Goal: Information Seeking & Learning: Find specific fact

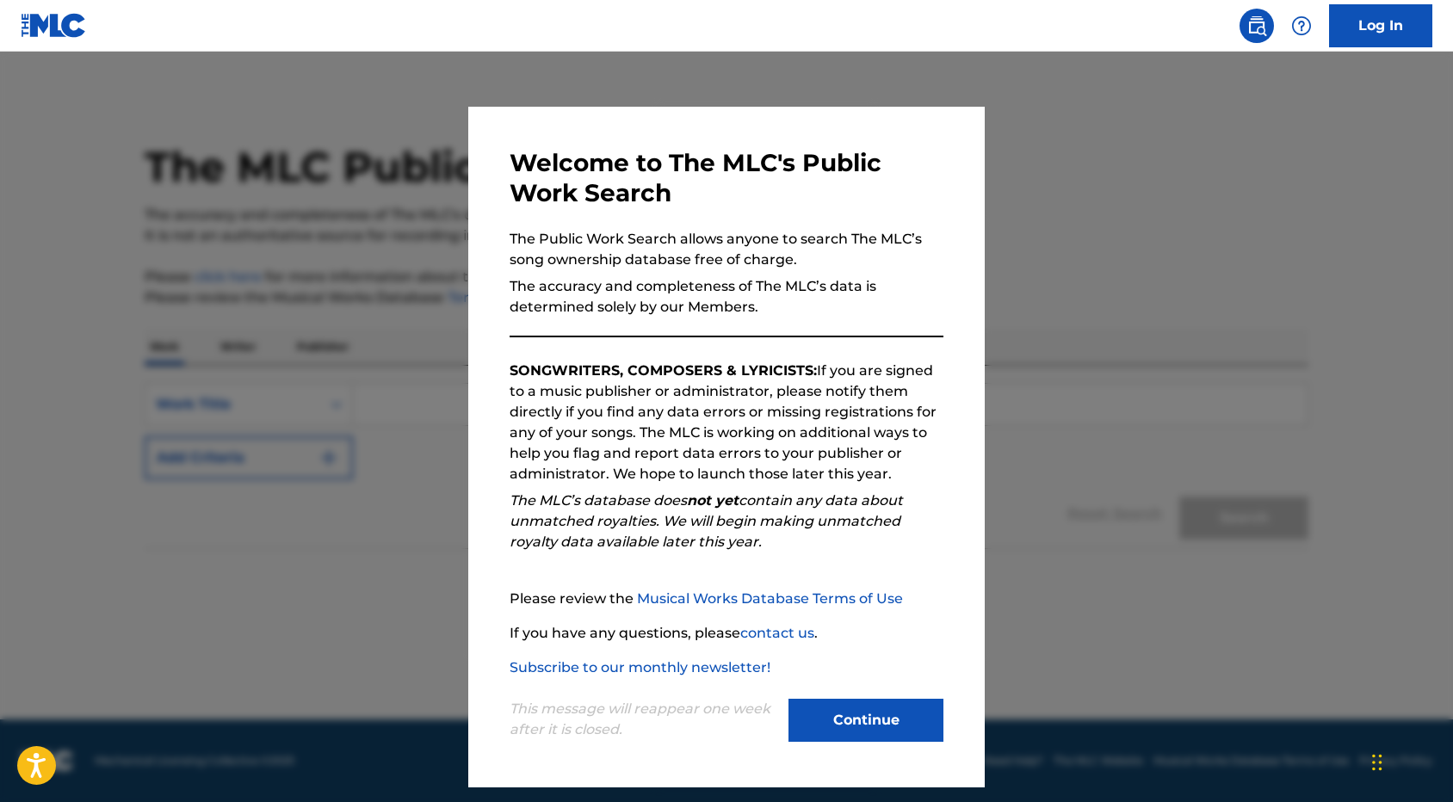
click at [873, 715] on button "Continue" at bounding box center [865, 720] width 155 height 43
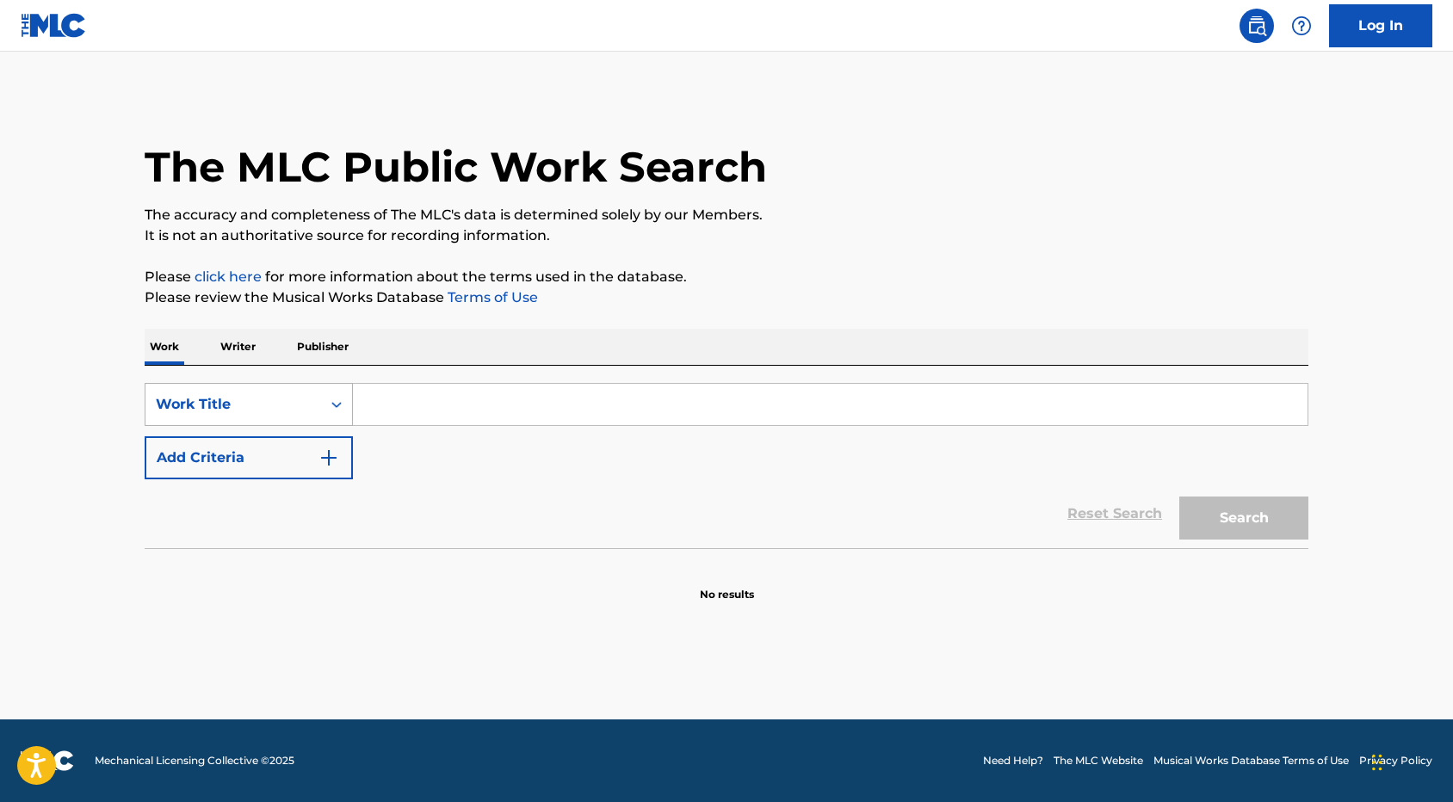
click at [309, 396] on div "Work Title" at bounding box center [233, 404] width 155 height 21
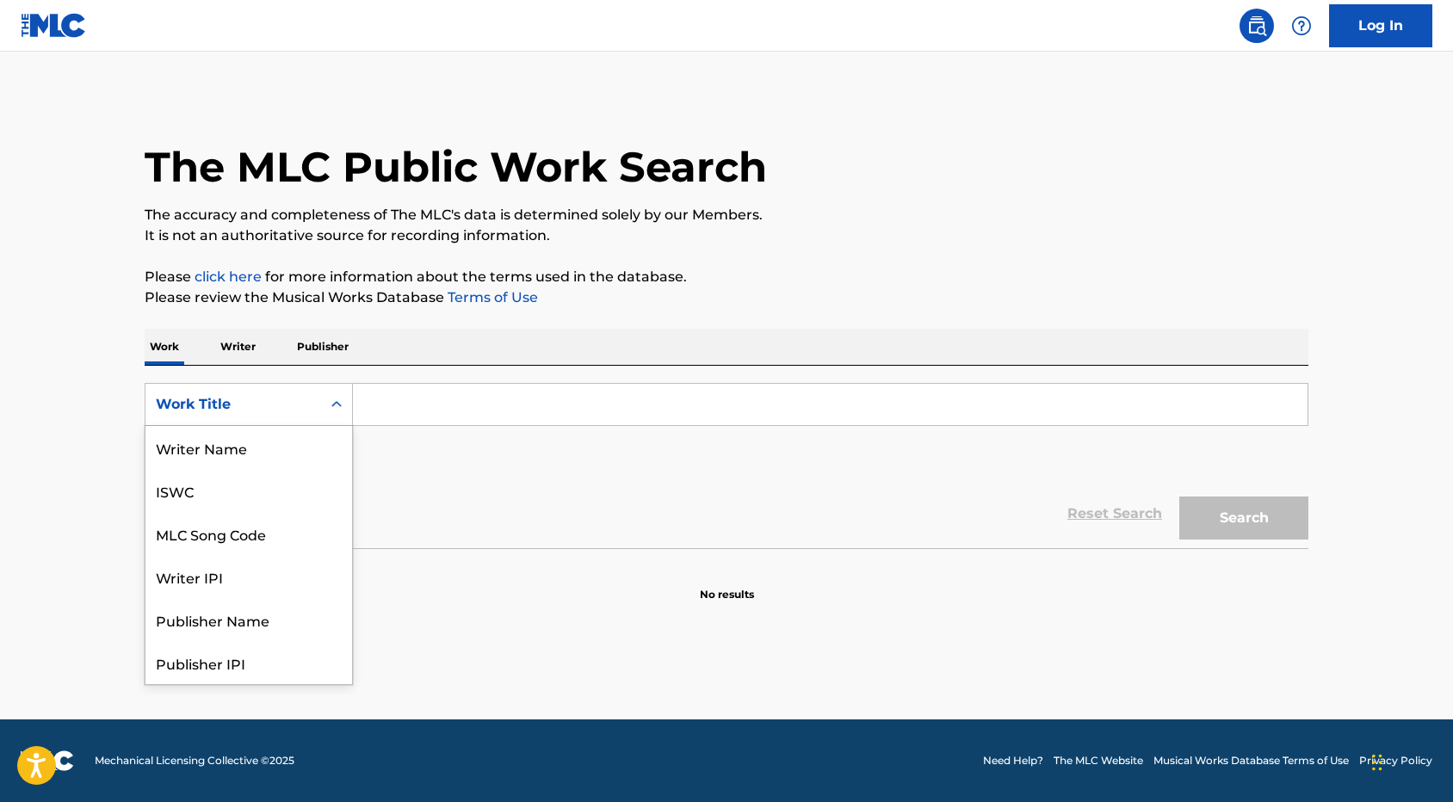
scroll to position [86, 0]
click at [312, 348] on p "Publisher" at bounding box center [323, 347] width 62 height 36
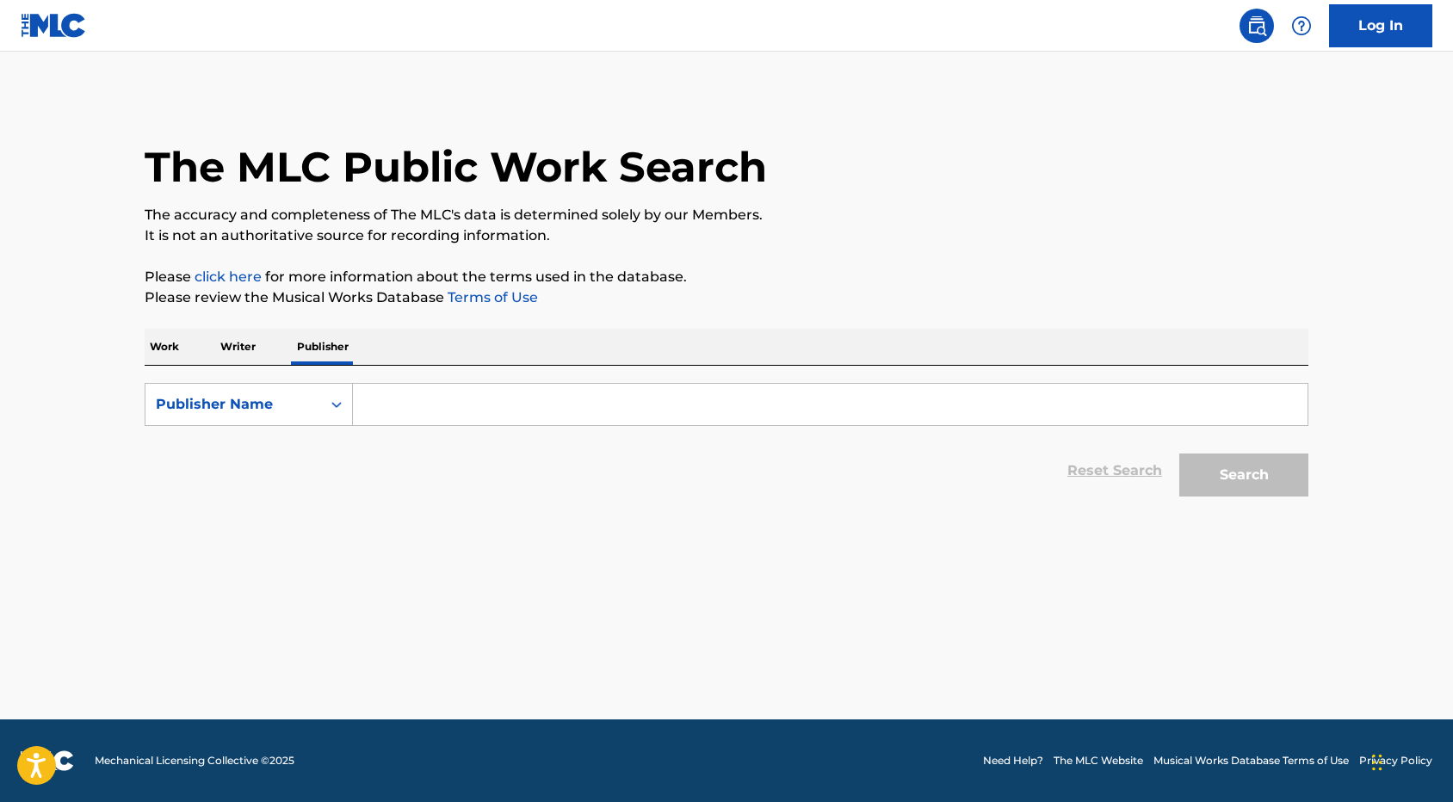
click at [238, 344] on p "Writer" at bounding box center [238, 347] width 46 height 36
click at [159, 340] on p "Work" at bounding box center [165, 347] width 40 height 36
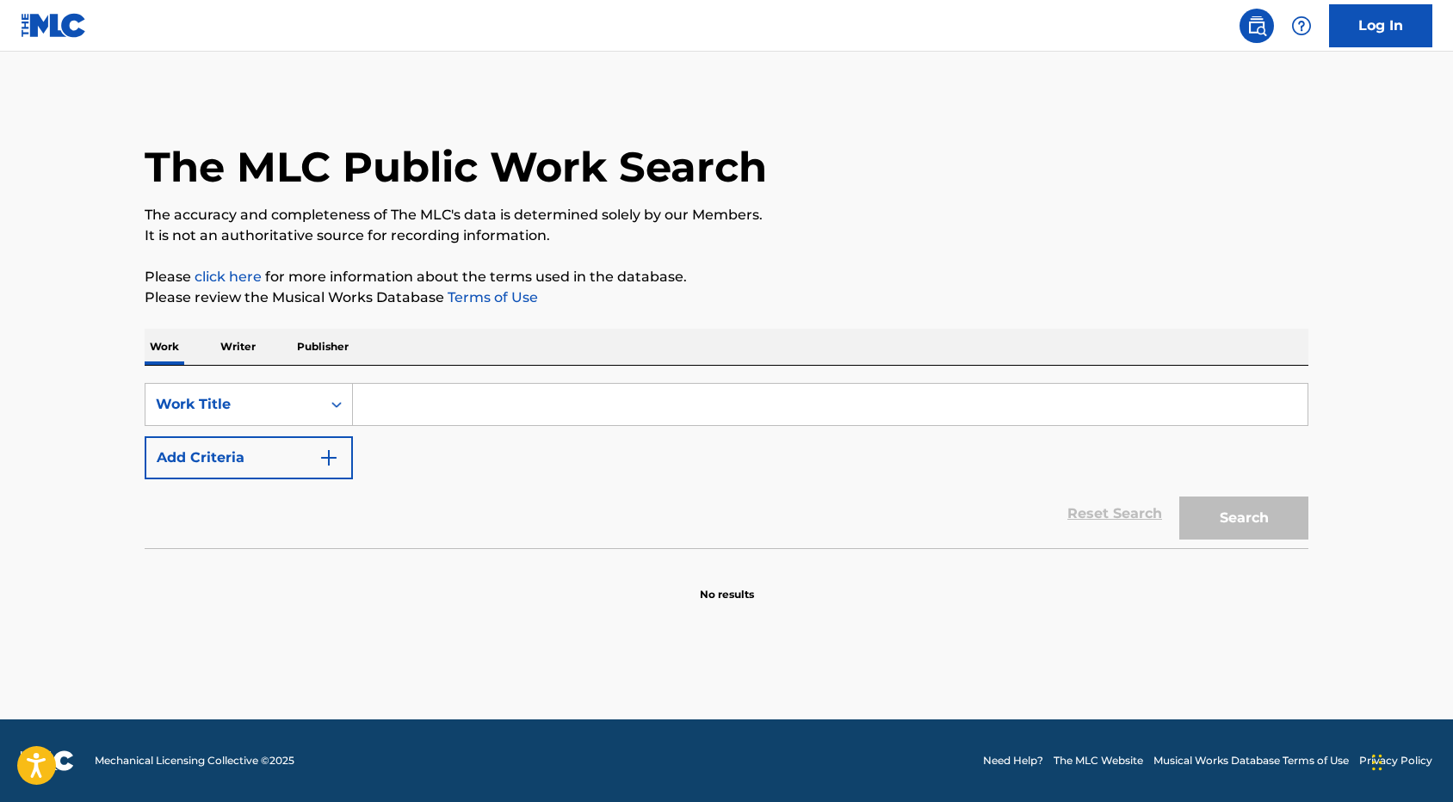
click at [423, 388] on input "Search Form" at bounding box center [830, 404] width 955 height 41
paste input "Tiny Moving Parts"
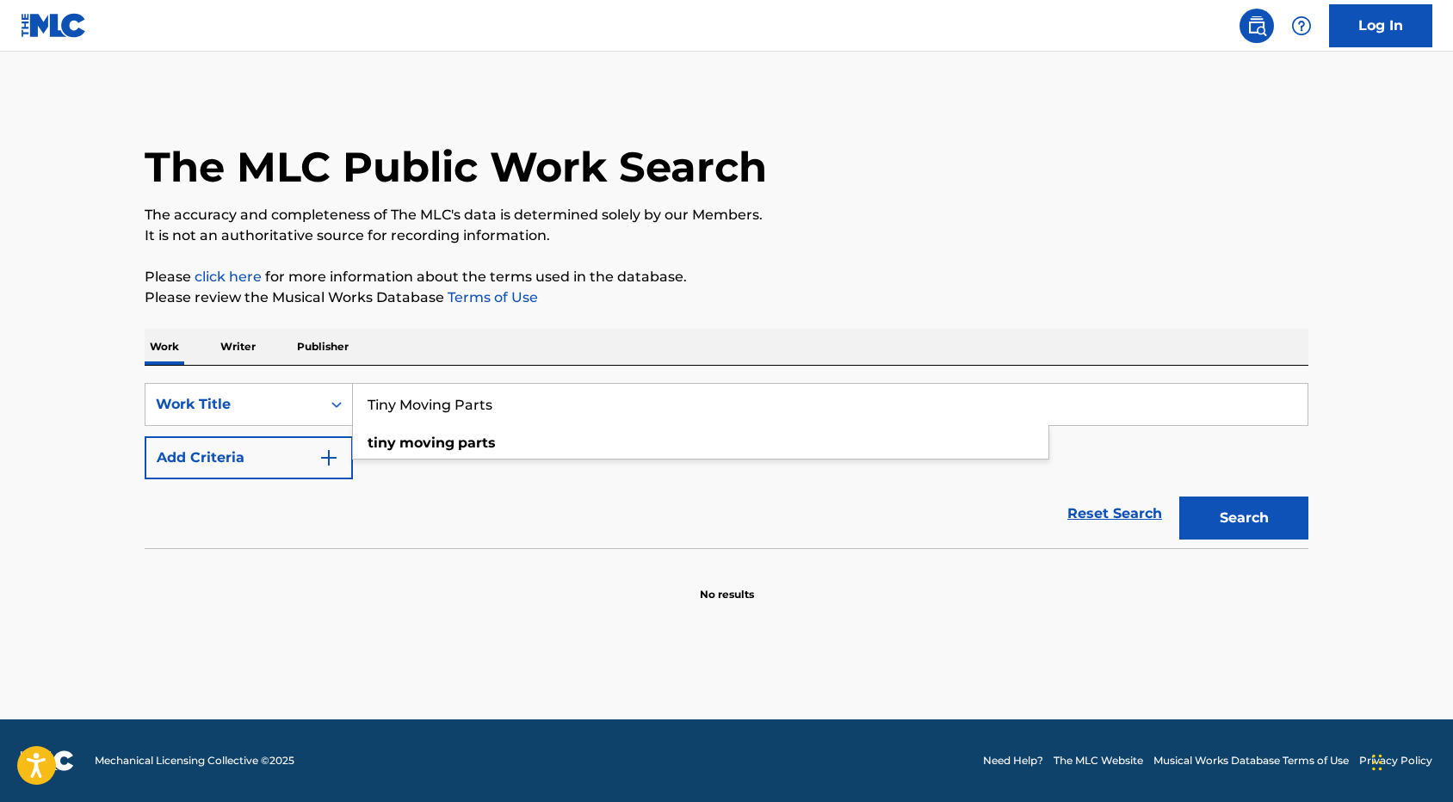
click at [430, 401] on input "Tiny Moving Parts" at bounding box center [830, 404] width 955 height 41
paste input "he Midwest Sky"
type input "The Midwest Sky"
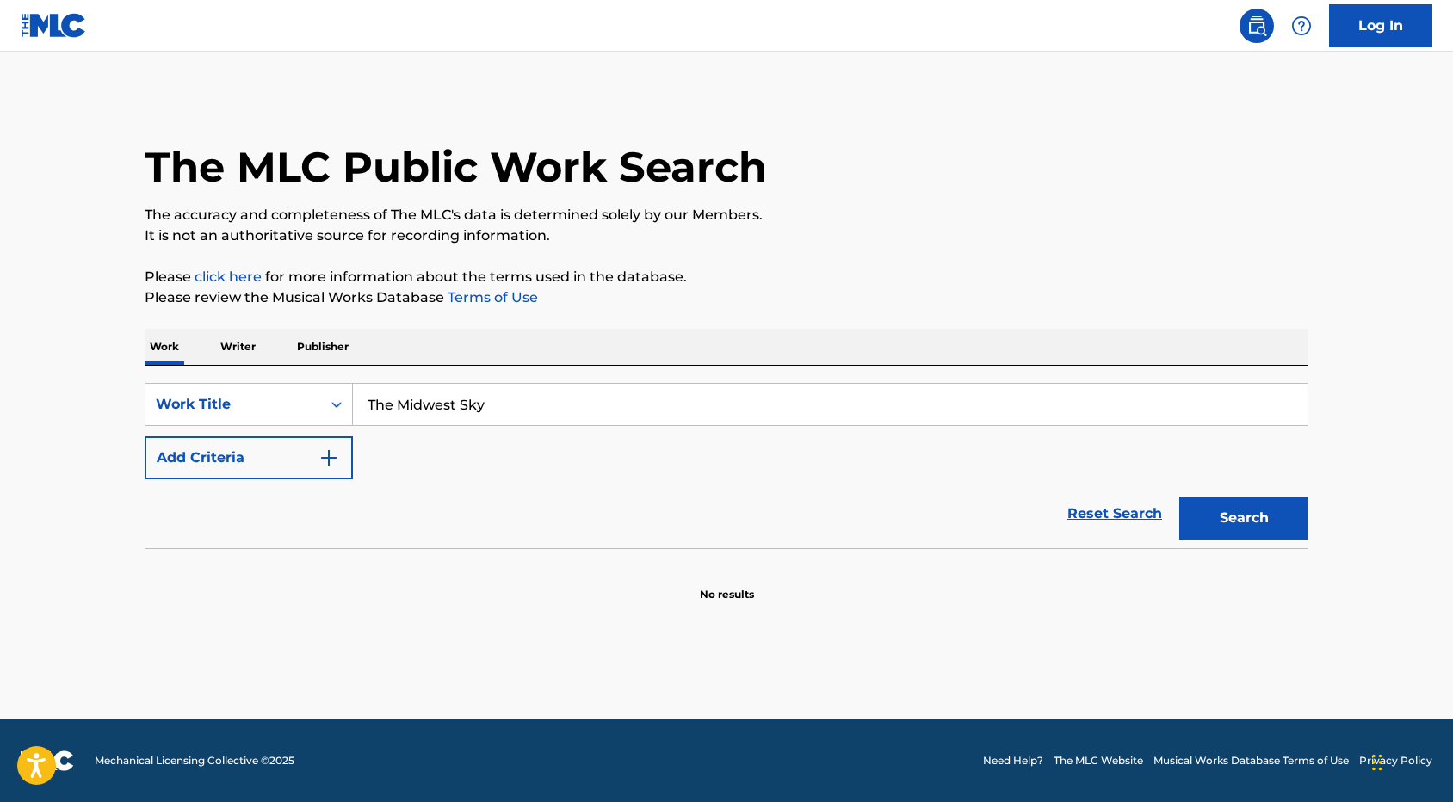
click at [1231, 516] on button "Search" at bounding box center [1243, 518] width 129 height 43
click at [296, 410] on div "Work Title" at bounding box center [233, 404] width 155 height 21
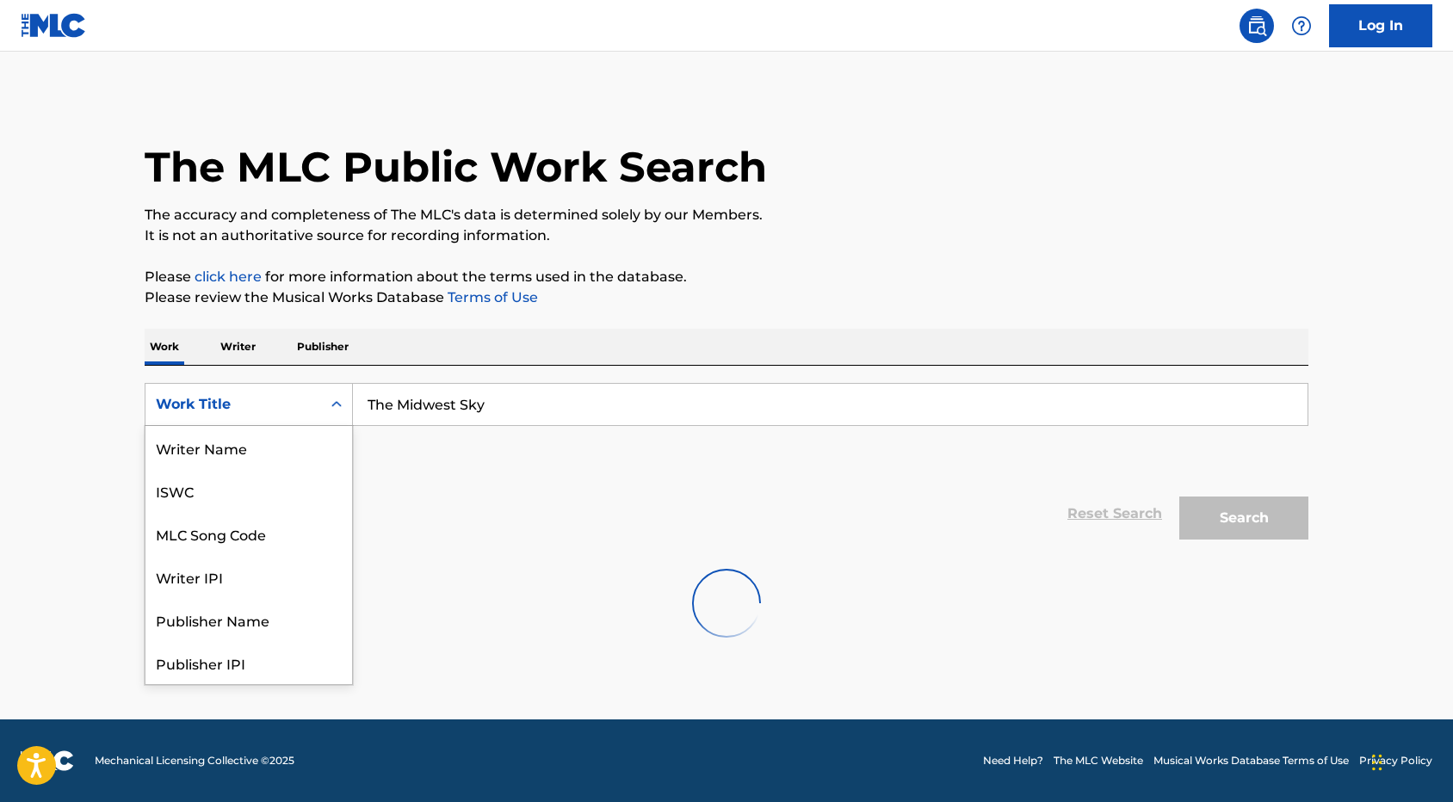
scroll to position [86, 0]
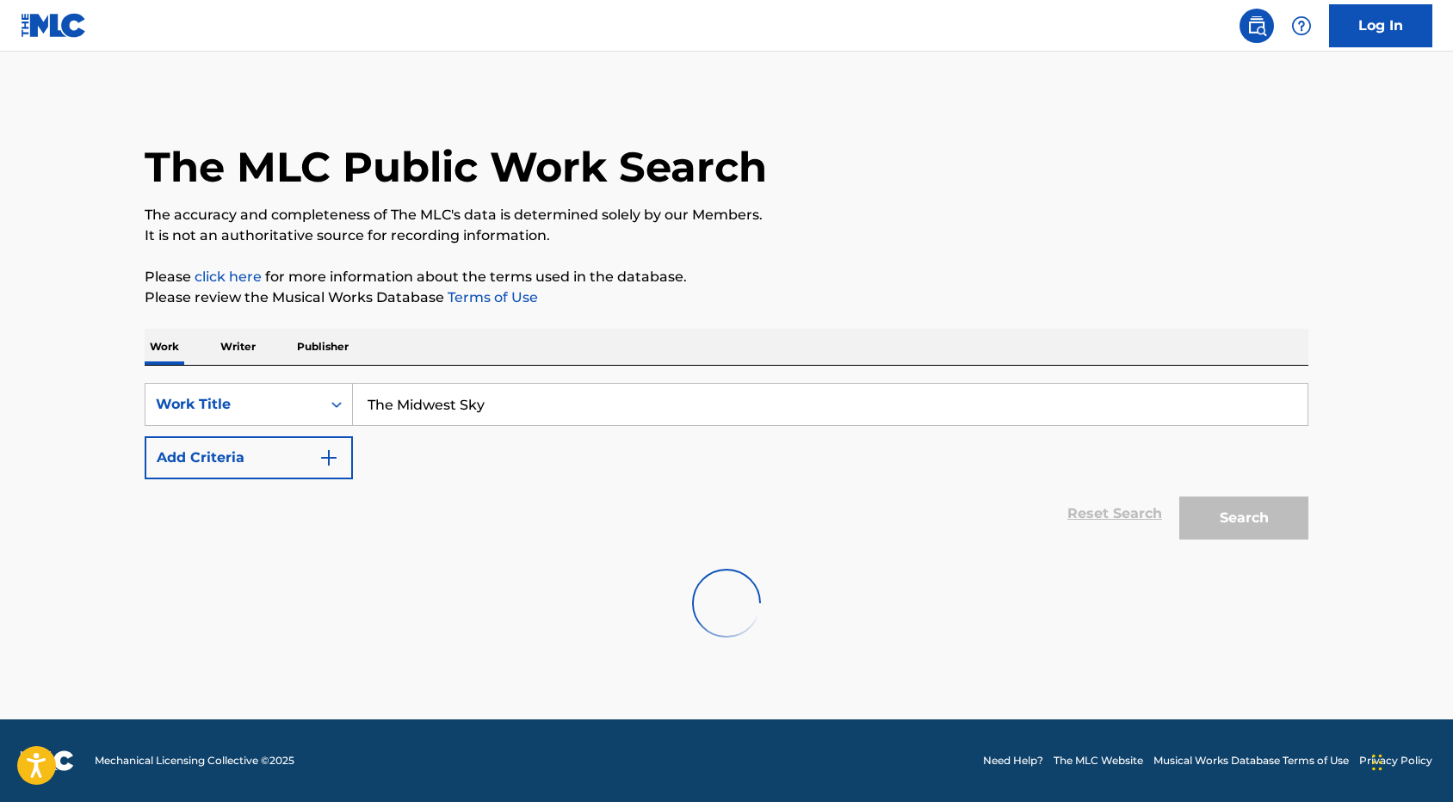
click at [461, 576] on div at bounding box center [727, 603] width 1164 height 110
click at [323, 462] on img "Search Form" at bounding box center [328, 458] width 21 height 21
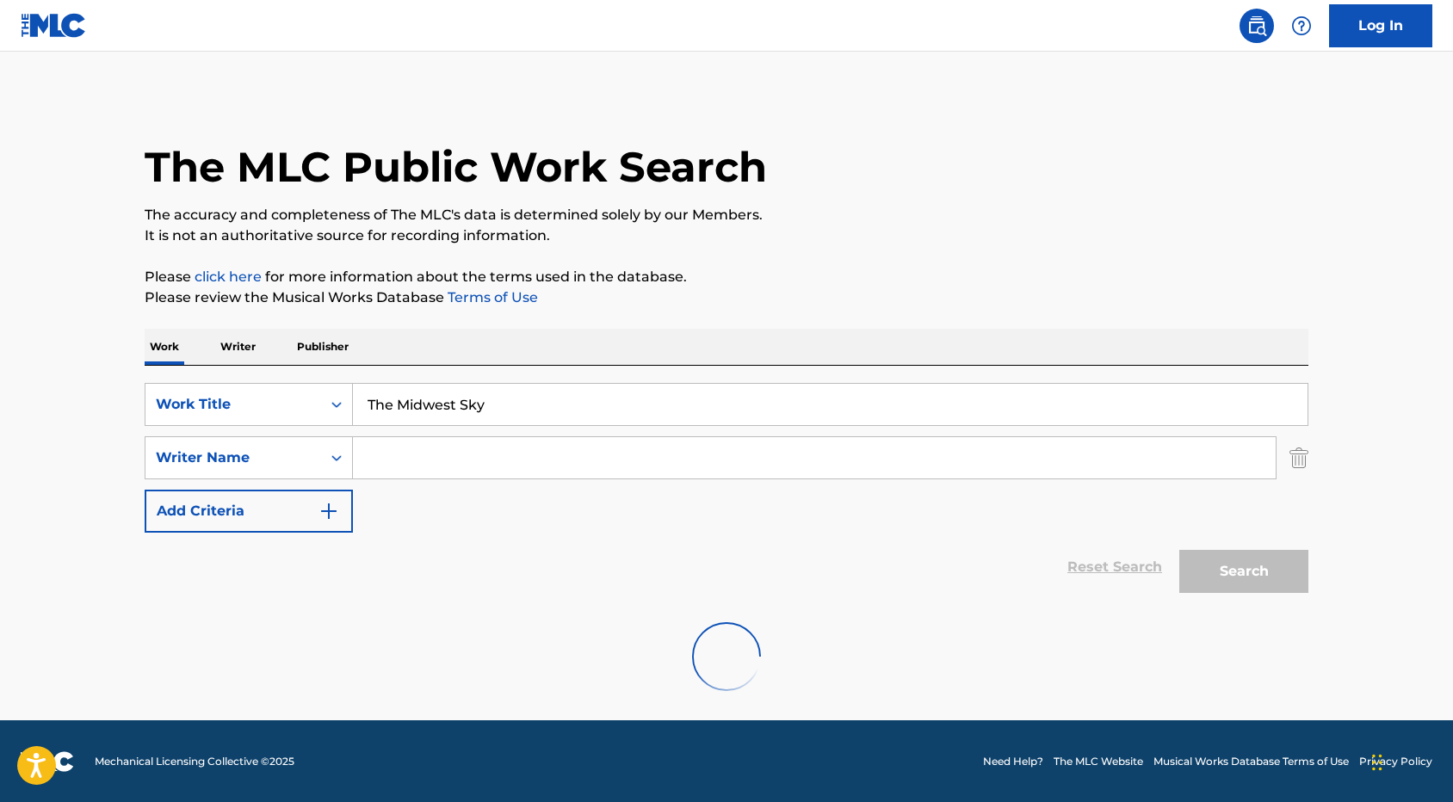
click at [412, 467] on input "Search Form" at bounding box center [814, 457] width 923 height 41
paste input "Tiny Moving Parts"
type input "Tiny Moving Parts"
click at [1264, 587] on div "Search" at bounding box center [1240, 567] width 138 height 69
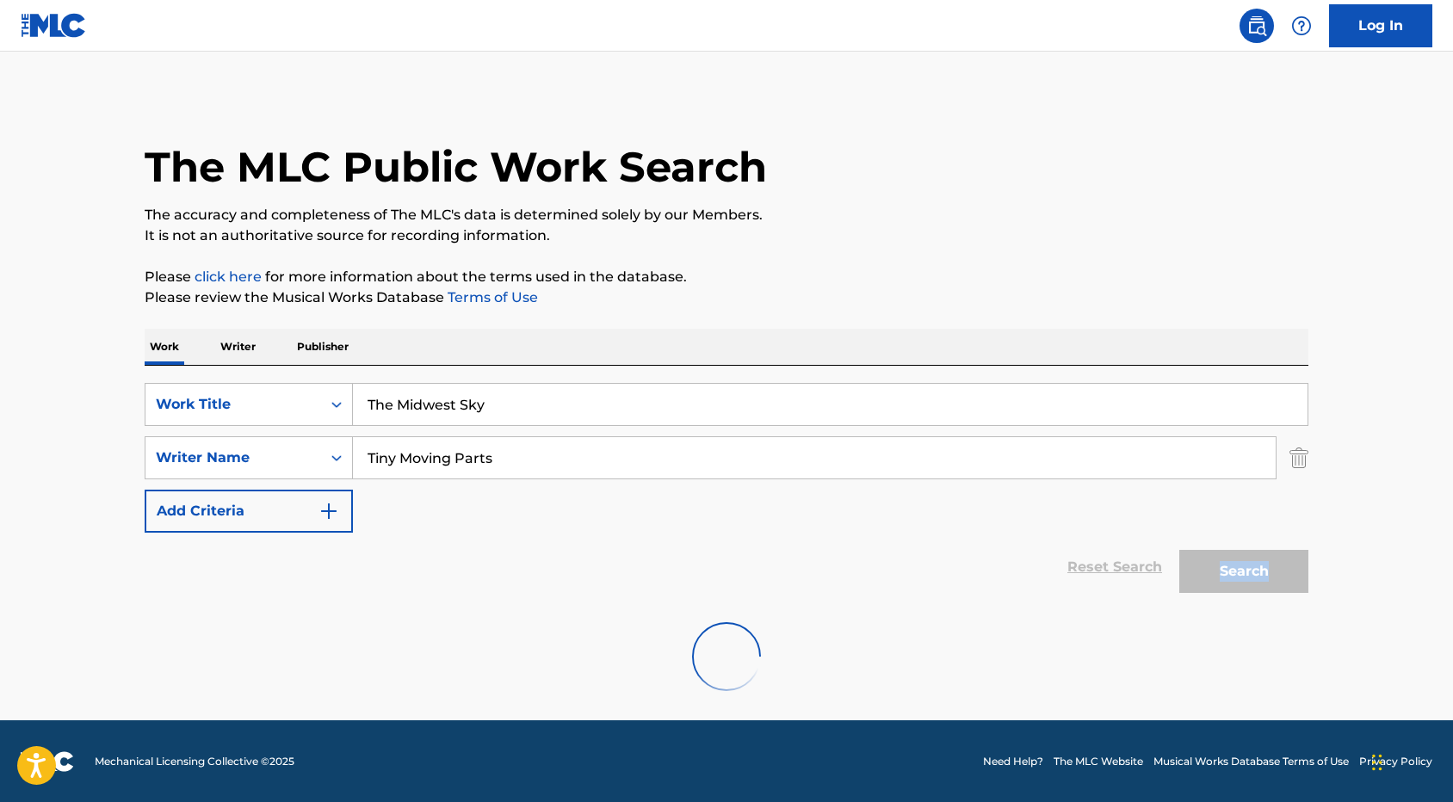
click at [1264, 587] on div "Search" at bounding box center [1240, 567] width 138 height 69
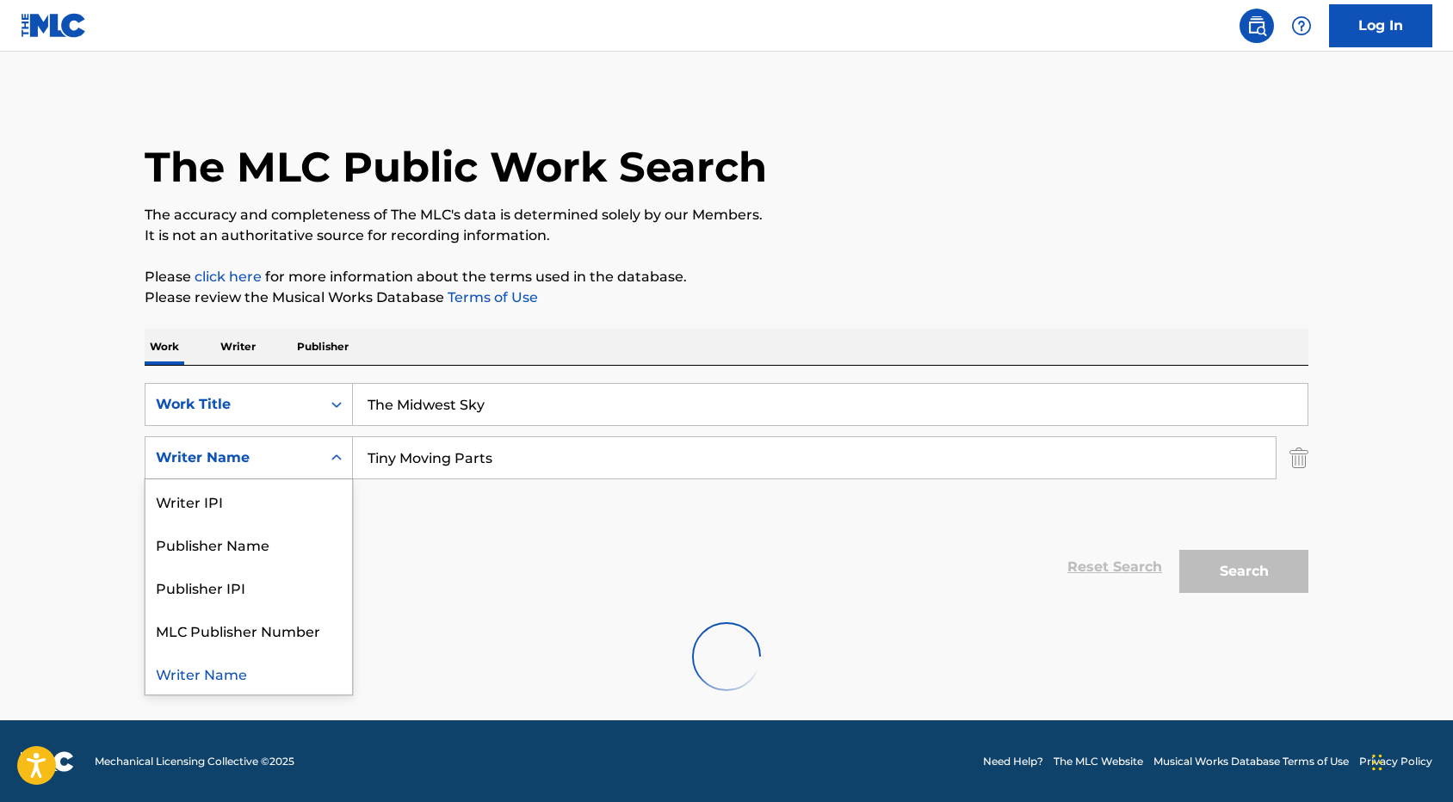
click at [324, 468] on div "Search Form" at bounding box center [336, 457] width 31 height 31
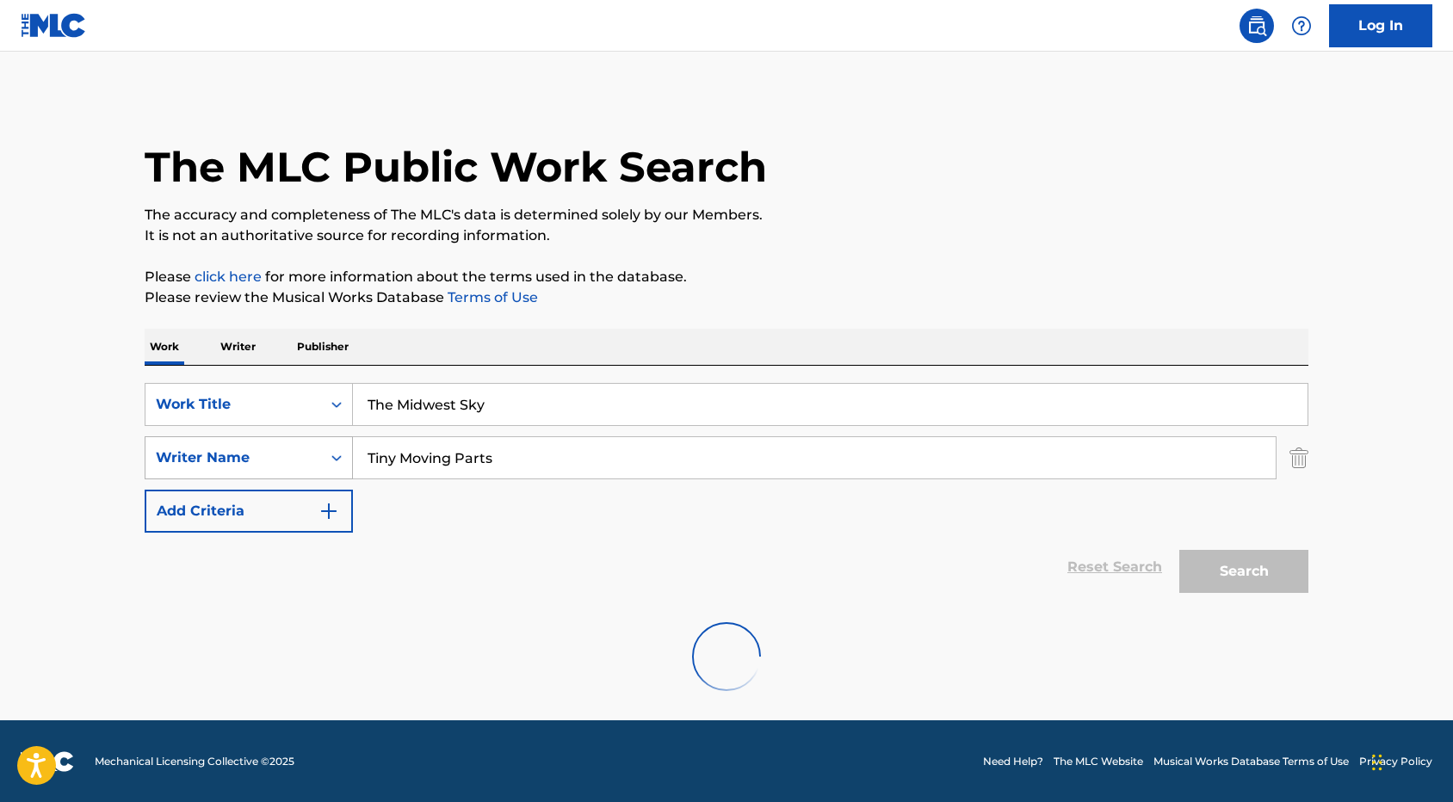
drag, startPoint x: 503, startPoint y: 464, endPoint x: 311, endPoint y: 463, distance: 192.0
click at [311, 463] on div "SearchWithCriteria06831f96-cf2e-4cb5-96c1-02244d110ab4 Writer Name Tiny Moving …" at bounding box center [727, 457] width 1164 height 43
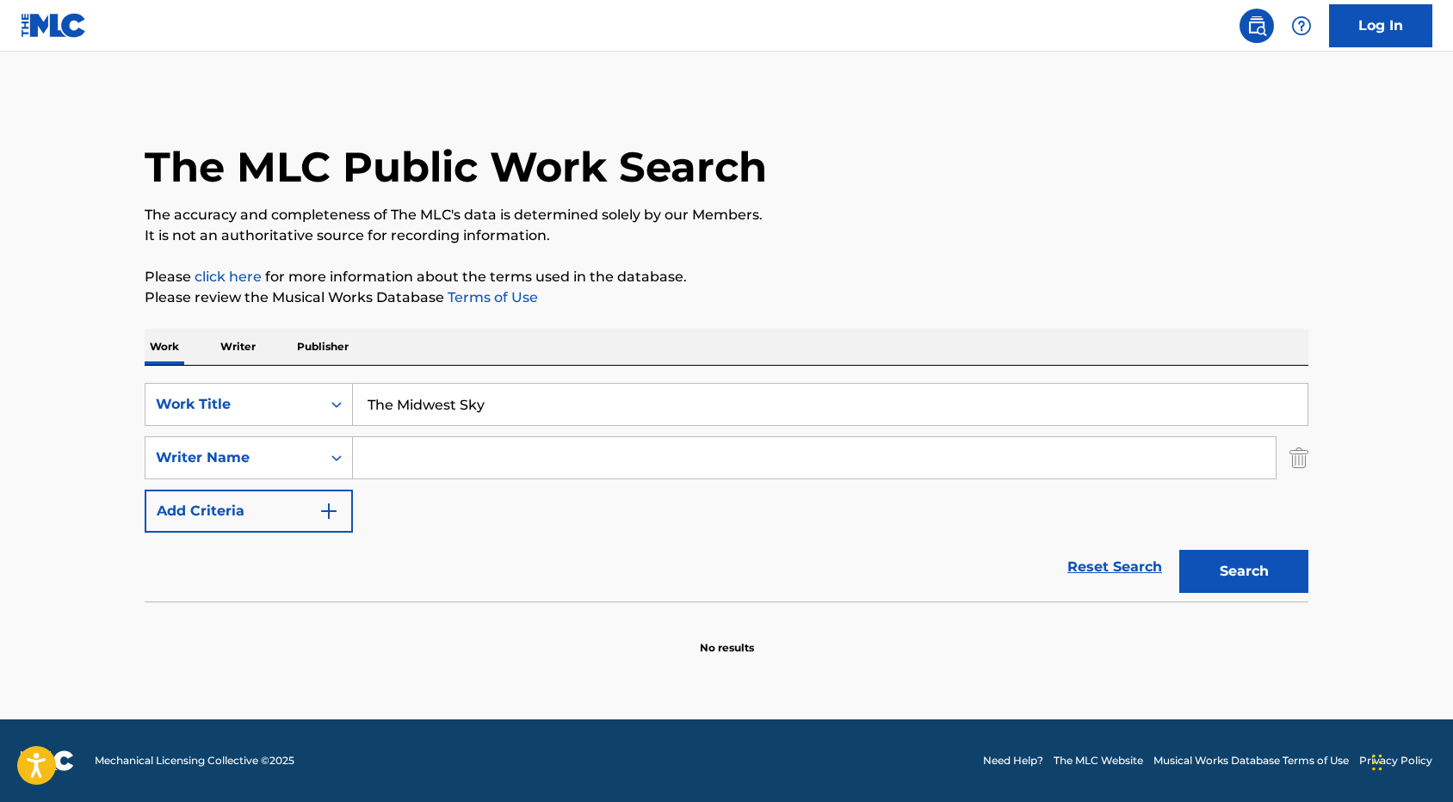
click at [283, 180] on h1 "The MLC Public Work Search" at bounding box center [456, 167] width 622 height 52
click at [244, 348] on p "Writer" at bounding box center [238, 347] width 46 height 36
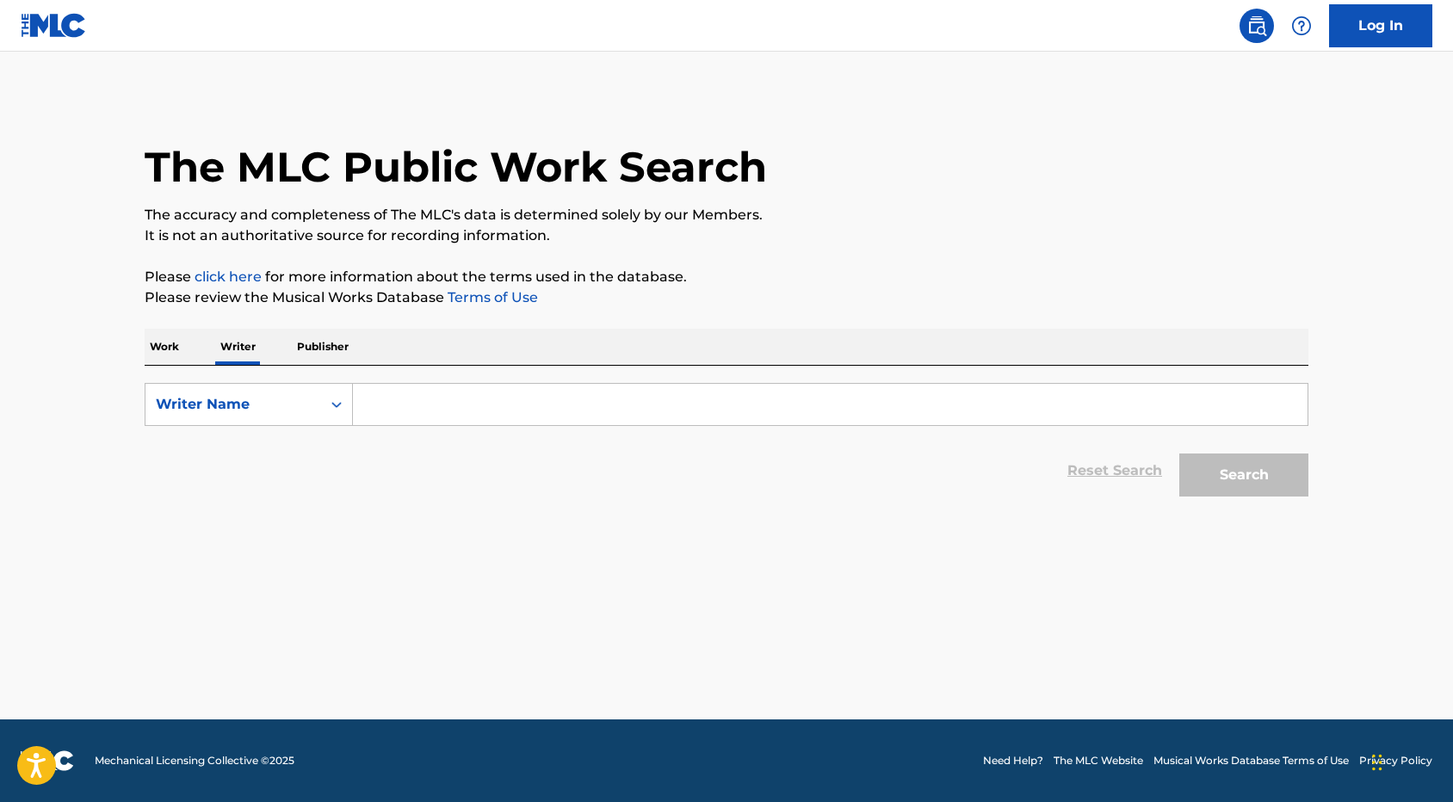
click at [317, 359] on p "Publisher" at bounding box center [323, 347] width 62 height 36
click at [173, 357] on p "Work" at bounding box center [165, 347] width 40 height 36
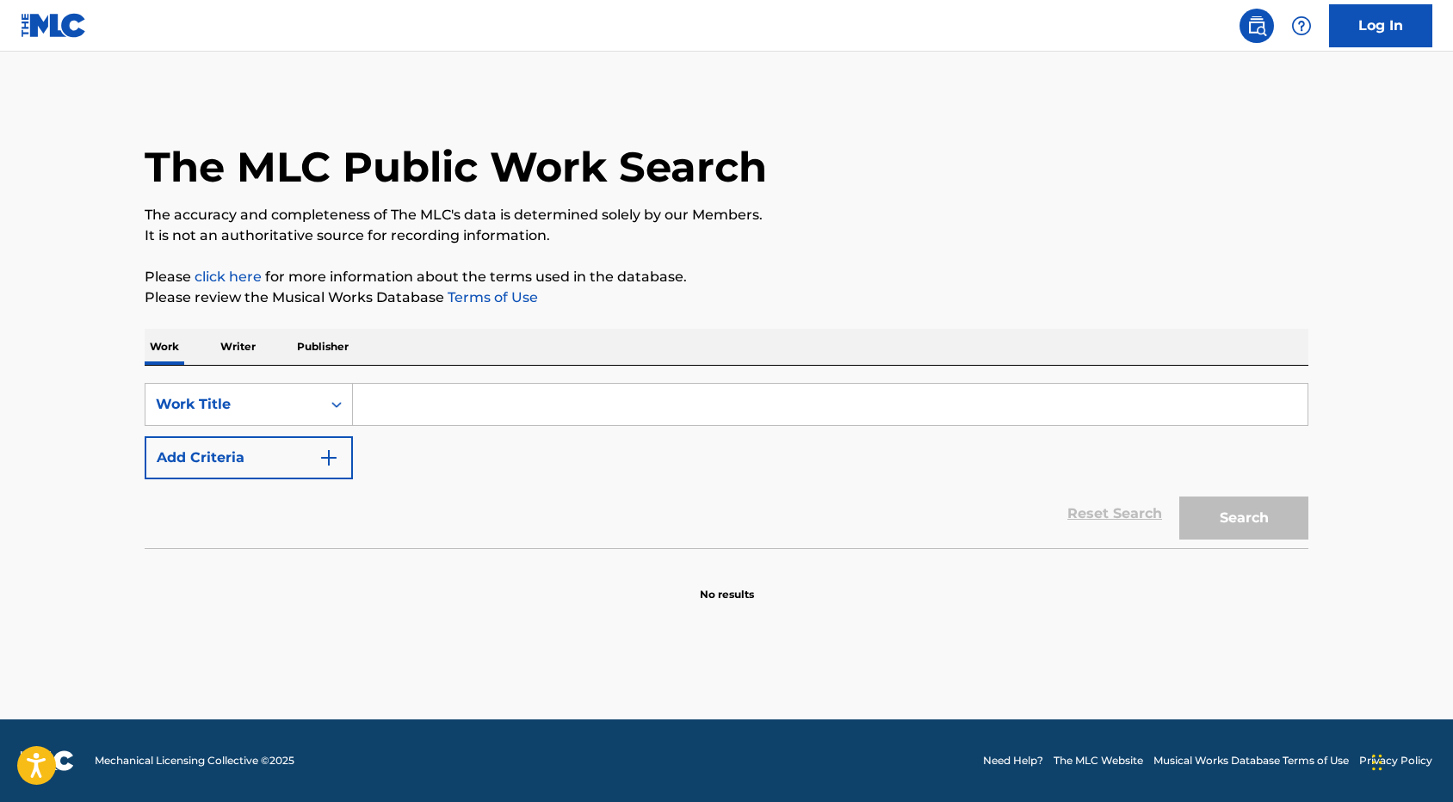
click at [382, 409] on input "Search Form" at bounding box center [830, 404] width 955 height 41
paste input "Tiny Moving Parts"
type input "Tiny Moving Parts"
click at [380, 408] on input "Search Form" at bounding box center [830, 404] width 955 height 41
paste input "The Fire on the Ceiling"
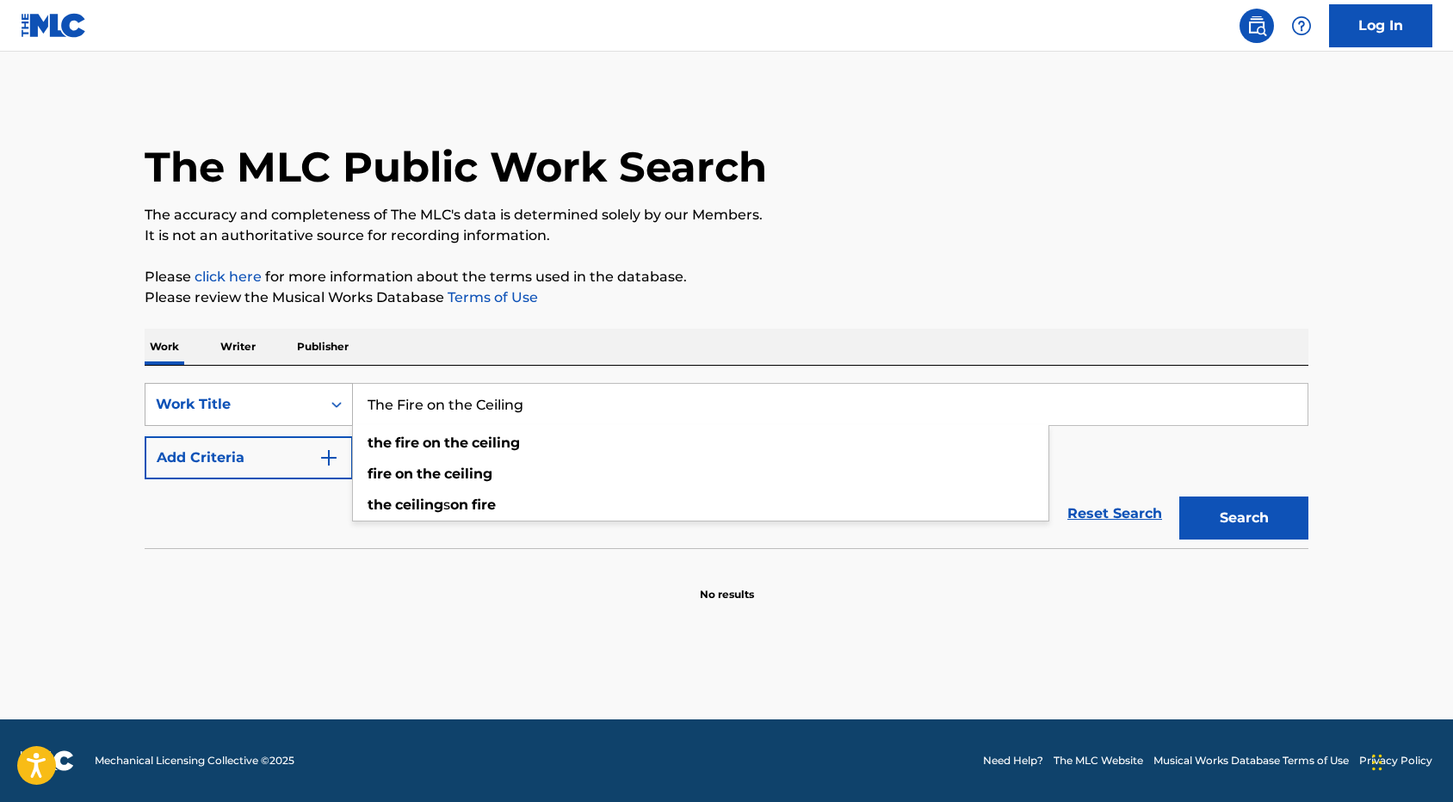
drag, startPoint x: 375, startPoint y: 406, endPoint x: 321, endPoint y: 406, distance: 54.2
click at [321, 406] on div "SearchWithCriteria206f6fdb-eaee-4600-ab62-7684eda17322 Work Title The Fire on t…" at bounding box center [727, 404] width 1164 height 43
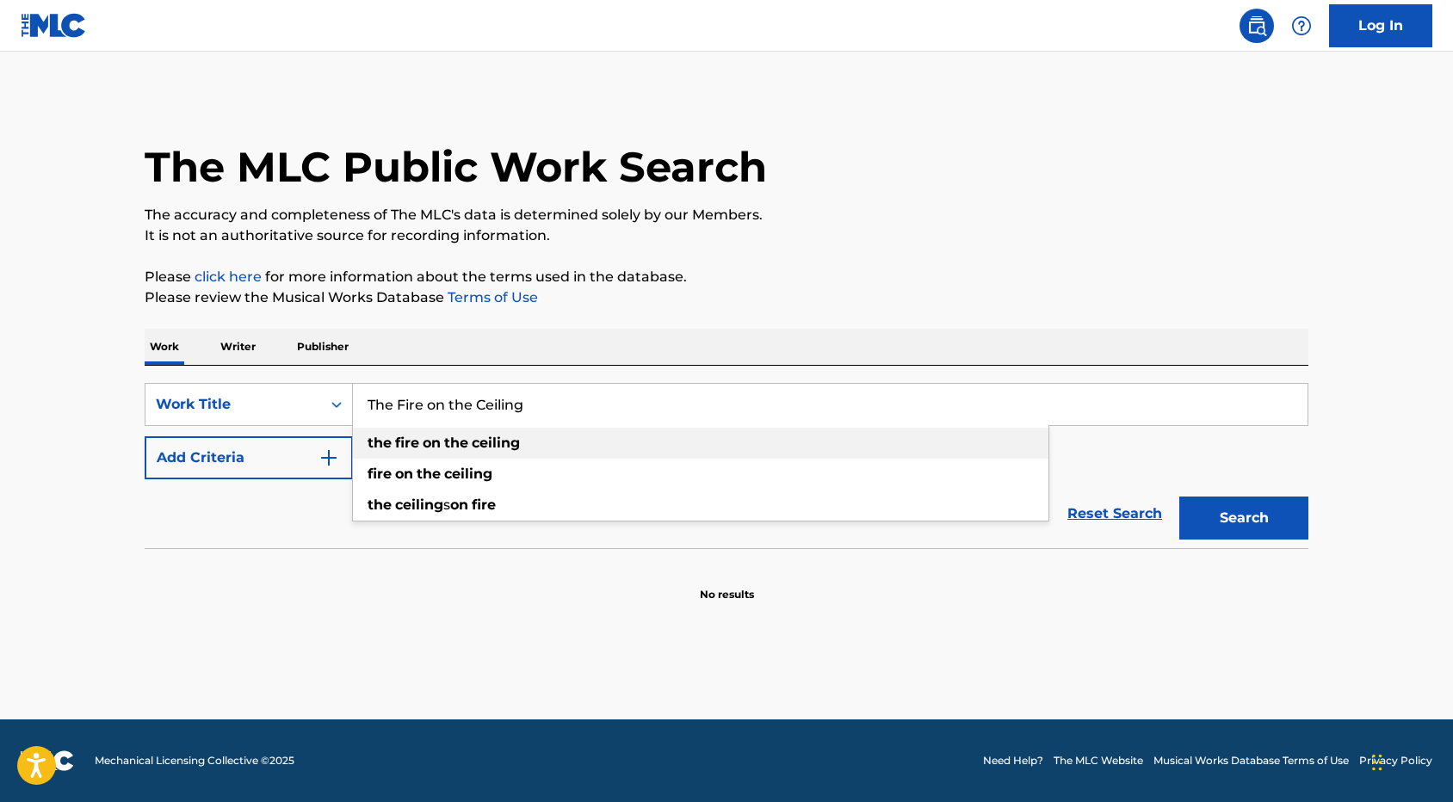
click at [411, 448] on strong "fire" at bounding box center [407, 443] width 24 height 16
type input "the fire on the ceiling"
click at [1227, 518] on button "Search" at bounding box center [1243, 518] width 129 height 43
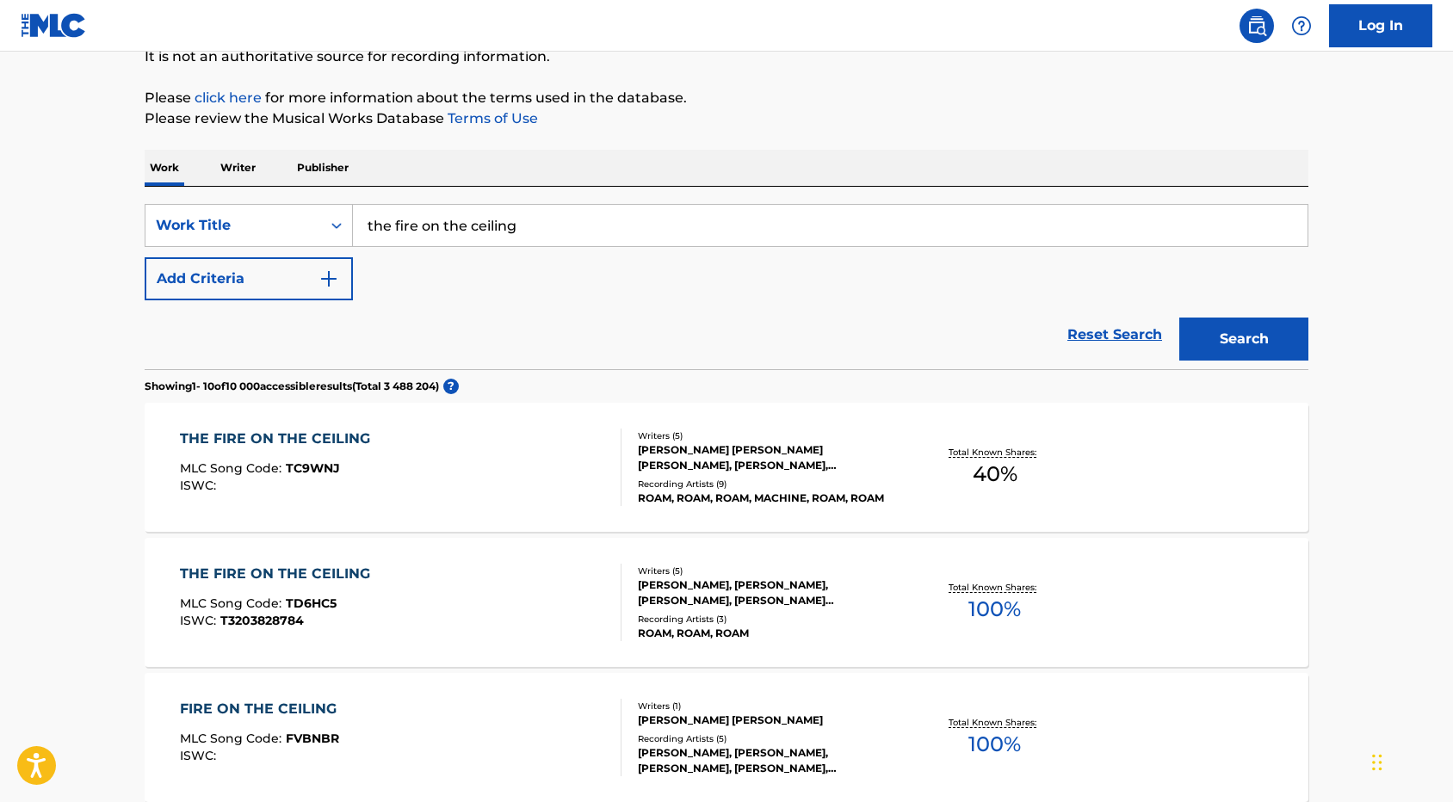
scroll to position [181, 0]
click at [1004, 483] on span "40 %" at bounding box center [995, 472] width 45 height 31
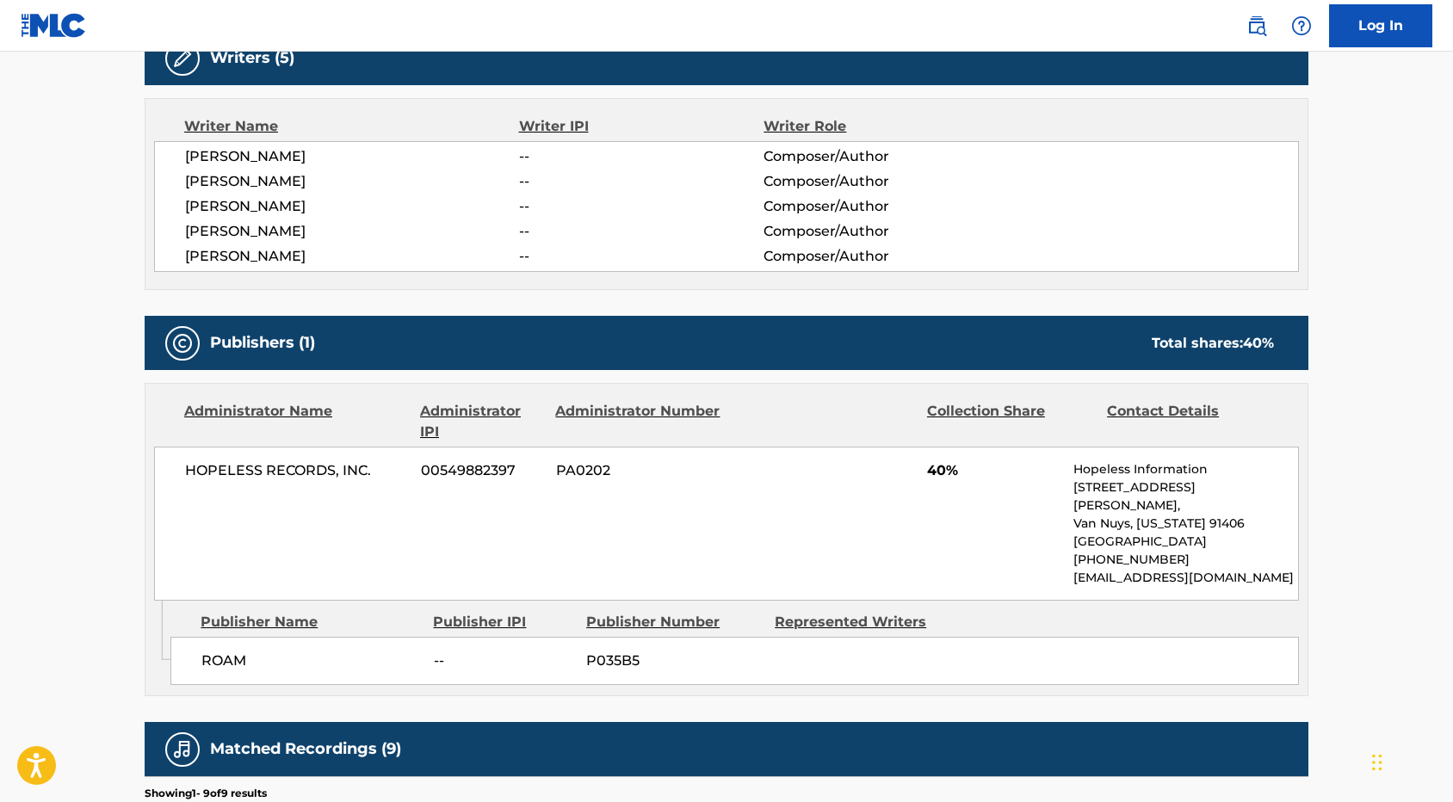
scroll to position [603, 0]
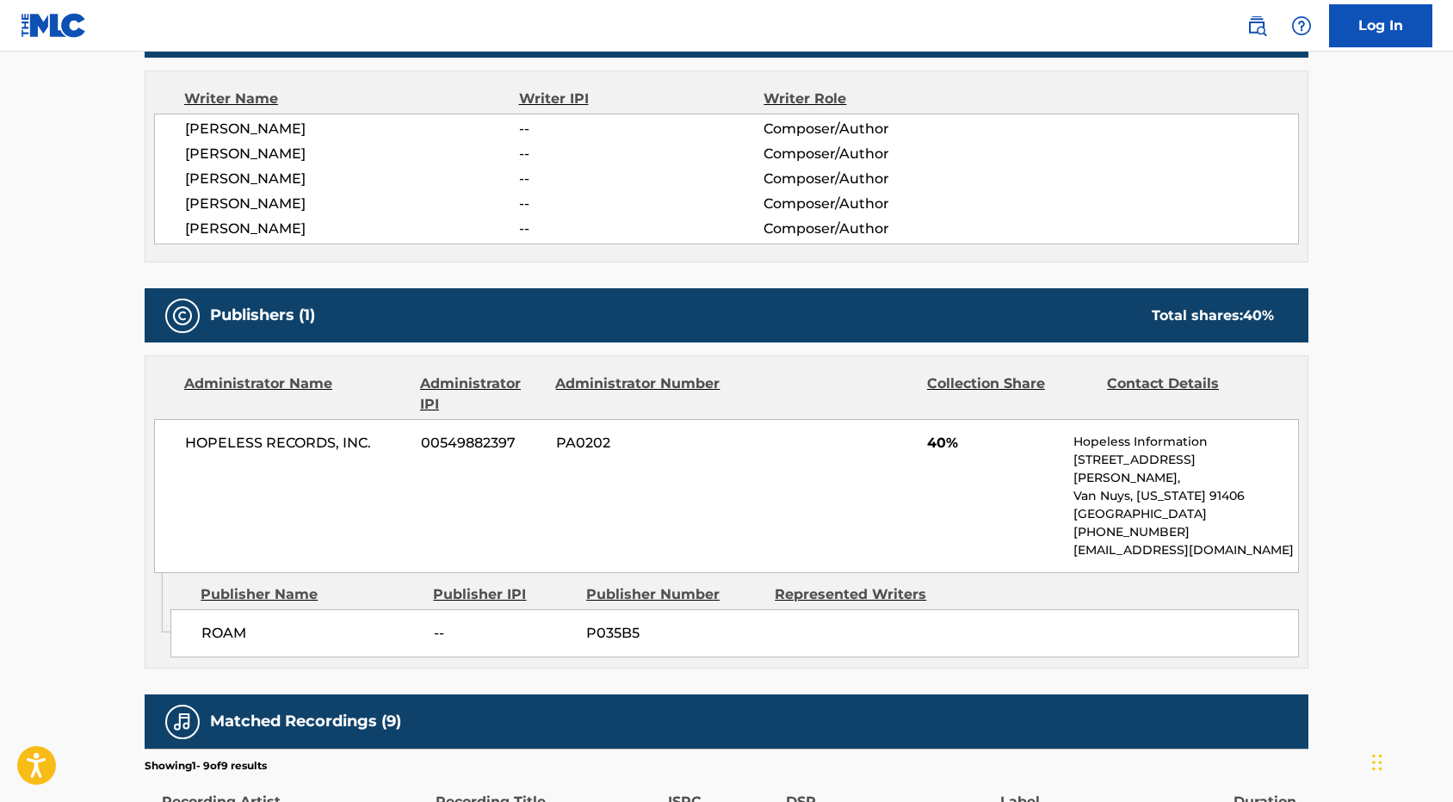
click at [492, 436] on span "00549882397" at bounding box center [482, 443] width 122 height 21
click at [623, 623] on span "P035B5" at bounding box center [674, 633] width 176 height 21
click at [251, 584] on div "Publisher Name" at bounding box center [310, 594] width 219 height 21
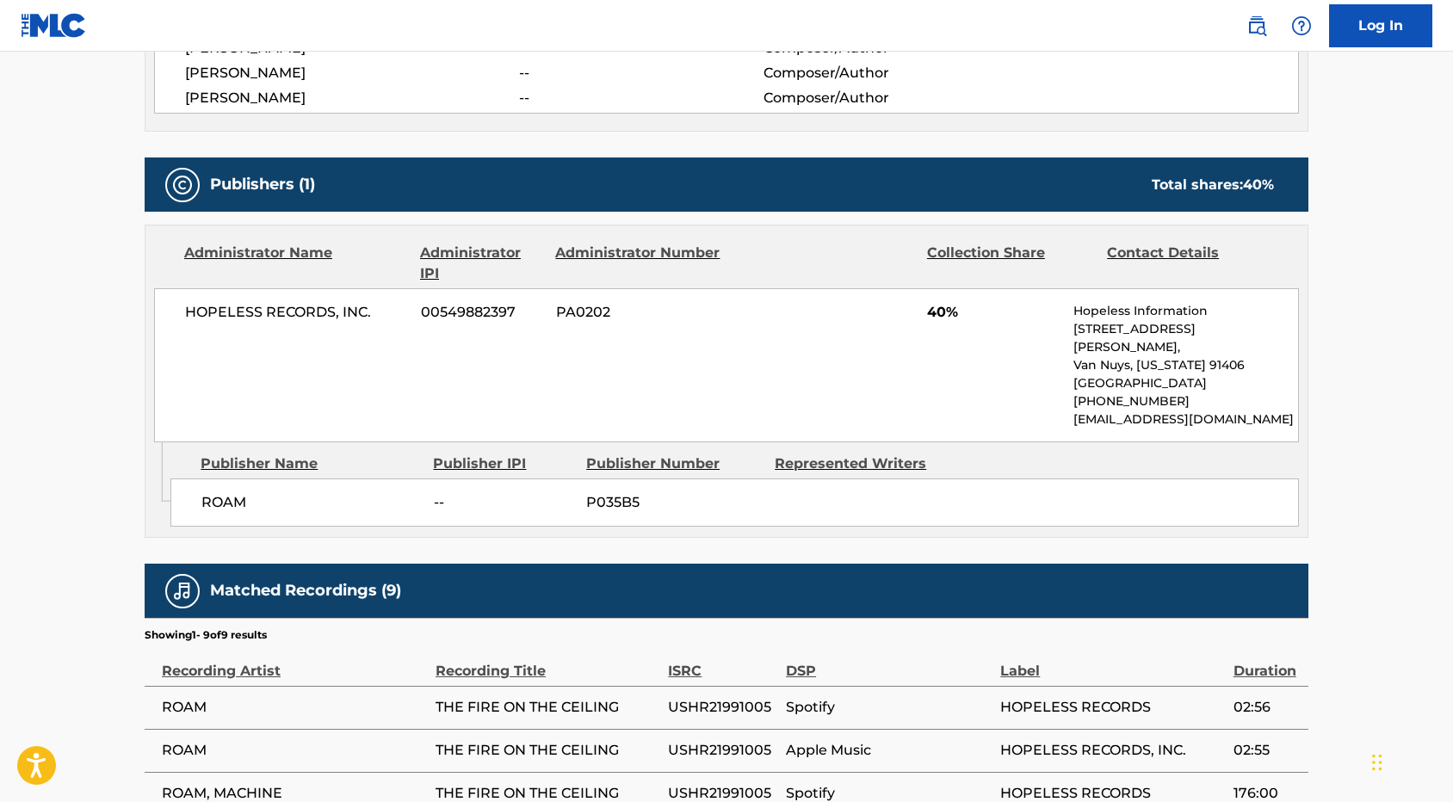
scroll to position [754, 0]
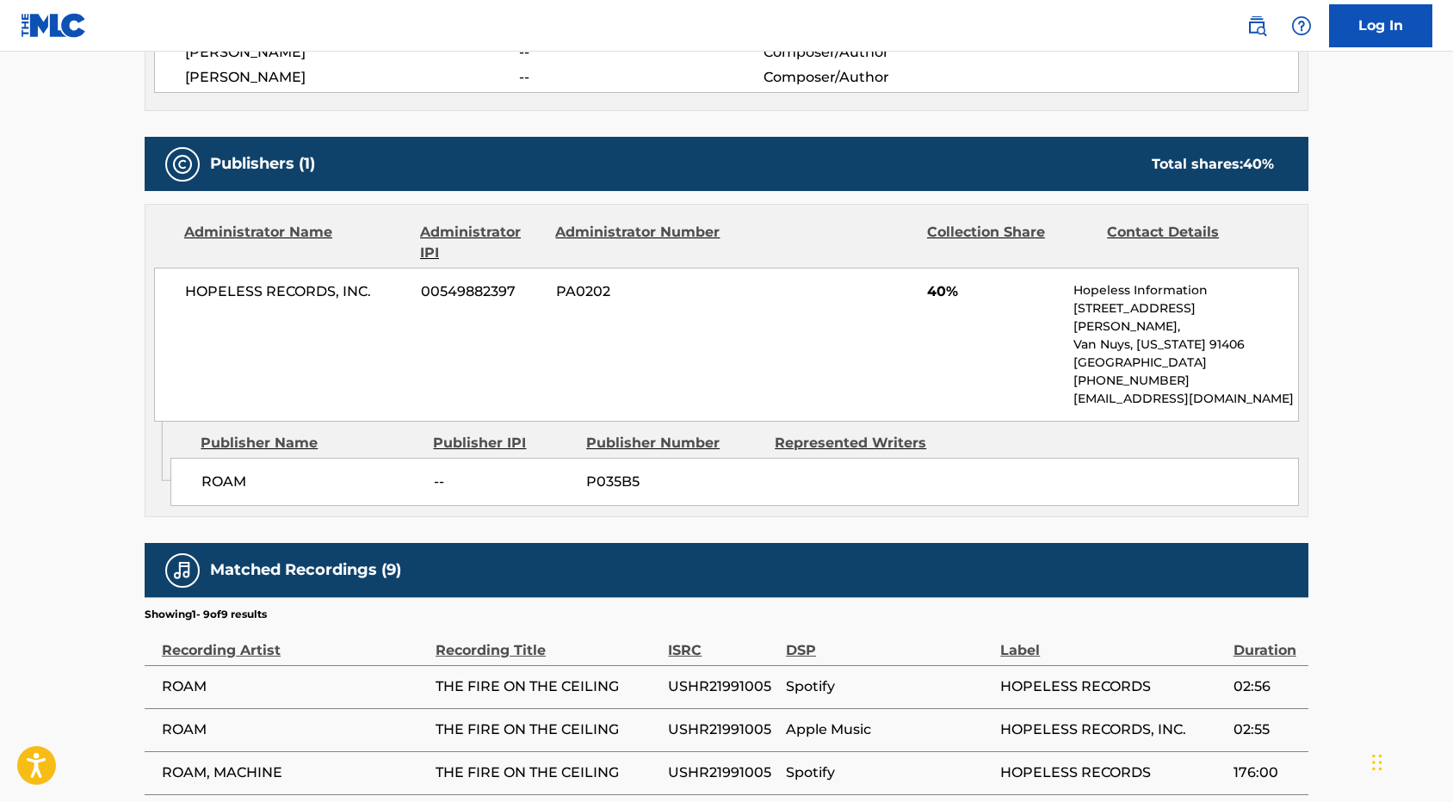
click at [626, 472] on span "P035B5" at bounding box center [674, 482] width 176 height 21
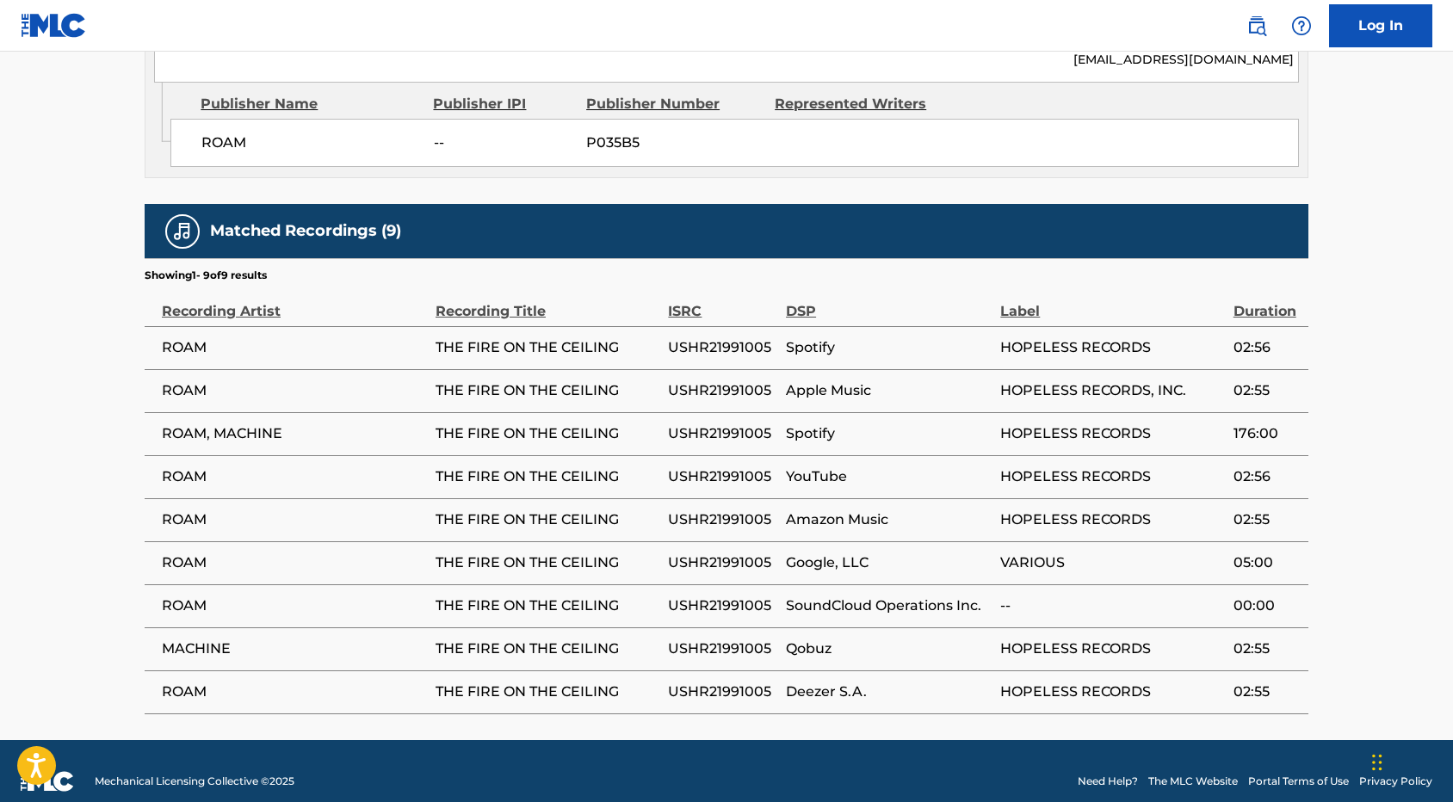
scroll to position [1093, 0]
click at [284, 424] on span "ROAM, MACHINE" at bounding box center [294, 434] width 265 height 21
click at [1027, 424] on span "HOPELESS RECORDS" at bounding box center [1112, 434] width 224 height 21
click at [801, 424] on span "Spotify" at bounding box center [889, 434] width 206 height 21
click at [745, 424] on span "USHR21991005" at bounding box center [722, 434] width 109 height 21
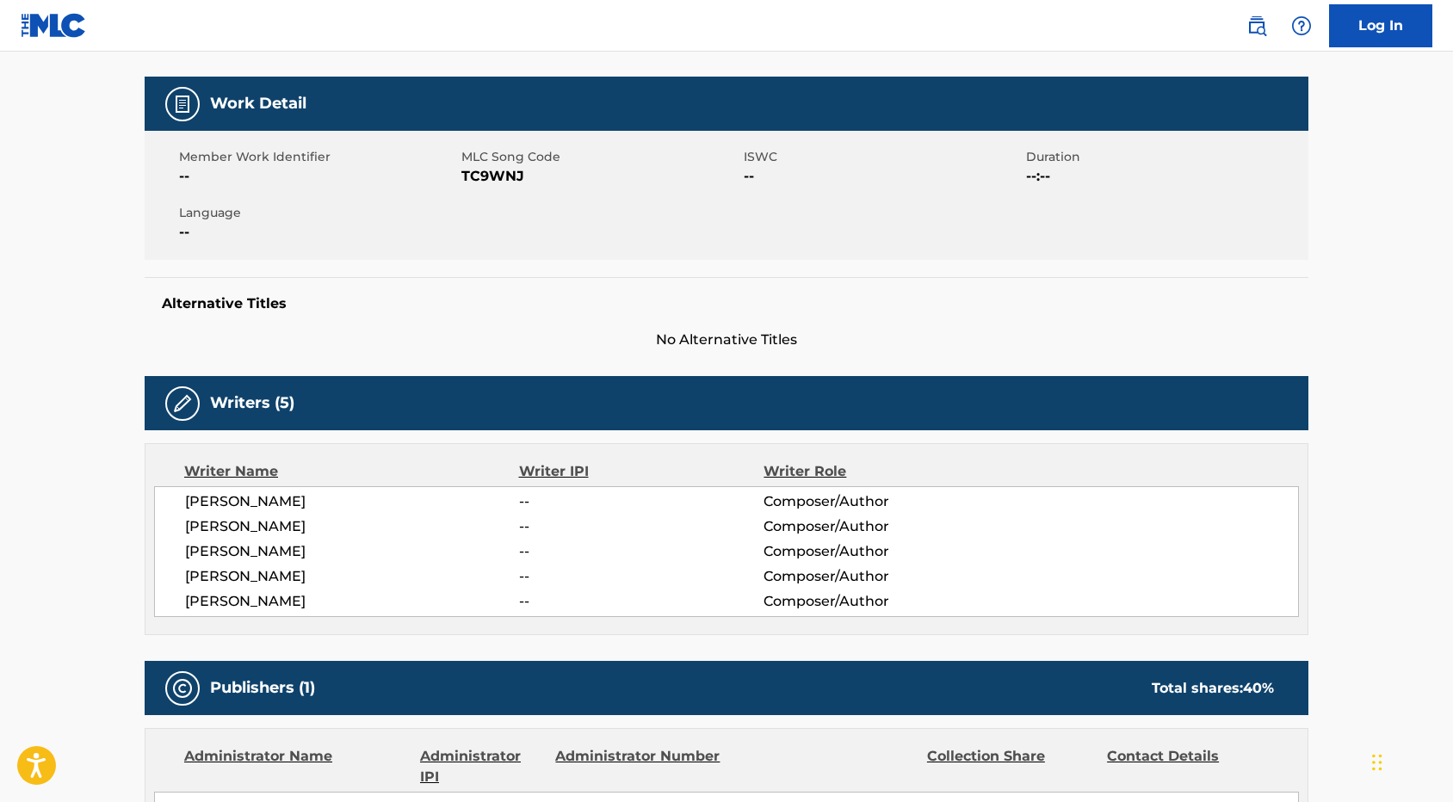
scroll to position [232, 0]
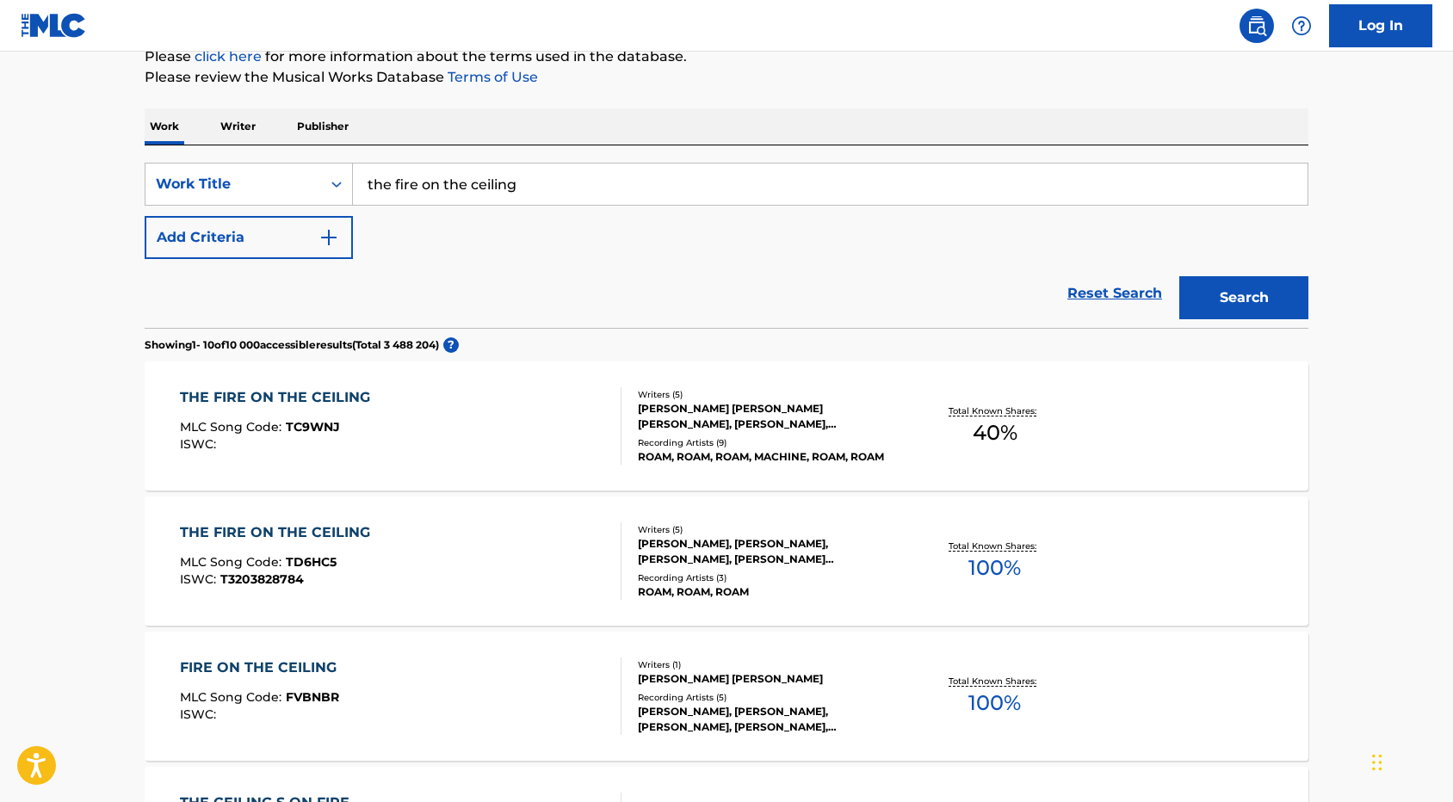
scroll to position [229, 0]
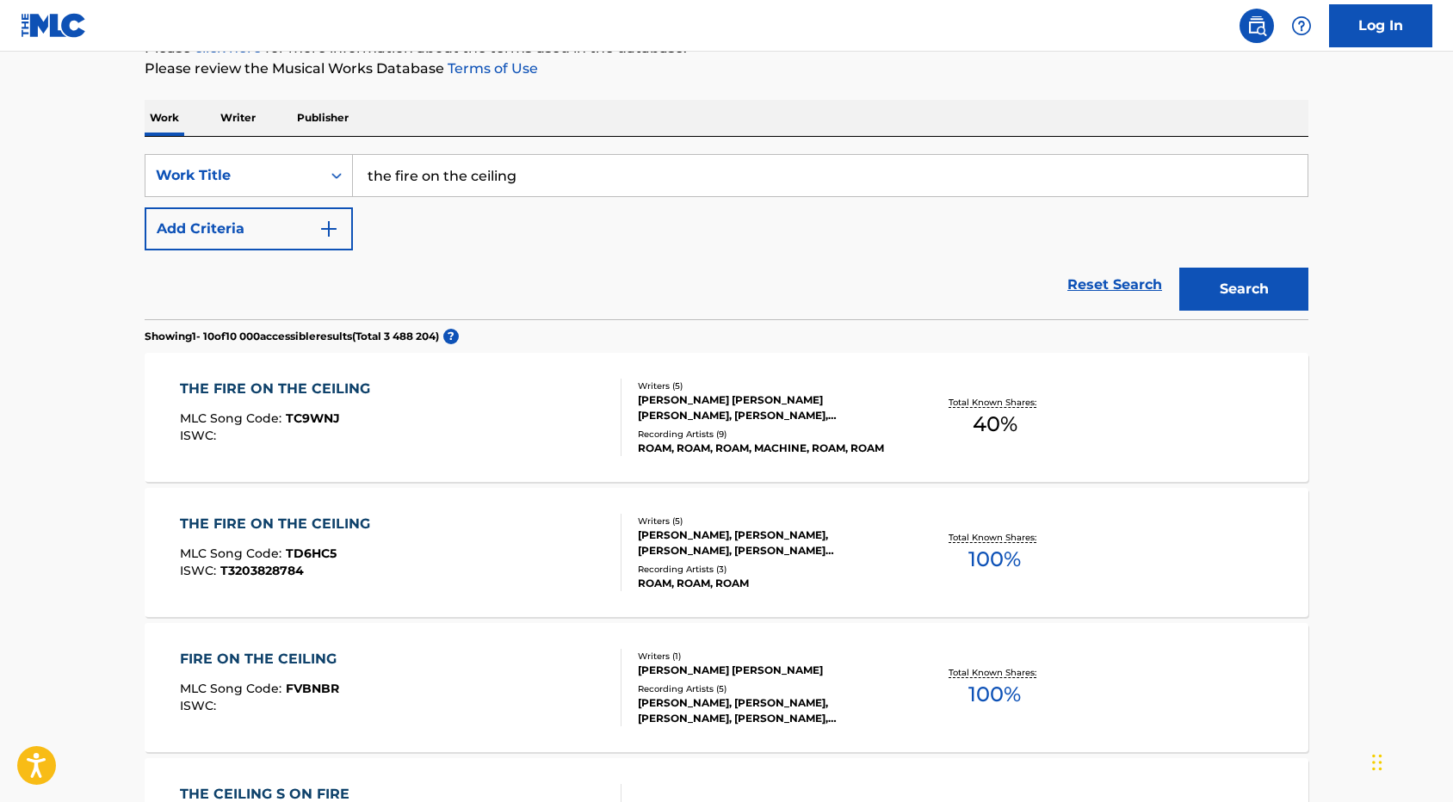
click at [315, 525] on div "THE FIRE ON THE CEILING" at bounding box center [279, 524] width 199 height 21
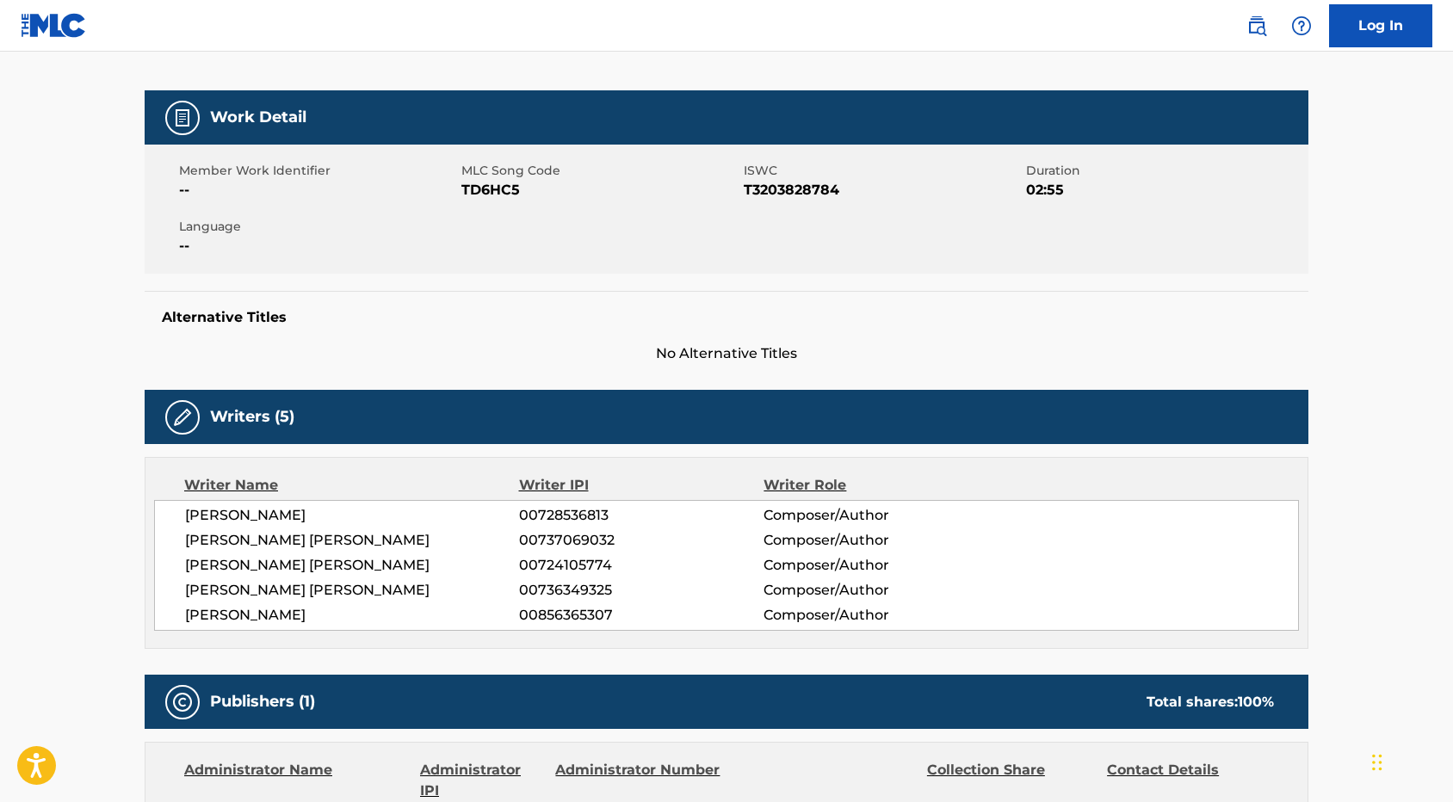
scroll to position [242, 0]
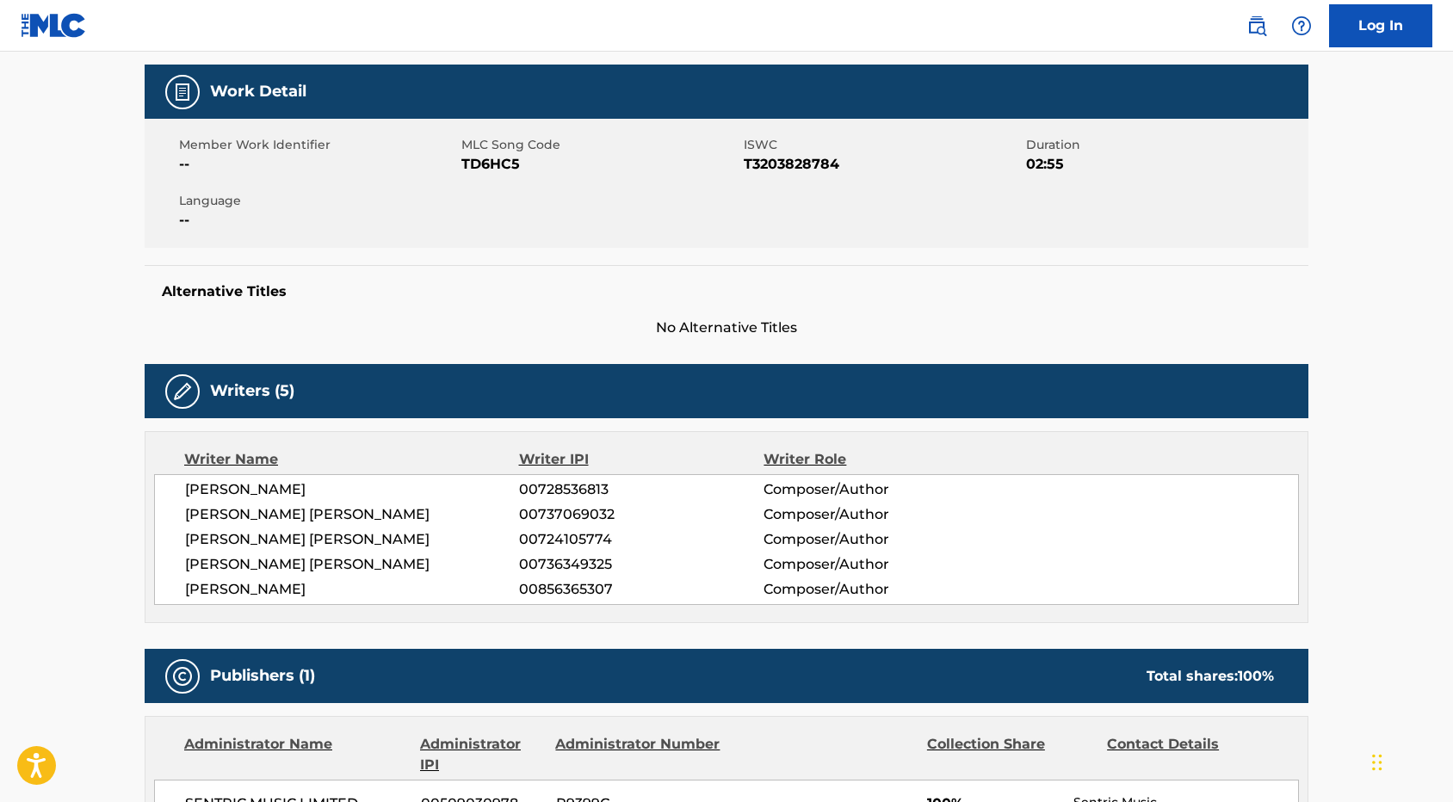
click at [579, 490] on span "00728536813" at bounding box center [641, 489] width 244 height 21
click at [566, 535] on span "00724105774" at bounding box center [641, 539] width 244 height 21
drag, startPoint x: 179, startPoint y: 488, endPoint x: 447, endPoint y: 591, distance: 286.9
click at [447, 591] on div "SAMUEL VENESS 00728536813 Composer/Author ALEXANDER JAMES ADAM 00737069032 Comp…" at bounding box center [726, 539] width 1145 height 131
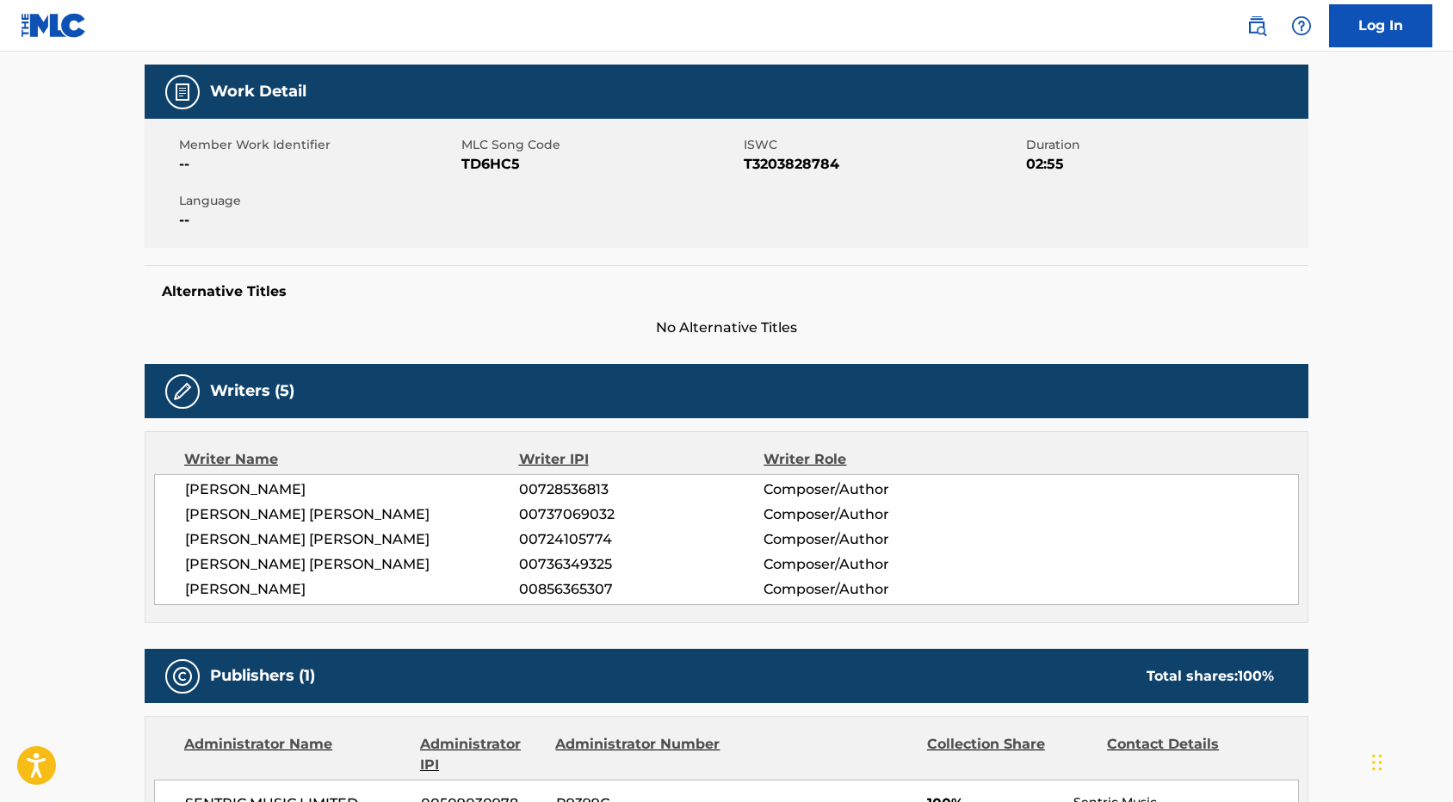
click at [448, 591] on span "MILES ALEXANDER GILL" at bounding box center [352, 589] width 334 height 21
click at [349, 492] on span "SAMUEL VENESS" at bounding box center [352, 489] width 334 height 21
drag, startPoint x: 317, startPoint y: 485, endPoint x: 178, endPoint y: 485, distance: 138.6
click at [178, 485] on div "SAMUEL VENESS 00728536813 Composer/Author ALEXANDER JAMES ADAM 00737069032 Comp…" at bounding box center [726, 539] width 1145 height 131
copy span "SAMUEL VENESS"
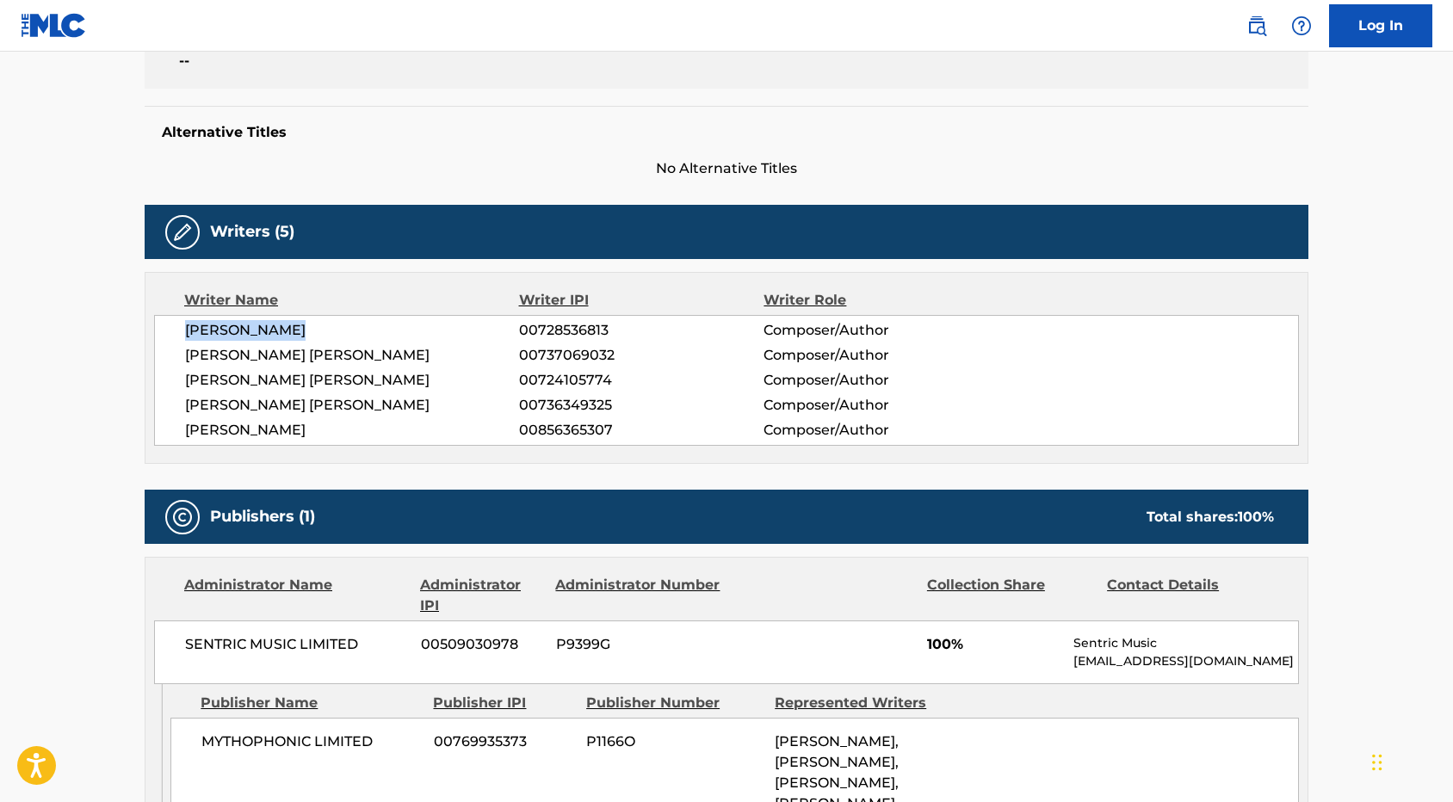
scroll to position [0, 0]
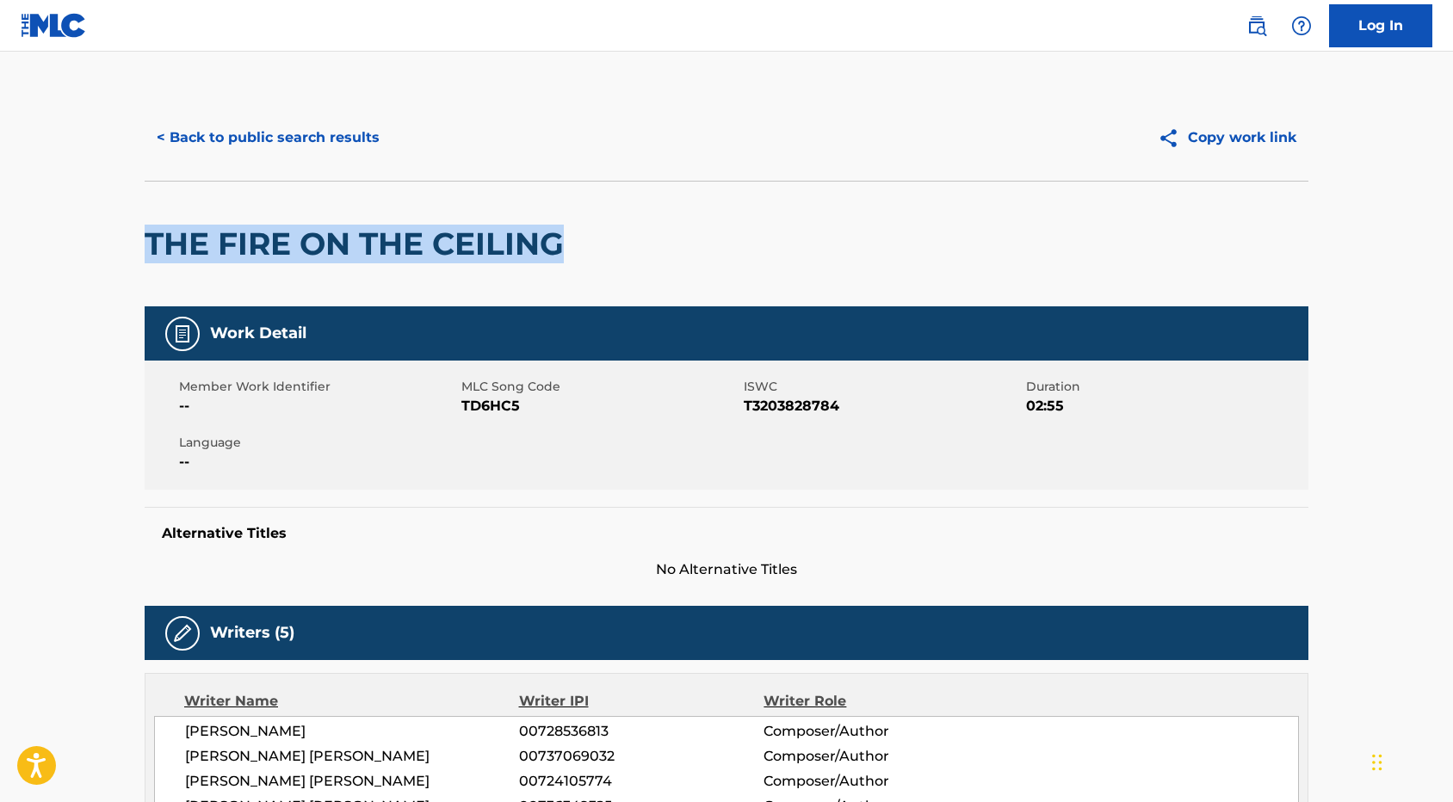
drag, startPoint x: 578, startPoint y: 249, endPoint x: 118, endPoint y: 244, distance: 460.5
click at [118, 244] on main "< Back to public search results Copy work link THE FIRE ON THE CEILING Work Det…" at bounding box center [726, 818] width 1453 height 1532
copy h2 "THE FIRE ON THE CEILING"
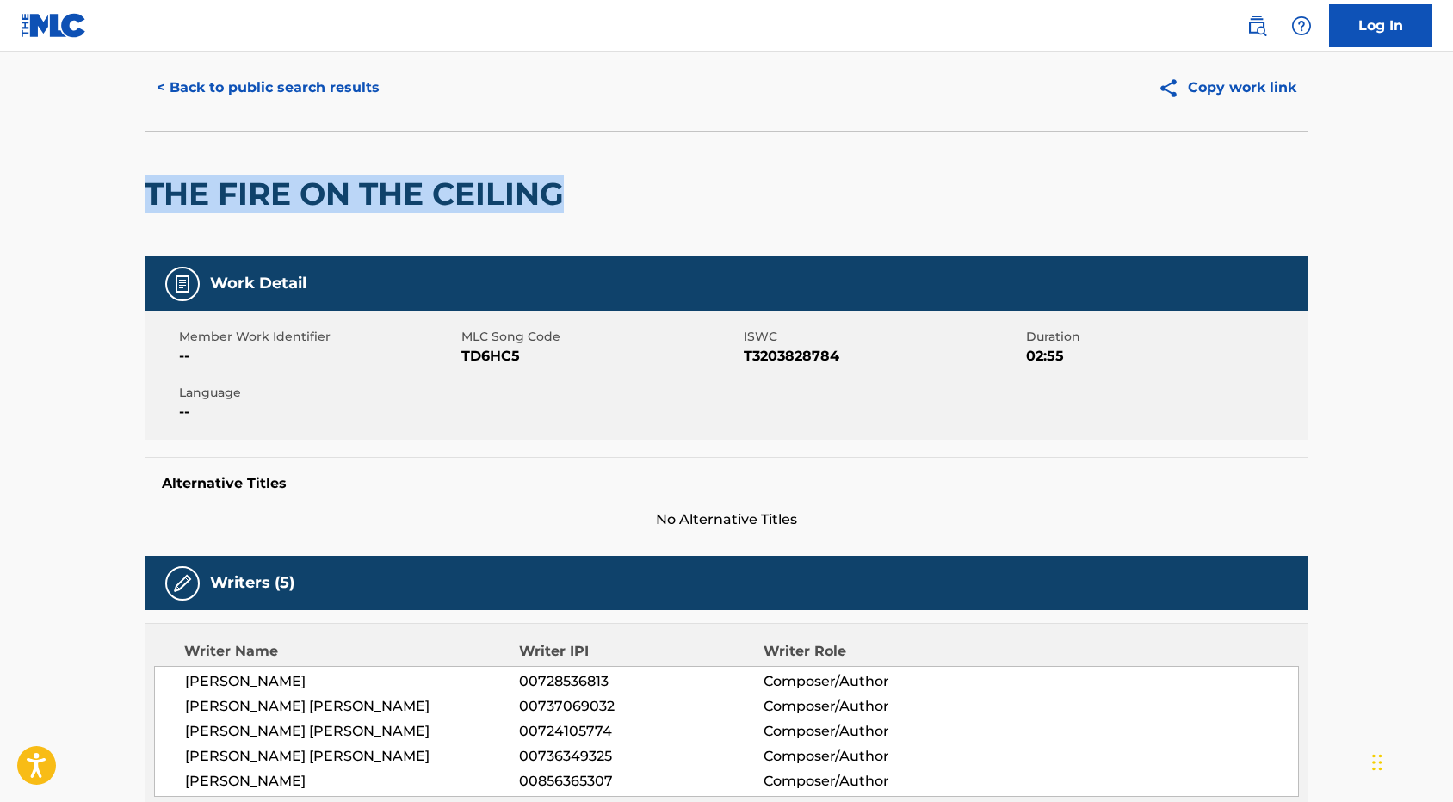
scroll to position [65, 0]
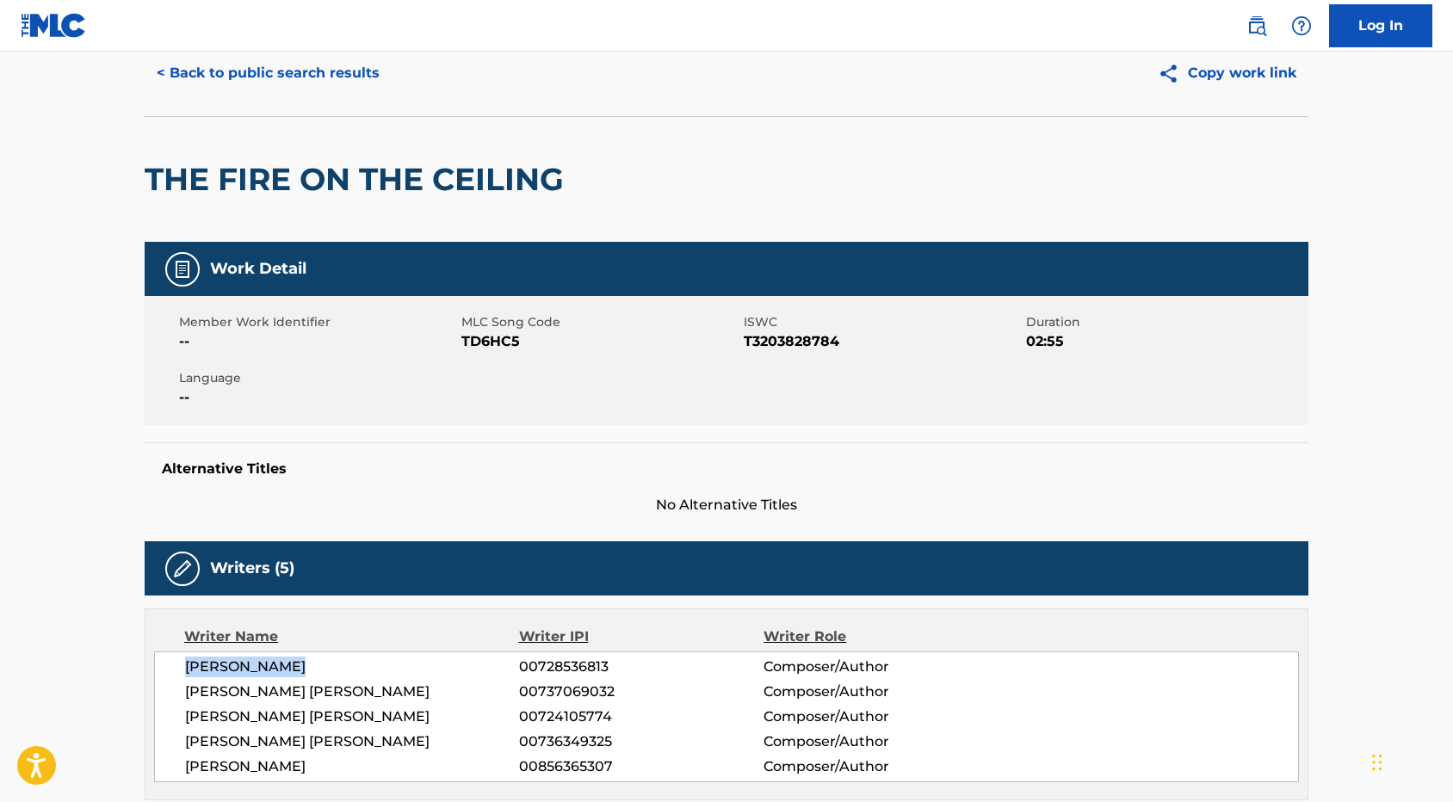
drag, startPoint x: 320, startPoint y: 662, endPoint x: 188, endPoint y: 663, distance: 132.6
click at [186, 663] on span "SAMUEL VENESS" at bounding box center [352, 667] width 334 height 21
copy span "SAMUEL VENESS"
drag, startPoint x: 375, startPoint y: 689, endPoint x: 155, endPoint y: 689, distance: 220.4
click at [155, 689] on div "SAMUEL VENESS 00728536813 Composer/Author ALEXANDER JAMES ADAM 00737069032 Comp…" at bounding box center [726, 717] width 1145 height 131
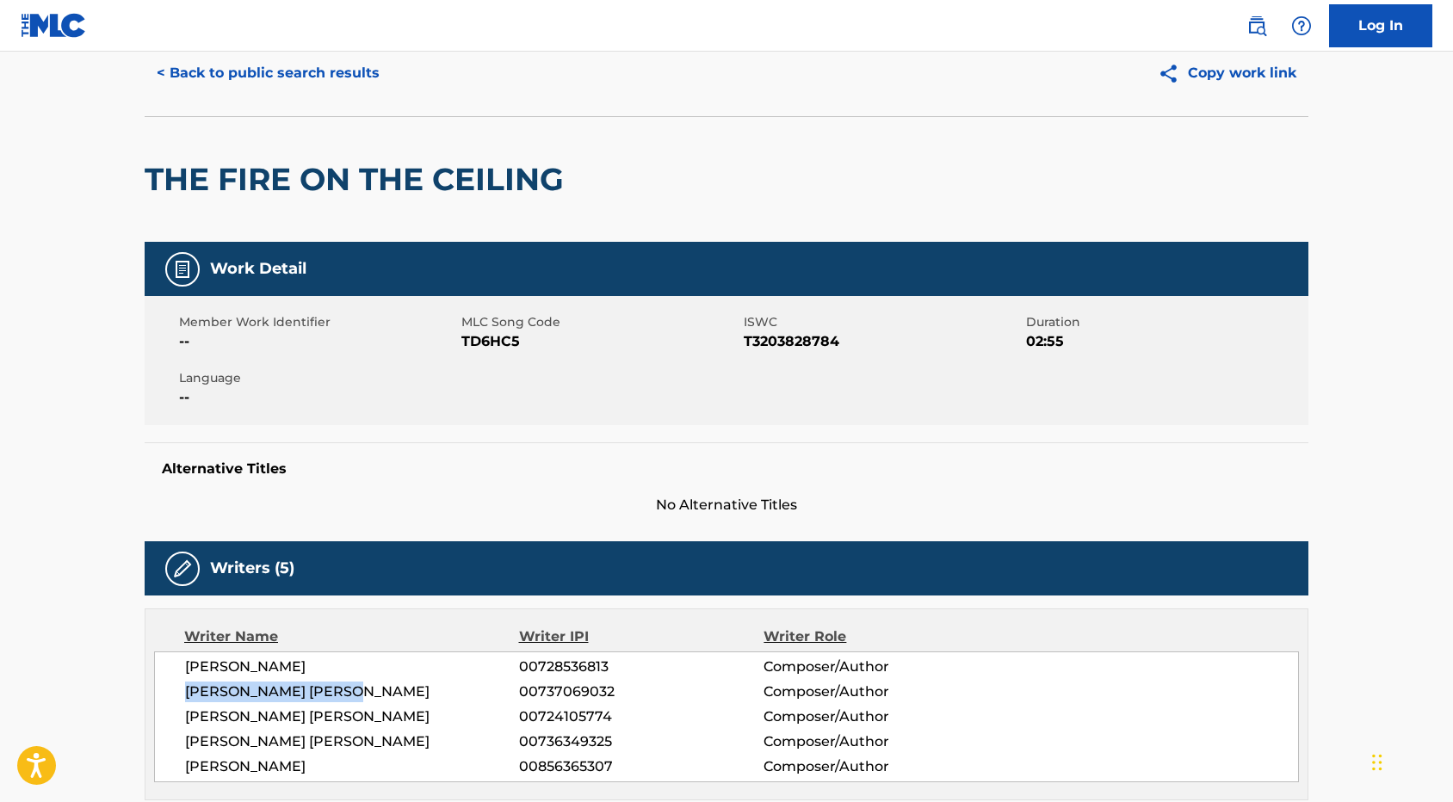
copy span "ALEXANDER JAMES ADAM"
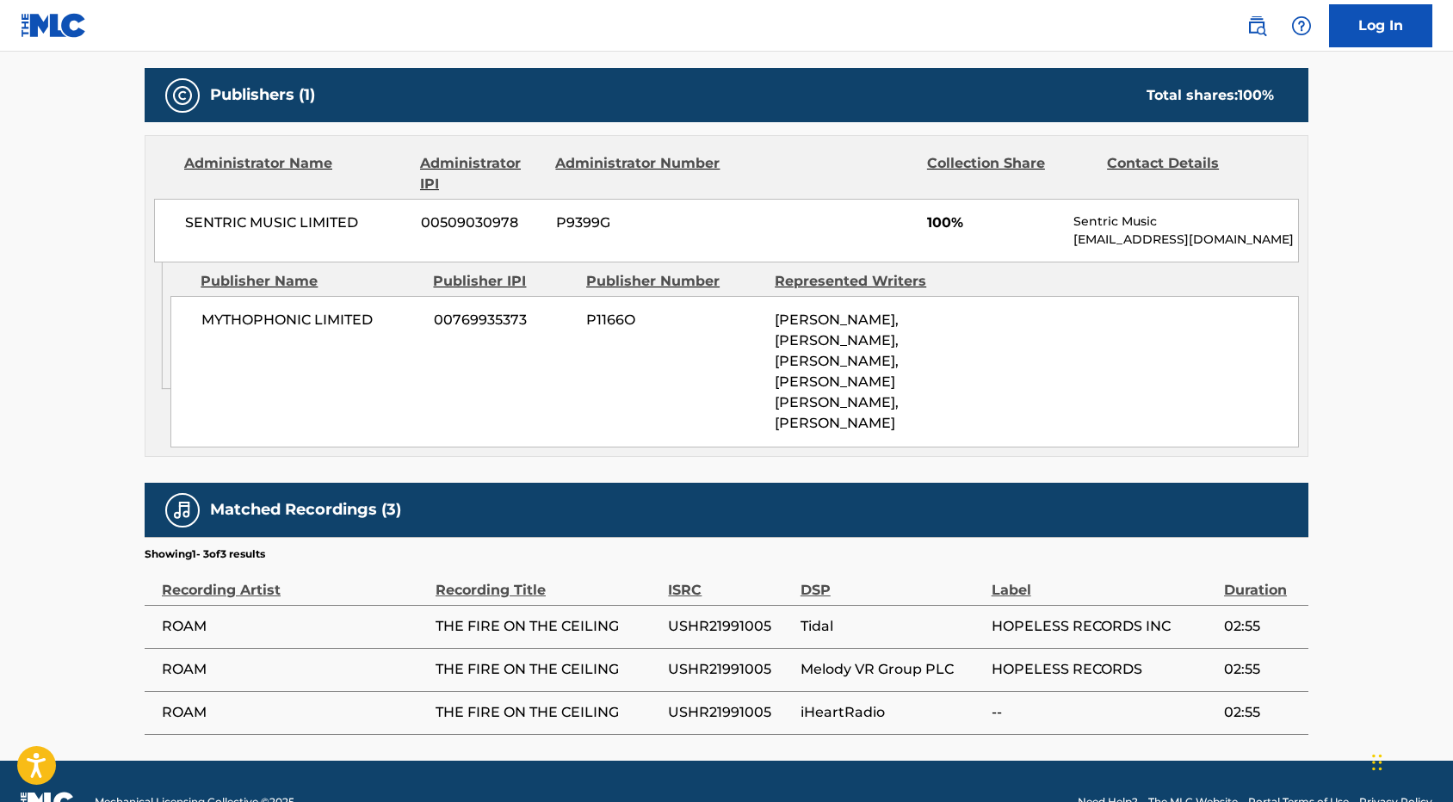
scroll to position [881, 0]
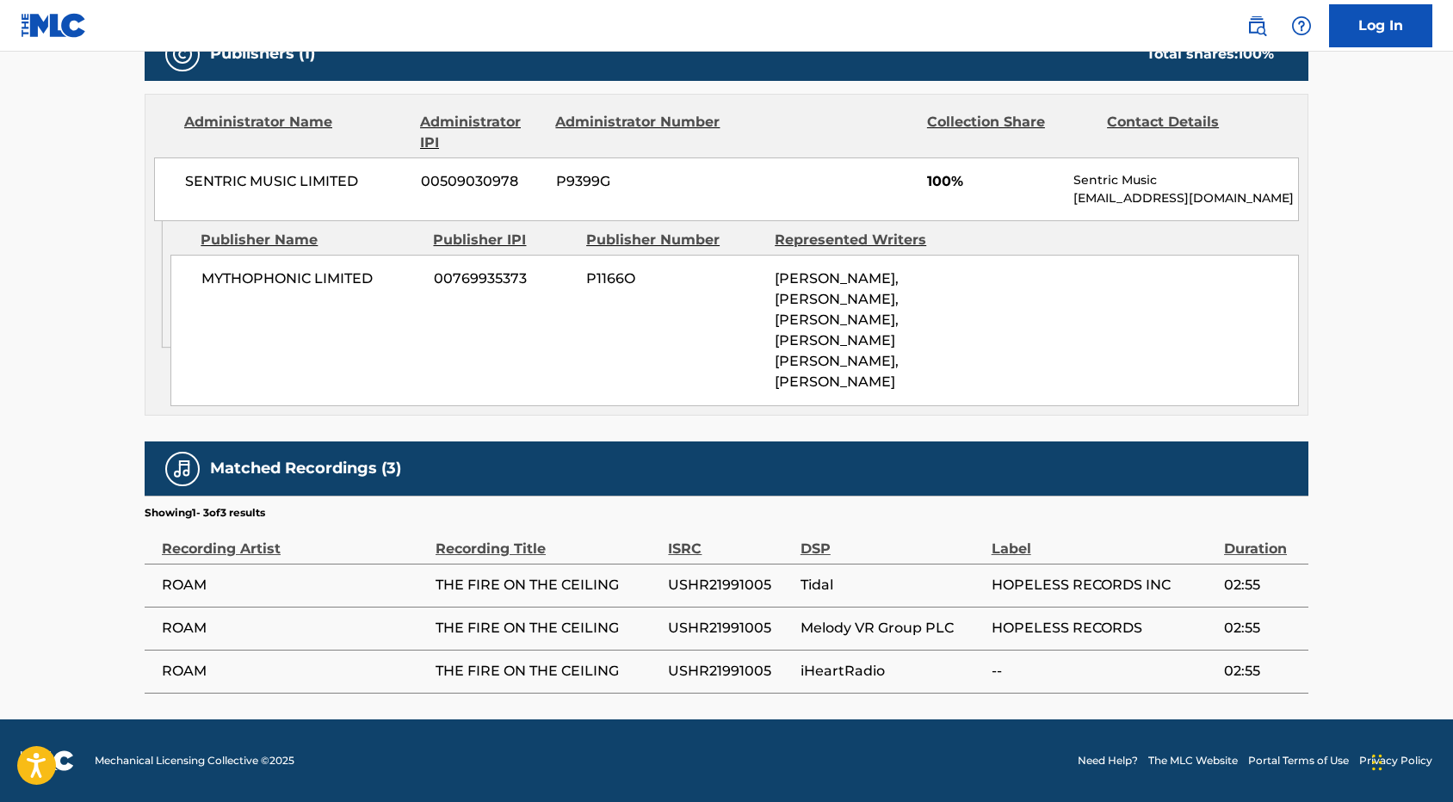
click at [542, 590] on span "THE FIRE ON THE CEILING" at bounding box center [548, 585] width 224 height 21
click at [721, 590] on span "USHR21991005" at bounding box center [729, 585] width 123 height 21
click at [717, 624] on span "USHR21991005" at bounding box center [729, 628] width 123 height 21
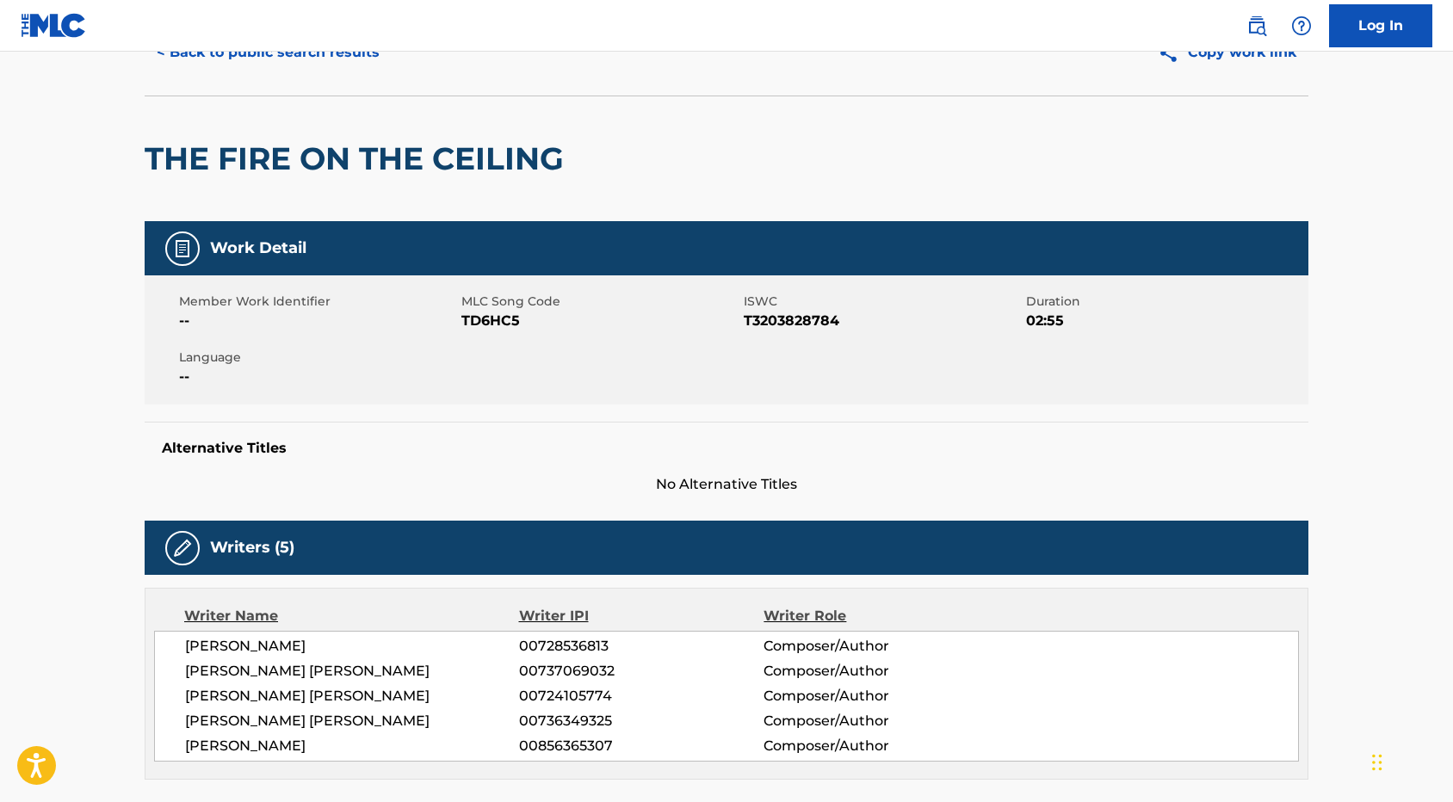
scroll to position [0, 0]
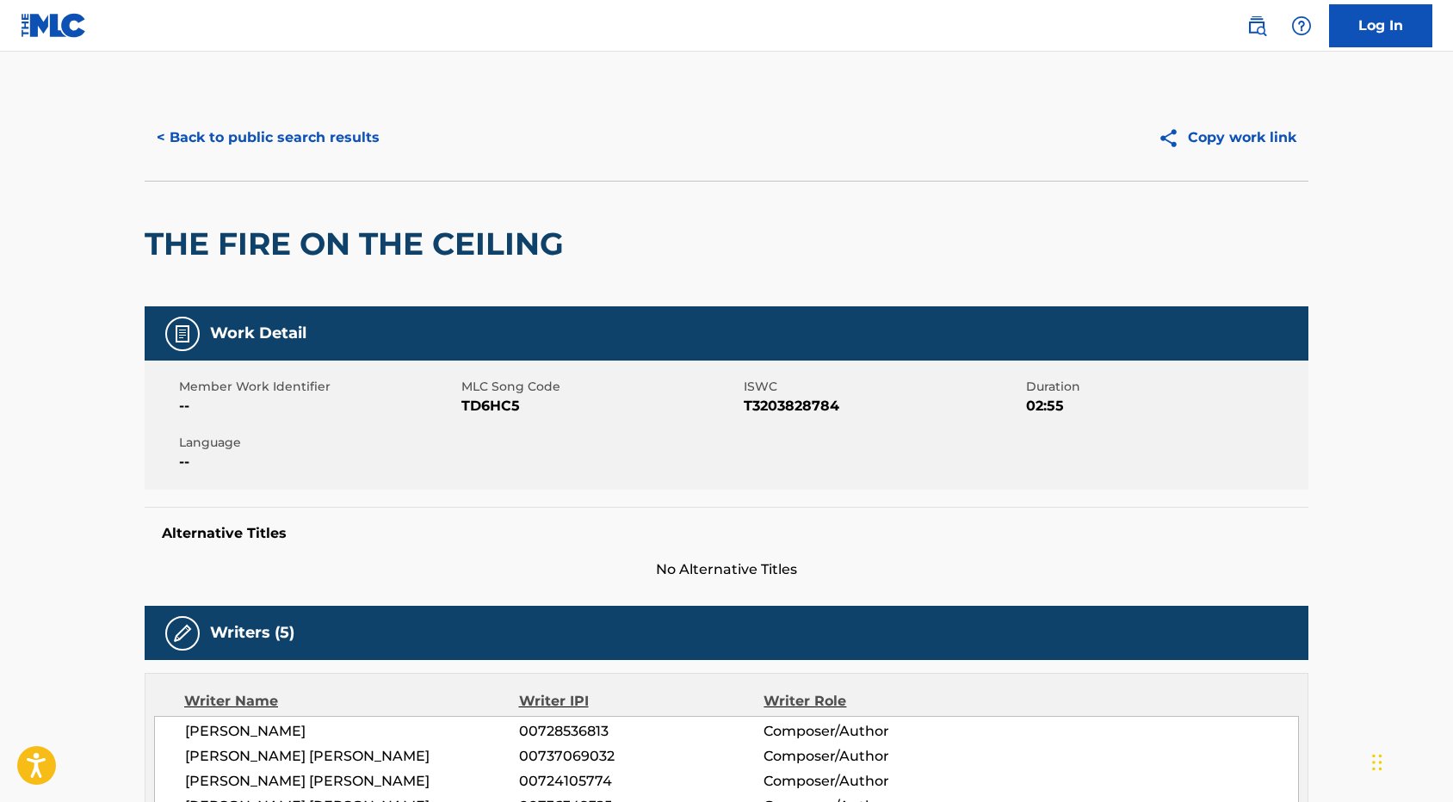
click at [274, 145] on button "< Back to public search results" at bounding box center [268, 137] width 247 height 43
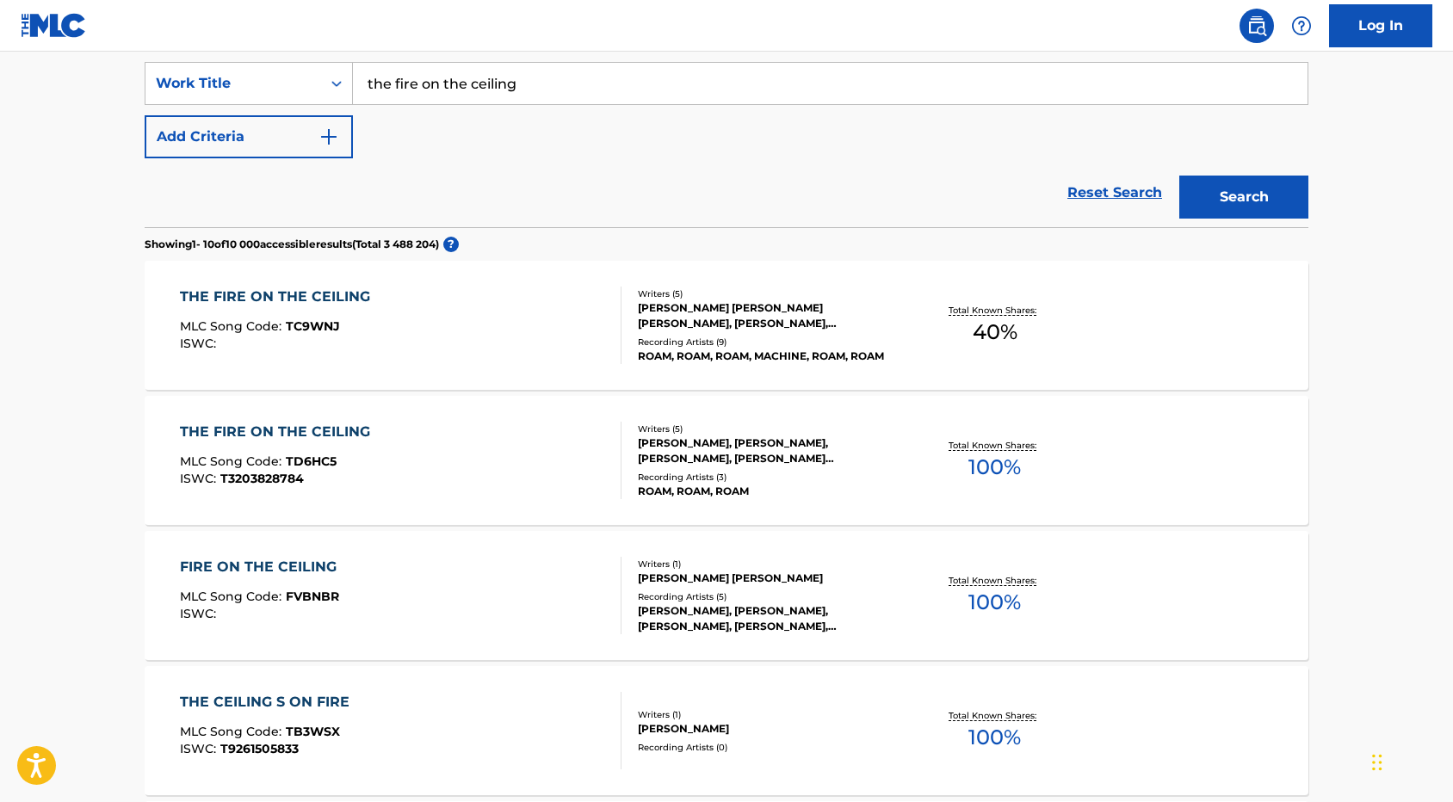
scroll to position [331, 0]
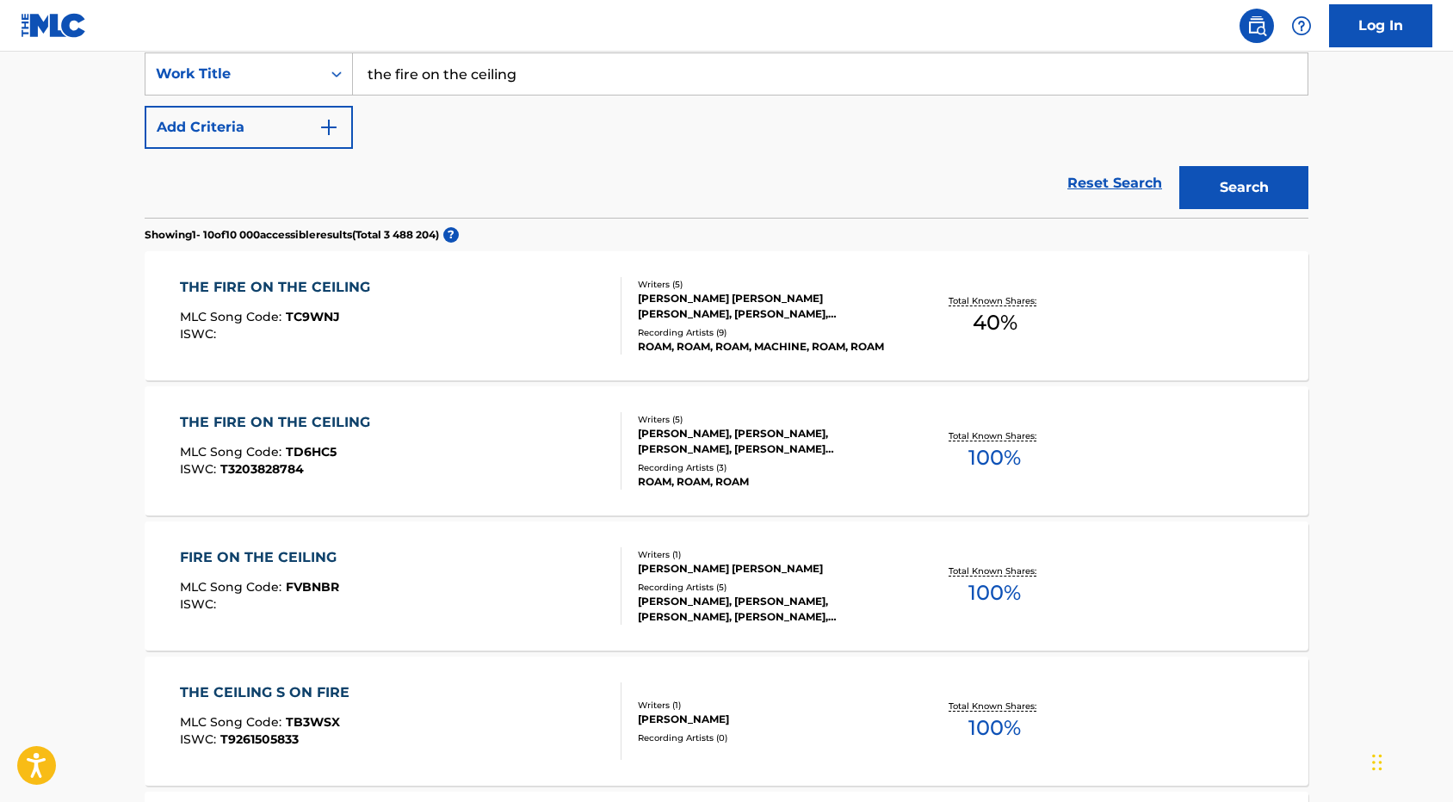
click at [293, 292] on div "THE FIRE ON THE CEILING" at bounding box center [279, 287] width 199 height 21
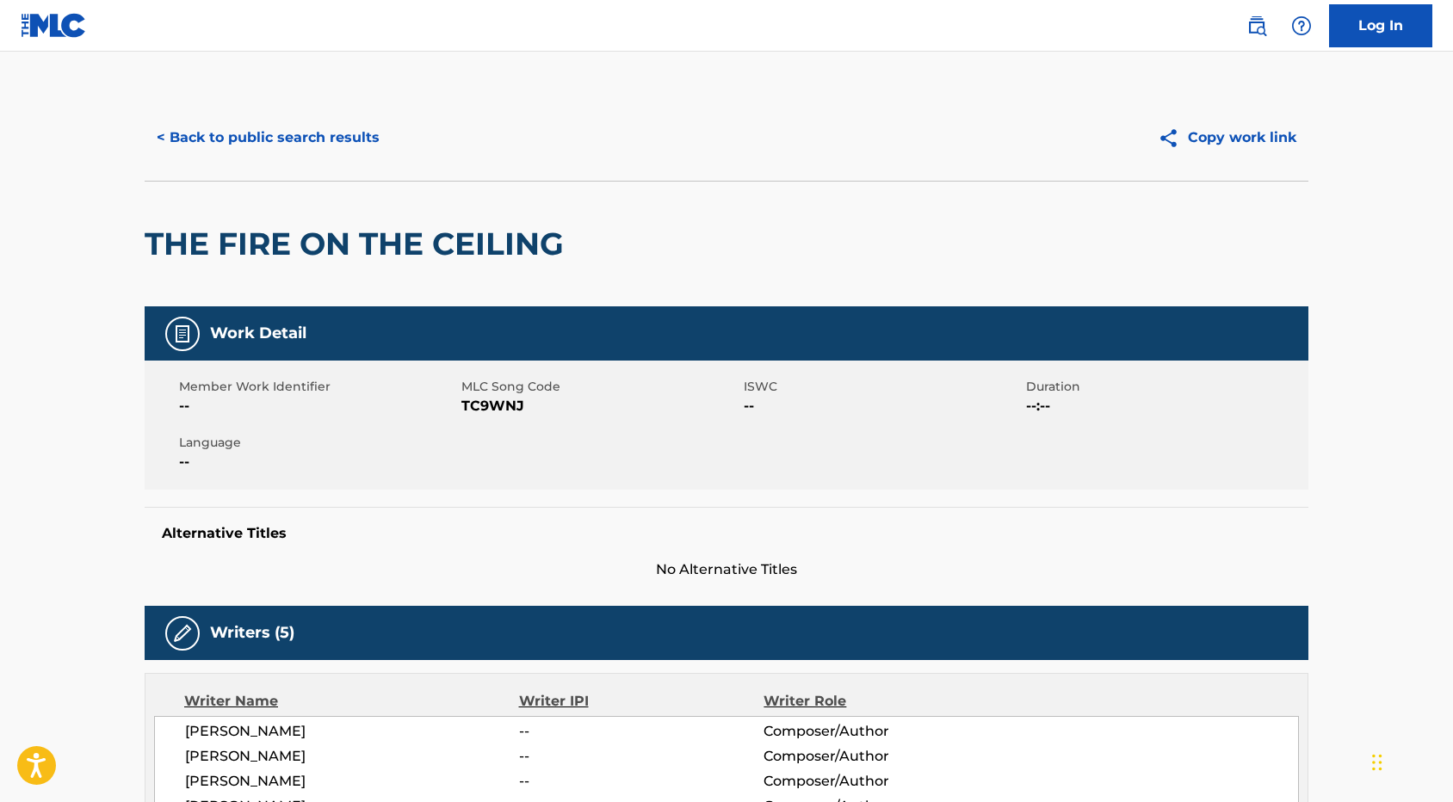
click at [204, 142] on button "< Back to public search results" at bounding box center [268, 137] width 247 height 43
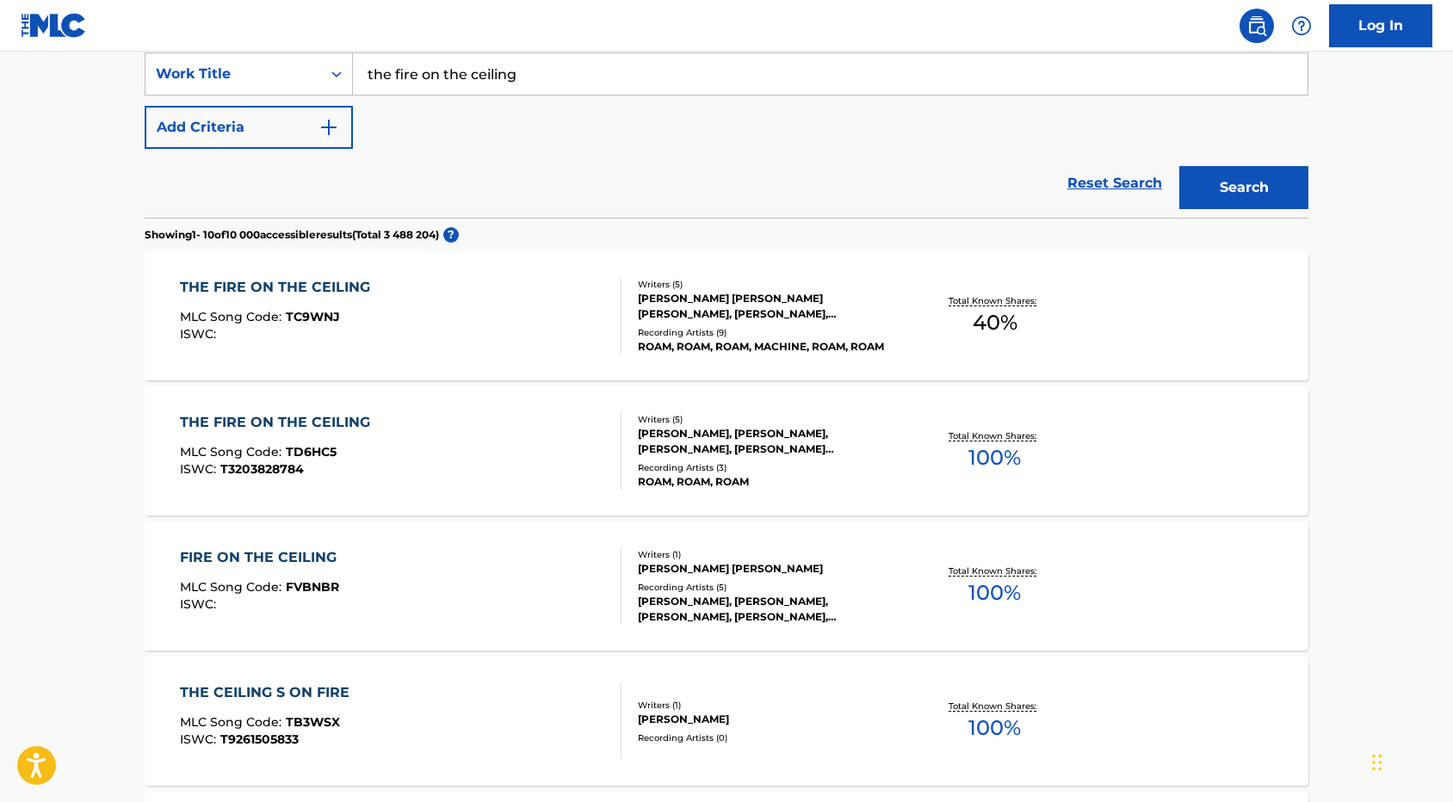
click at [313, 424] on div "THE FIRE ON THE CEILING" at bounding box center [279, 422] width 199 height 21
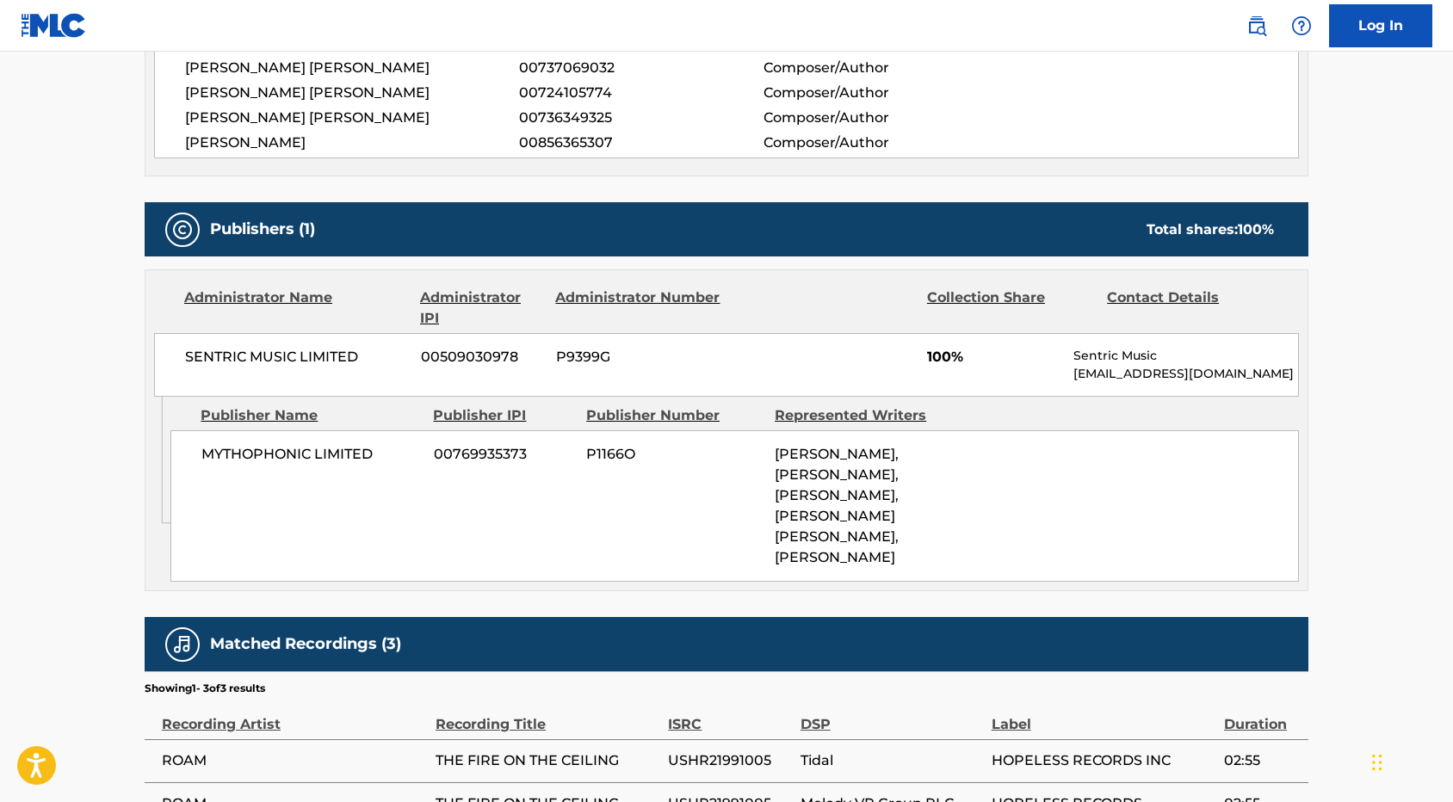
scroll to position [726, 0]
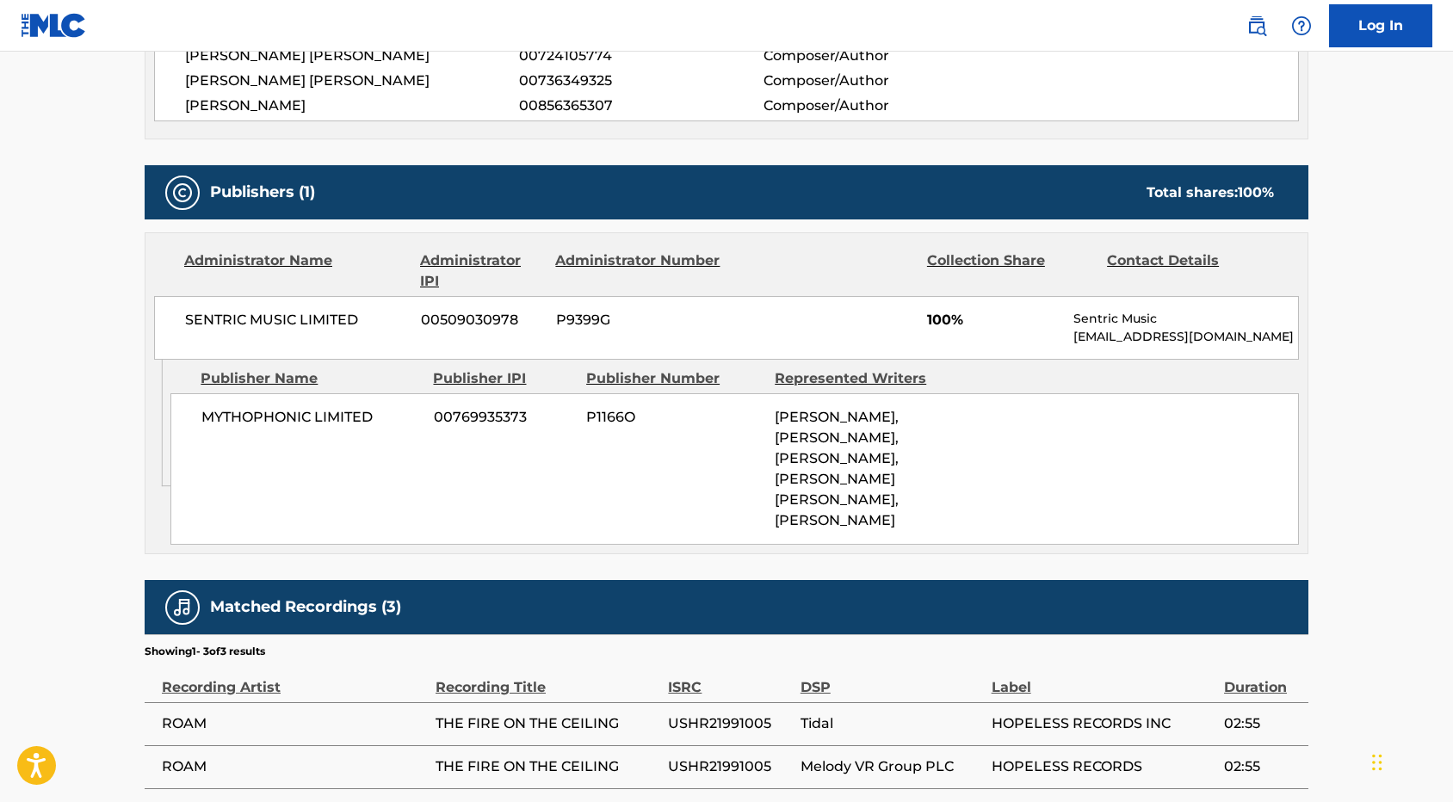
click at [847, 411] on span "SAMUEL VENESS, ALEXANDER JAMES ADAM, ALEXANDER LUKE COSTELLO, MATTHEW GRAHAM PA…" at bounding box center [837, 469] width 124 height 120
click at [836, 436] on span "SAMUEL VENESS, ALEXANDER JAMES ADAM, ALEXANDER LUKE COSTELLO, MATTHEW GRAHAM PA…" at bounding box center [837, 469] width 124 height 120
click at [854, 381] on div "Represented Writers" at bounding box center [863, 378] width 176 height 21
click at [856, 378] on div "Represented Writers" at bounding box center [863, 378] width 176 height 21
click at [834, 443] on span "SAMUEL VENESS, ALEXANDER JAMES ADAM, ALEXANDER LUKE COSTELLO, MATTHEW GRAHAM PA…" at bounding box center [837, 469] width 124 height 120
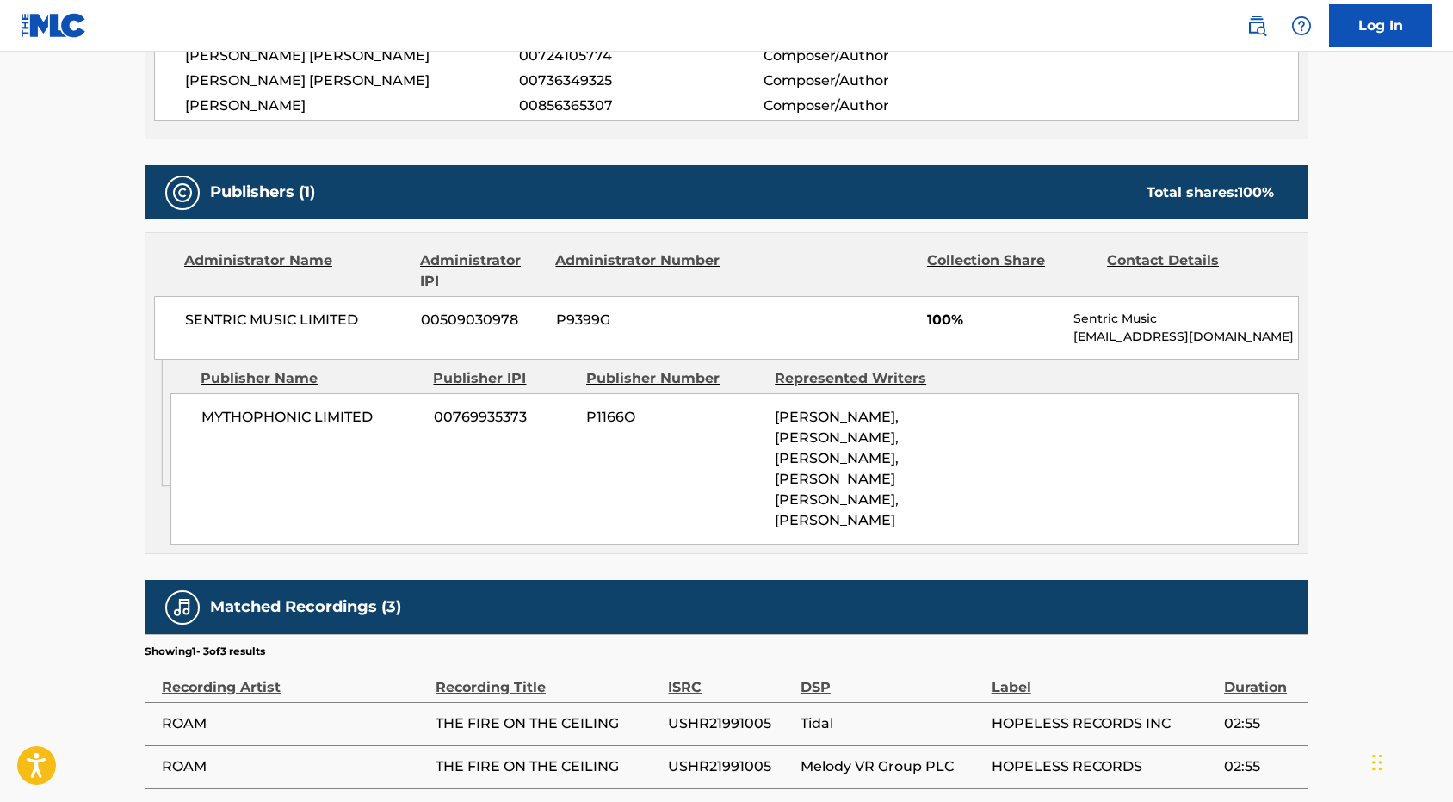
click at [829, 513] on span "SAMUEL VENESS, ALEXANDER JAMES ADAM, ALEXANDER LUKE COSTELLO, MATTHEW GRAHAM PA…" at bounding box center [837, 469] width 124 height 120
click at [822, 545] on div "MYTHOPHONIC LIMITED 00769935373 P1166O SAMUEL VENESS, ALEXANDER JAMES ADAM, ALE…" at bounding box center [734, 468] width 1128 height 151
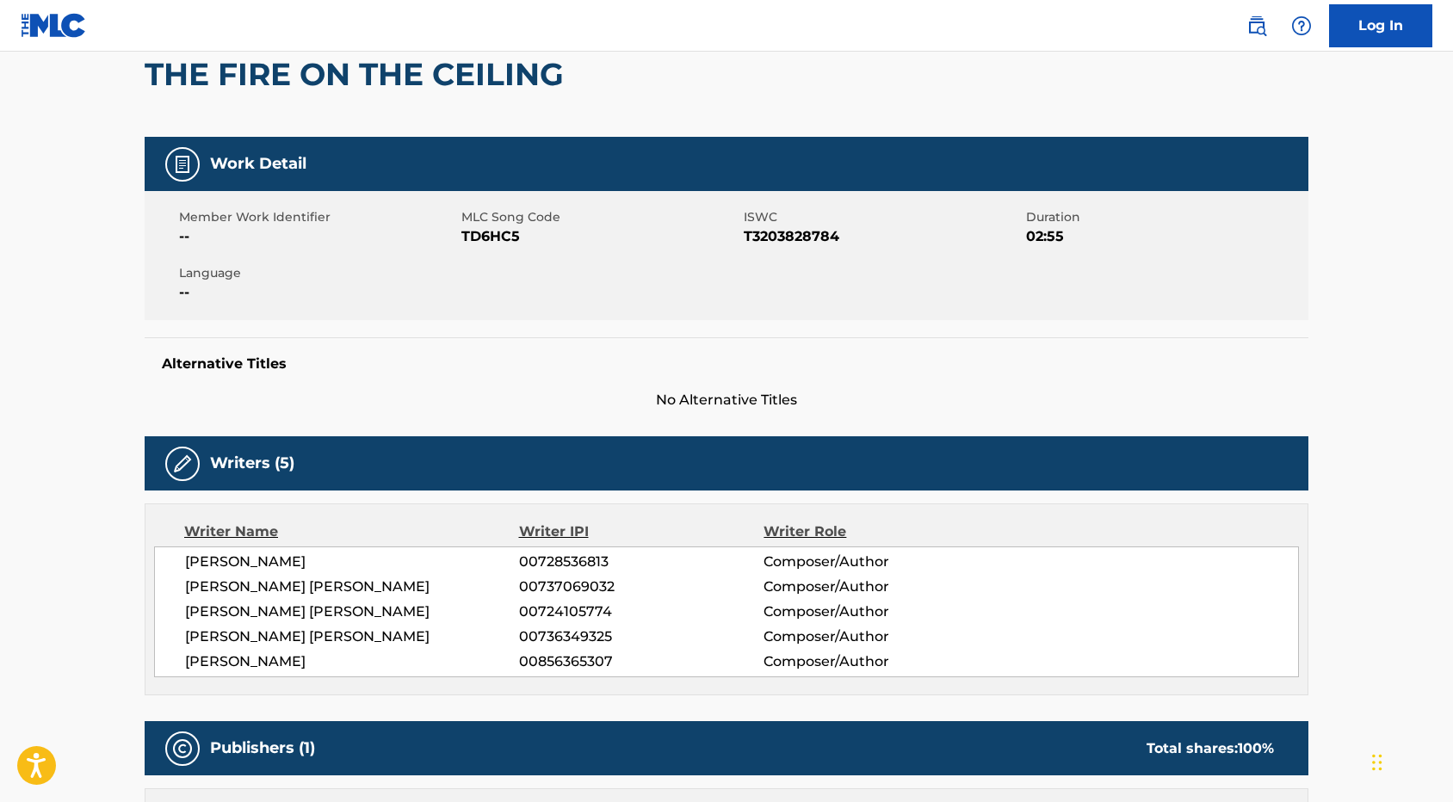
scroll to position [0, 0]
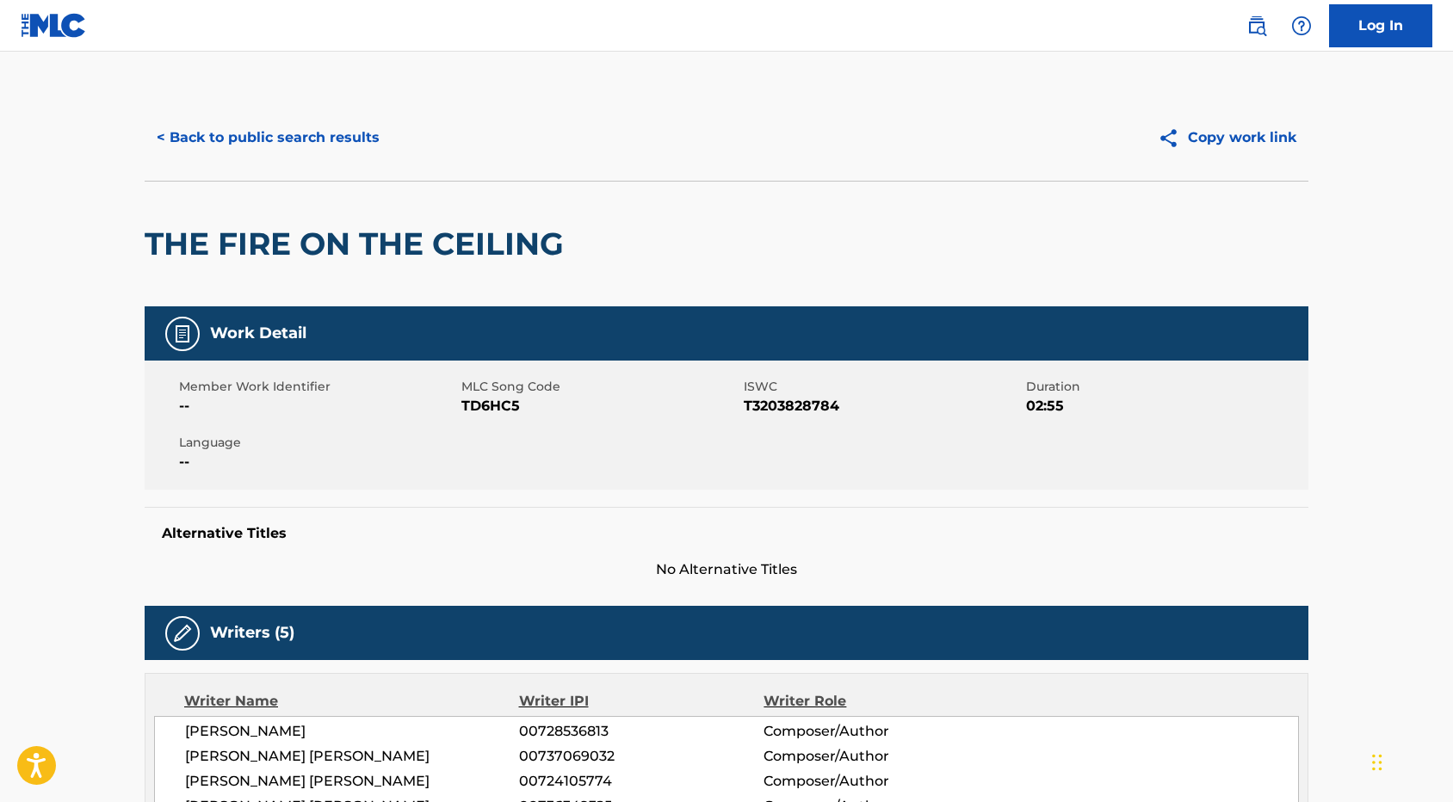
click at [194, 133] on button "< Back to public search results" at bounding box center [268, 137] width 247 height 43
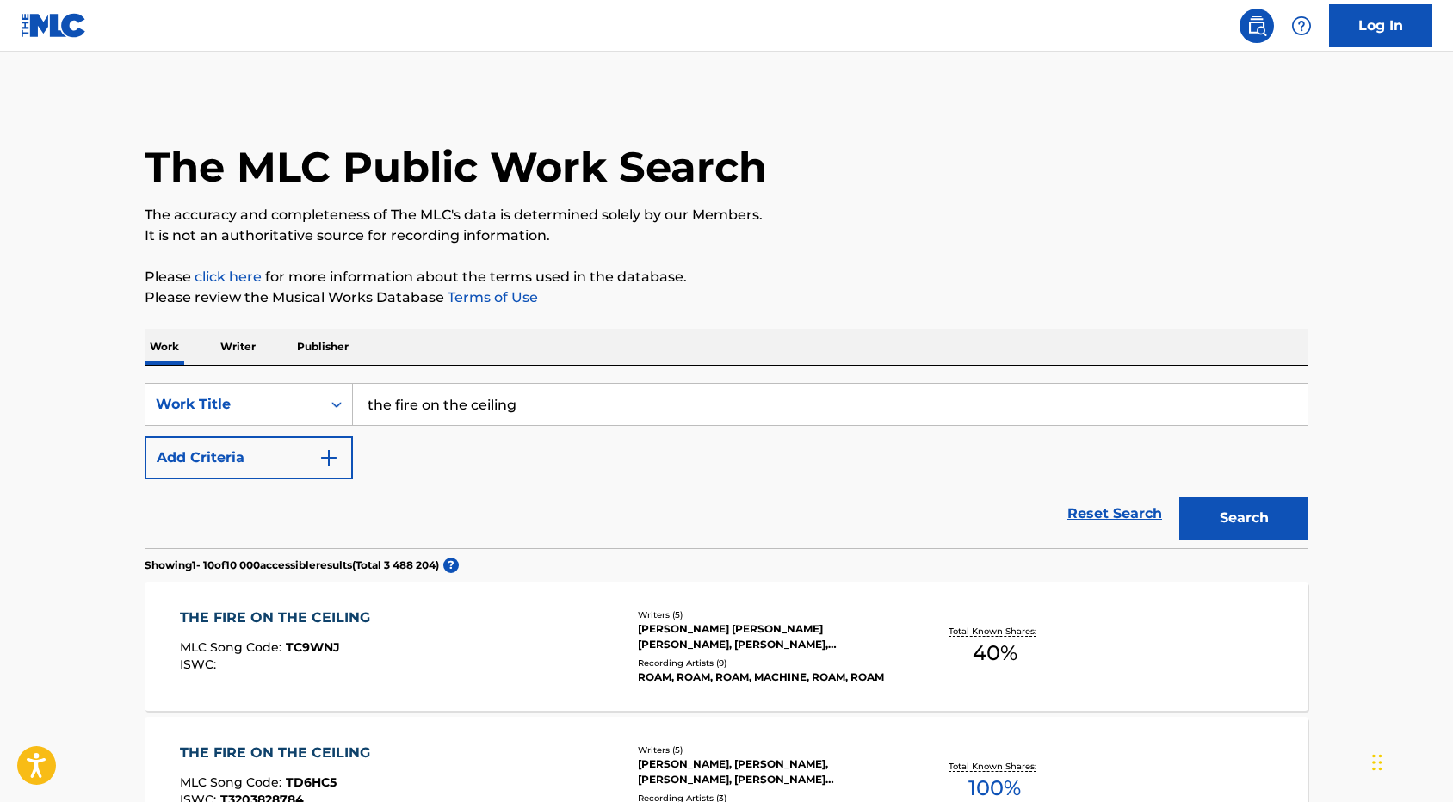
click at [469, 405] on input "the fire on the ceiling" at bounding box center [830, 404] width 955 height 41
paste input "The Midwest Sky"
click at [635, 438] on div "the midwest sky" at bounding box center [701, 443] width 696 height 31
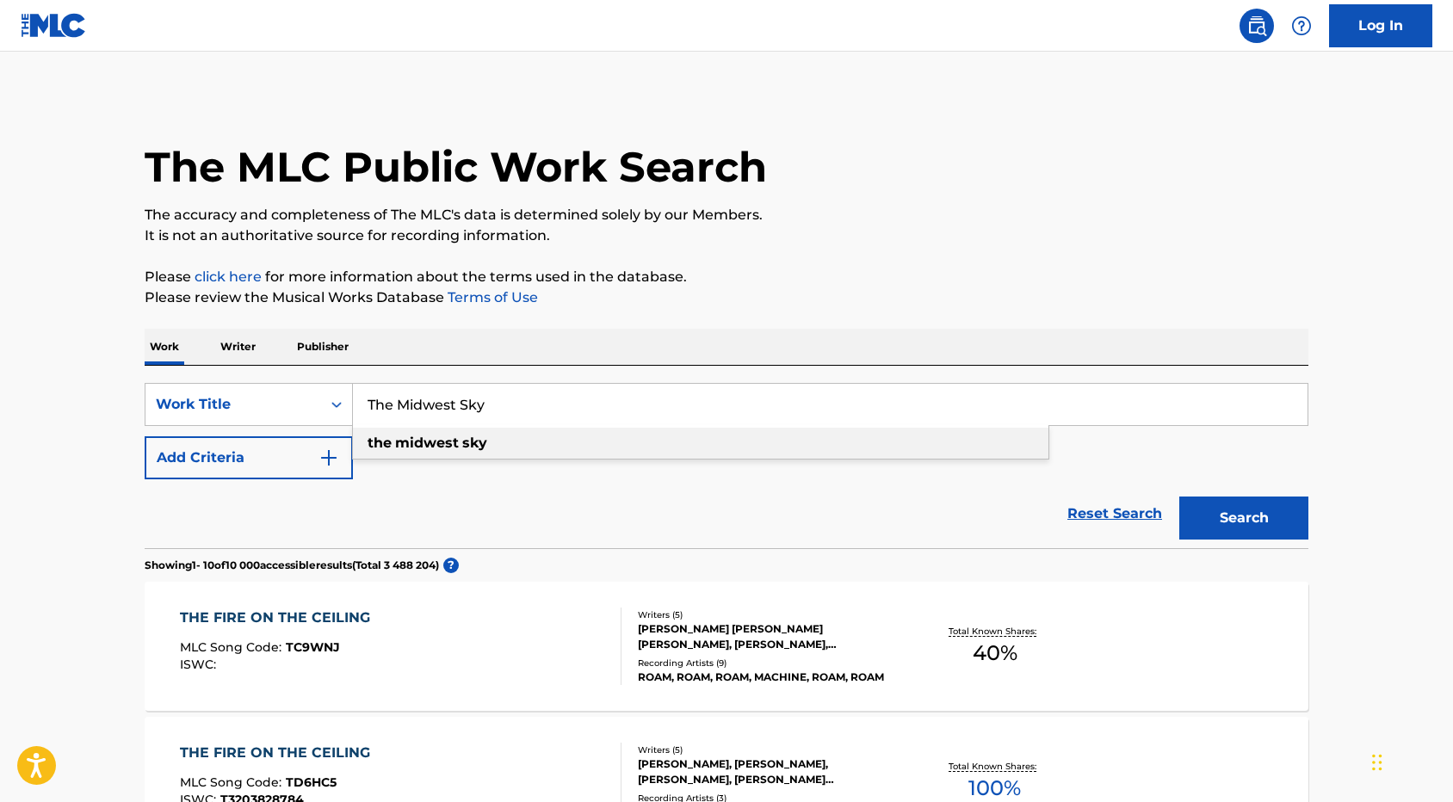
type input "the midwest sky"
click at [1231, 504] on button "Search" at bounding box center [1243, 518] width 129 height 43
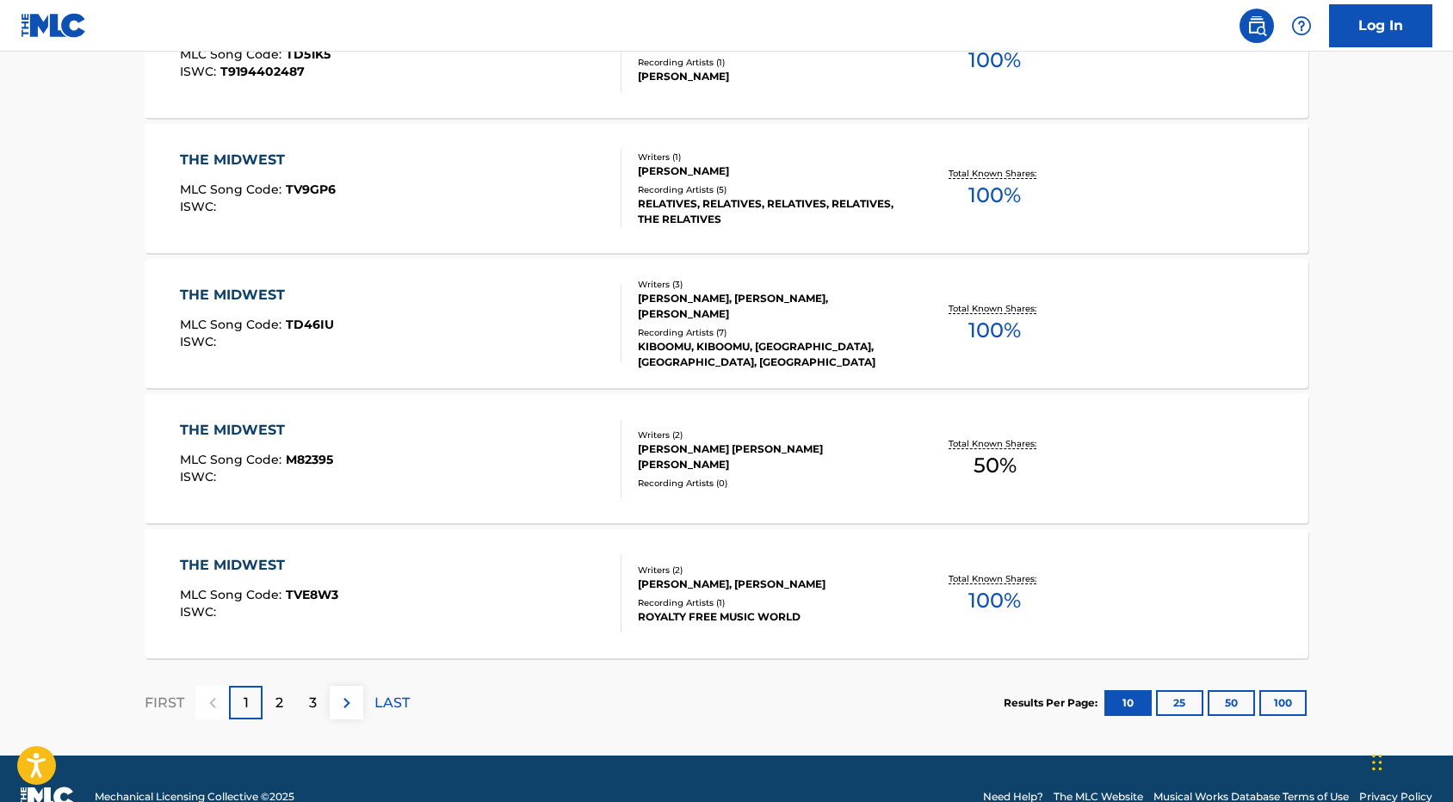
scroll to position [1305, 0]
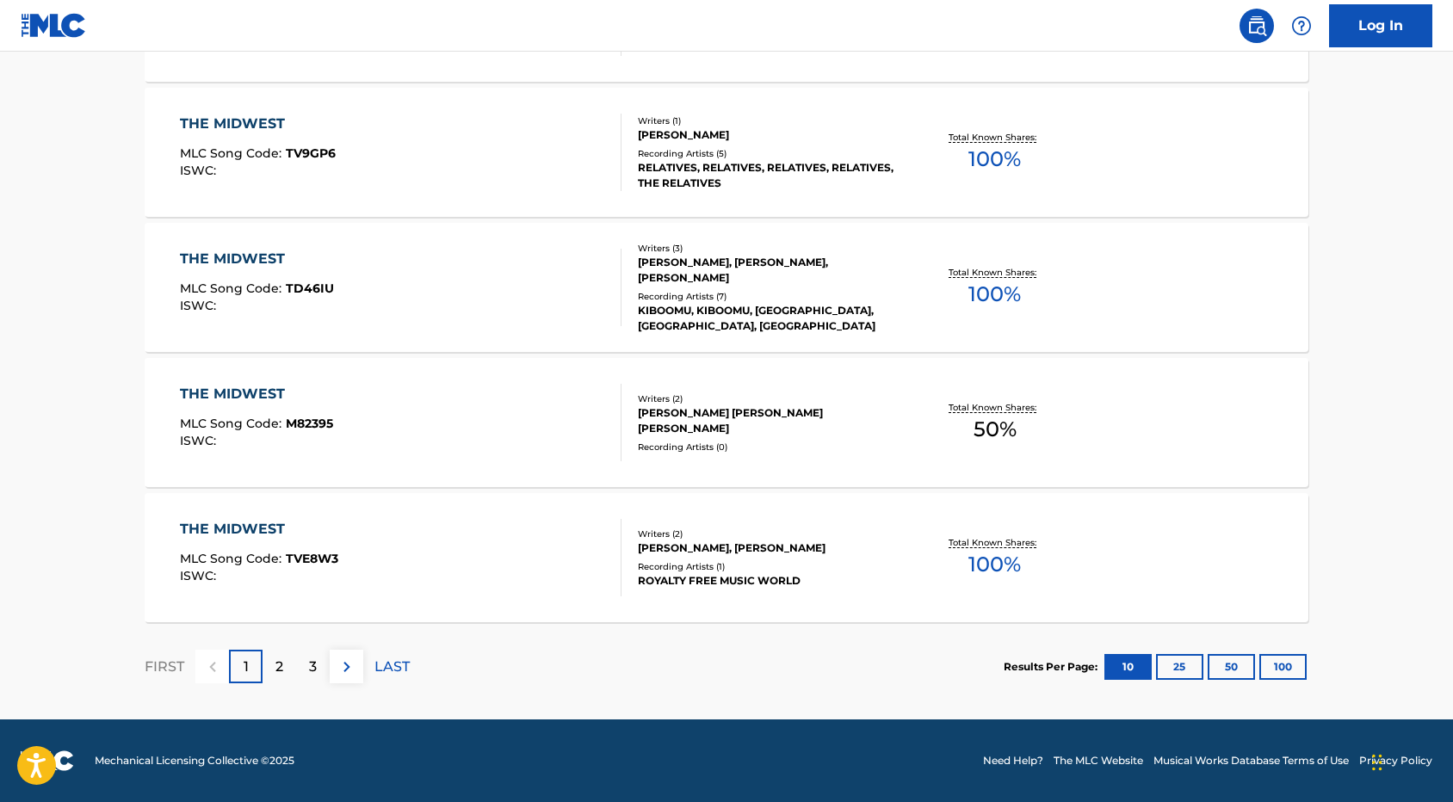
click at [1181, 664] on button "25" at bounding box center [1179, 667] width 47 height 26
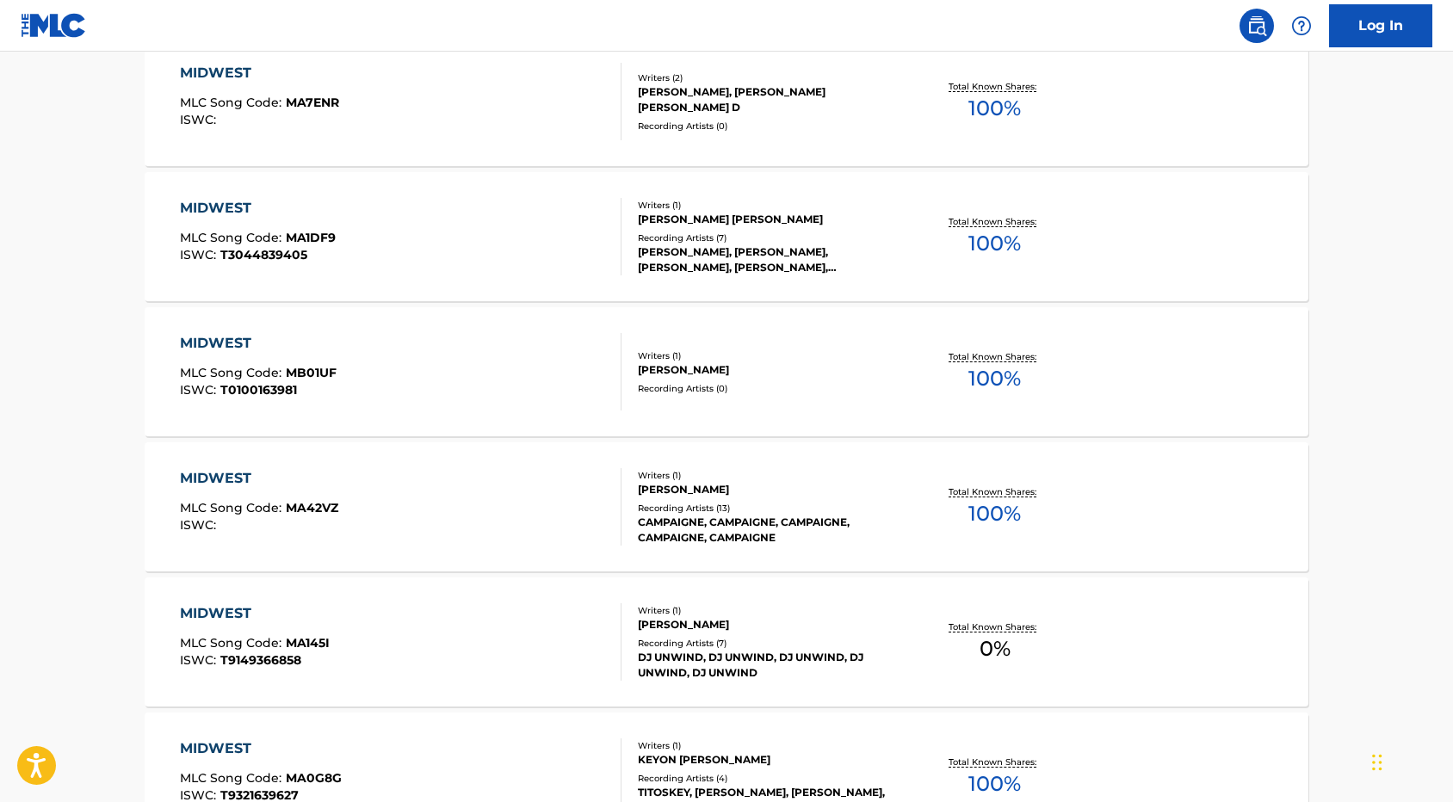
scroll to position [3332, 0]
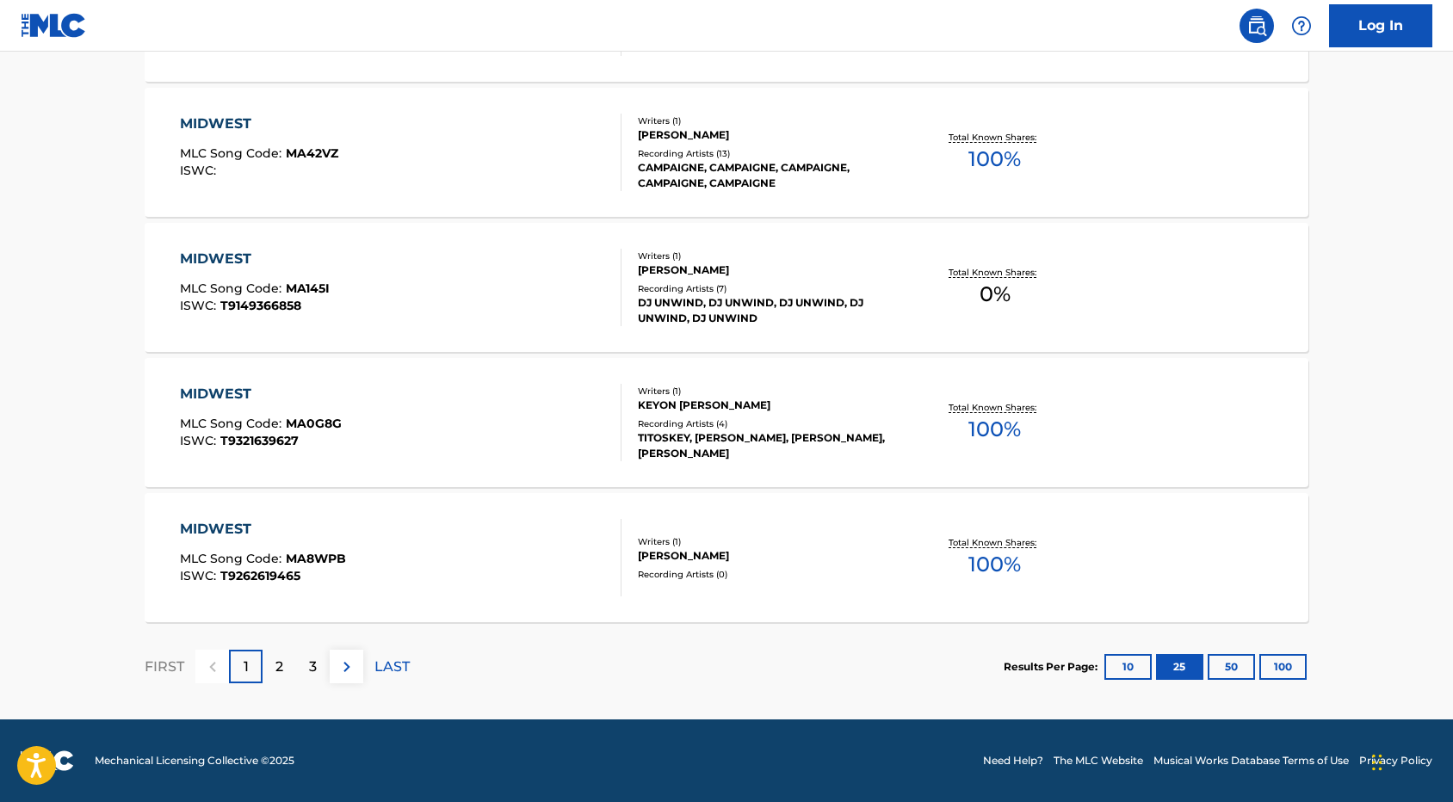
click at [1235, 658] on button "50" at bounding box center [1231, 667] width 47 height 26
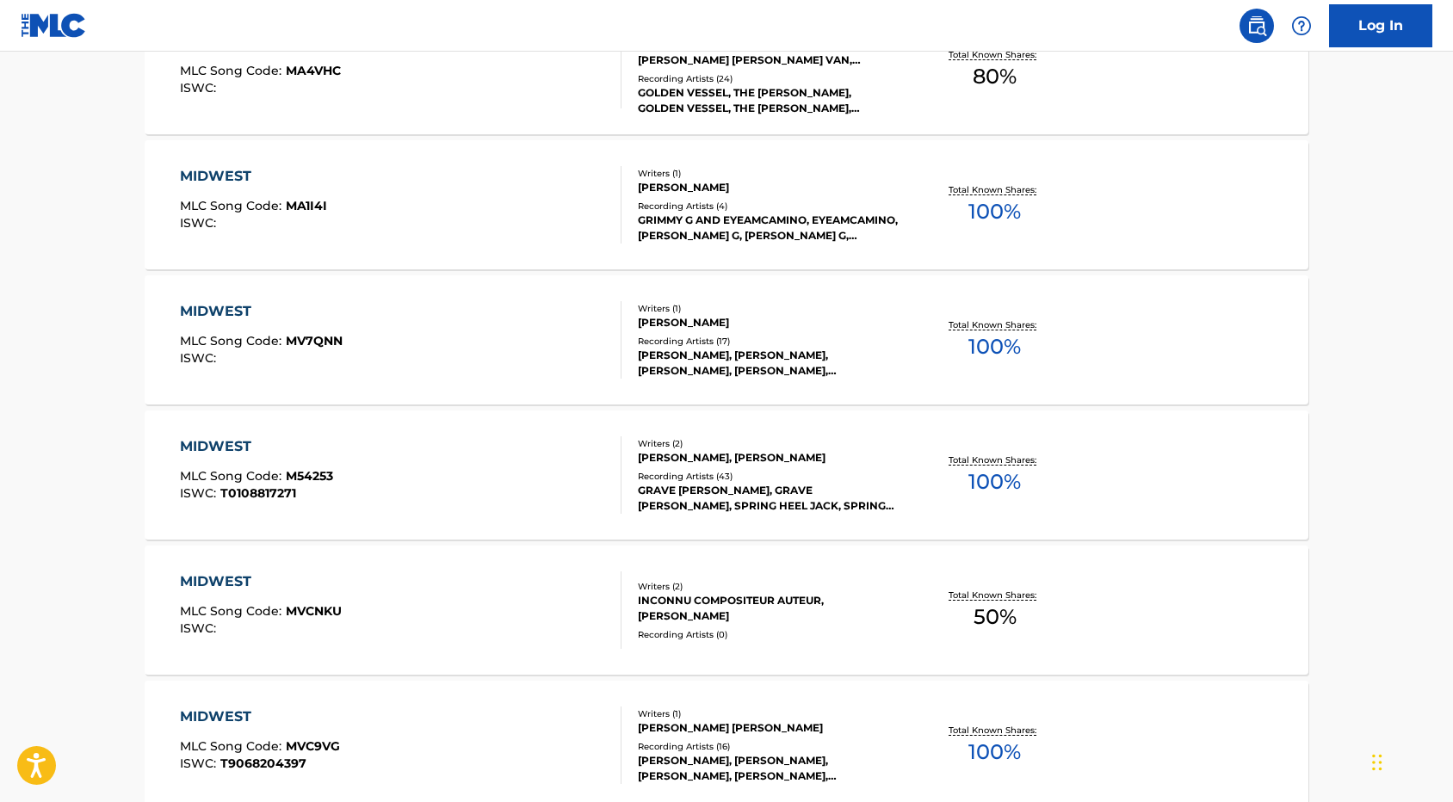
scroll to position [6711, 0]
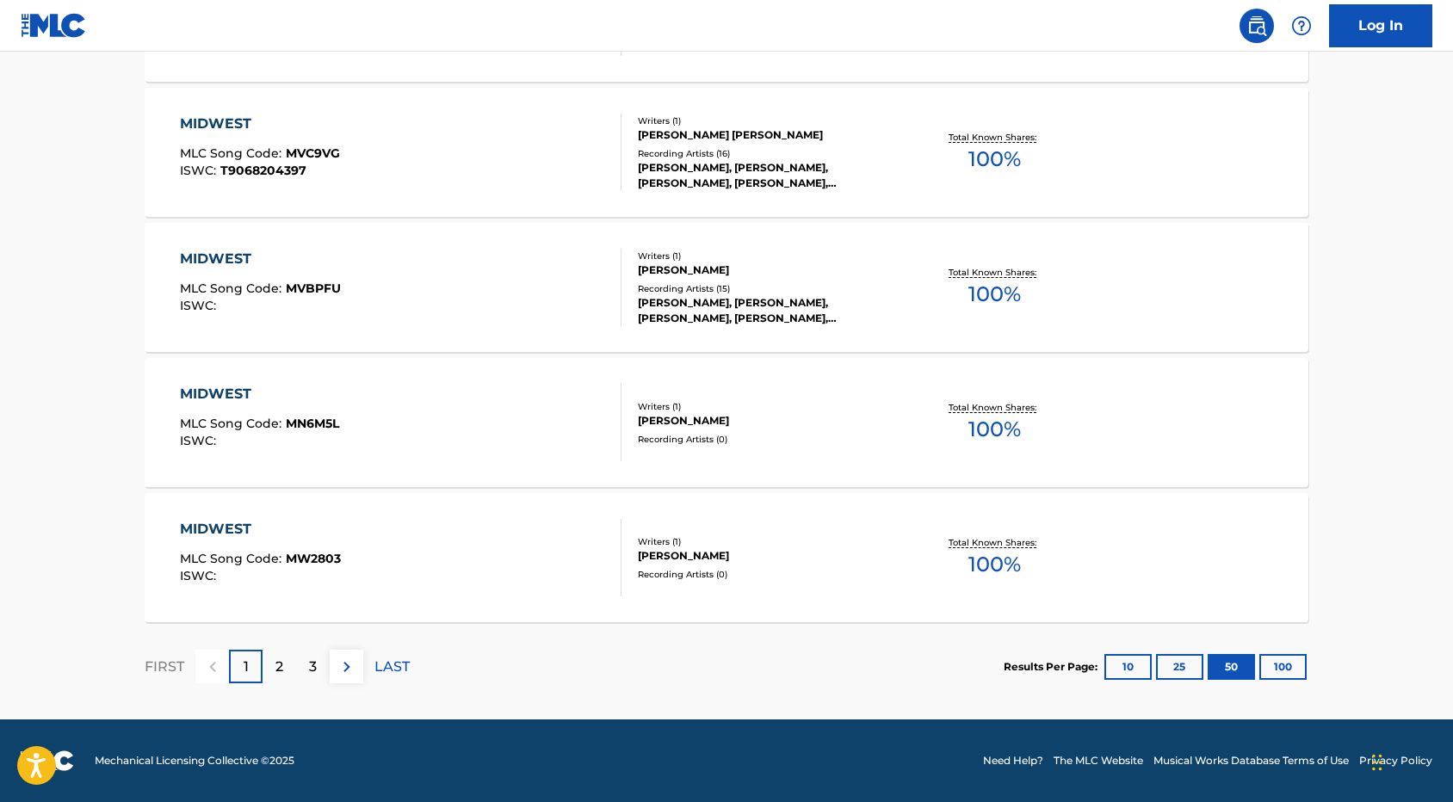
click at [1270, 671] on button "100" at bounding box center [1282, 667] width 47 height 26
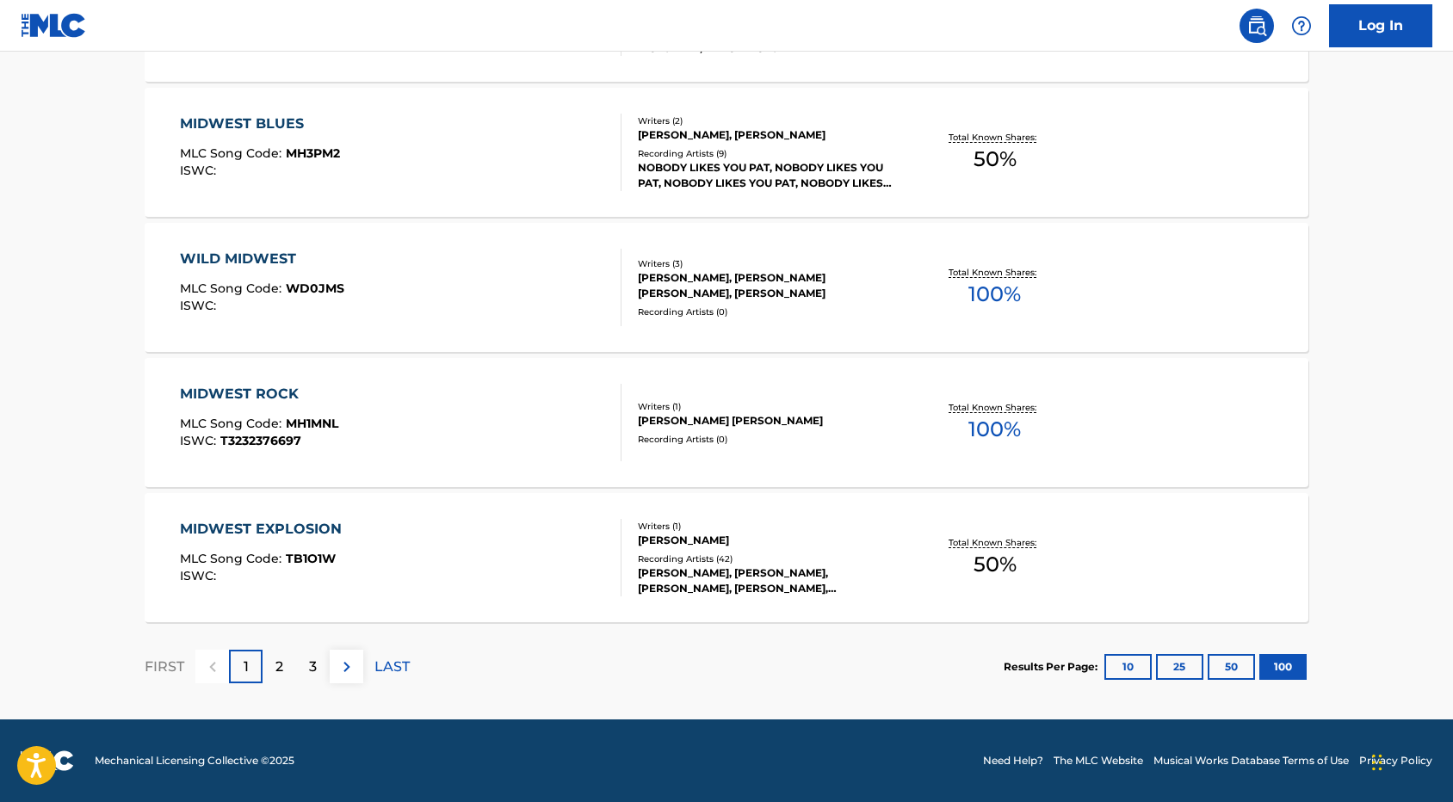
scroll to position [13463, 0]
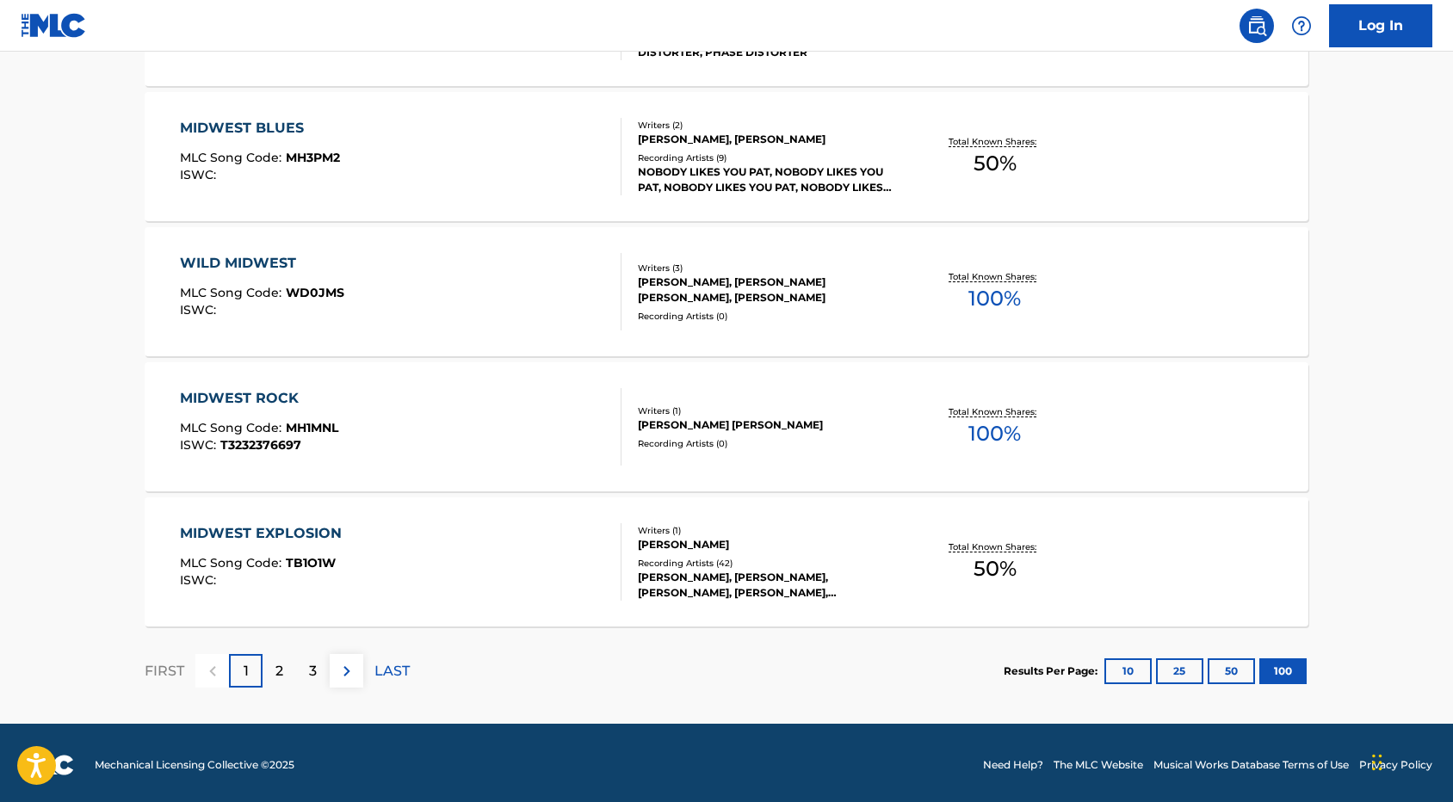
click at [281, 668] on p "2" at bounding box center [279, 671] width 8 height 21
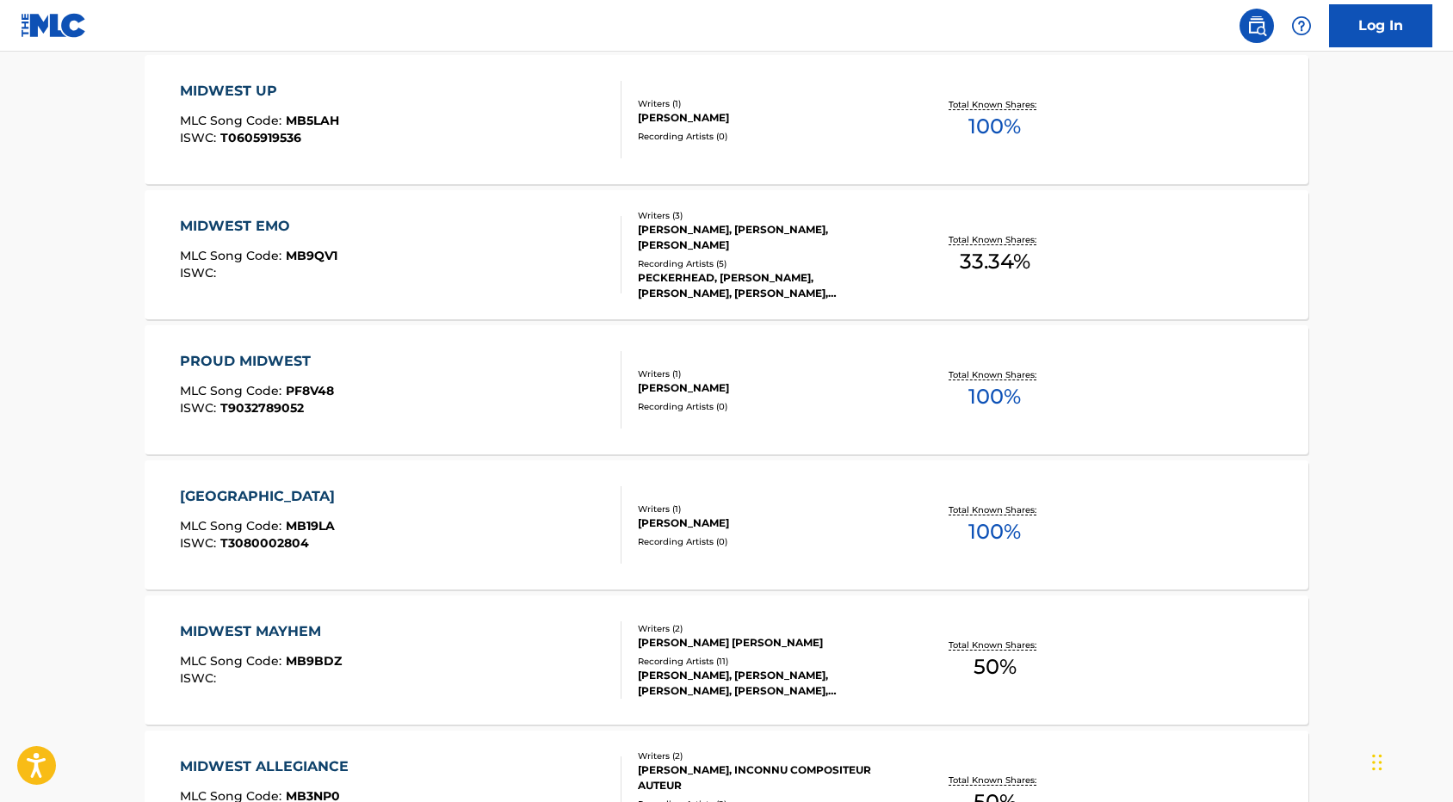
scroll to position [13468, 0]
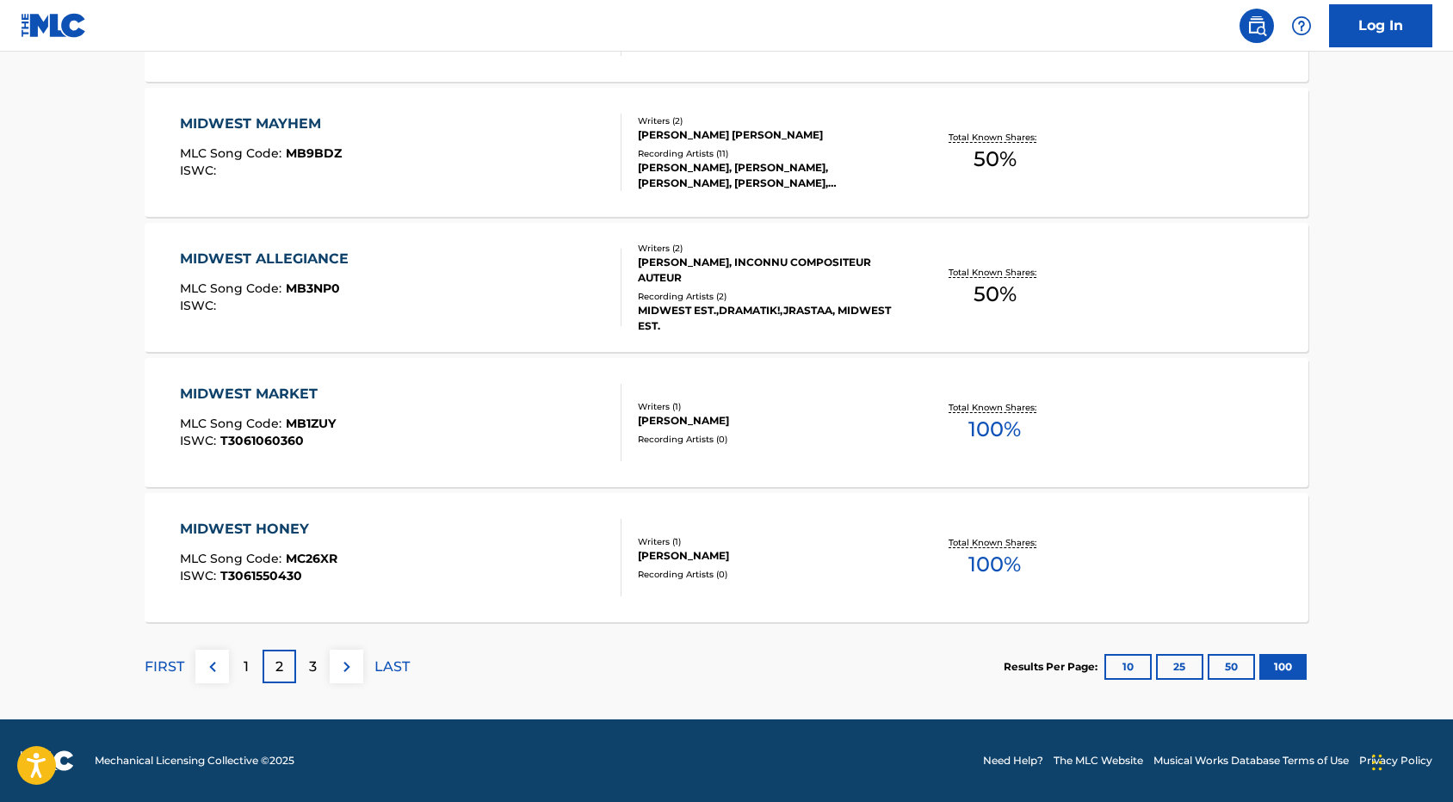
click at [319, 665] on div "3" at bounding box center [313, 667] width 34 height 34
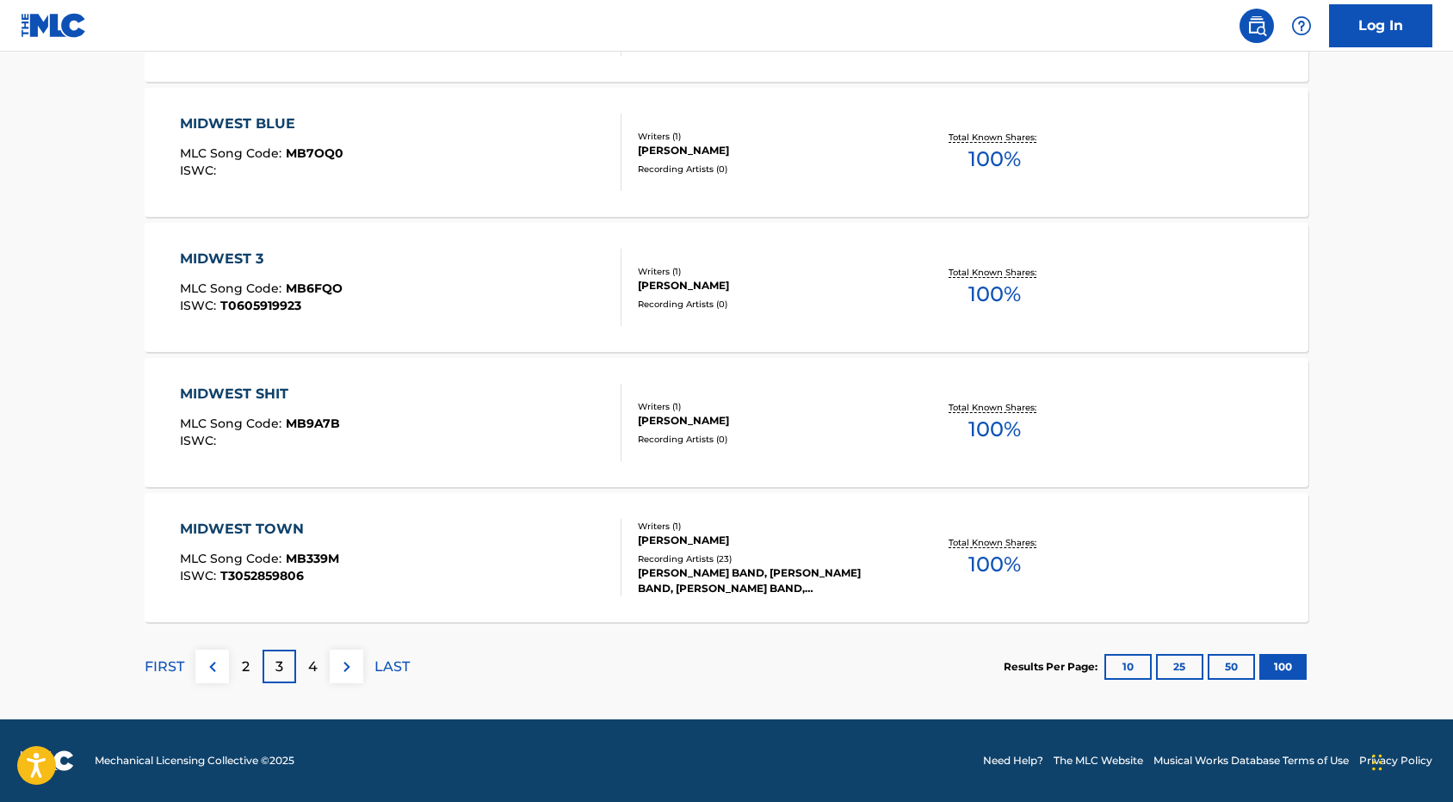
click at [219, 666] on img at bounding box center [212, 667] width 21 height 21
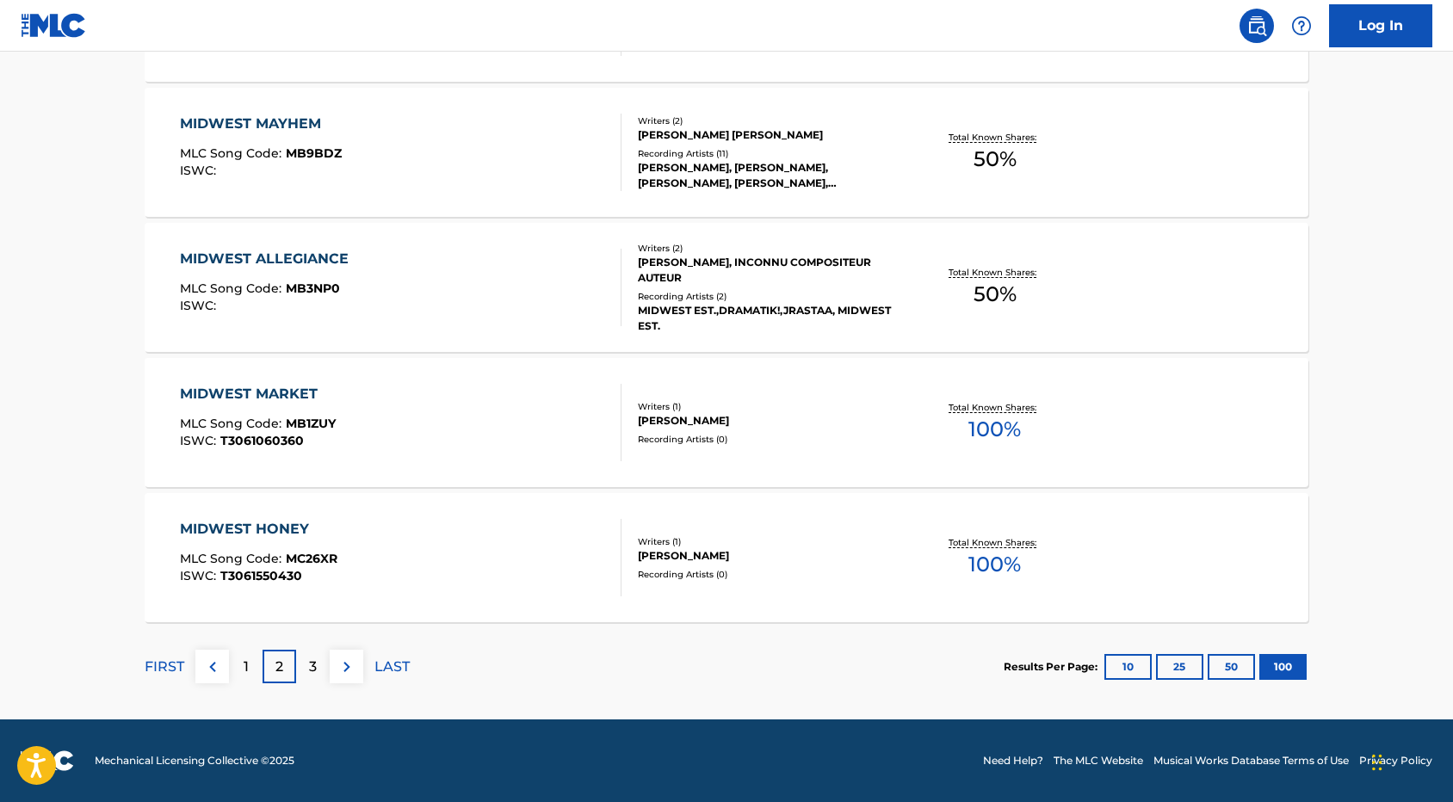
click at [245, 676] on p "1" at bounding box center [246, 667] width 5 height 21
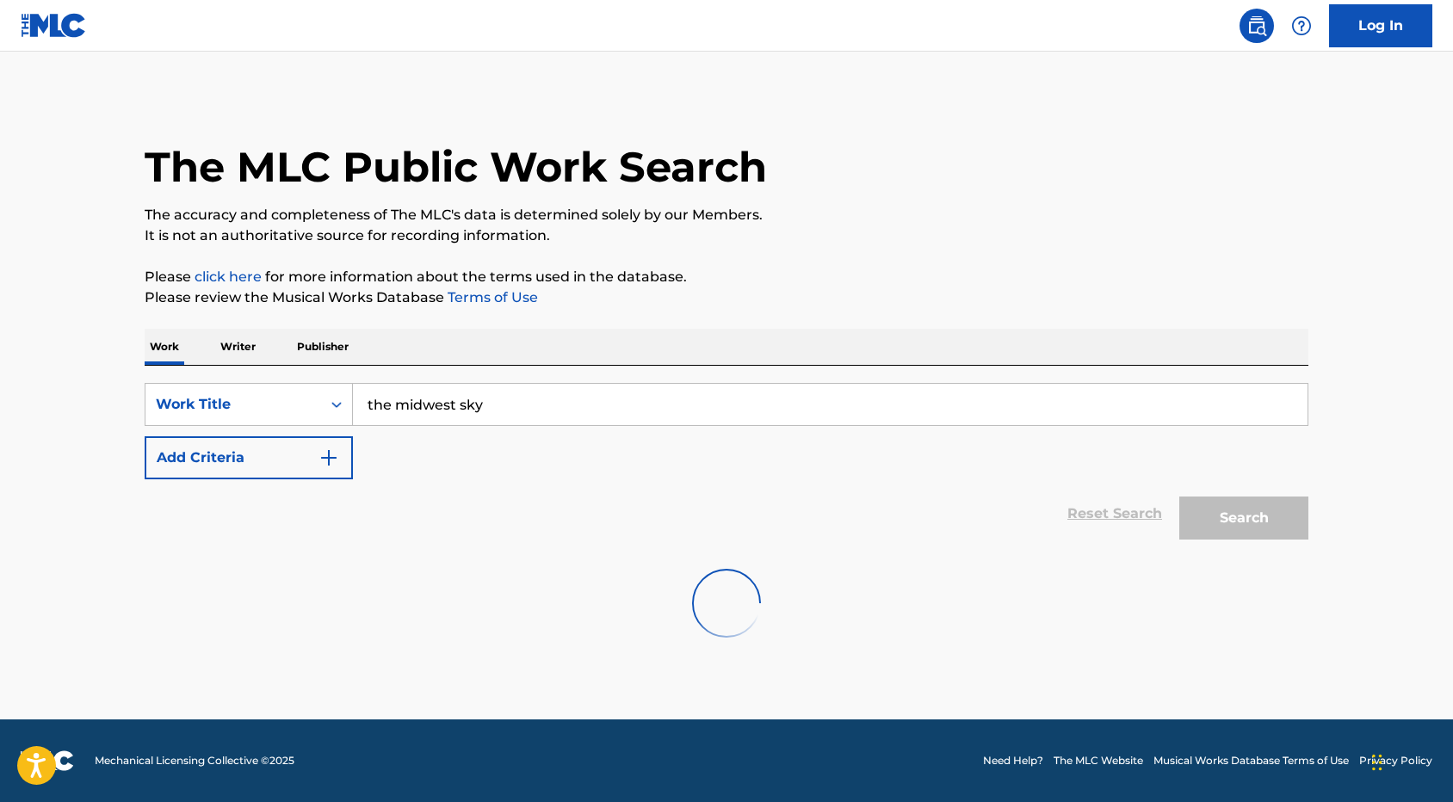
scroll to position [0, 0]
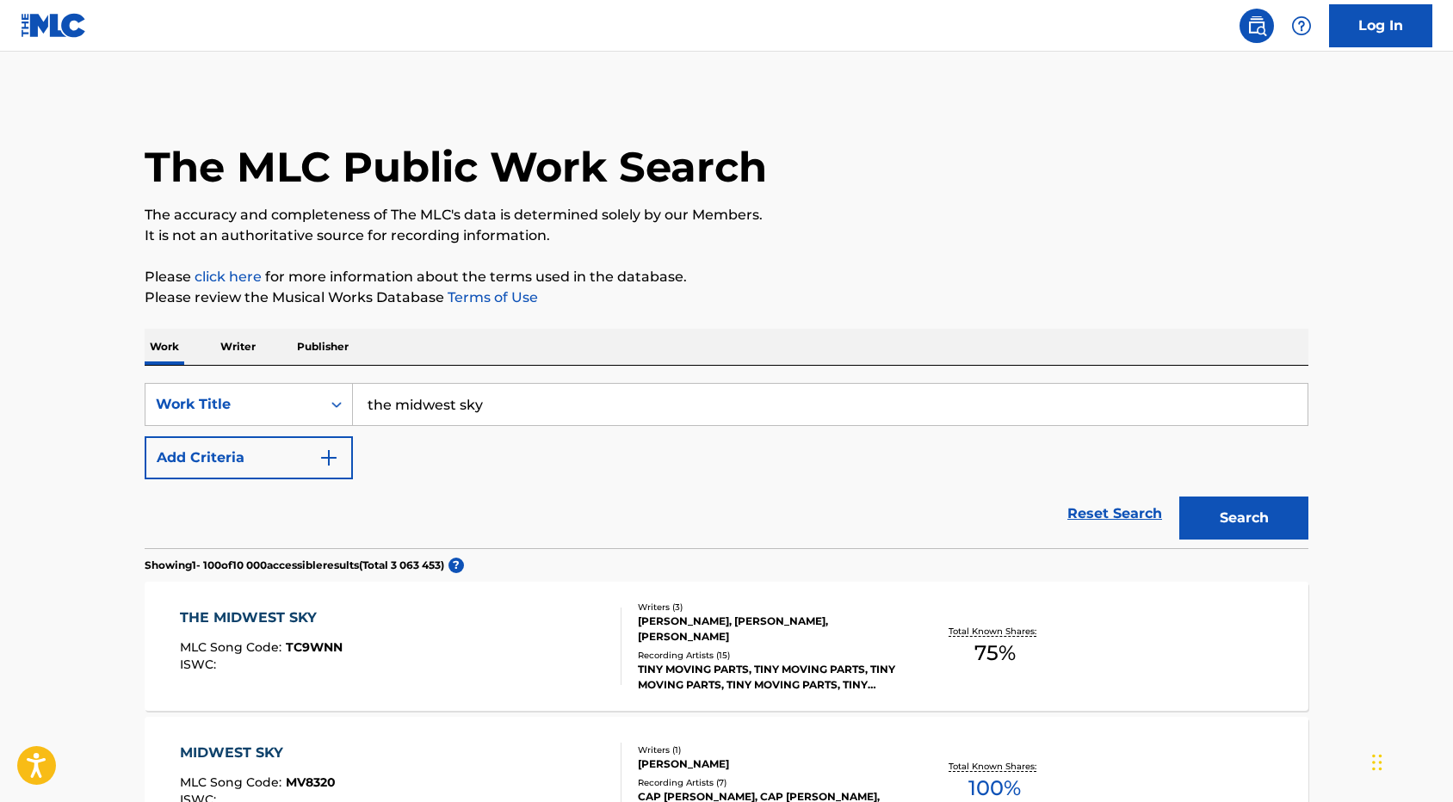
click at [853, 661] on div "Recording Artists ( 15 ) TINY MOVING PARTS, TINY MOVING PARTS, TINY MOVING PART…" at bounding box center [768, 671] width 260 height 44
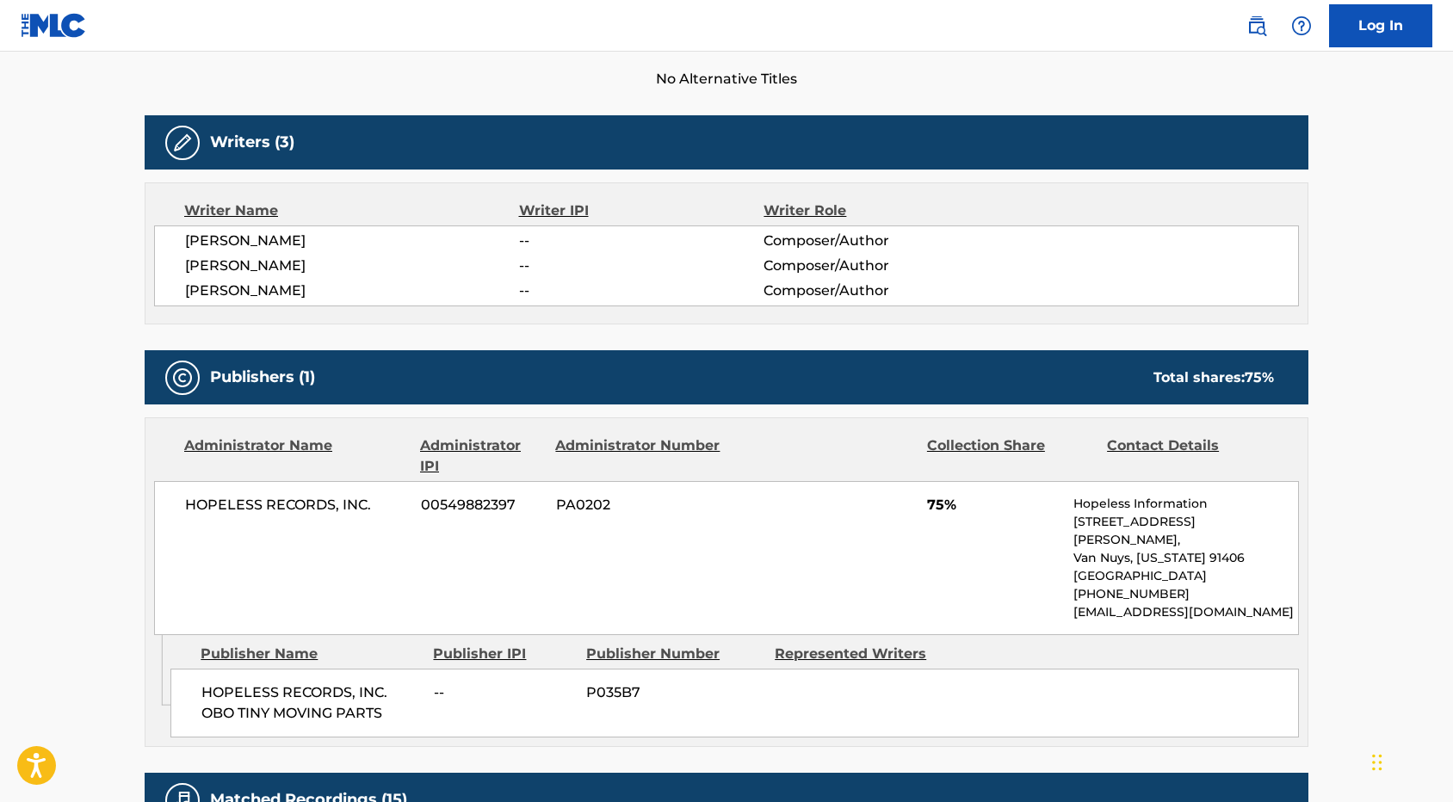
scroll to position [495, 0]
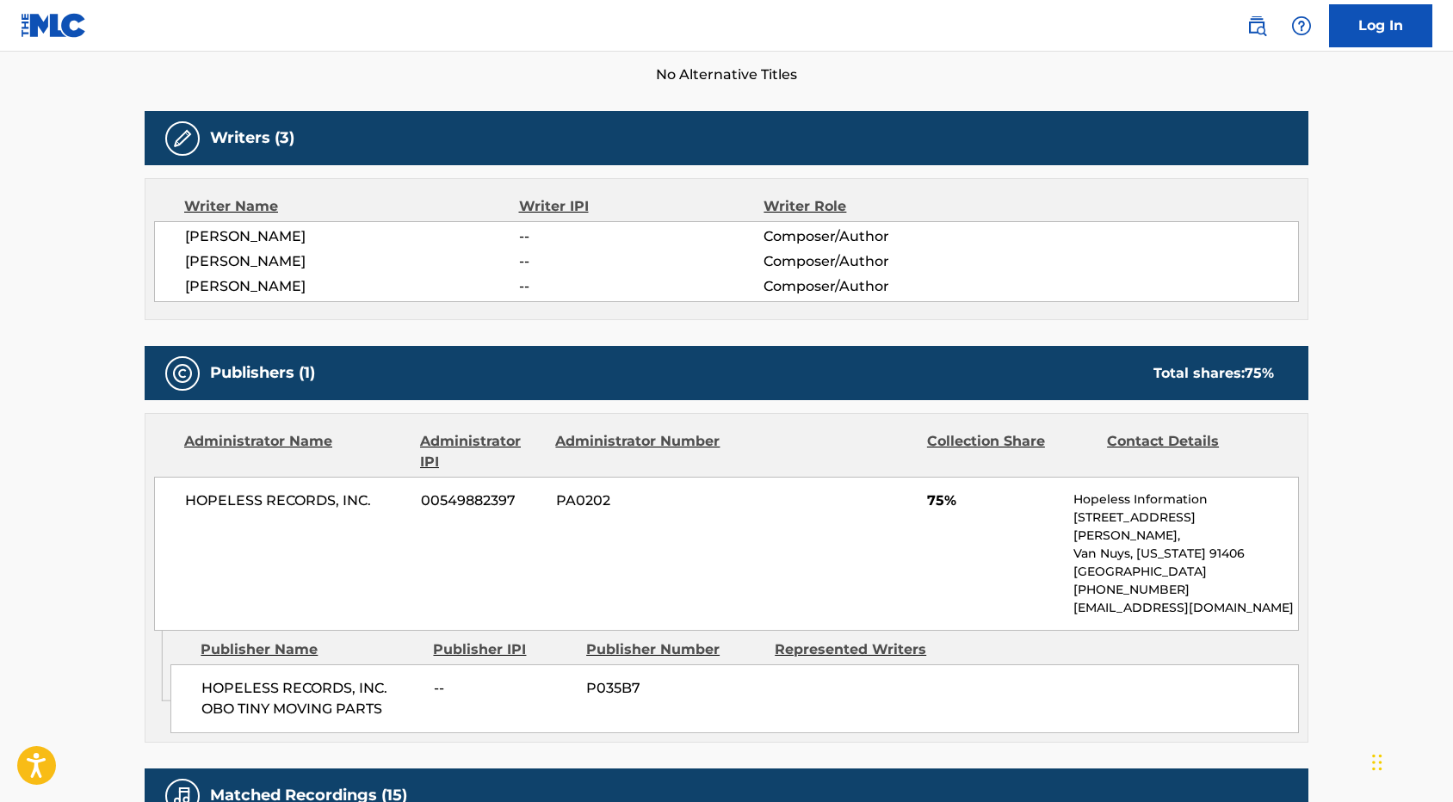
click at [429, 689] on div "HOPELESS RECORDS, INC. OBO TINY MOVING PARTS -- P035B7" at bounding box center [734, 699] width 1128 height 69
click at [600, 678] on span "P035B7" at bounding box center [674, 688] width 176 height 21
click at [1185, 370] on div "Total shares: 75 %" at bounding box center [1213, 373] width 121 height 21
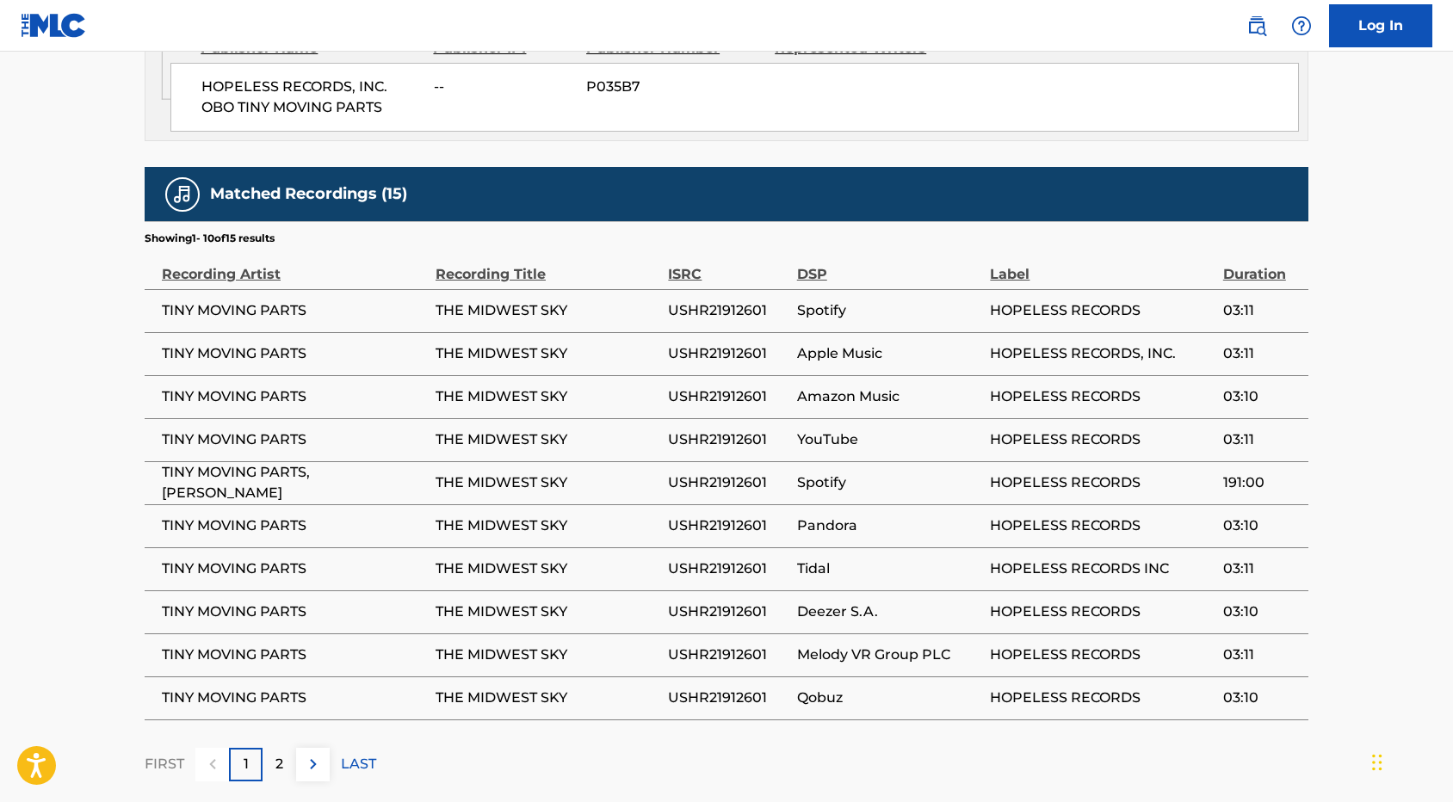
scroll to position [1097, 0]
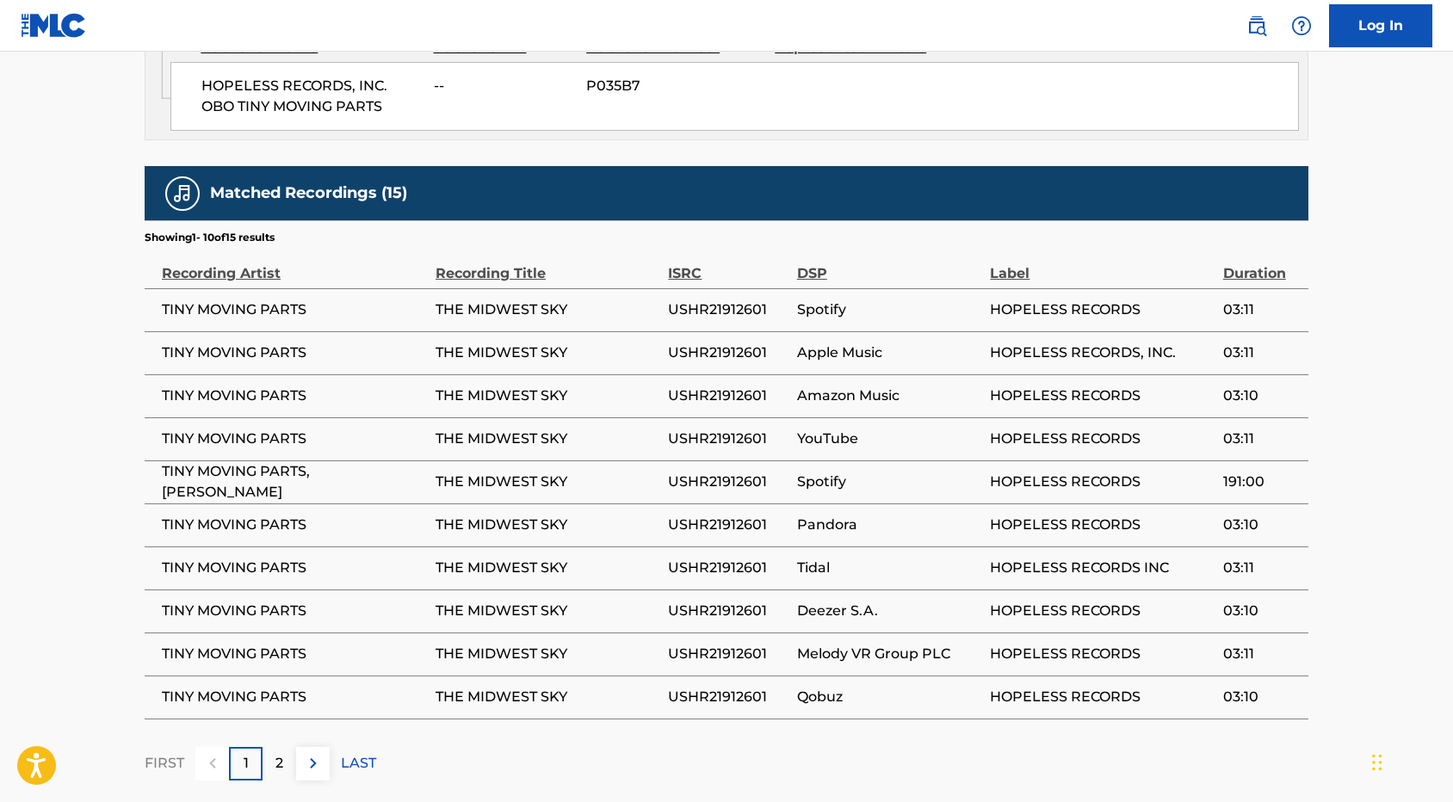
click at [257, 300] on span "TINY MOVING PARTS" at bounding box center [294, 310] width 265 height 21
click at [300, 461] on span "TINY MOVING PARTS, GREG LINDHOLM" at bounding box center [294, 481] width 265 height 41
click at [751, 566] on td "USHR21912601" at bounding box center [732, 568] width 128 height 43
click at [297, 602] on td "TINY MOVING PARTS" at bounding box center [290, 611] width 291 height 43
click at [572, 606] on td "THE MIDWEST SKY" at bounding box center [552, 611] width 232 height 43
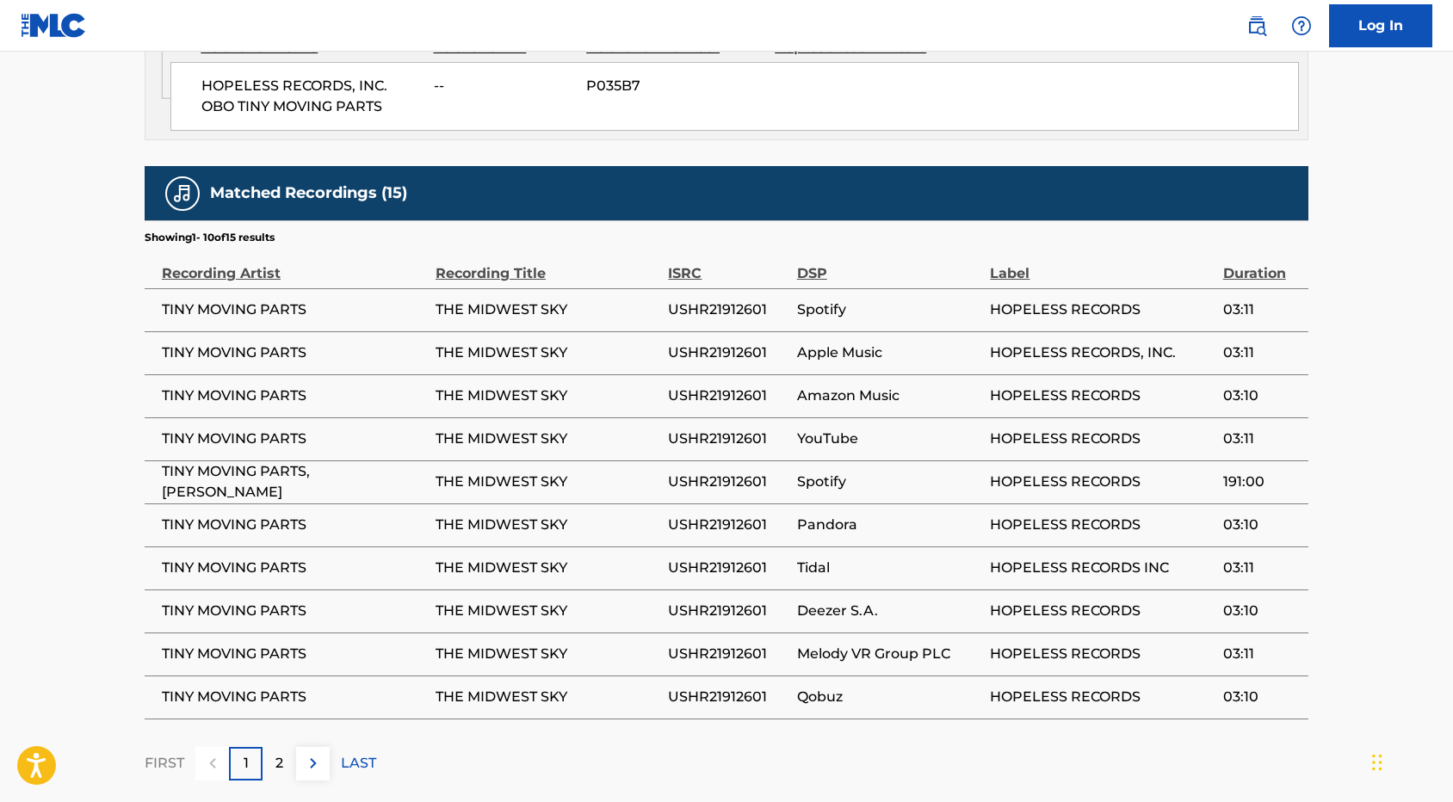
click at [782, 601] on td "USHR21912601" at bounding box center [732, 611] width 128 height 43
click at [1093, 601] on span "HOPELESS RECORDS" at bounding box center [1102, 611] width 224 height 21
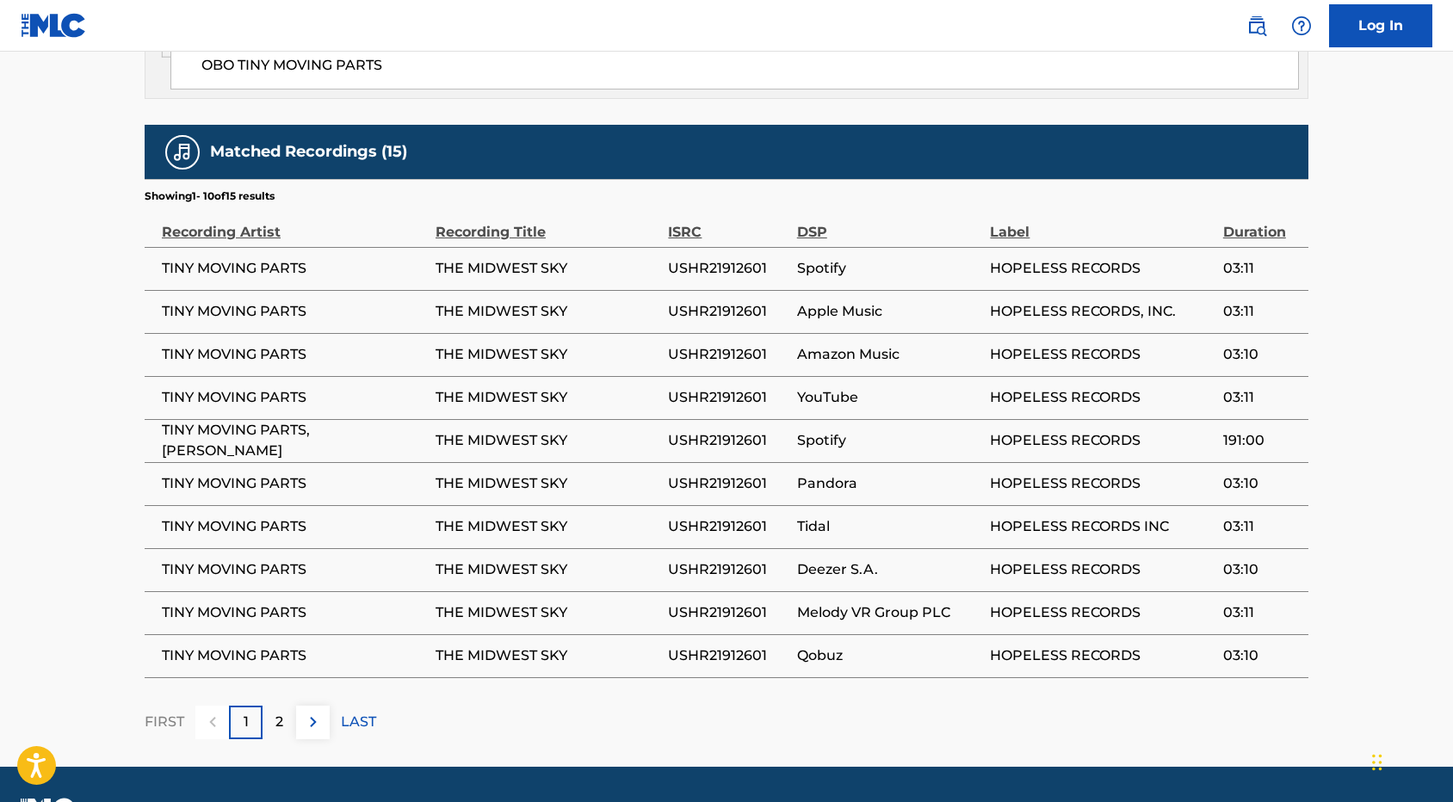
scroll to position [1165, 0]
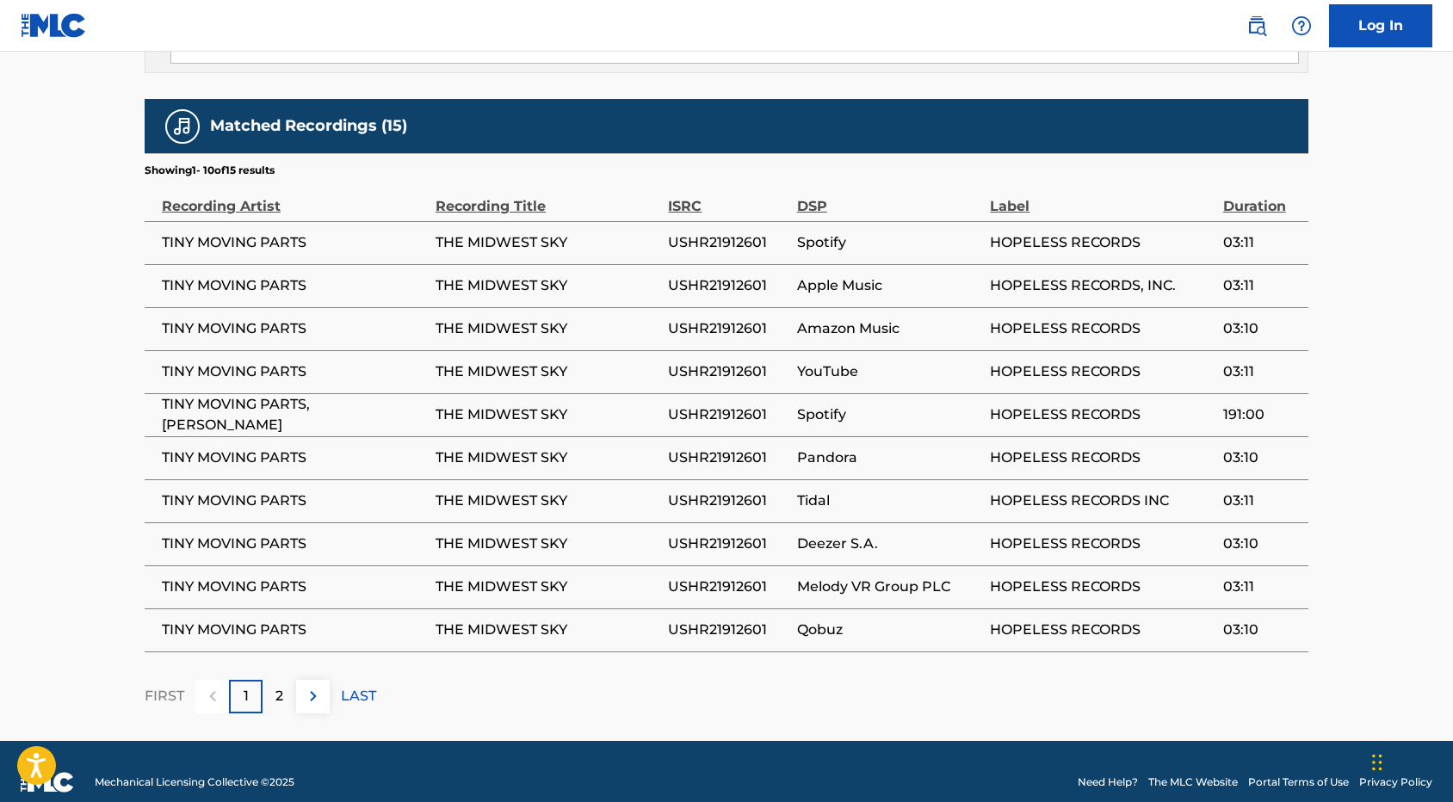
click at [352, 686] on p "LAST" at bounding box center [358, 696] width 35 height 21
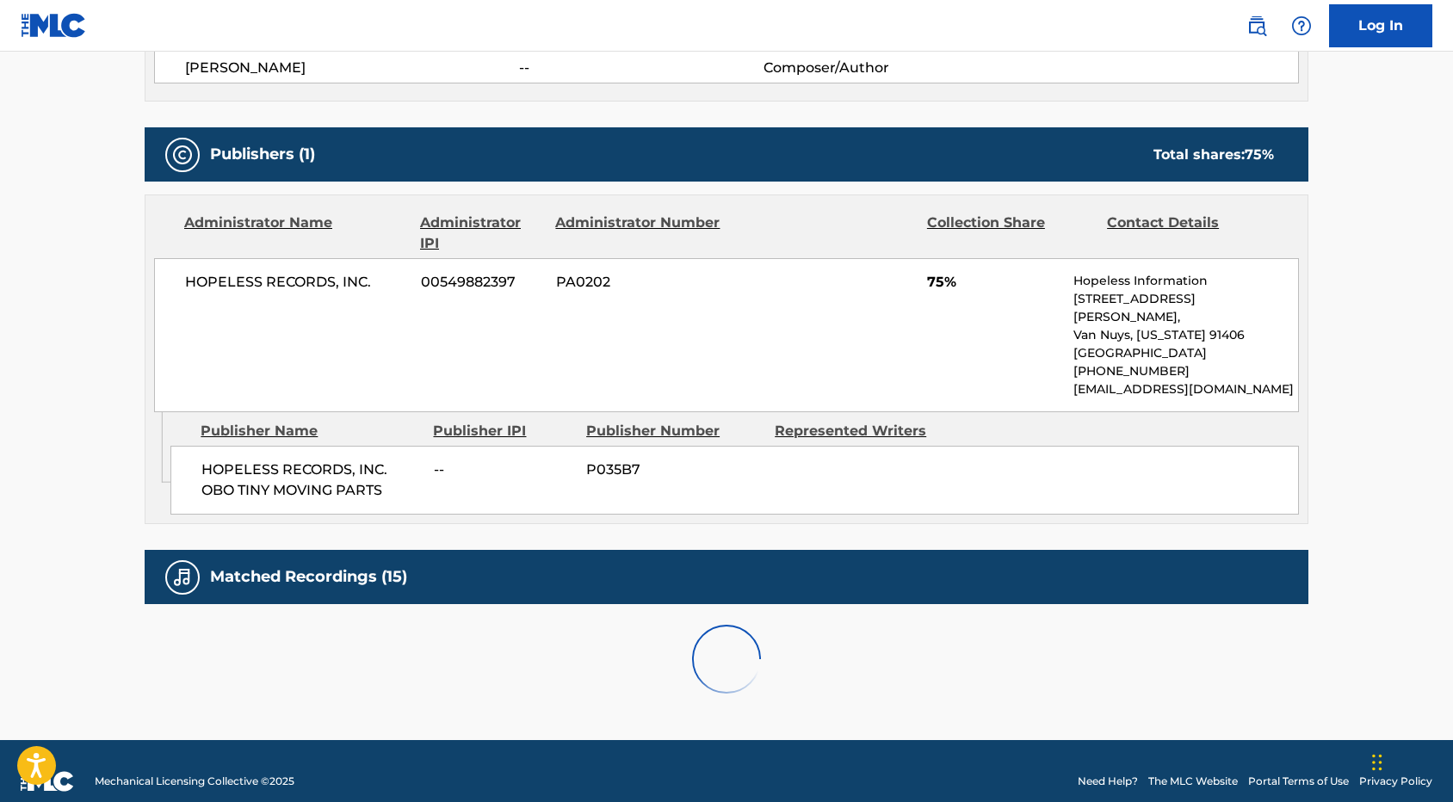
scroll to position [949, 0]
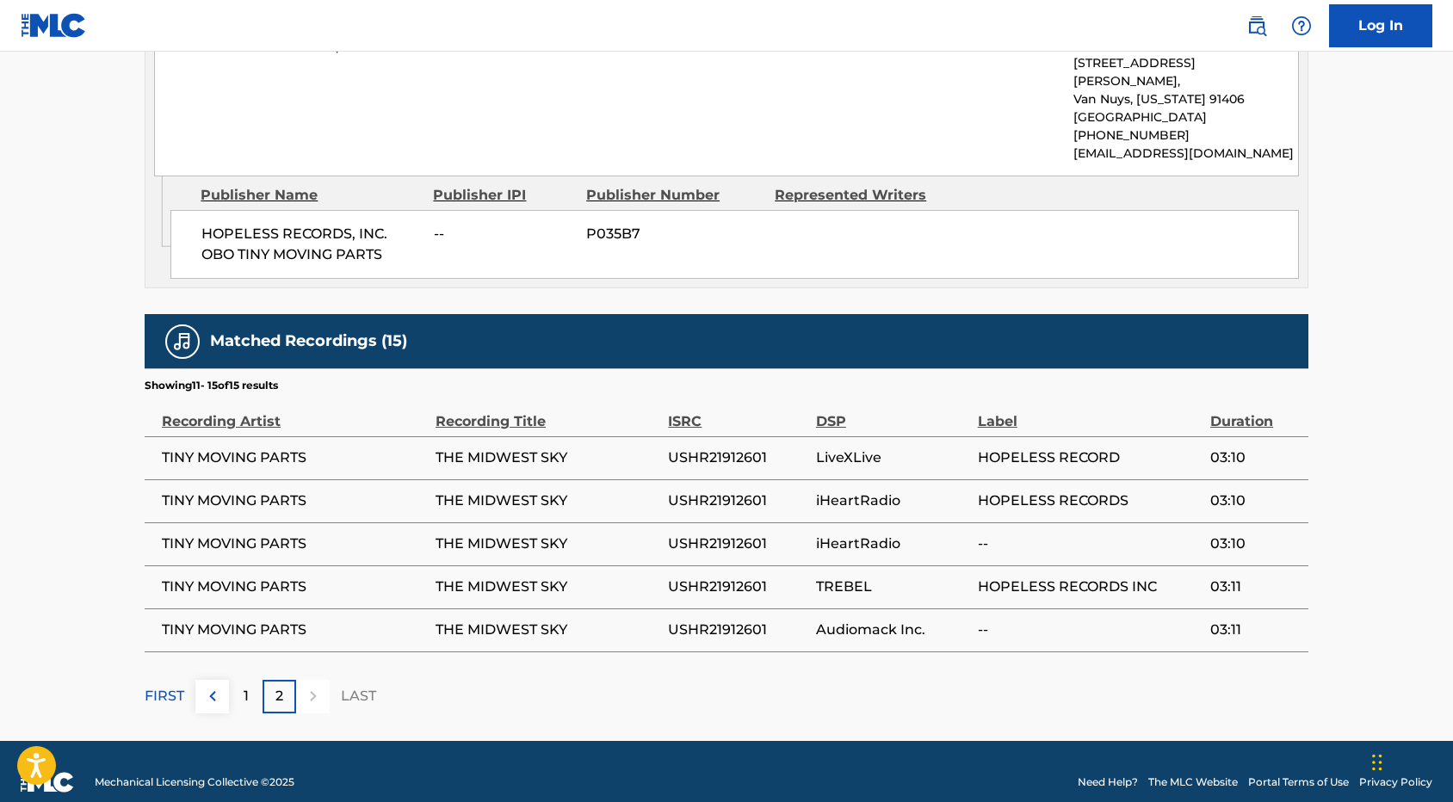
click at [275, 537] on td "TINY MOVING PARTS" at bounding box center [290, 543] width 291 height 43
click at [501, 566] on td "THE MIDWEST SKY" at bounding box center [552, 587] width 232 height 43
click at [701, 540] on td "USHR21912601" at bounding box center [741, 543] width 147 height 43
click at [1069, 566] on td "HOPELESS RECORDS INC" at bounding box center [1094, 587] width 232 height 43
click at [209, 566] on td "TINY MOVING PARTS" at bounding box center [290, 587] width 291 height 43
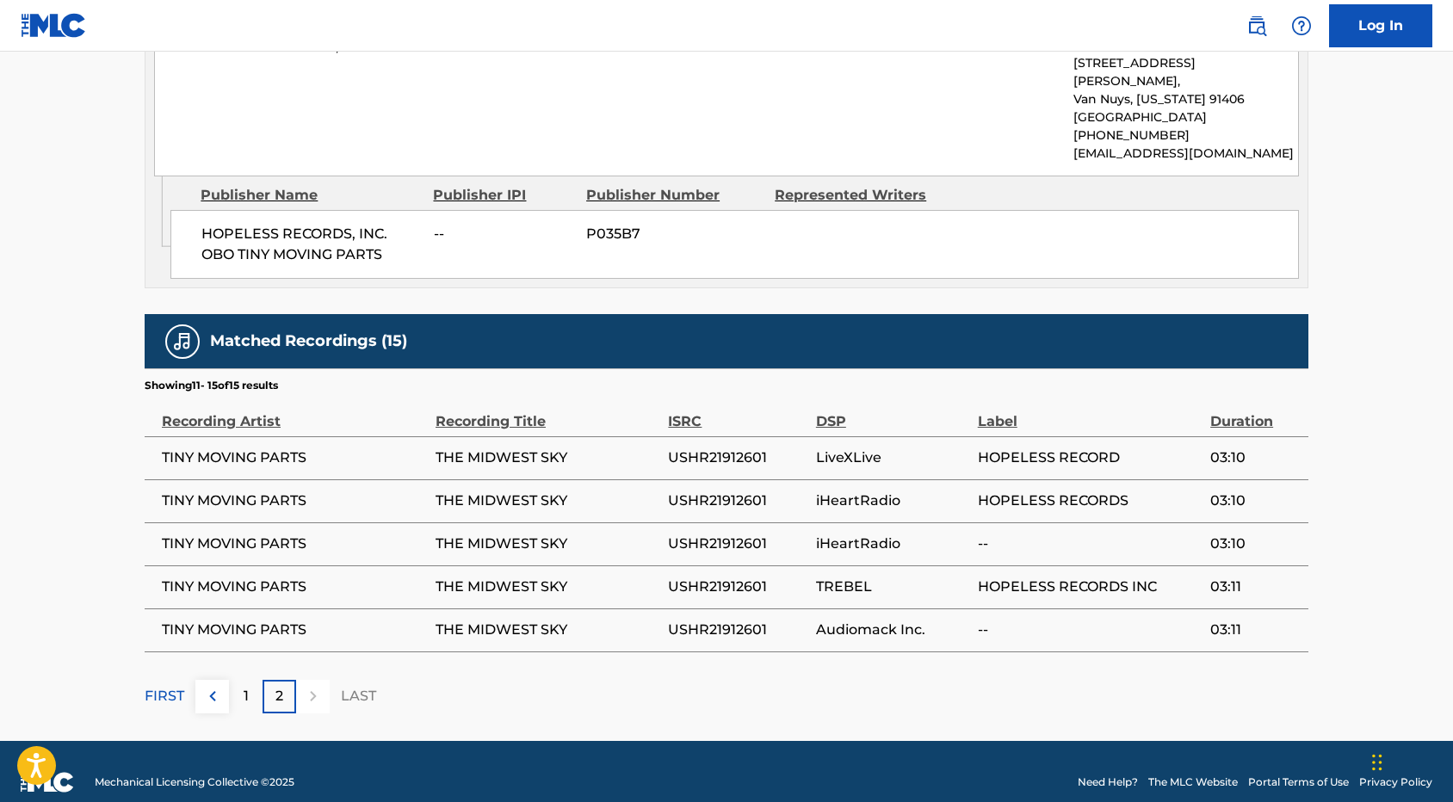
click at [241, 680] on div "1" at bounding box center [246, 697] width 34 height 34
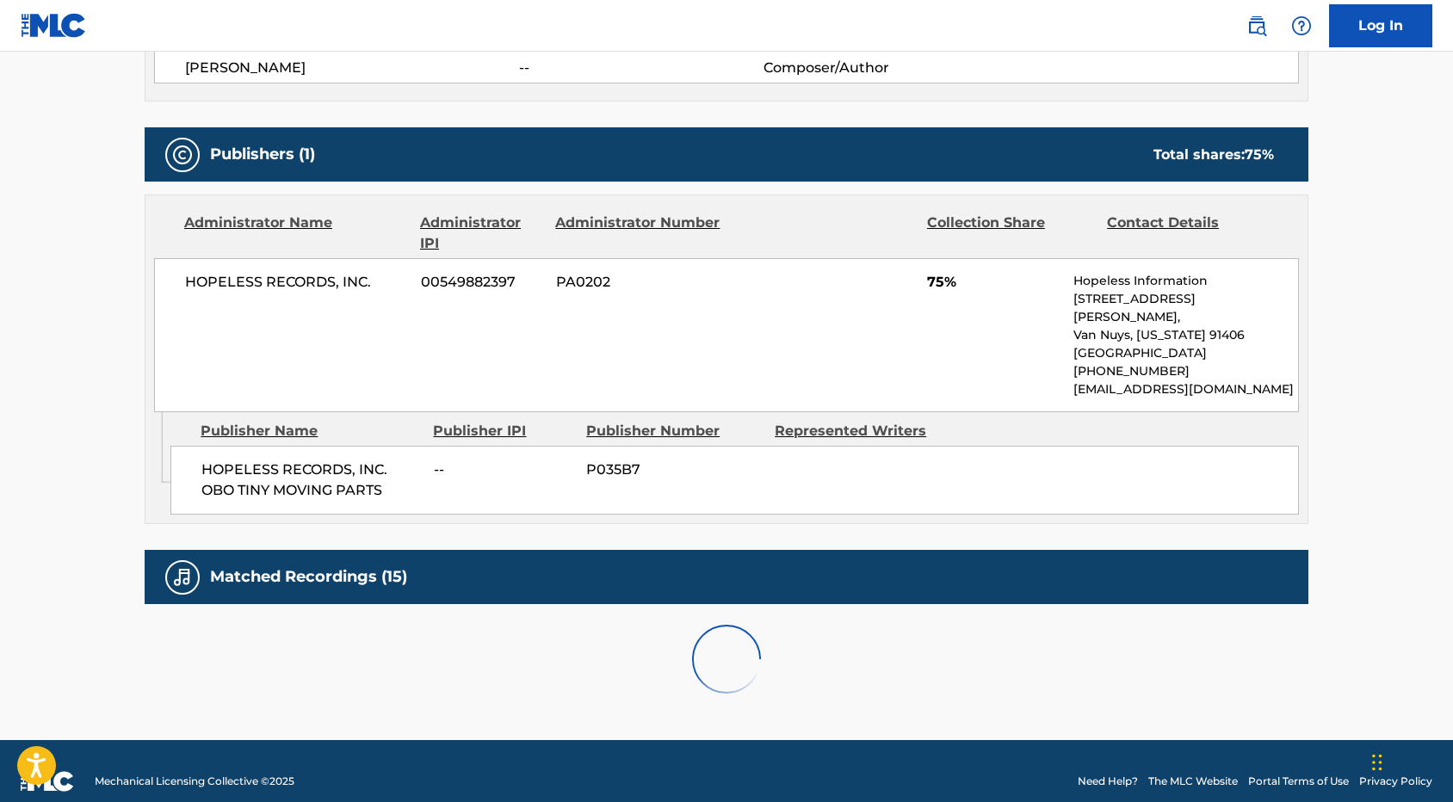
scroll to position [1165, 0]
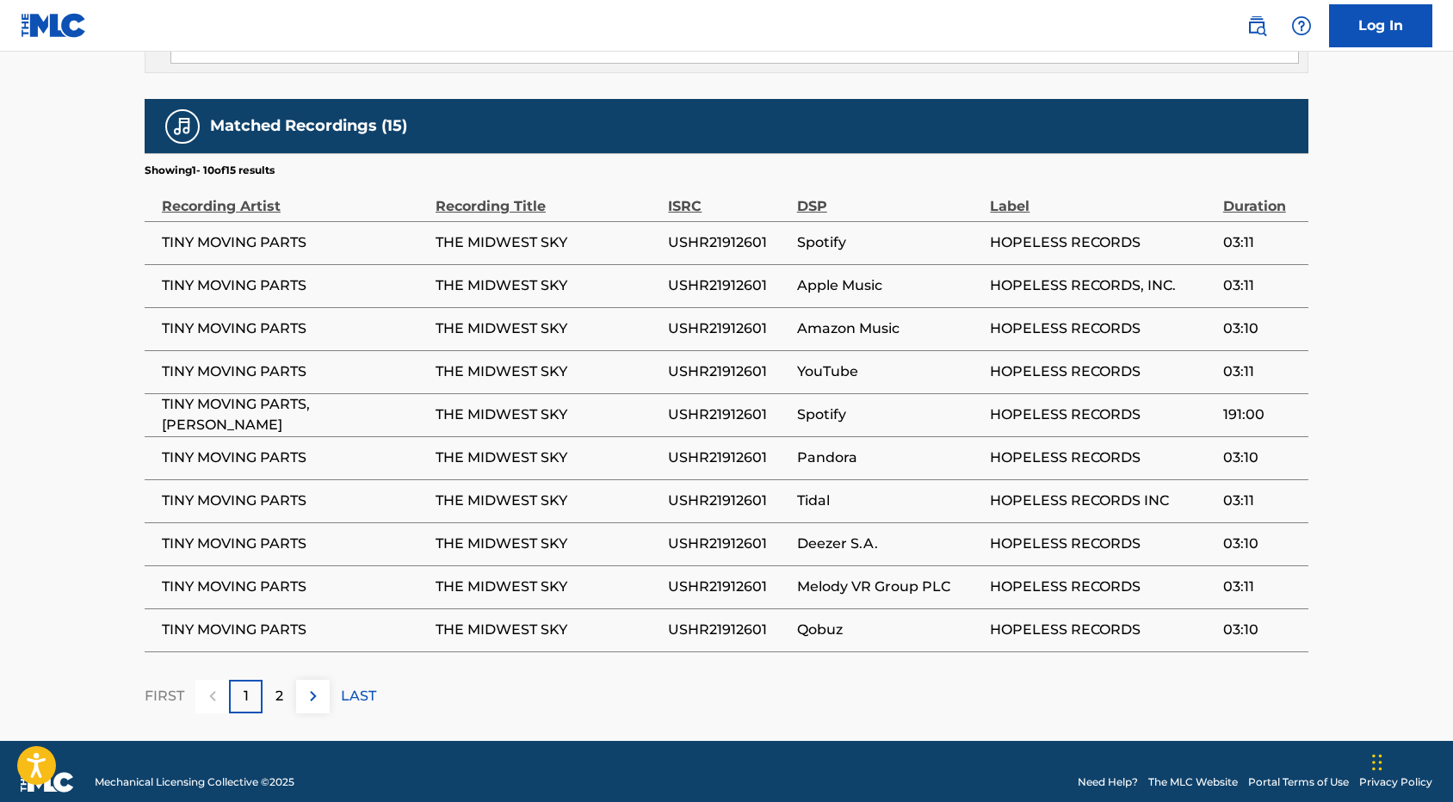
click at [281, 436] on td "TINY MOVING PARTS" at bounding box center [290, 457] width 291 height 43
click at [189, 116] on img at bounding box center [182, 126] width 21 height 21
click at [308, 130] on div "Matched Recordings (15)" at bounding box center [727, 126] width 1164 height 54
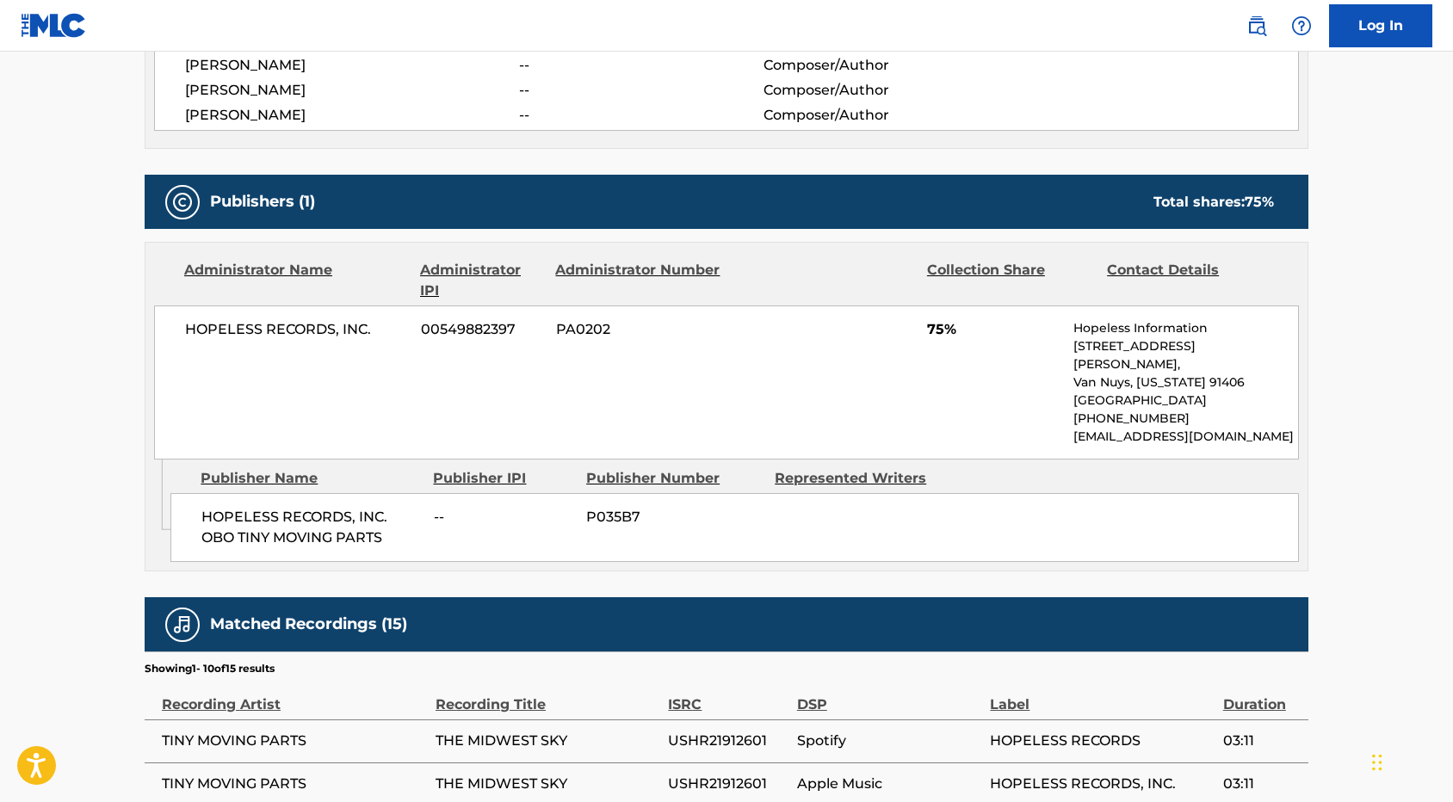
scroll to position [651, 0]
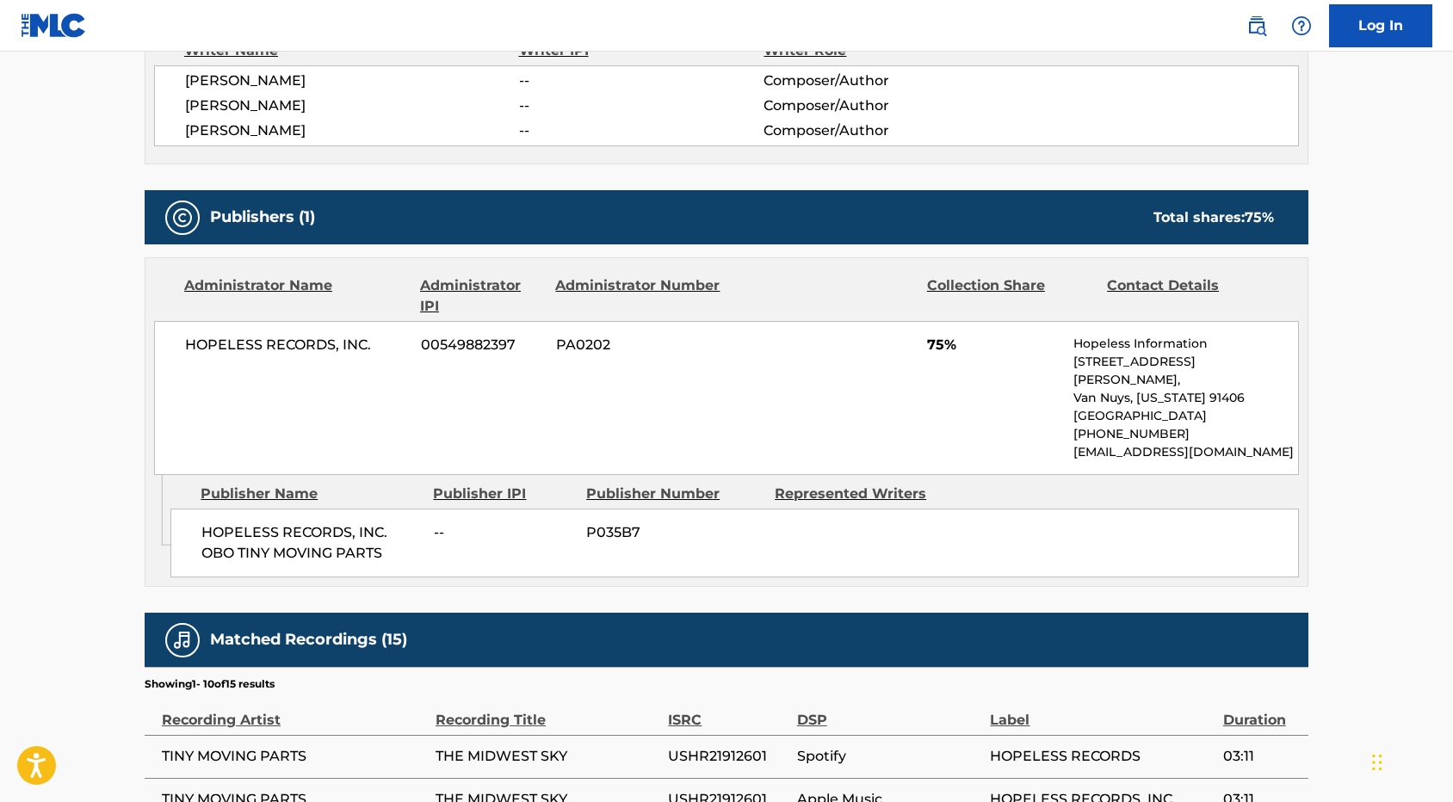
click at [330, 522] on span "HOPELESS RECORDS, INC. OBO TINY MOVING PARTS" at bounding box center [310, 542] width 219 height 41
click at [320, 525] on span "HOPELESS RECORDS, INC. OBO TINY MOVING PARTS" at bounding box center [310, 542] width 219 height 41
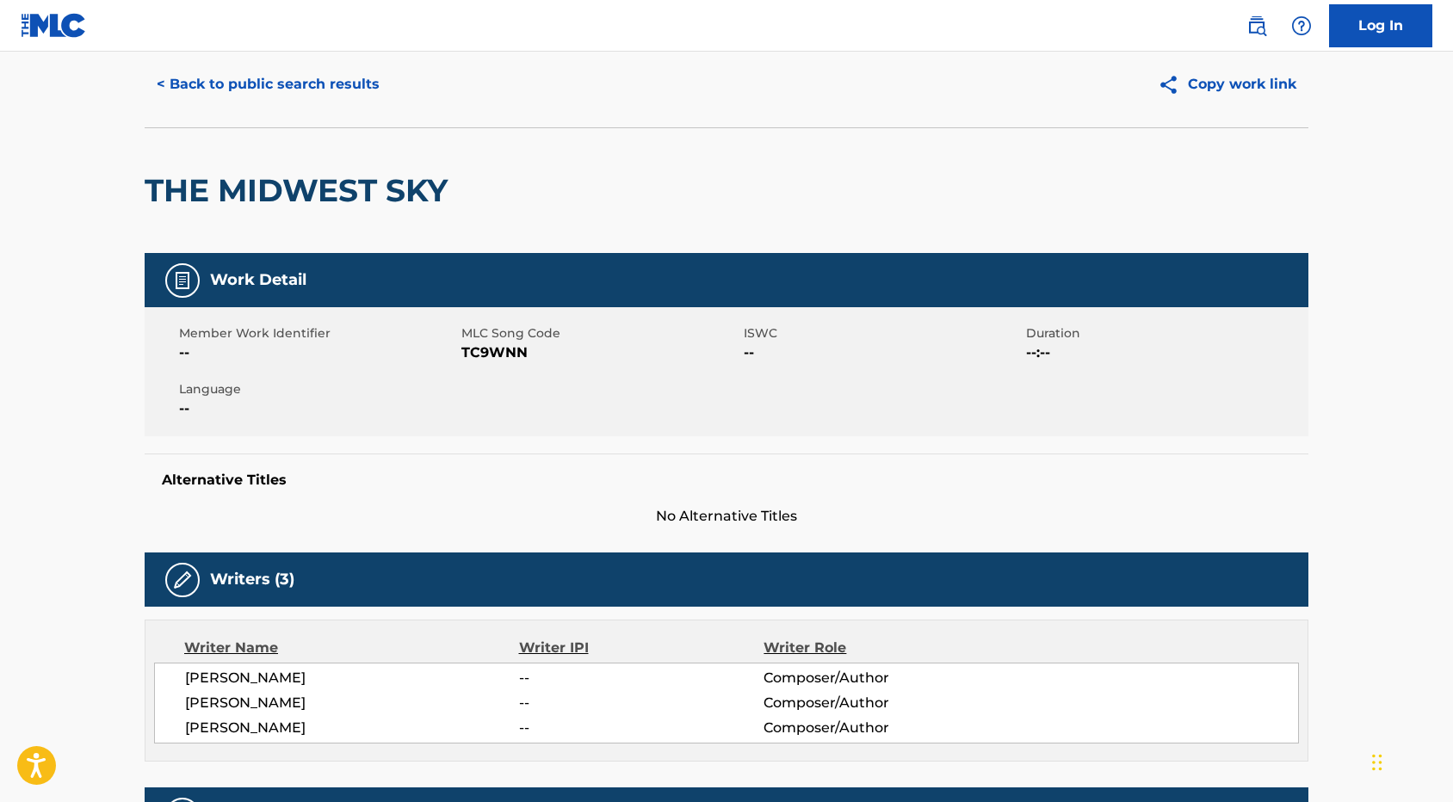
scroll to position [0, 0]
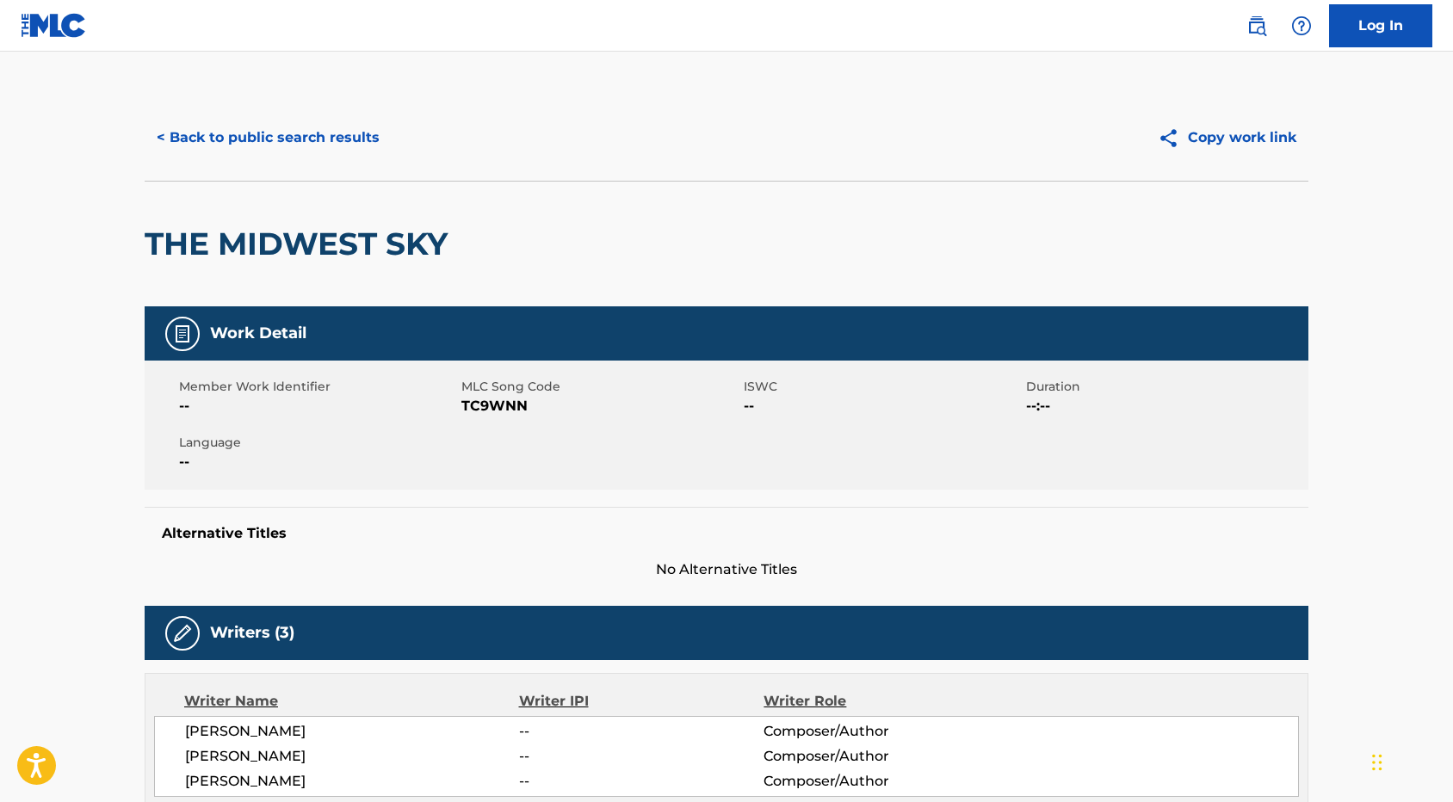
click at [180, 343] on img at bounding box center [182, 334] width 21 height 21
click at [182, 327] on img at bounding box center [182, 334] width 21 height 21
click at [168, 132] on button "< Back to public search results" at bounding box center [268, 137] width 247 height 43
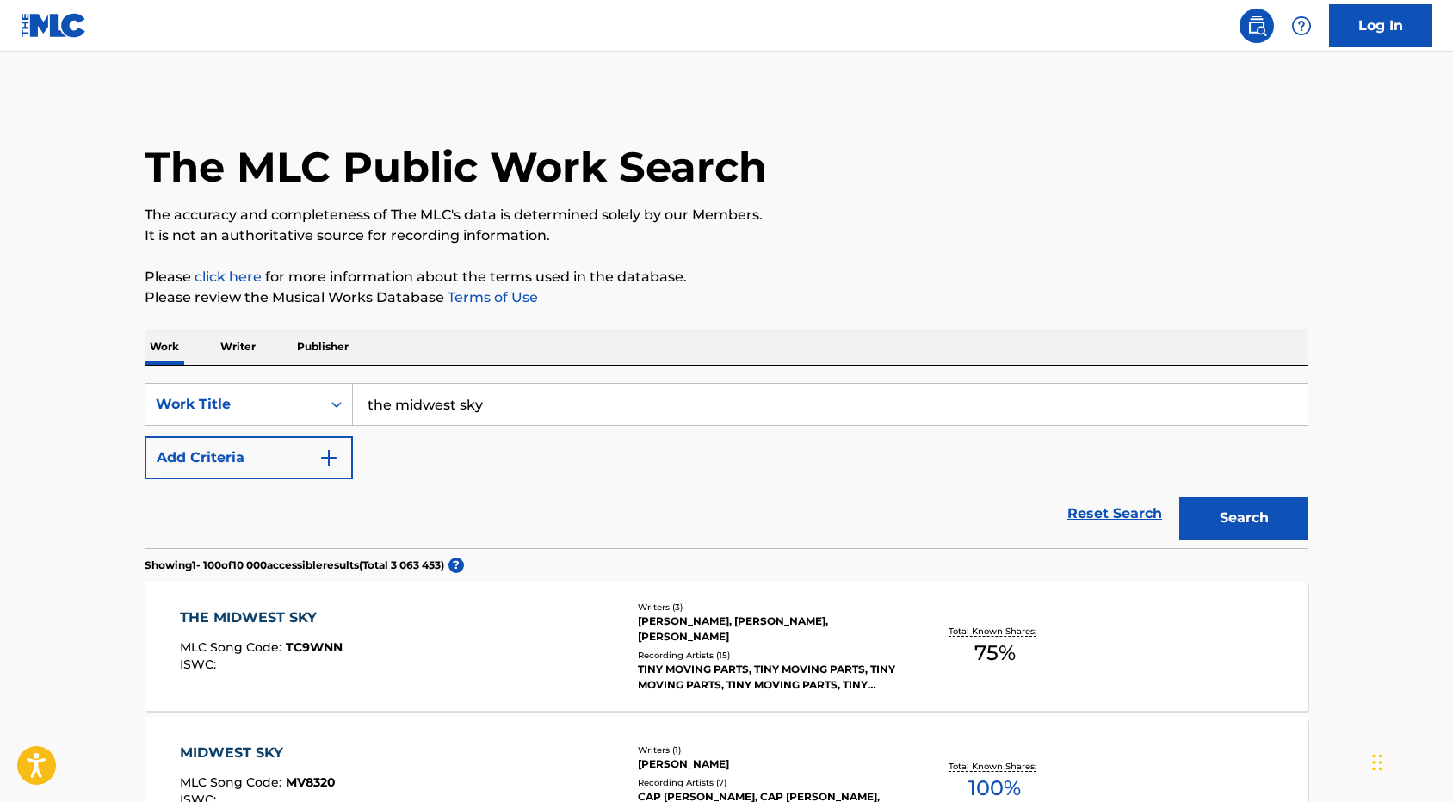
click at [434, 411] on input "the midwest sky" at bounding box center [830, 404] width 955 height 41
paste input "oy Box"
click at [368, 403] on input "oy Box" at bounding box center [830, 404] width 955 height 41
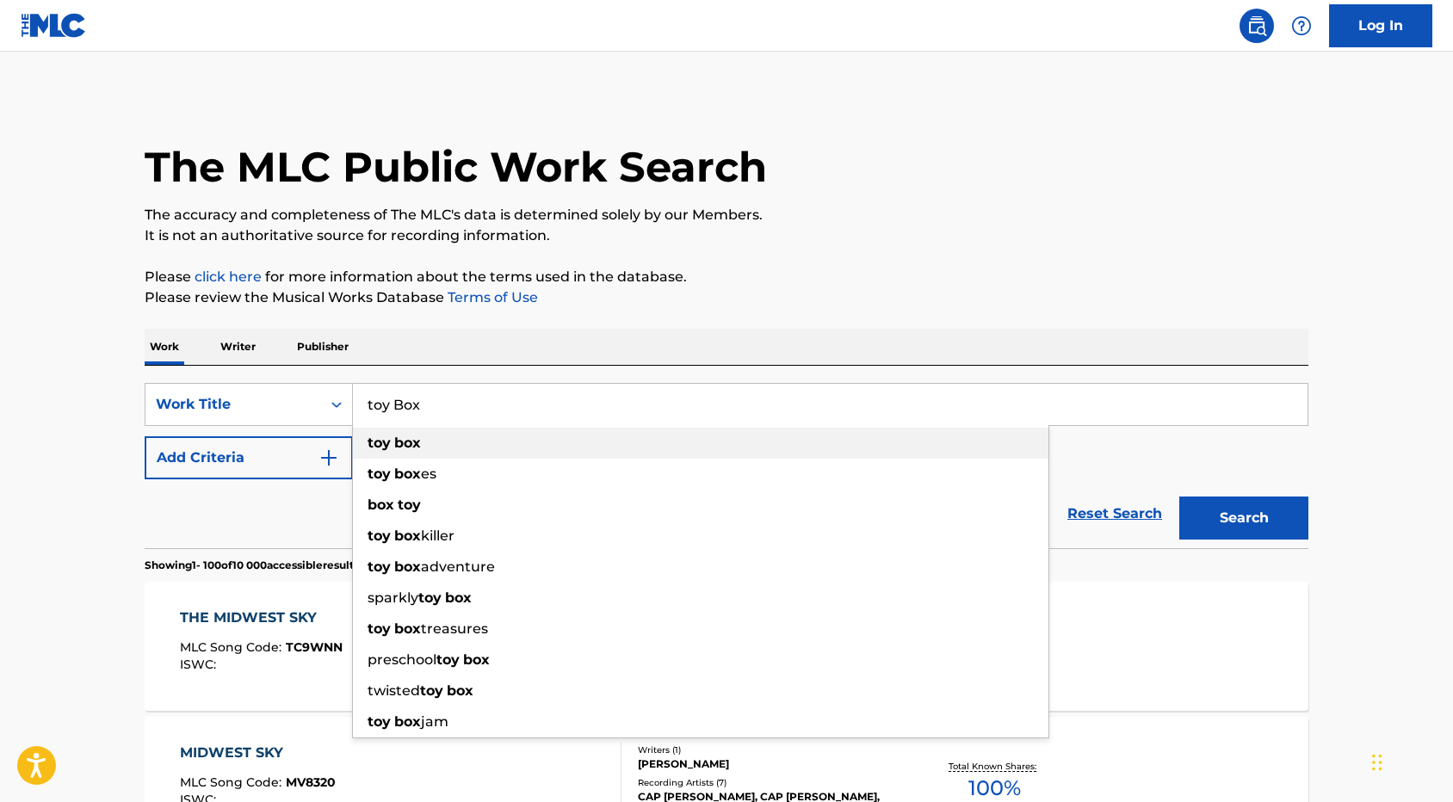
click at [429, 447] on div "toy box" at bounding box center [701, 443] width 696 height 31
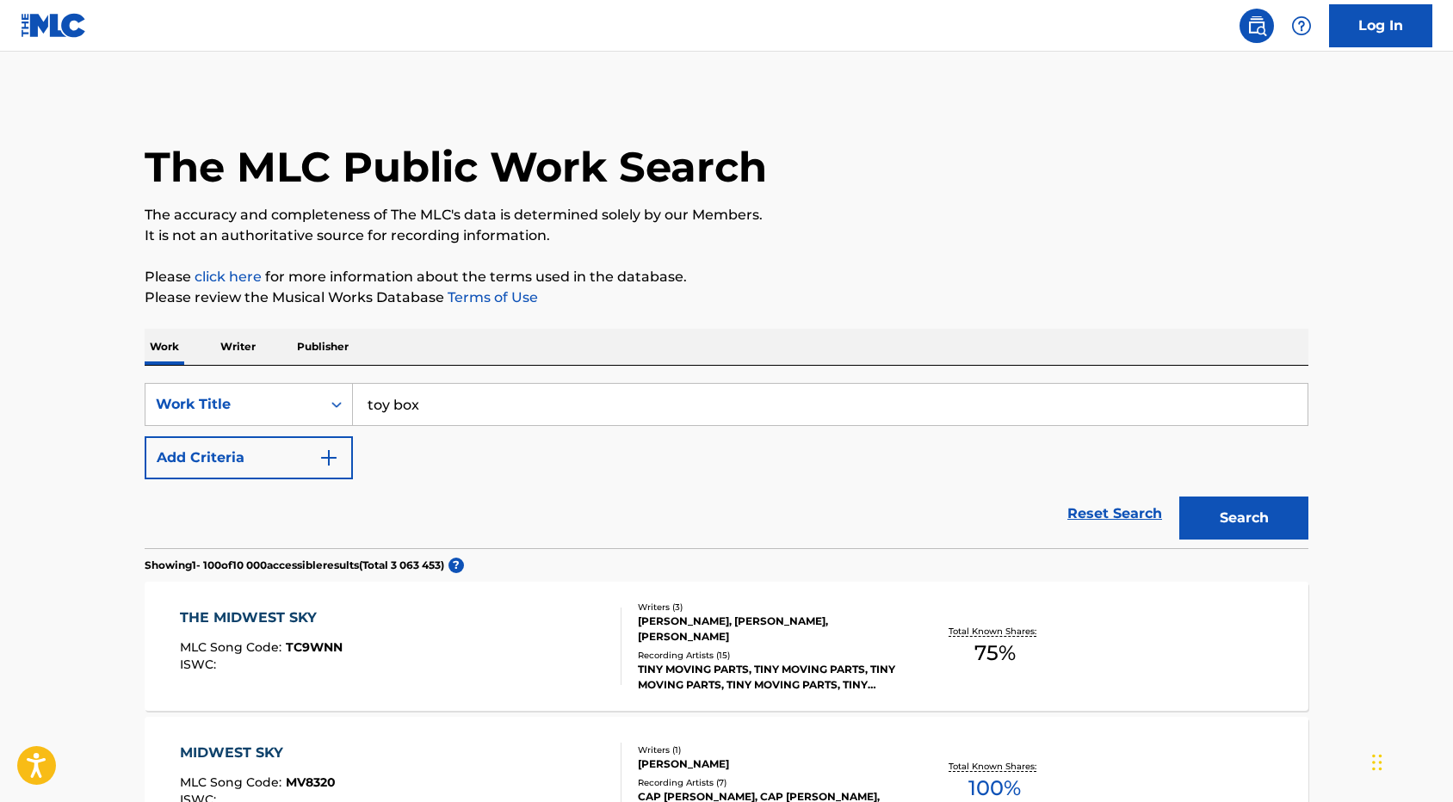
click at [1267, 532] on button "Search" at bounding box center [1243, 518] width 129 height 43
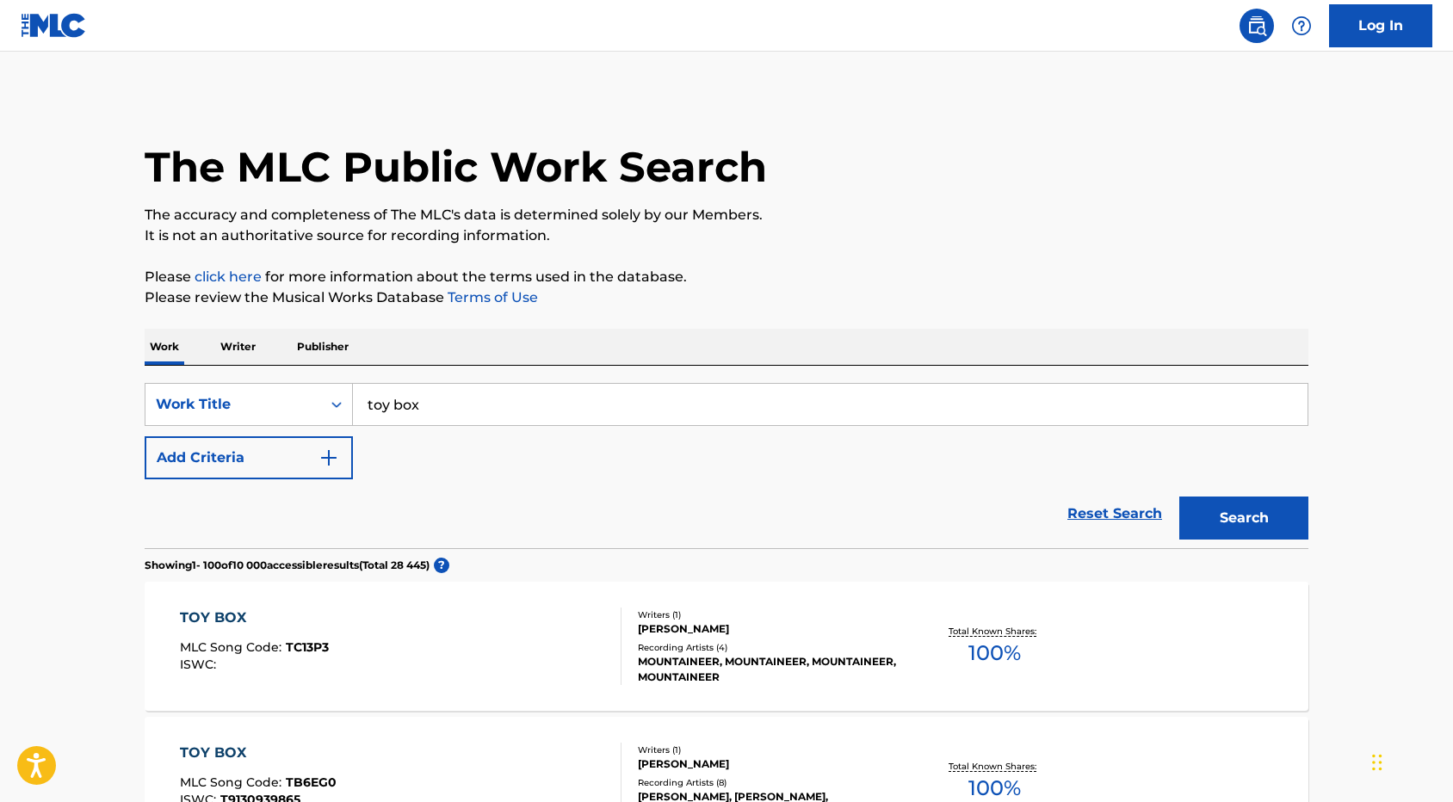
scroll to position [3, 0]
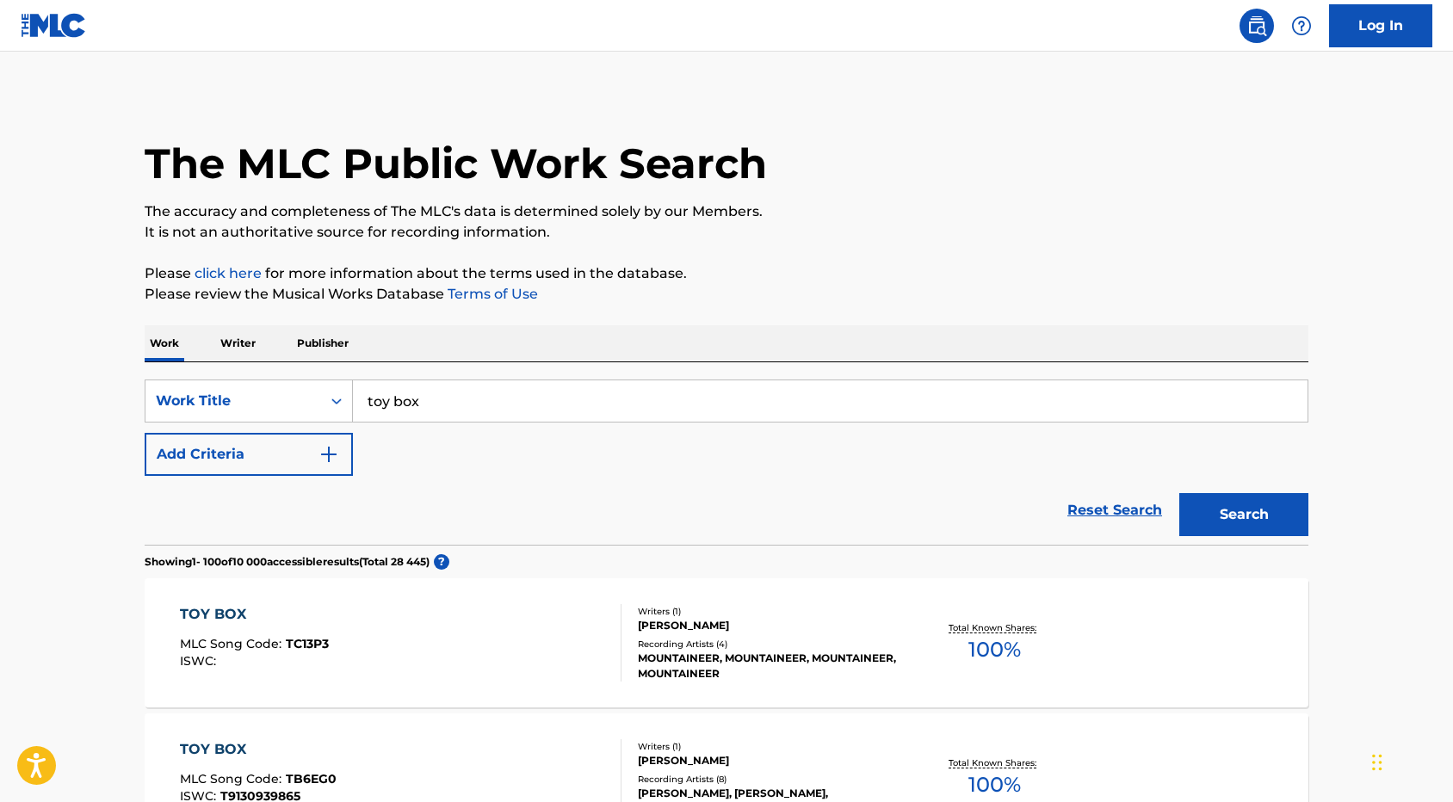
click at [395, 399] on input "toy box" at bounding box center [830, 400] width 955 height 41
paste input "Better In Than Out"
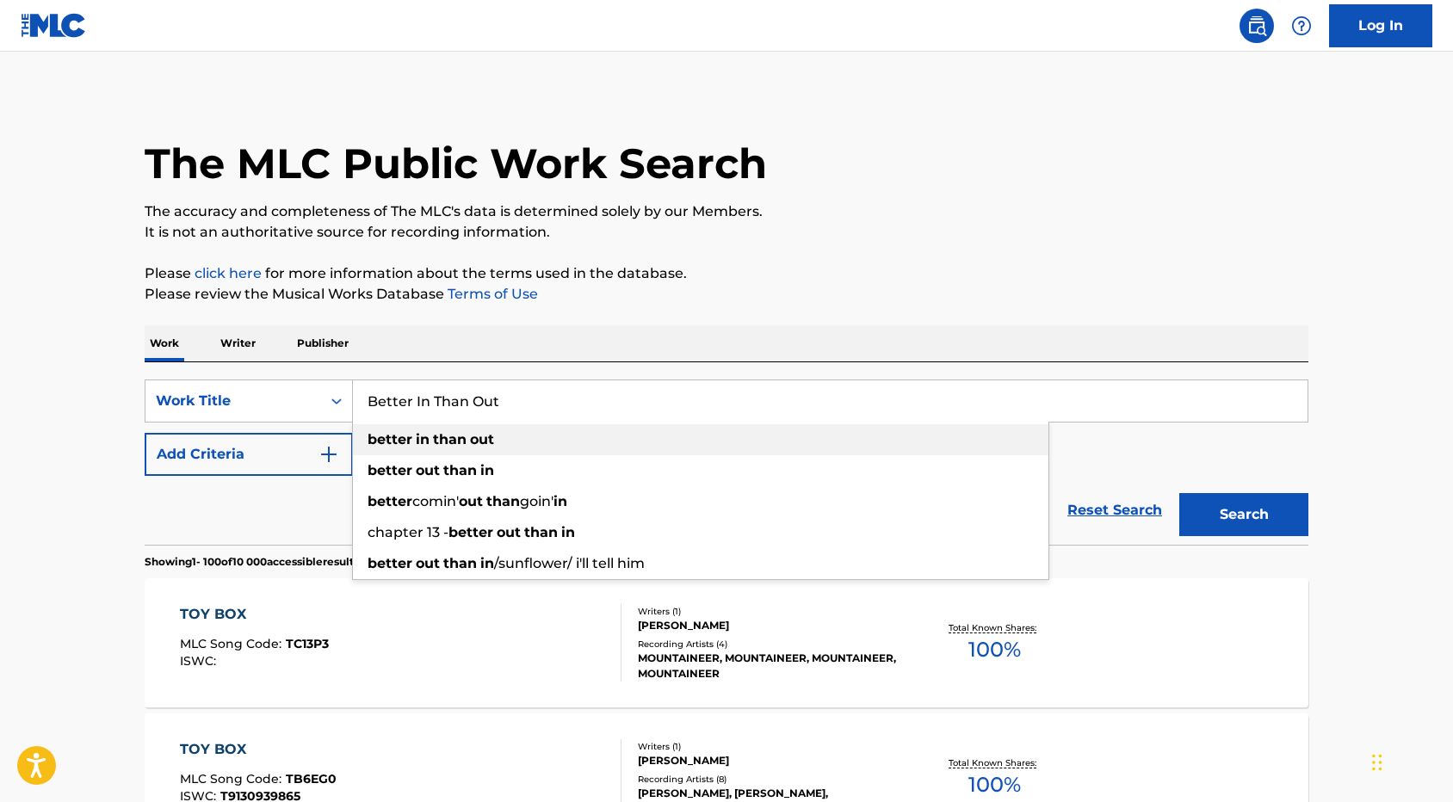
click at [564, 445] on div "better in than out" at bounding box center [701, 439] width 696 height 31
type input "better in than out"
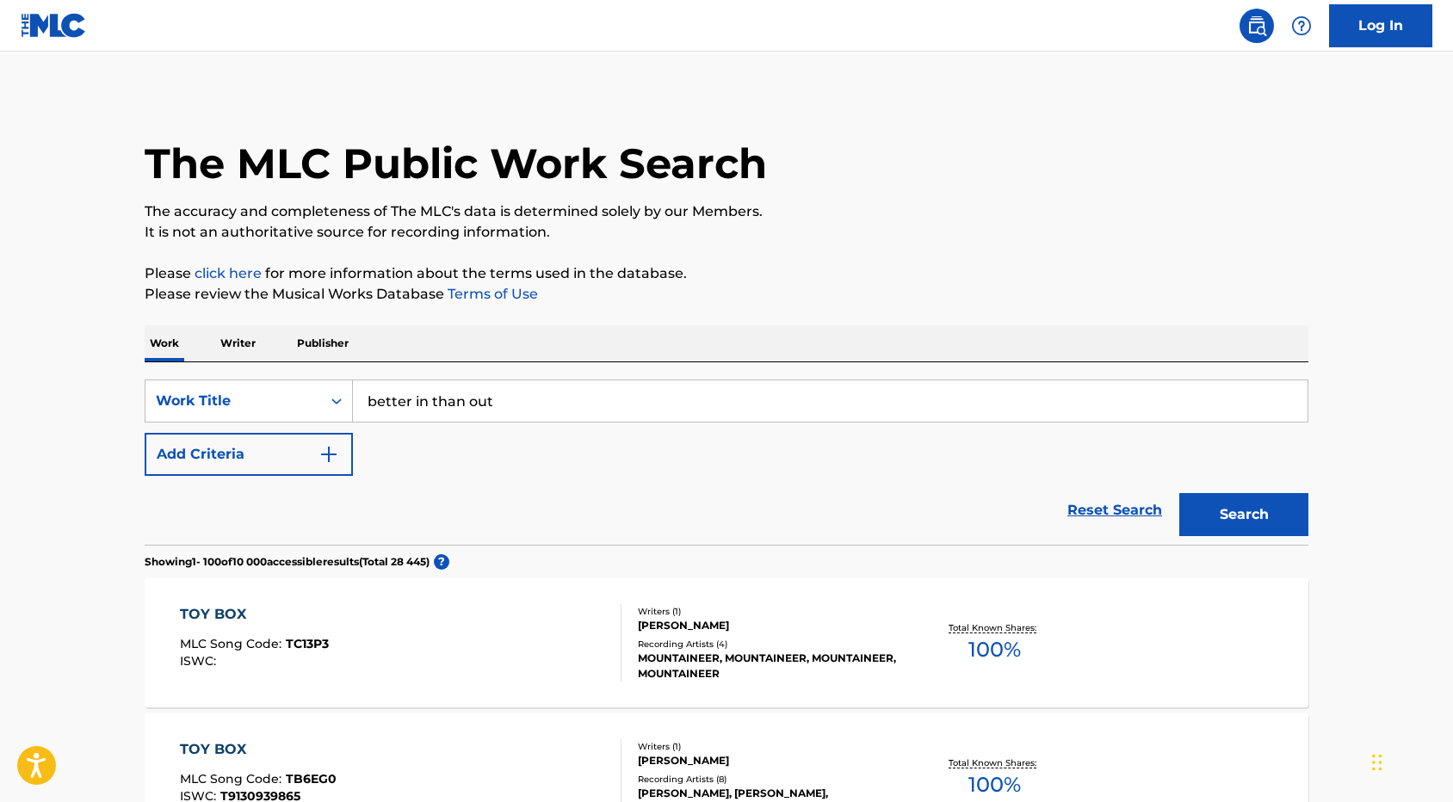
click at [1242, 504] on button "Search" at bounding box center [1243, 514] width 129 height 43
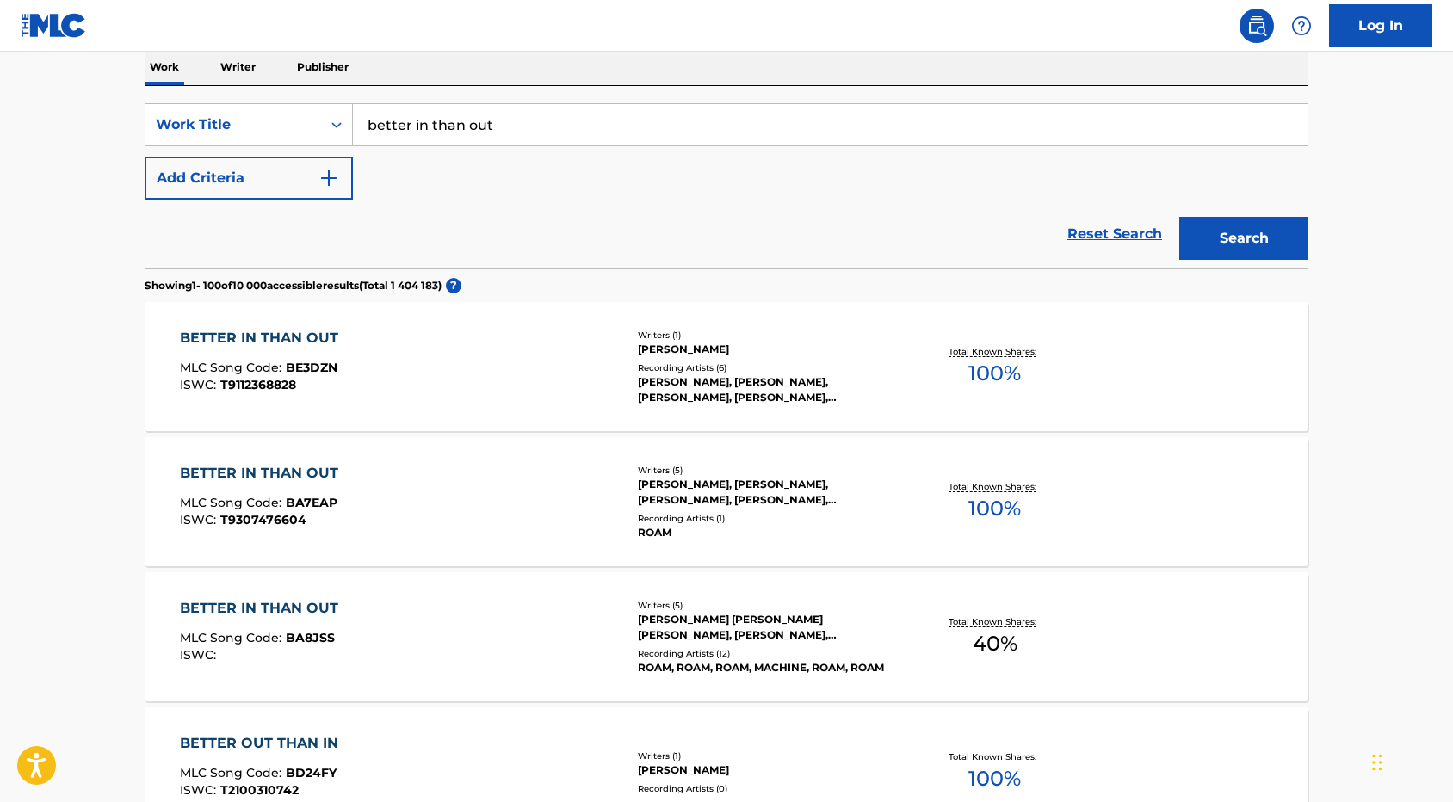
scroll to position [286, 0]
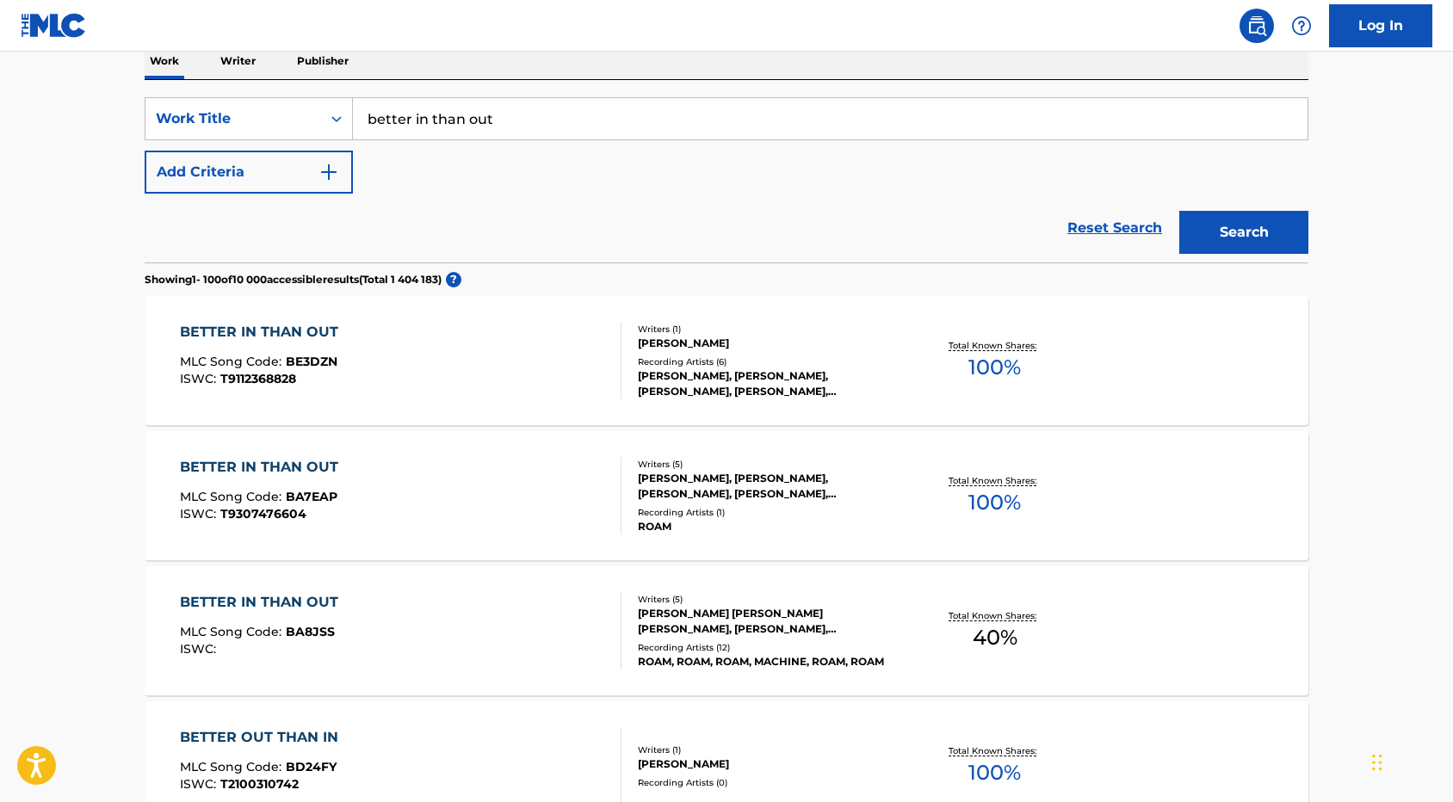
click at [287, 470] on div "BETTER IN THAN OUT" at bounding box center [263, 467] width 167 height 21
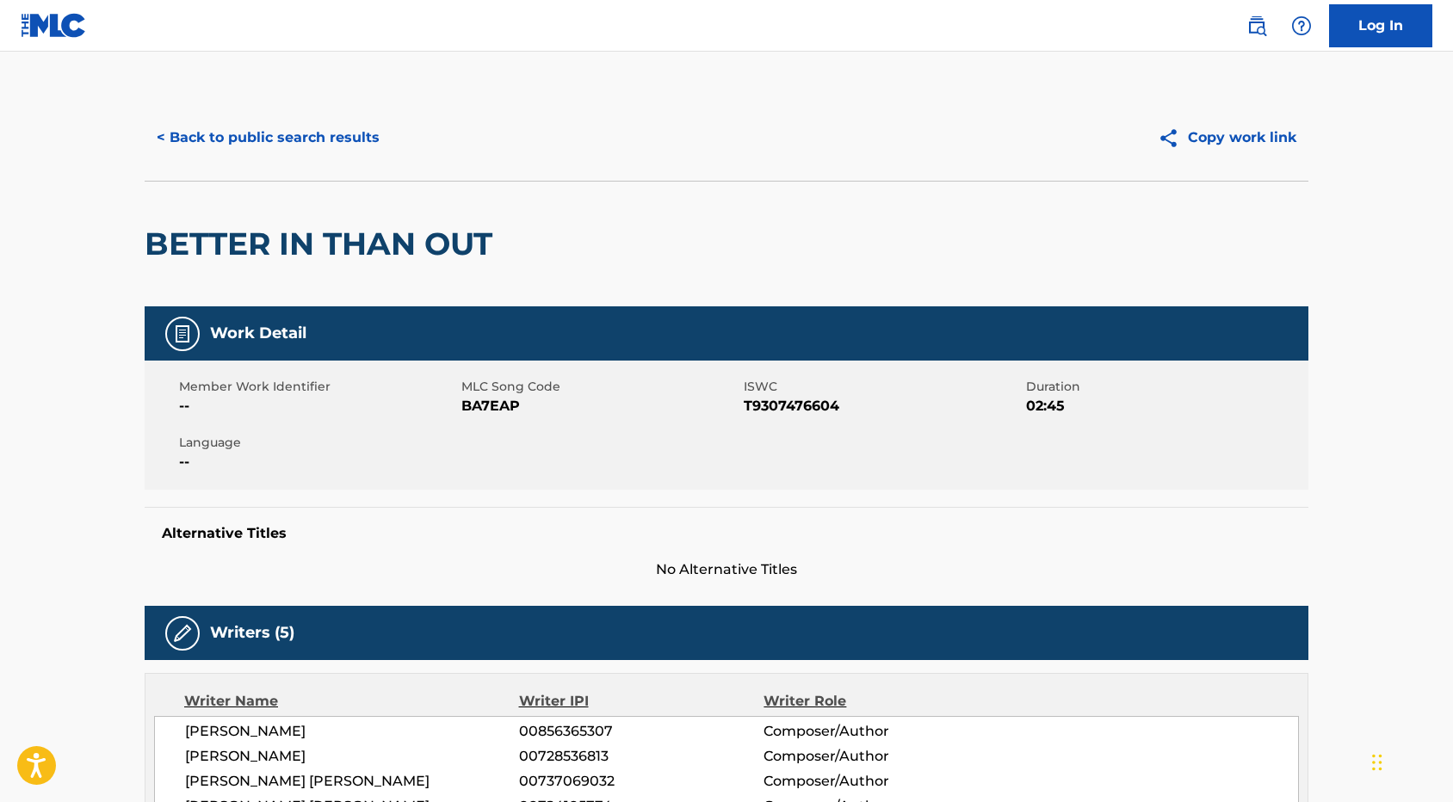
click at [183, 131] on button "< Back to public search results" at bounding box center [268, 137] width 247 height 43
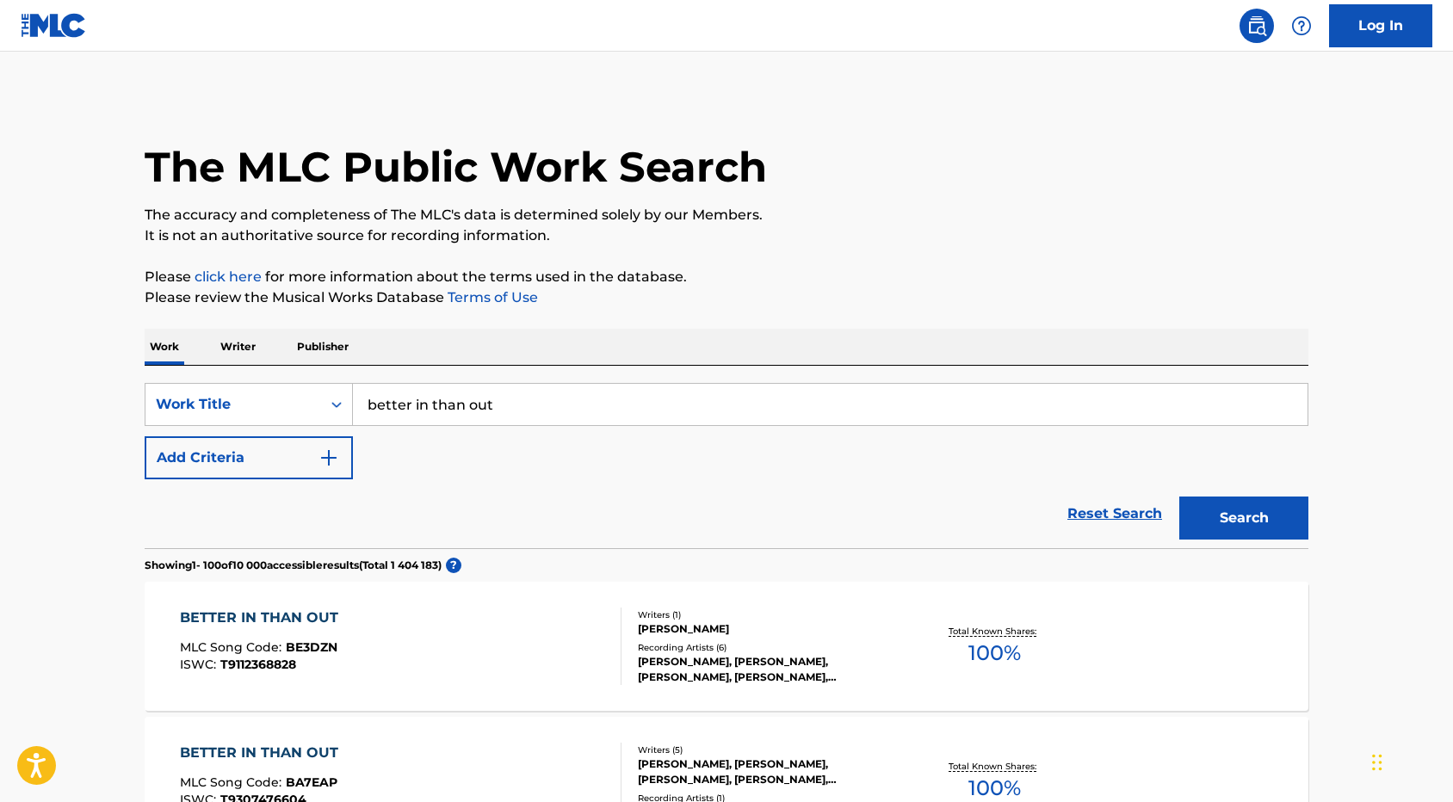
scroll to position [286, 0]
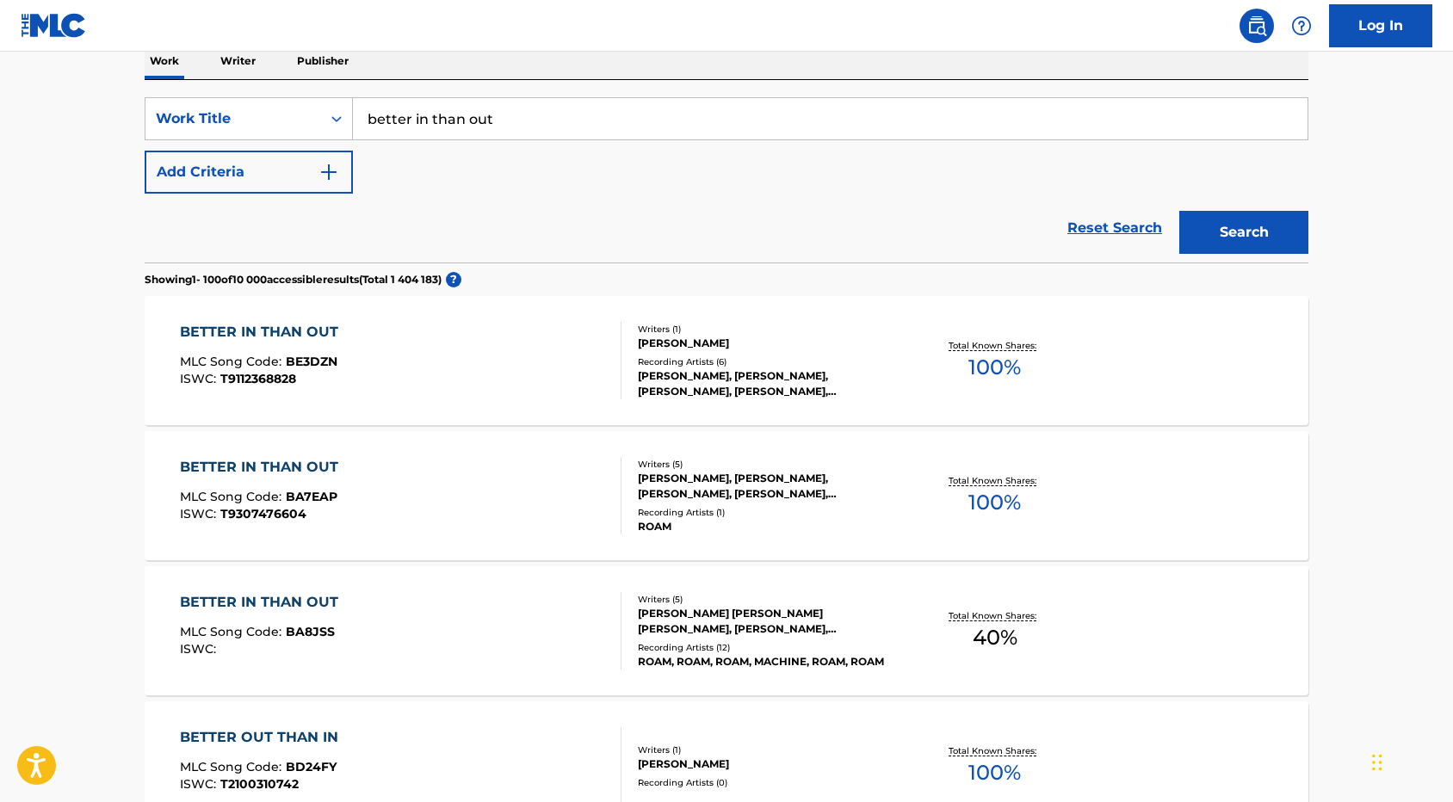
click at [256, 462] on div "BETTER IN THAN OUT" at bounding box center [263, 467] width 167 height 21
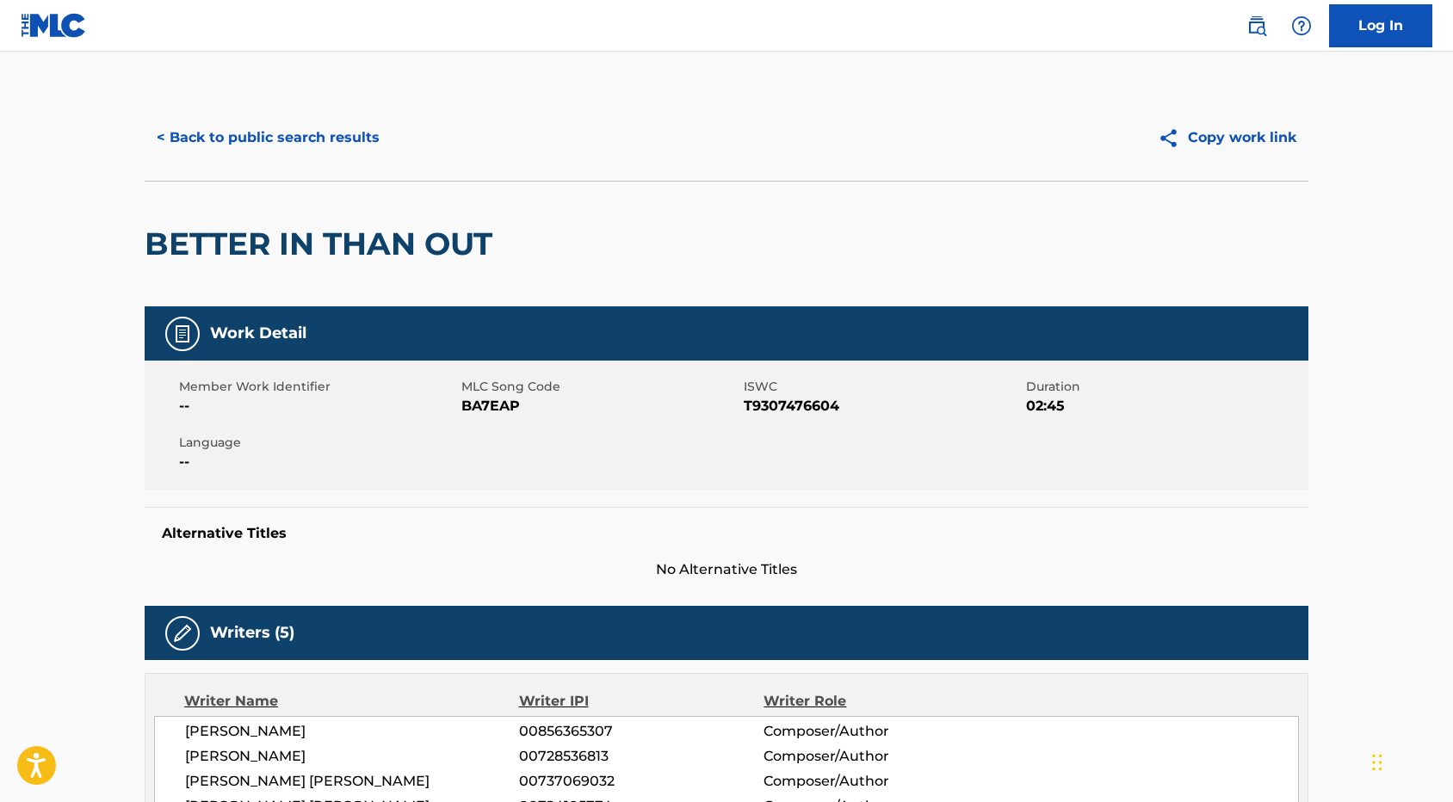
click at [232, 145] on button "< Back to public search results" at bounding box center [268, 137] width 247 height 43
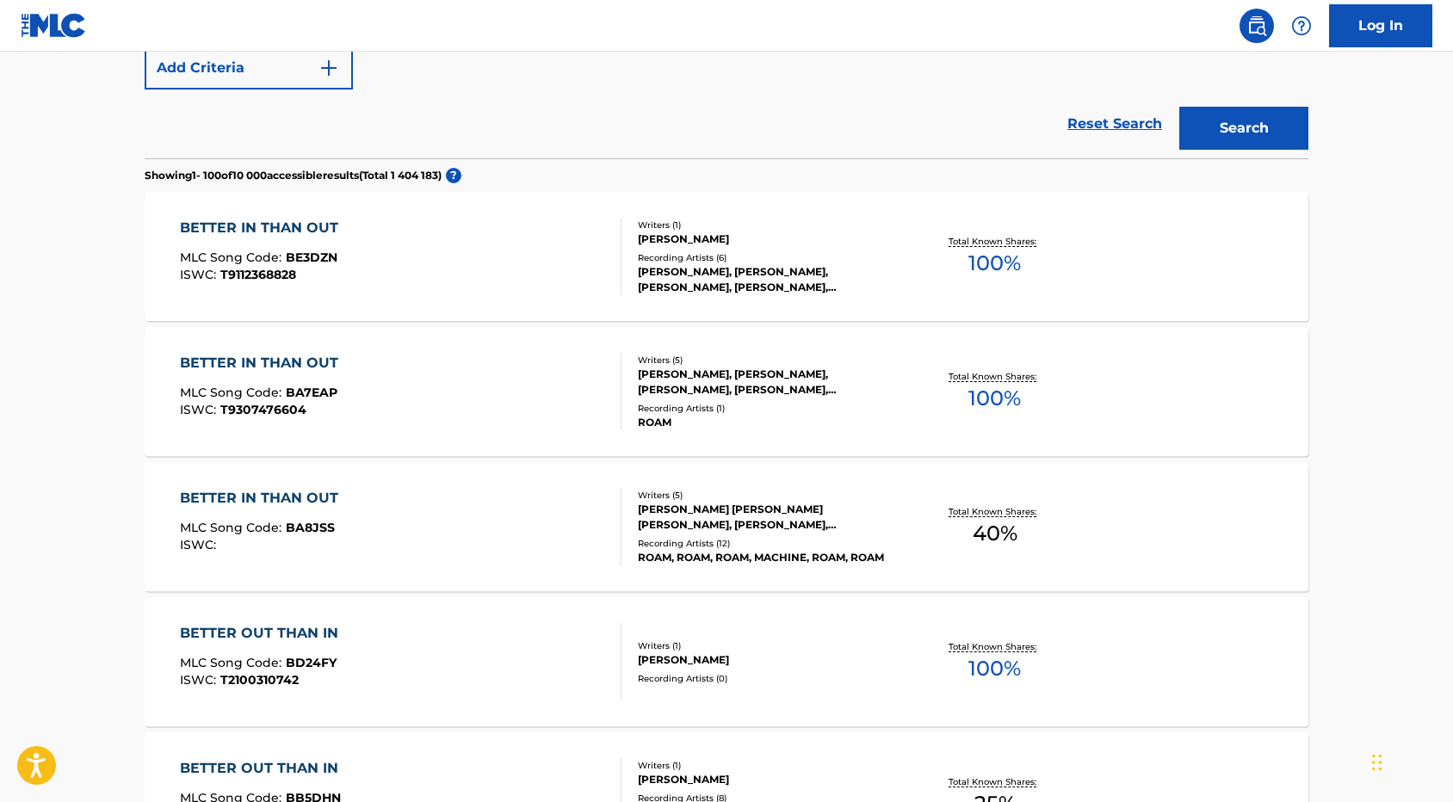
scroll to position [389, 0]
click at [294, 500] on div "BETTER IN THAN OUT" at bounding box center [263, 499] width 167 height 21
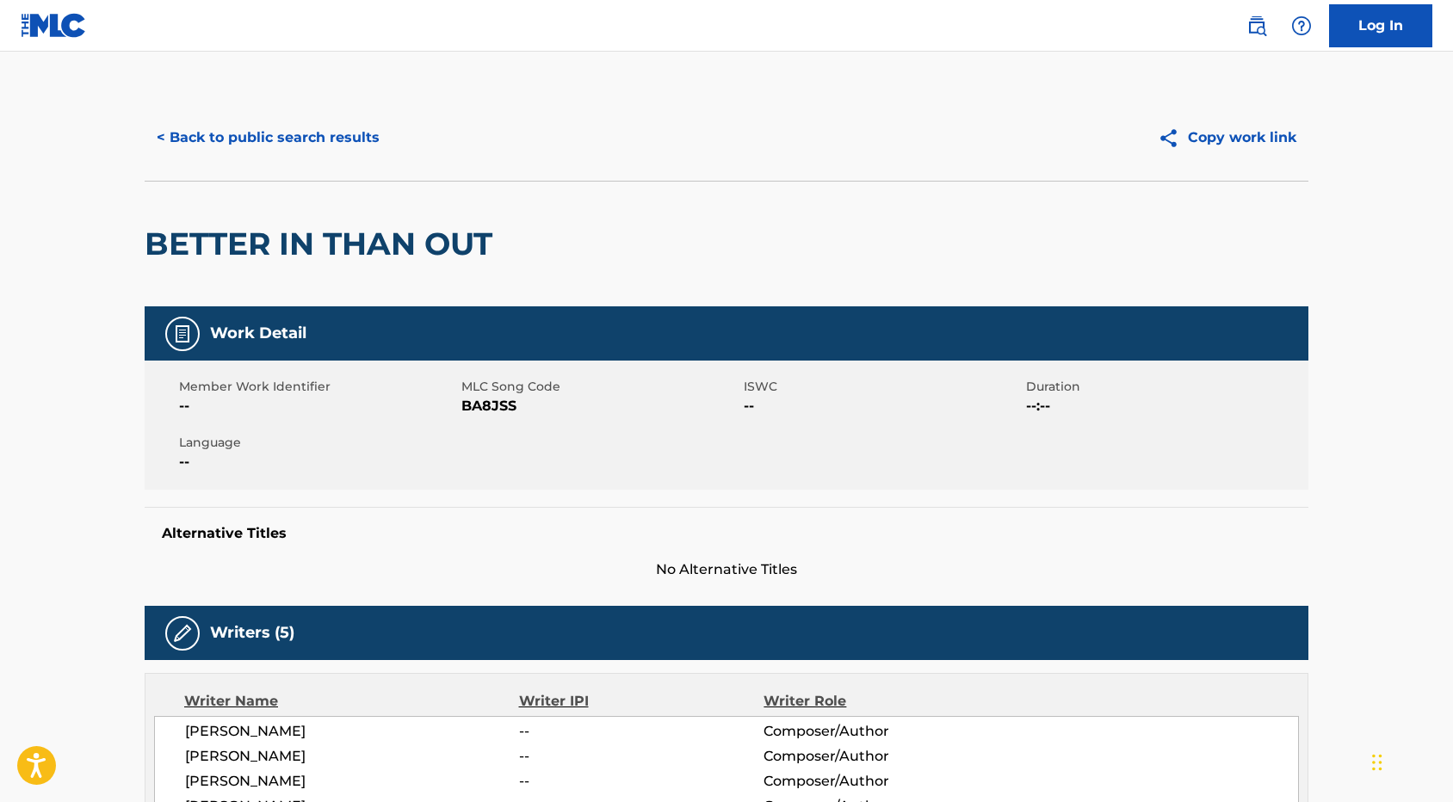
click at [205, 130] on button "< Back to public search results" at bounding box center [268, 137] width 247 height 43
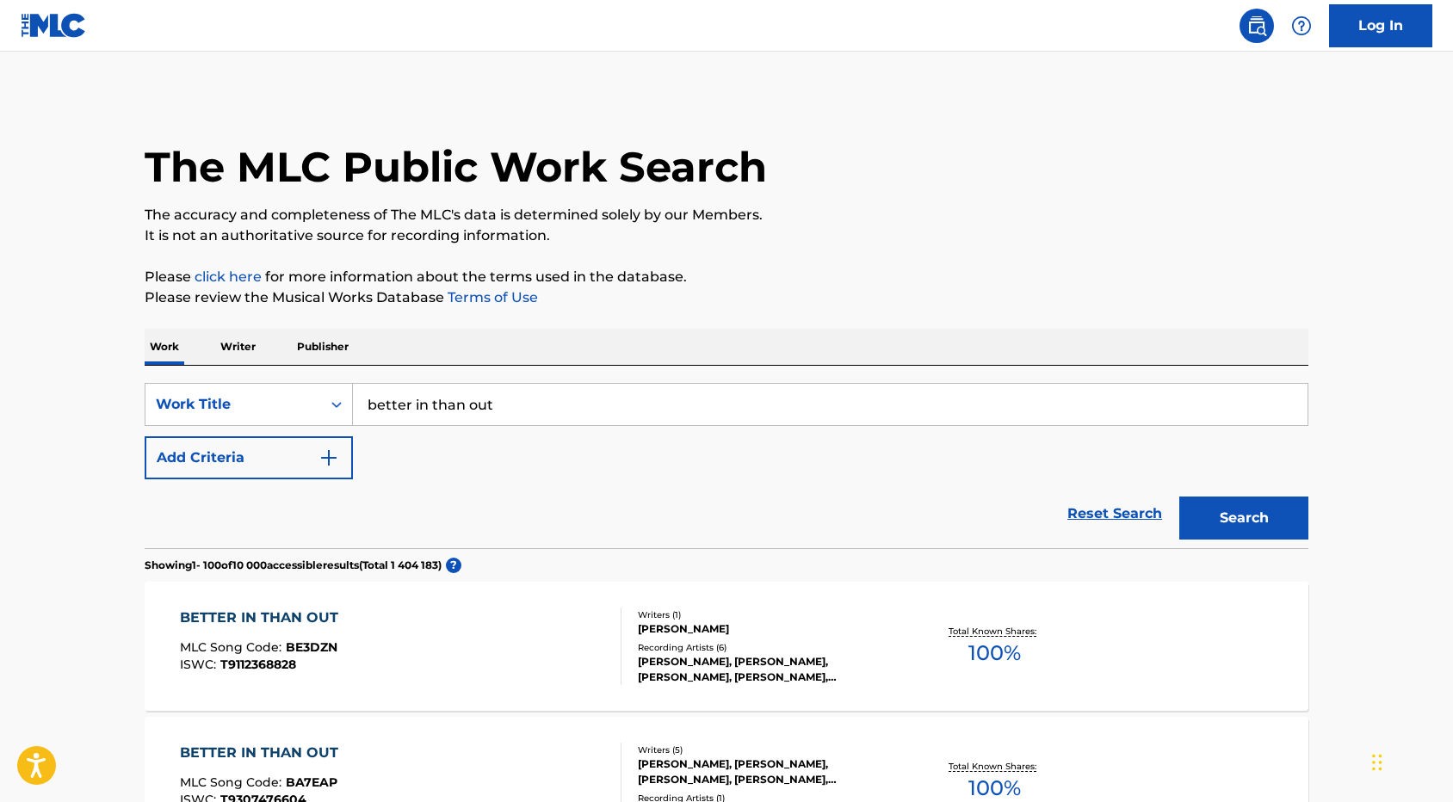
click at [476, 409] on input "better in than out" at bounding box center [830, 404] width 955 height 41
paste input "The Fire on the Ceiling"
click at [640, 448] on div "the fire on the ceiling" at bounding box center [701, 443] width 696 height 31
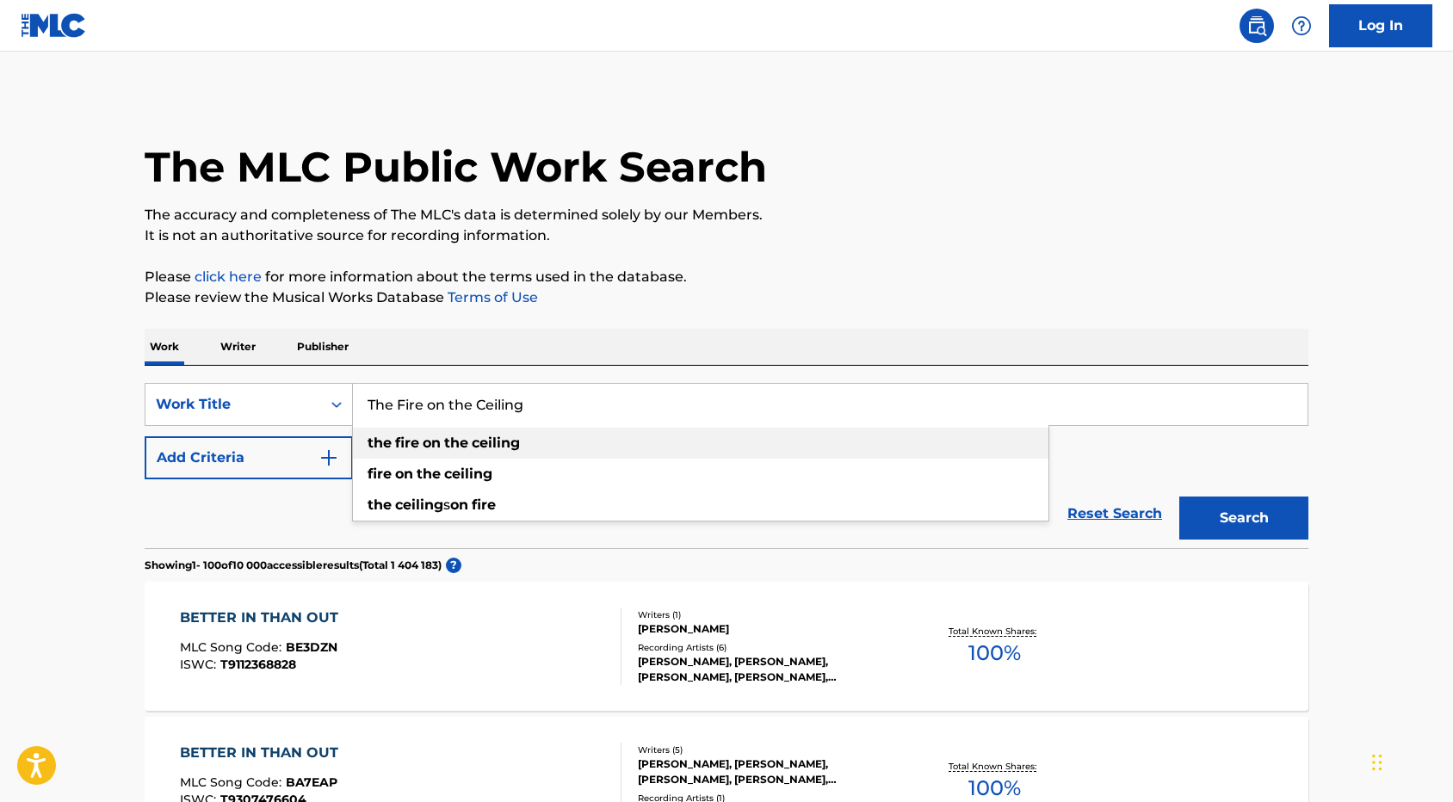
type input "the fire on the ceiling"
click at [1229, 519] on button "Search" at bounding box center [1243, 518] width 129 height 43
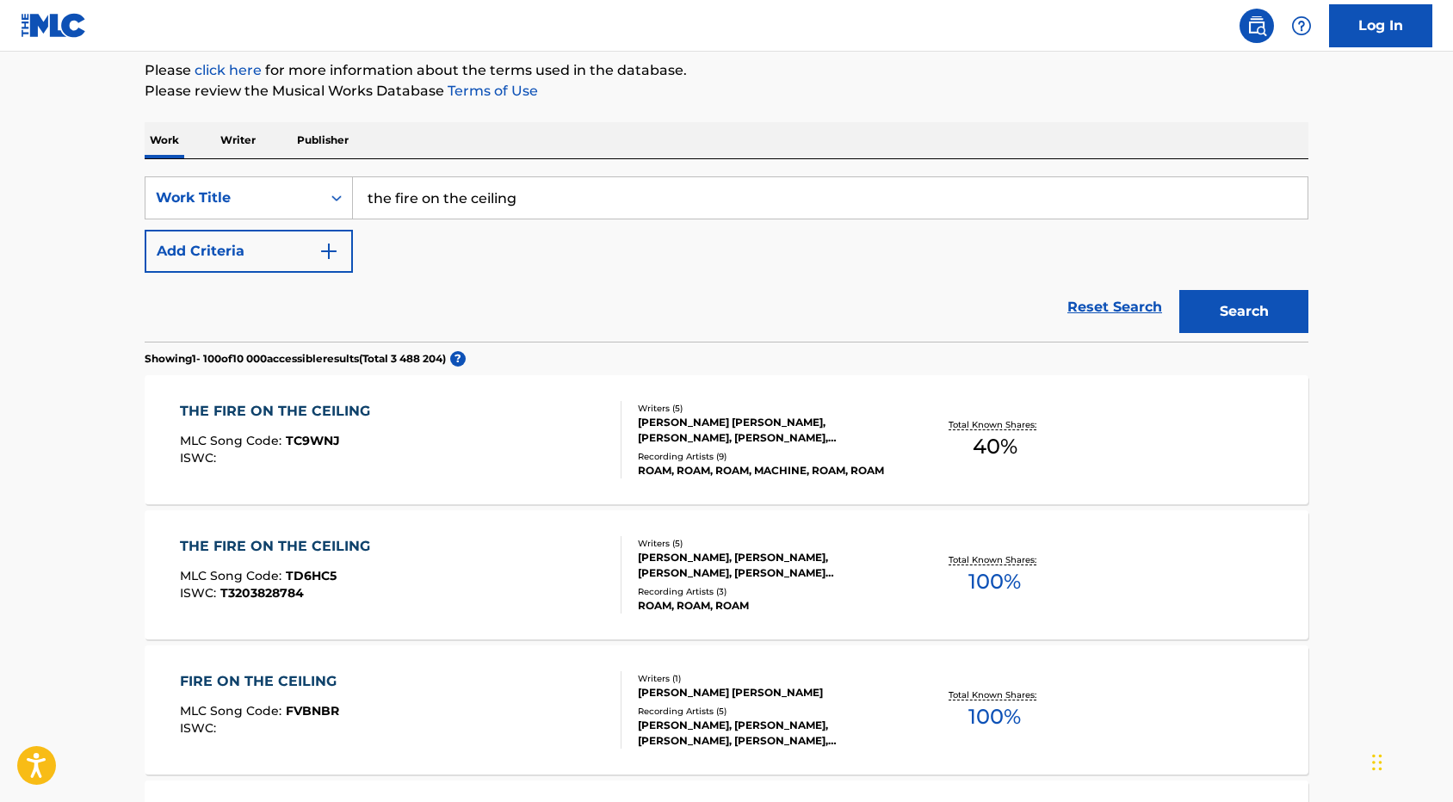
scroll to position [213, 0]
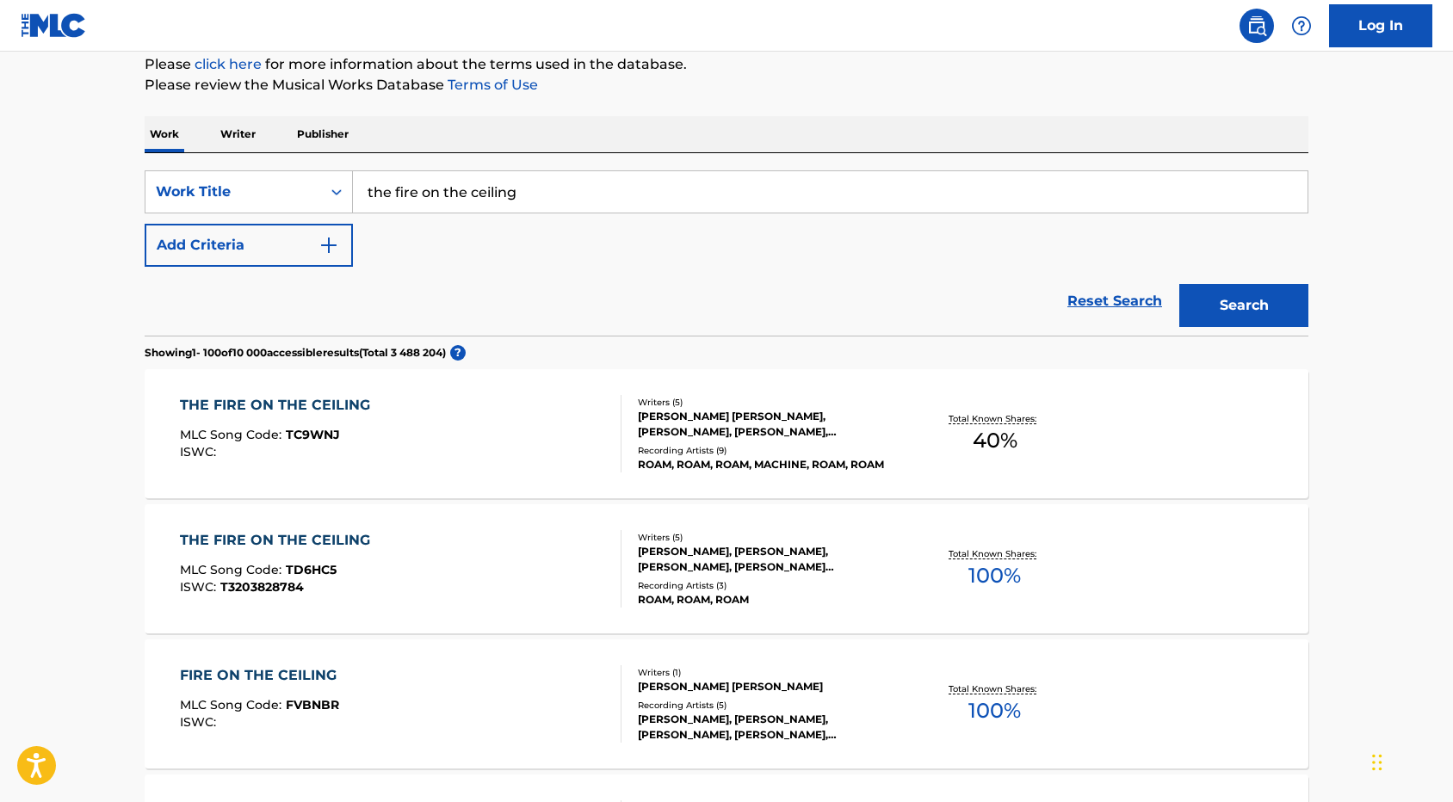
click at [724, 312] on div "Reset Search Search" at bounding box center [727, 301] width 1164 height 69
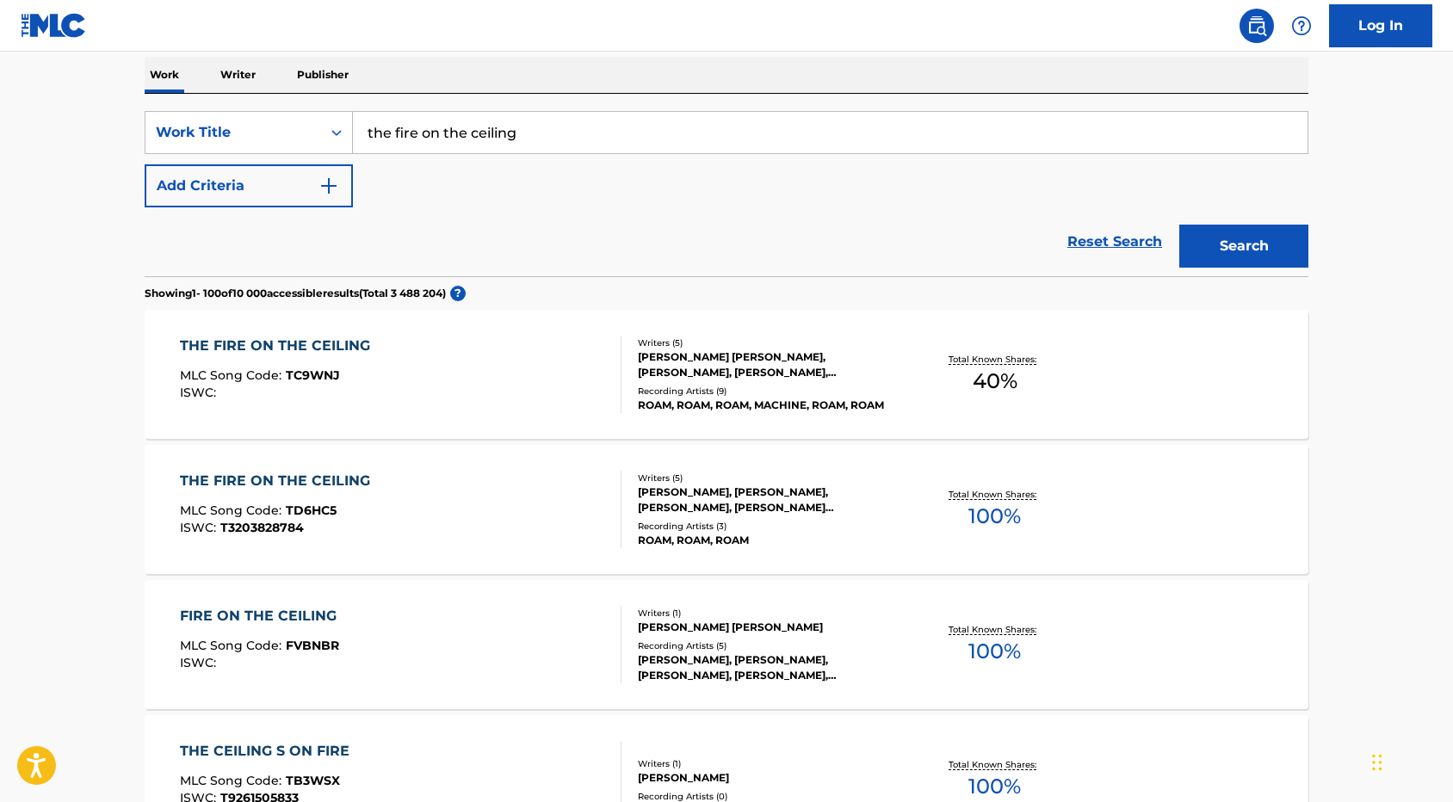
scroll to position [279, 0]
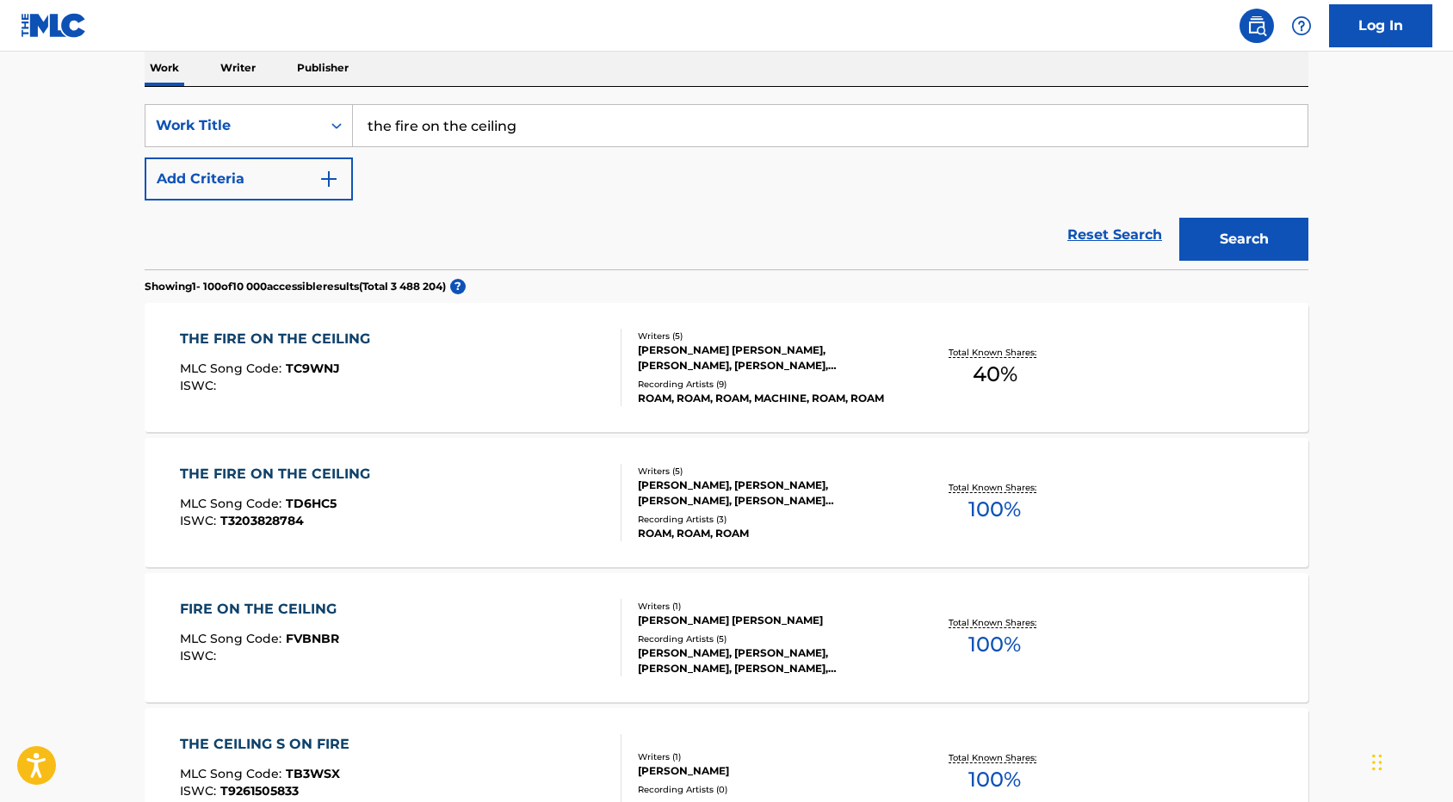
click at [324, 175] on img "Search Form" at bounding box center [328, 179] width 21 height 21
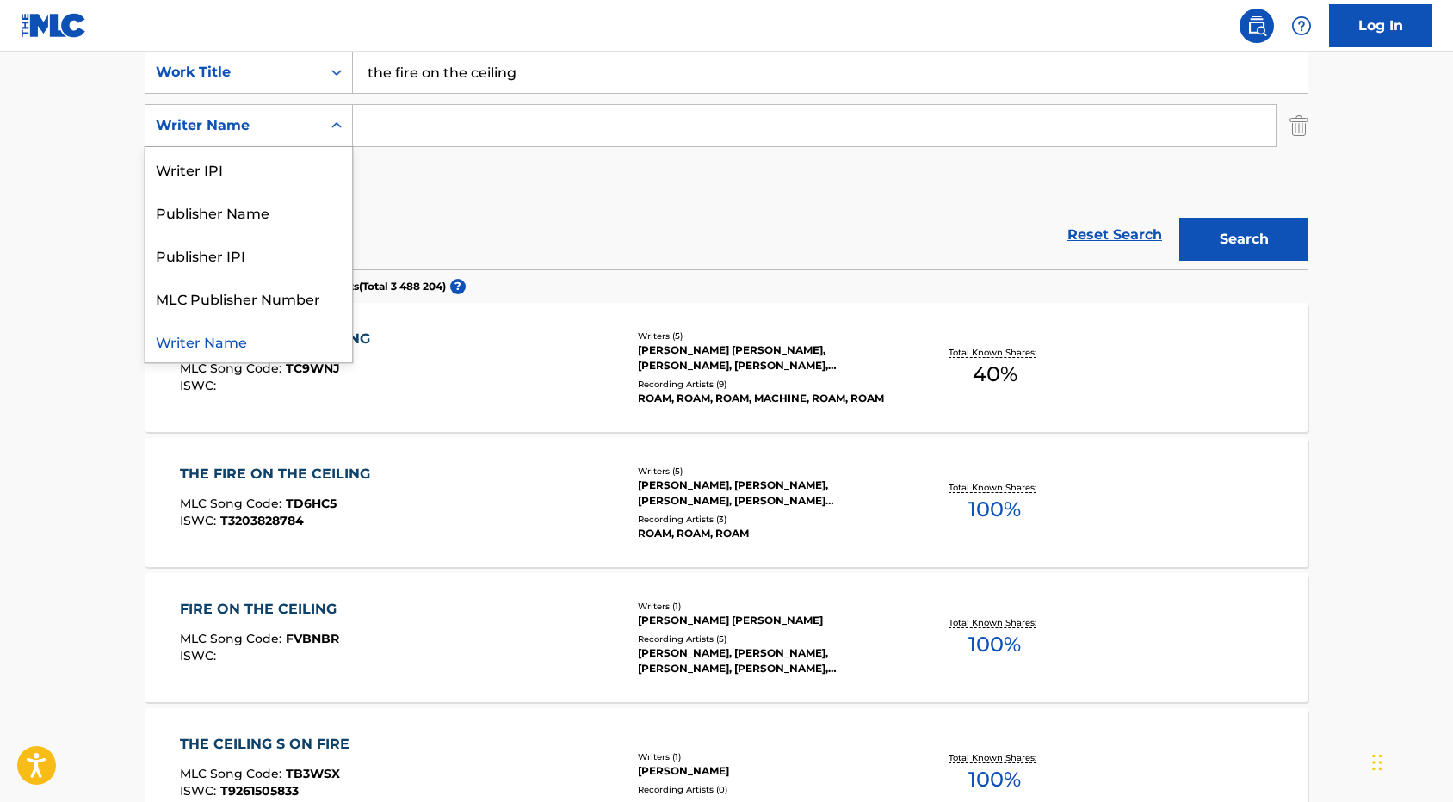
click at [282, 127] on div "Writer Name" at bounding box center [233, 125] width 155 height 21
click at [433, 198] on div "SearchWithCriteria206f6fdb-eaee-4600-ab62-7684eda17322 Work Title the fire on t…" at bounding box center [727, 126] width 1164 height 150
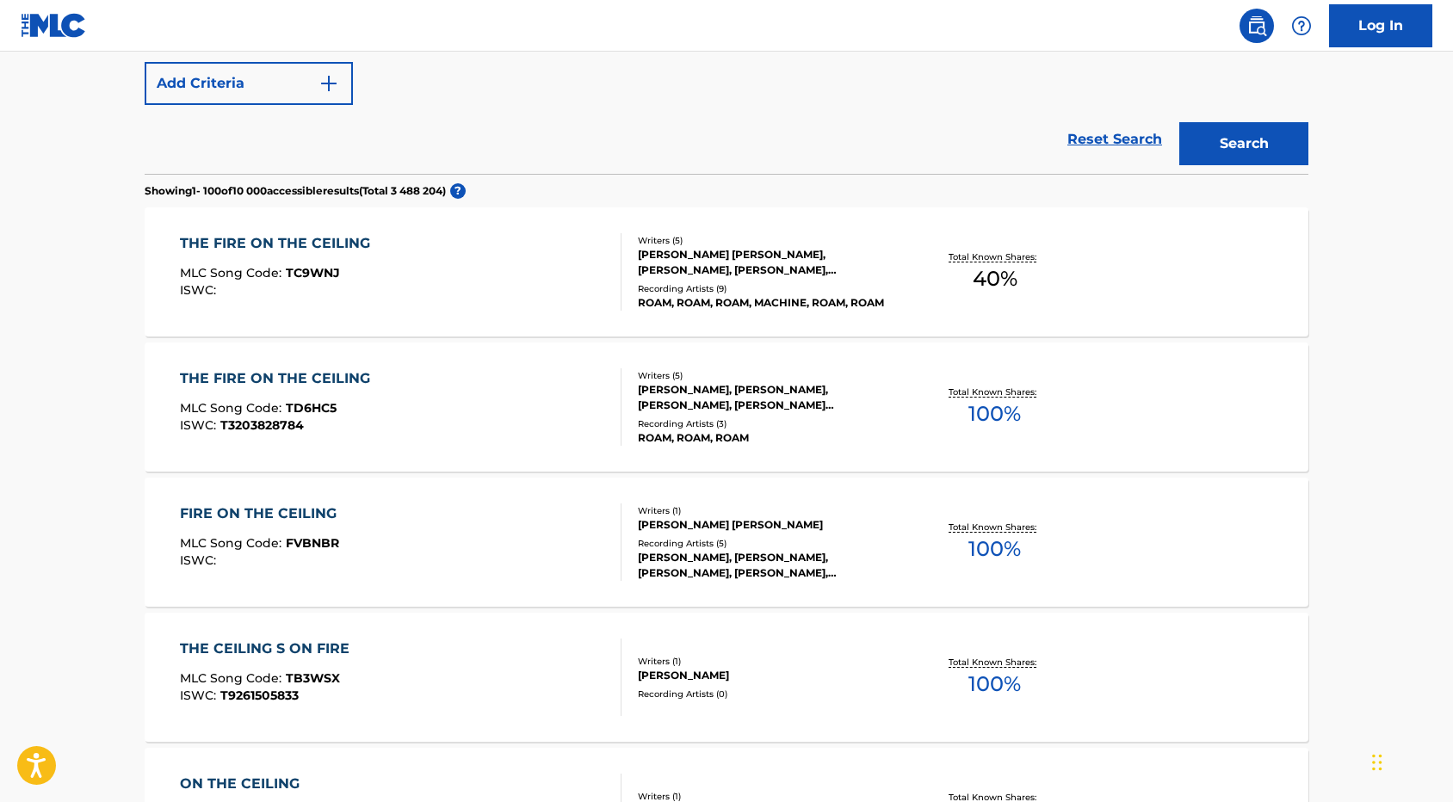
scroll to position [431, 0]
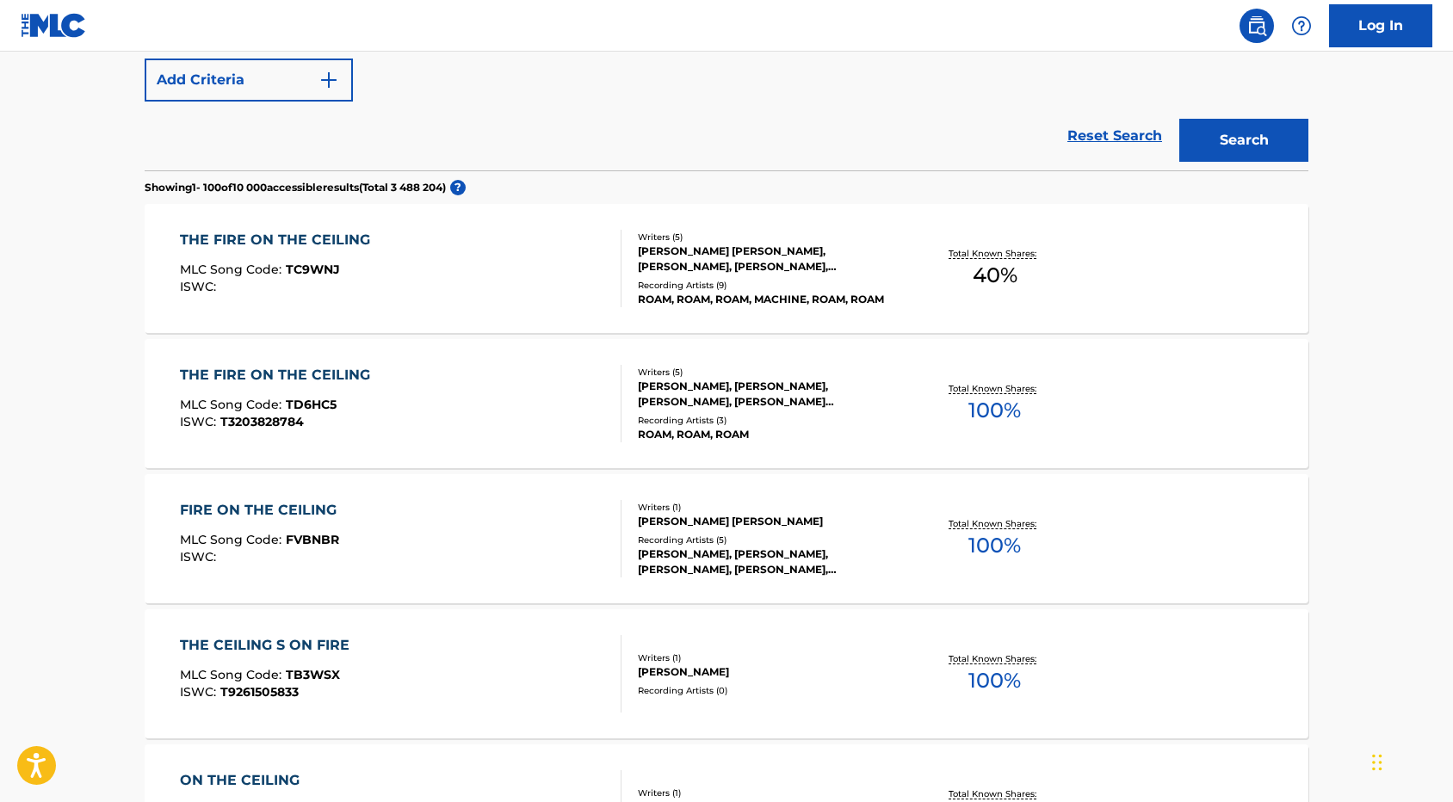
click at [343, 374] on div "THE FIRE ON THE CEILING" at bounding box center [279, 375] width 199 height 21
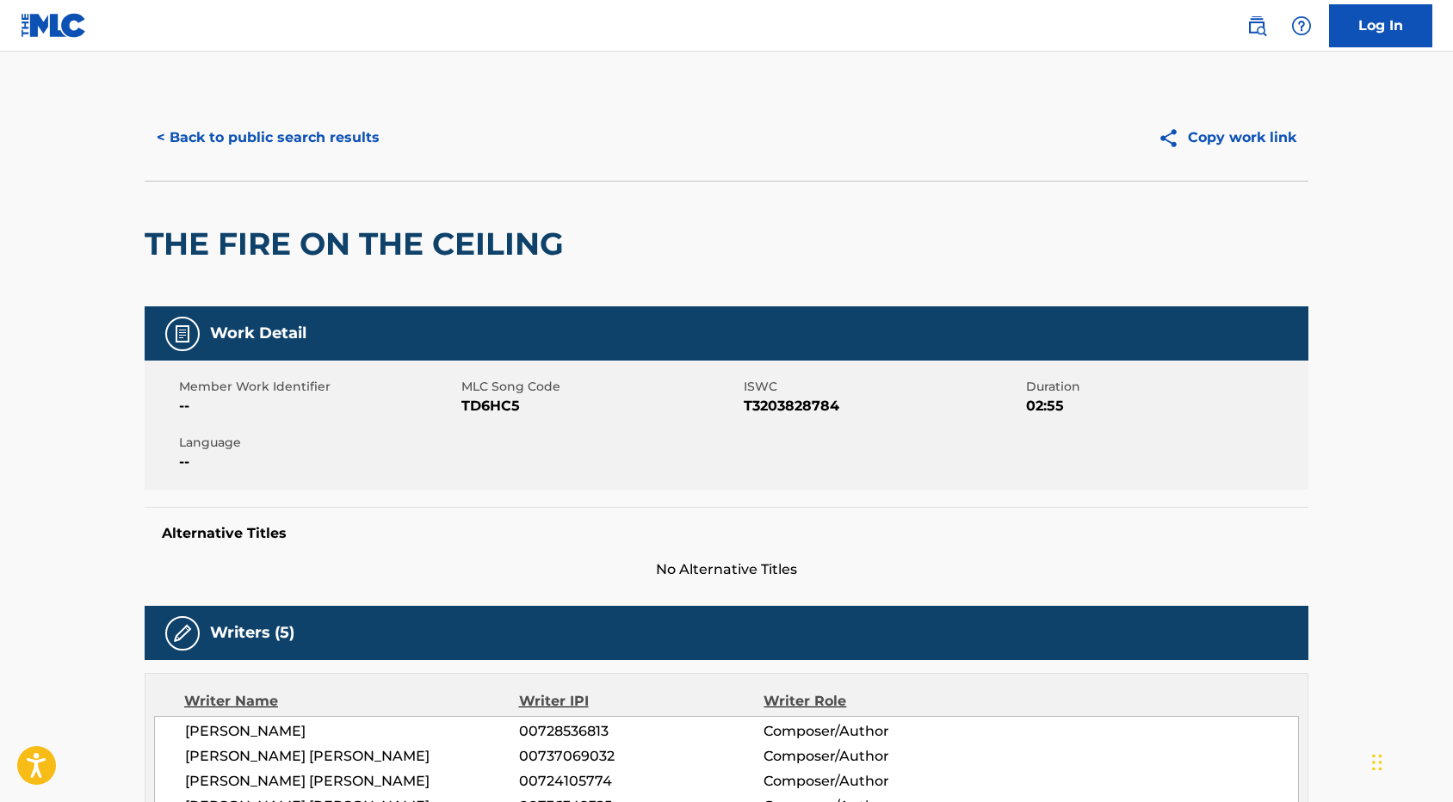
click at [227, 130] on button "< Back to public search results" at bounding box center [268, 137] width 247 height 43
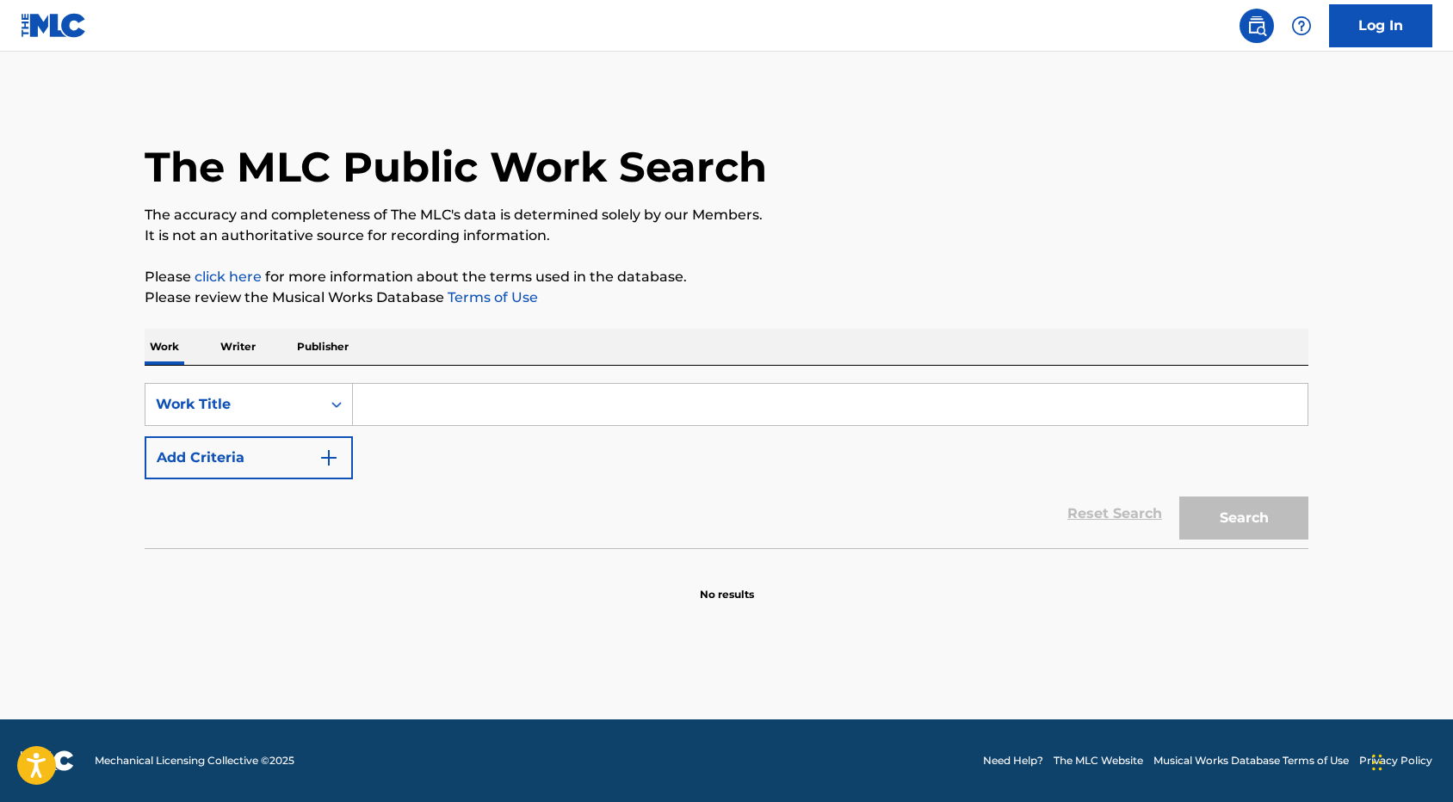
click at [411, 428] on div "SearchWithCriteria206f6fdb-eaee-4600-ab62-7684eda17322 Work Title Add Criteria" at bounding box center [727, 431] width 1164 height 96
click at [430, 407] on input "Search Form" at bounding box center [830, 404] width 955 height 41
paste input "https://www.dropbox.com/scl/fi/8d0dp8hfso7g7pjrpx4jj/Sk-rmavbild-2025-08-26-kl.…"
type input "https://www.dropbox.com/scl/fi/8d0dp8hfso7g7pjrpx4jj/Sk-rmavbild-2025-08-26-kl.…"
click at [454, 414] on input "Search Form" at bounding box center [830, 404] width 955 height 41
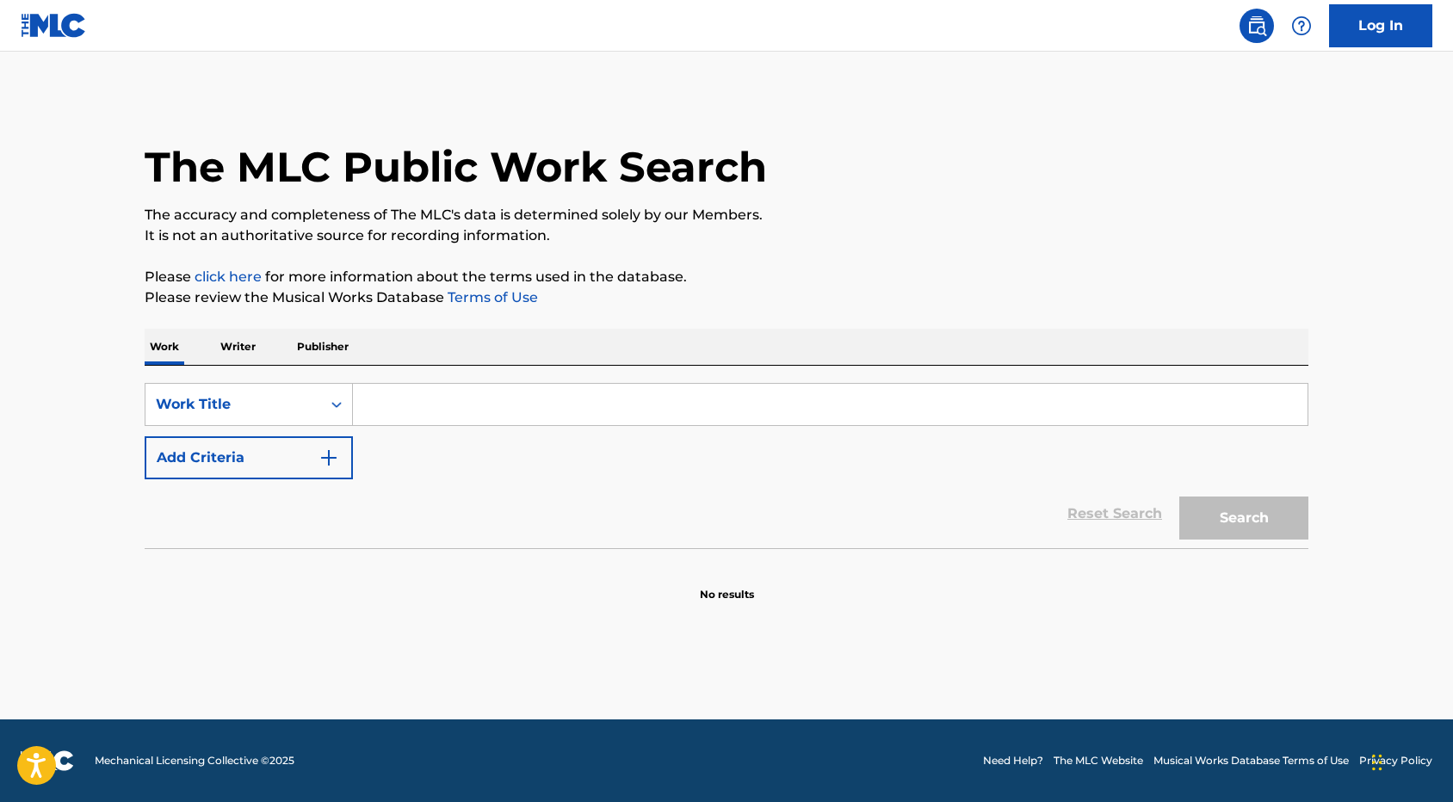
paste input "The Fire on the Ceiling"
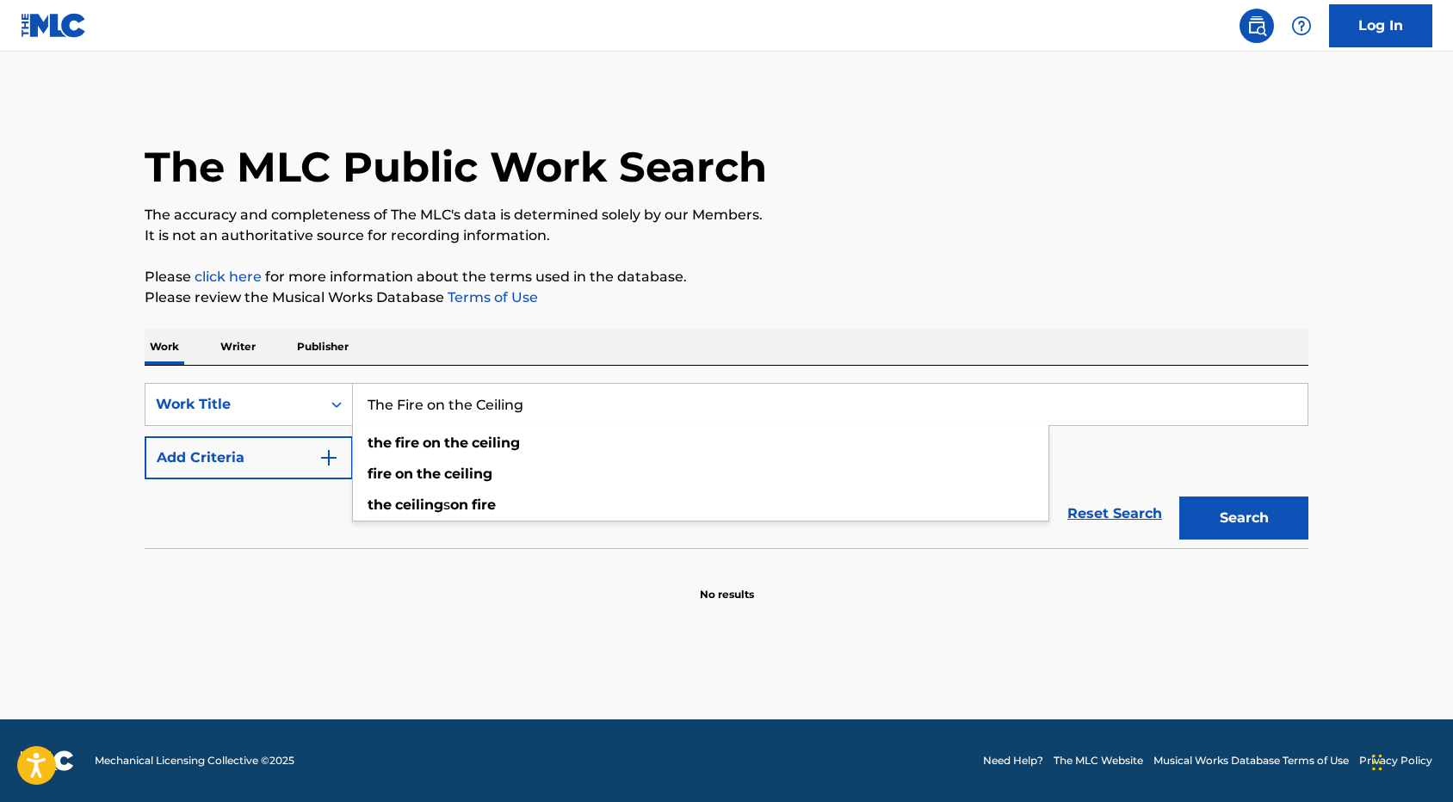
type input "The Fire on the Ceiling"
click at [1266, 524] on button "Search" at bounding box center [1243, 518] width 129 height 43
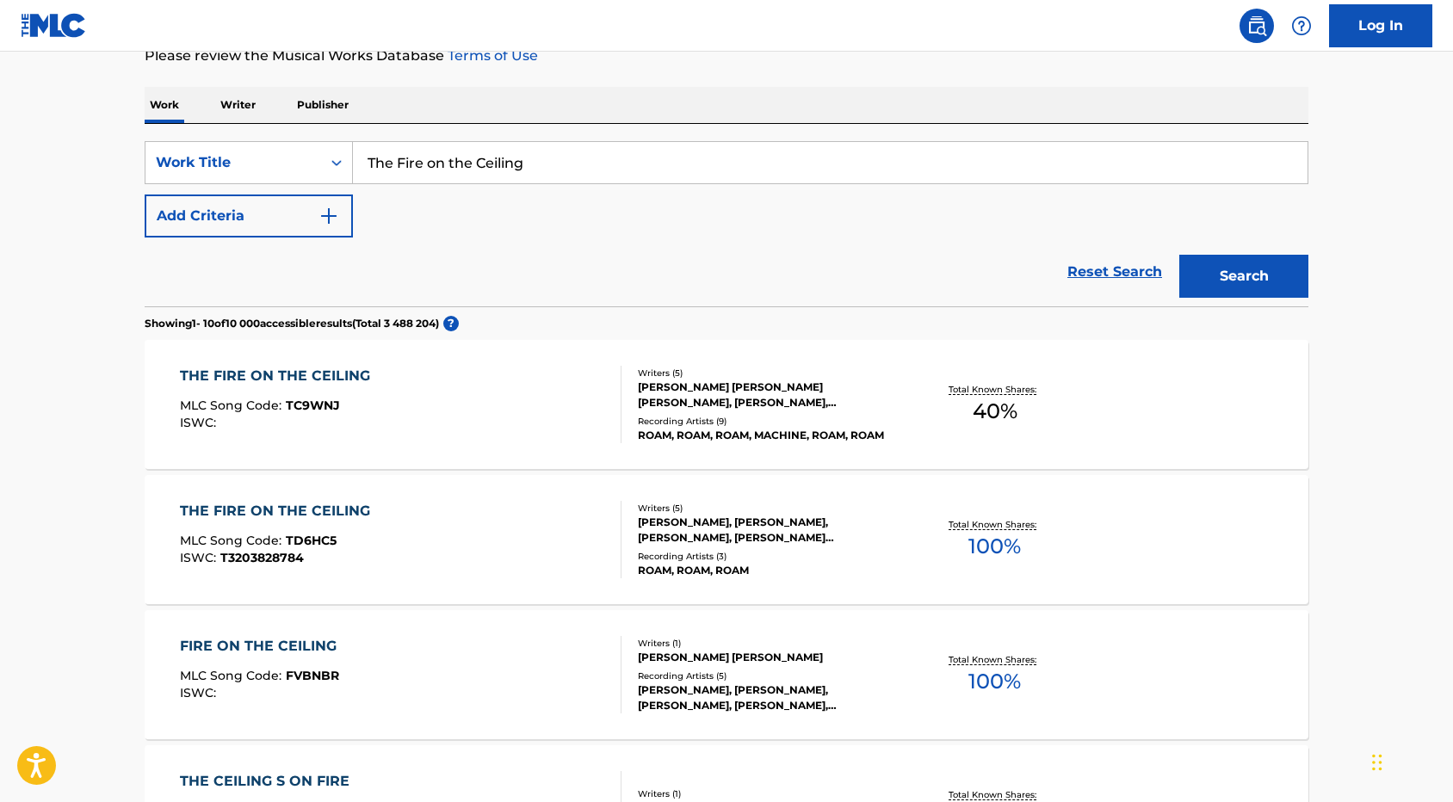
scroll to position [243, 0]
click at [728, 374] on div "Writers ( 5 )" at bounding box center [768, 372] width 260 height 13
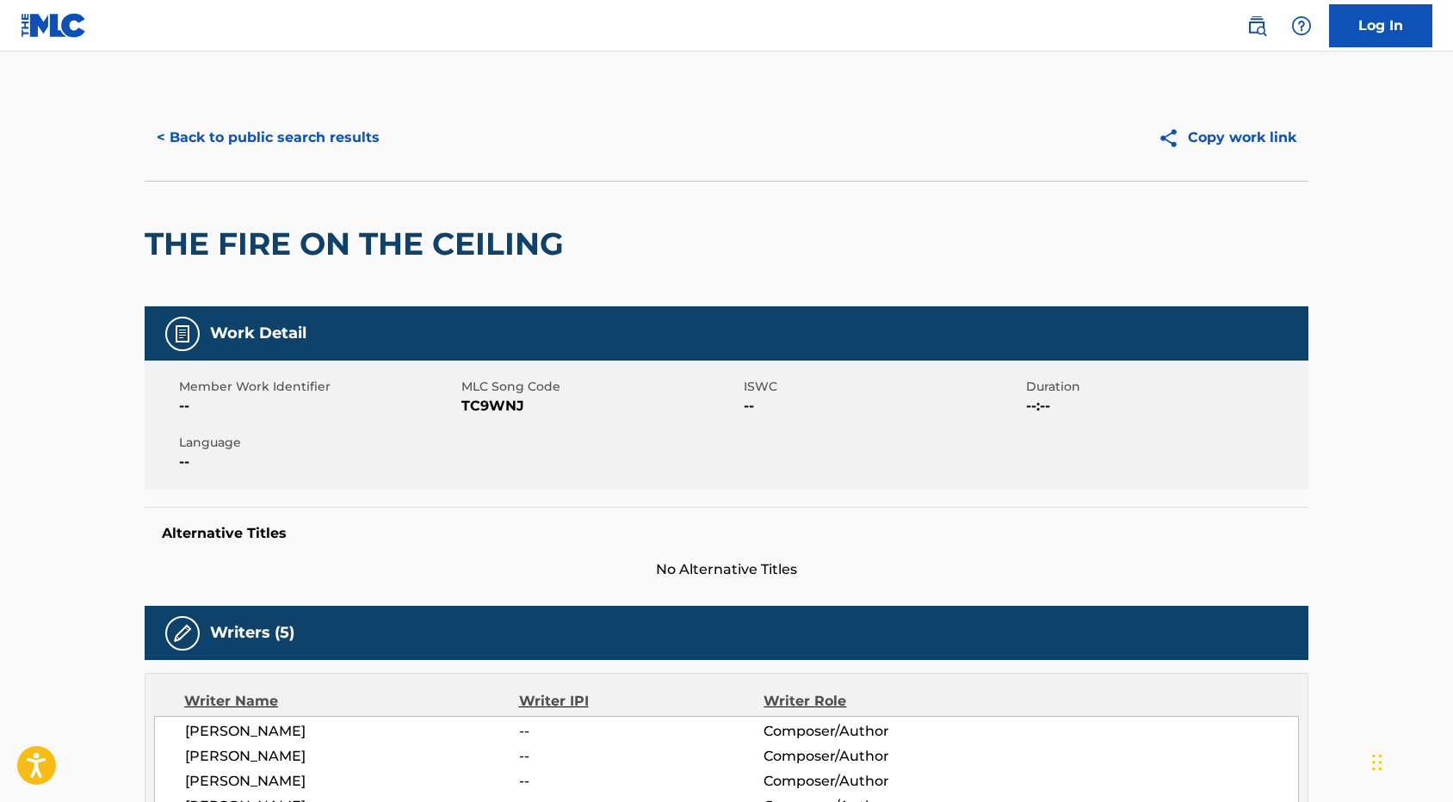
scroll to position [16, 0]
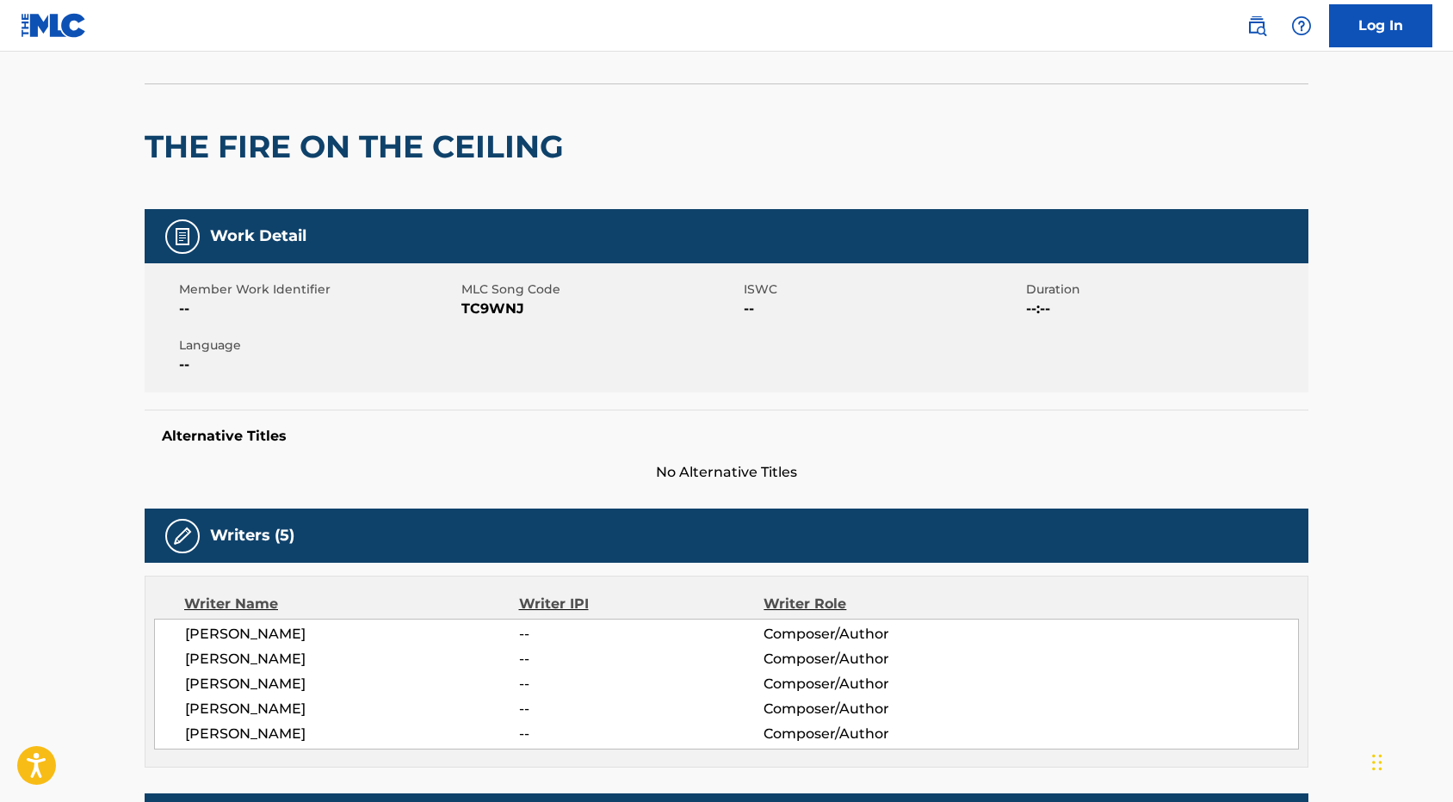
scroll to position [0, 0]
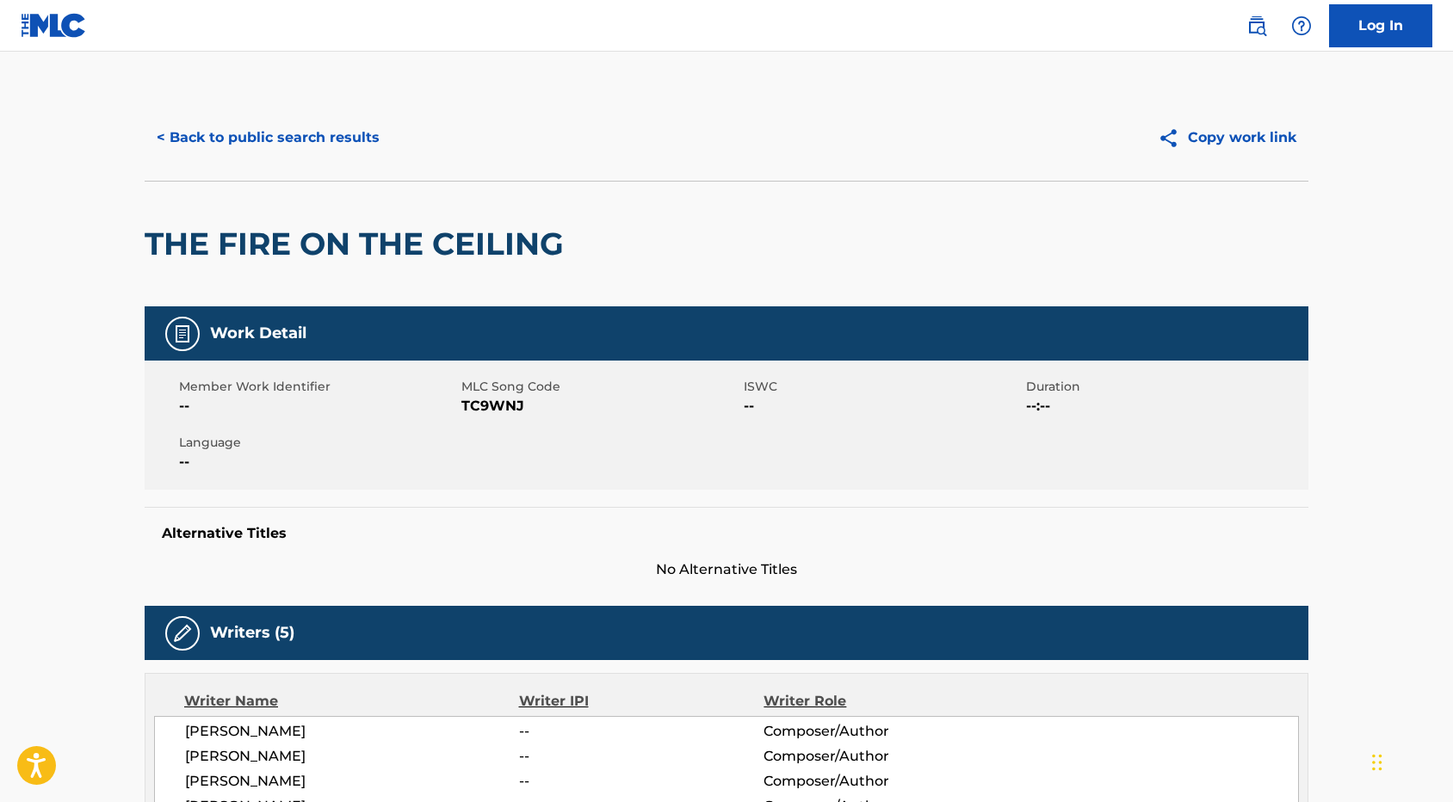
click at [230, 139] on button "< Back to public search results" at bounding box center [268, 137] width 247 height 43
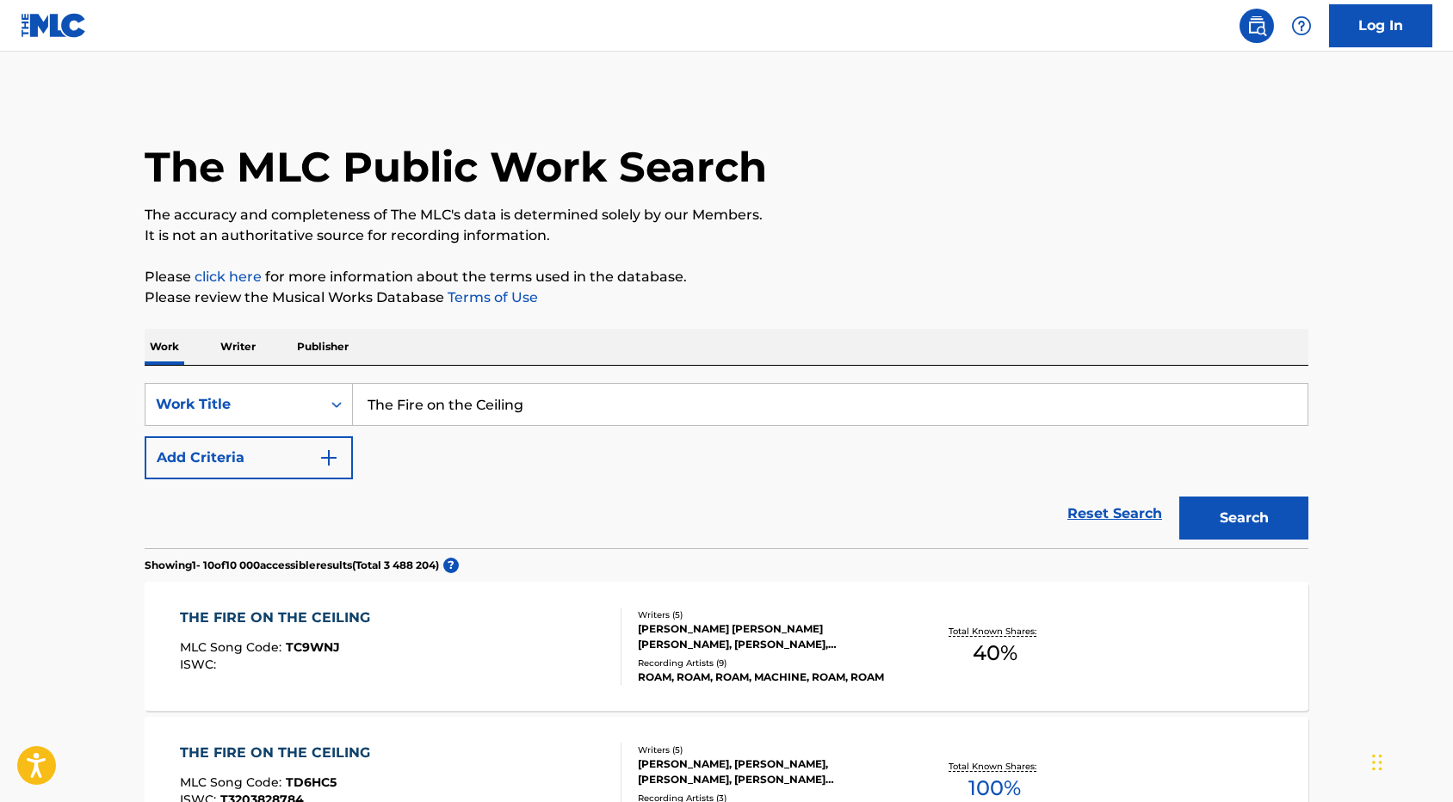
scroll to position [243, 0]
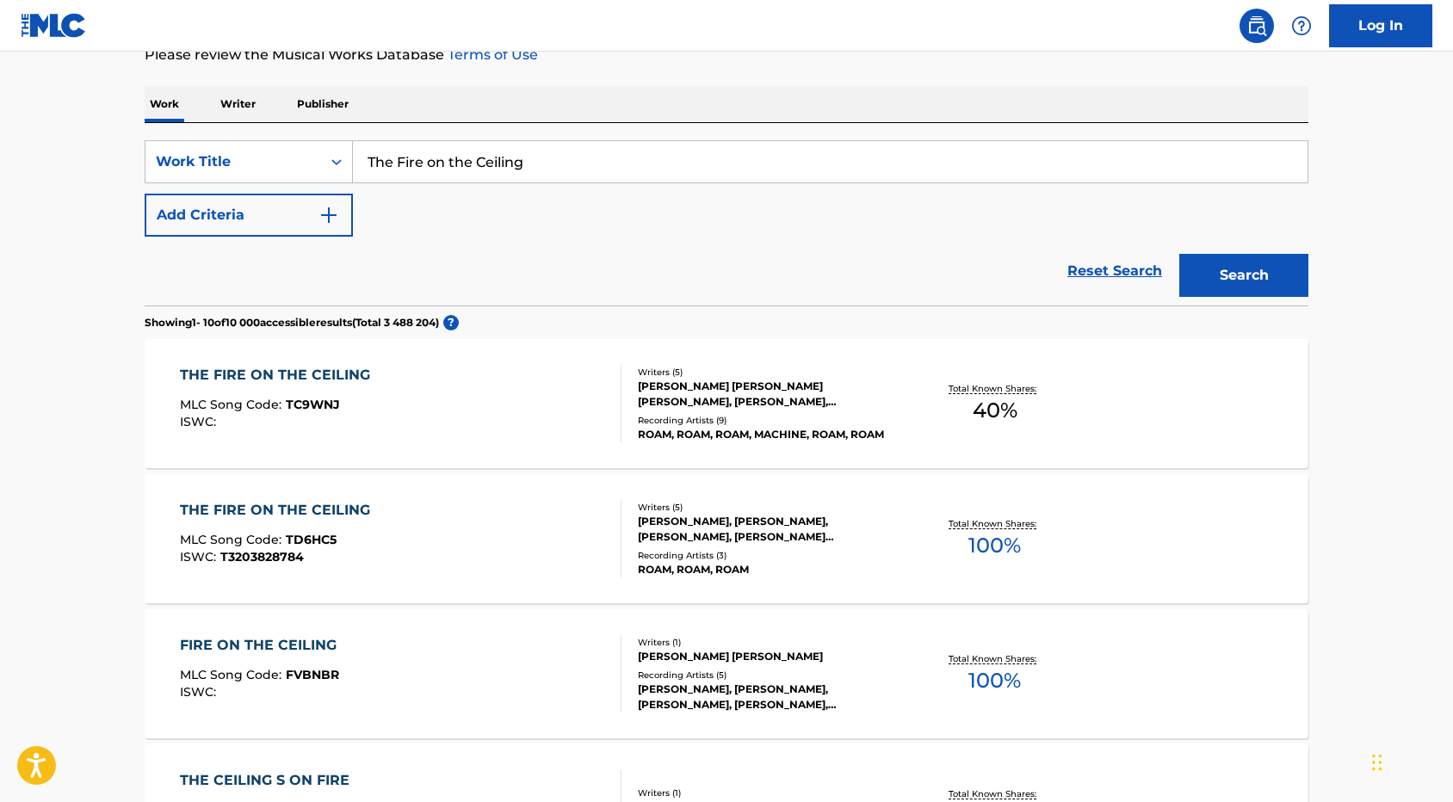
click at [321, 514] on div "THE FIRE ON THE CEILING" at bounding box center [279, 510] width 199 height 21
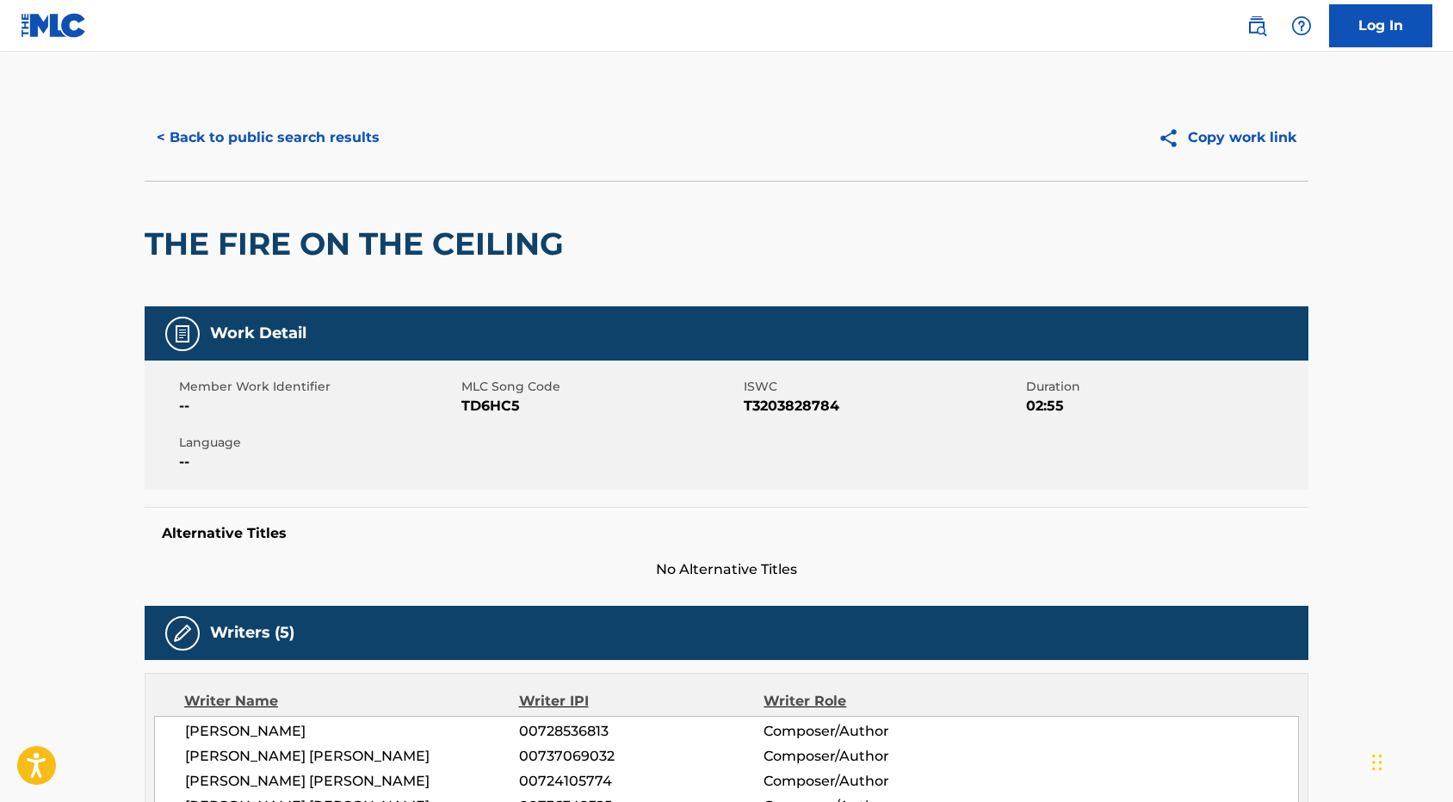
click at [197, 133] on button "< Back to public search results" at bounding box center [268, 137] width 247 height 43
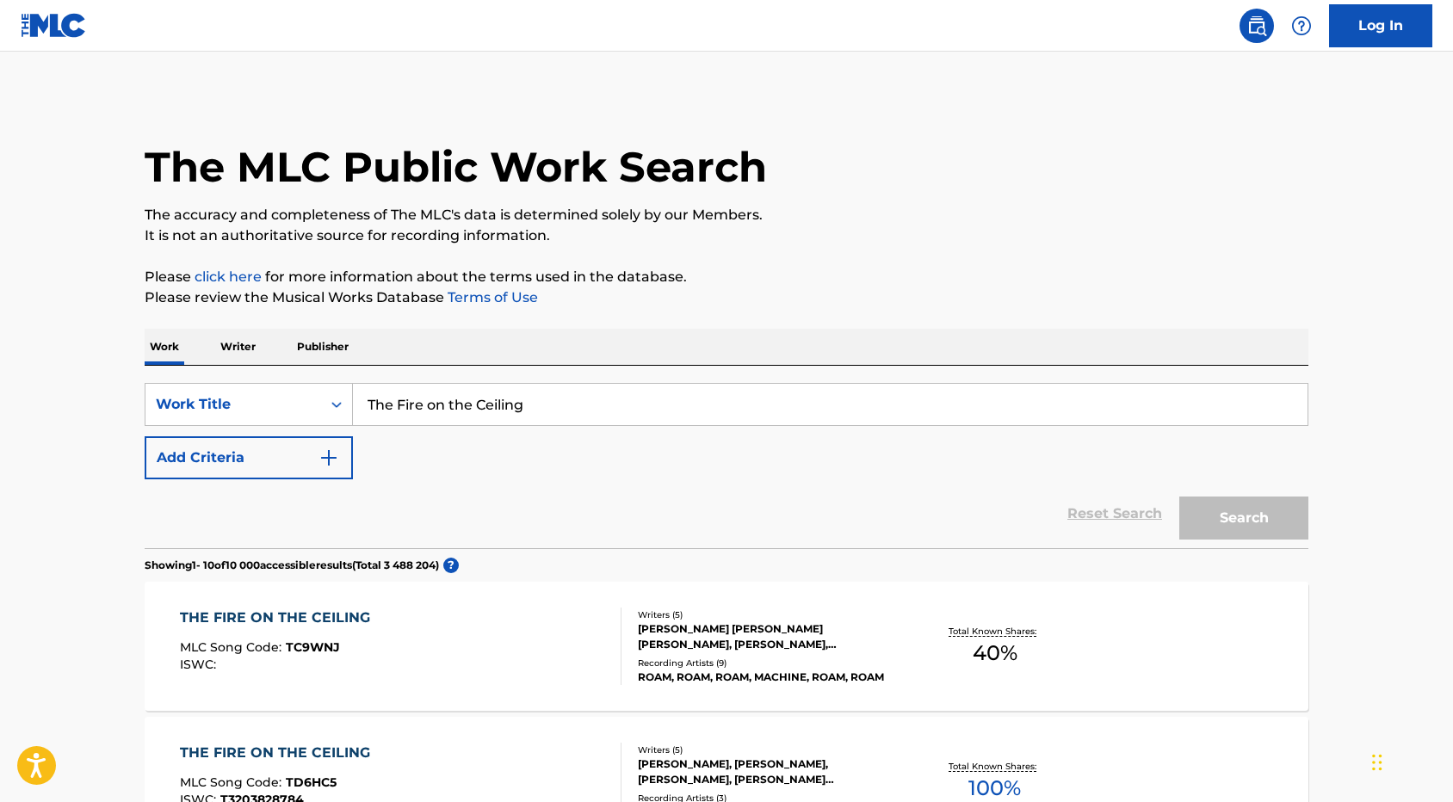
scroll to position [243, 0]
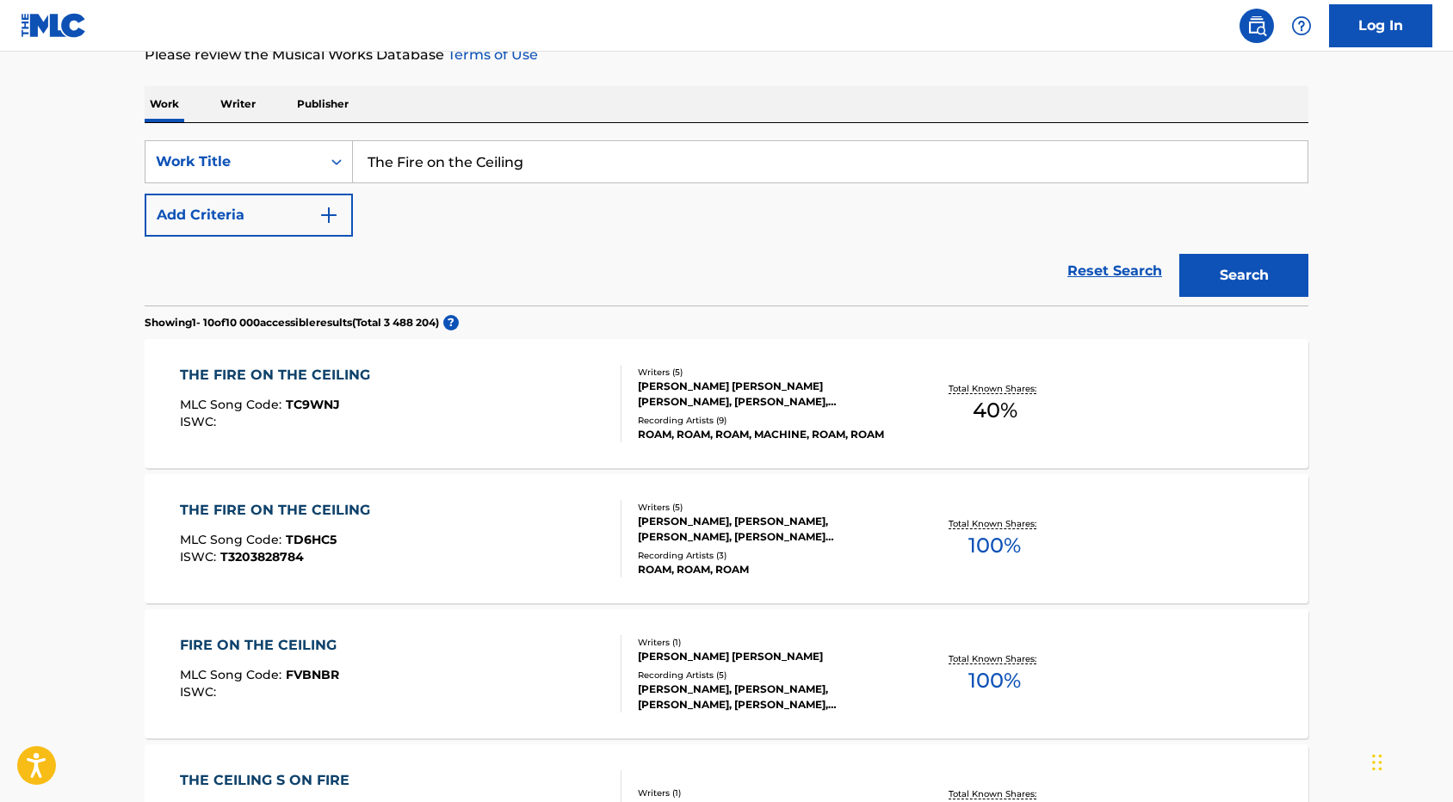
click at [819, 432] on div "ROAM, ROAM, ROAM, MACHINE, ROAM, ROAM" at bounding box center [768, 434] width 260 height 15
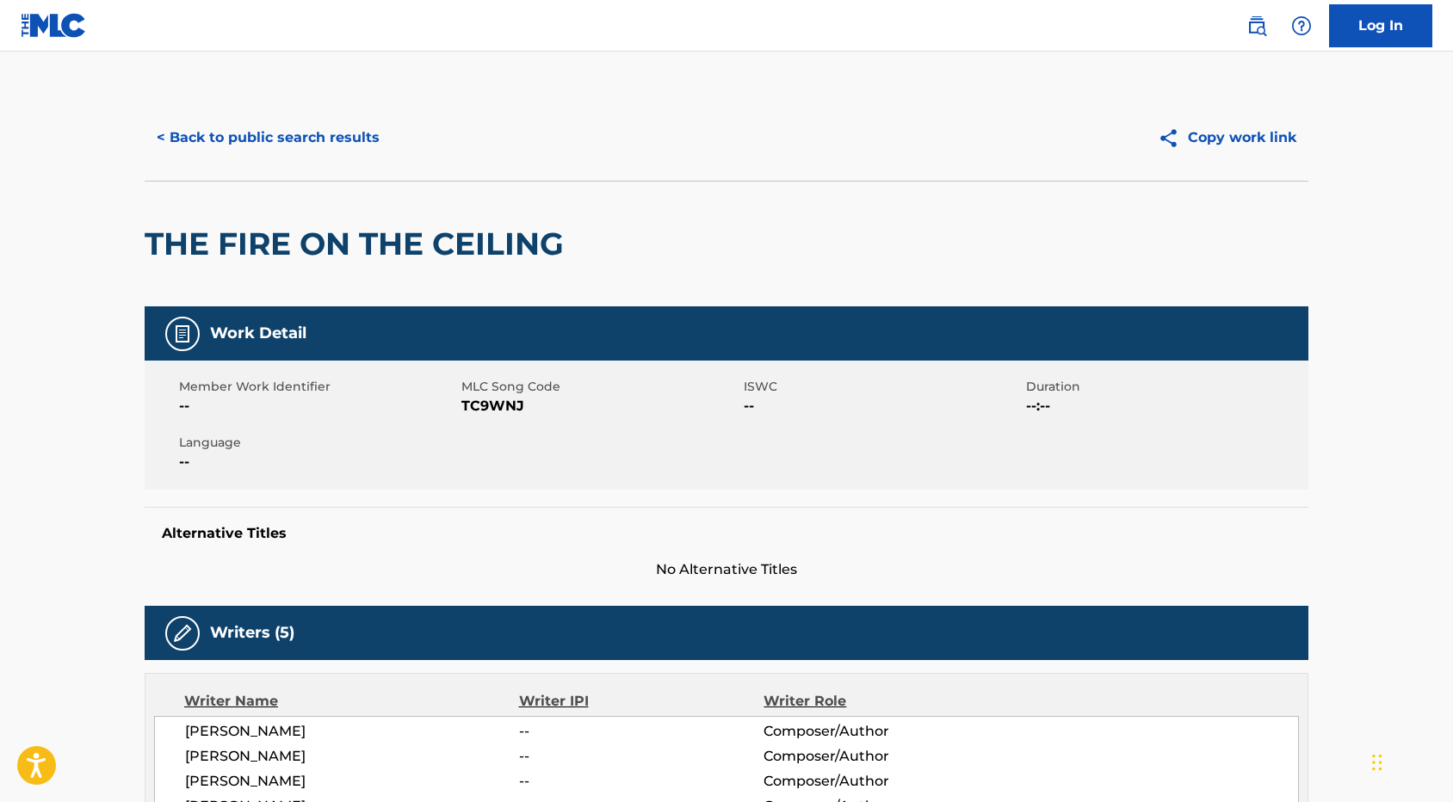
click at [226, 139] on button "< Back to public search results" at bounding box center [268, 137] width 247 height 43
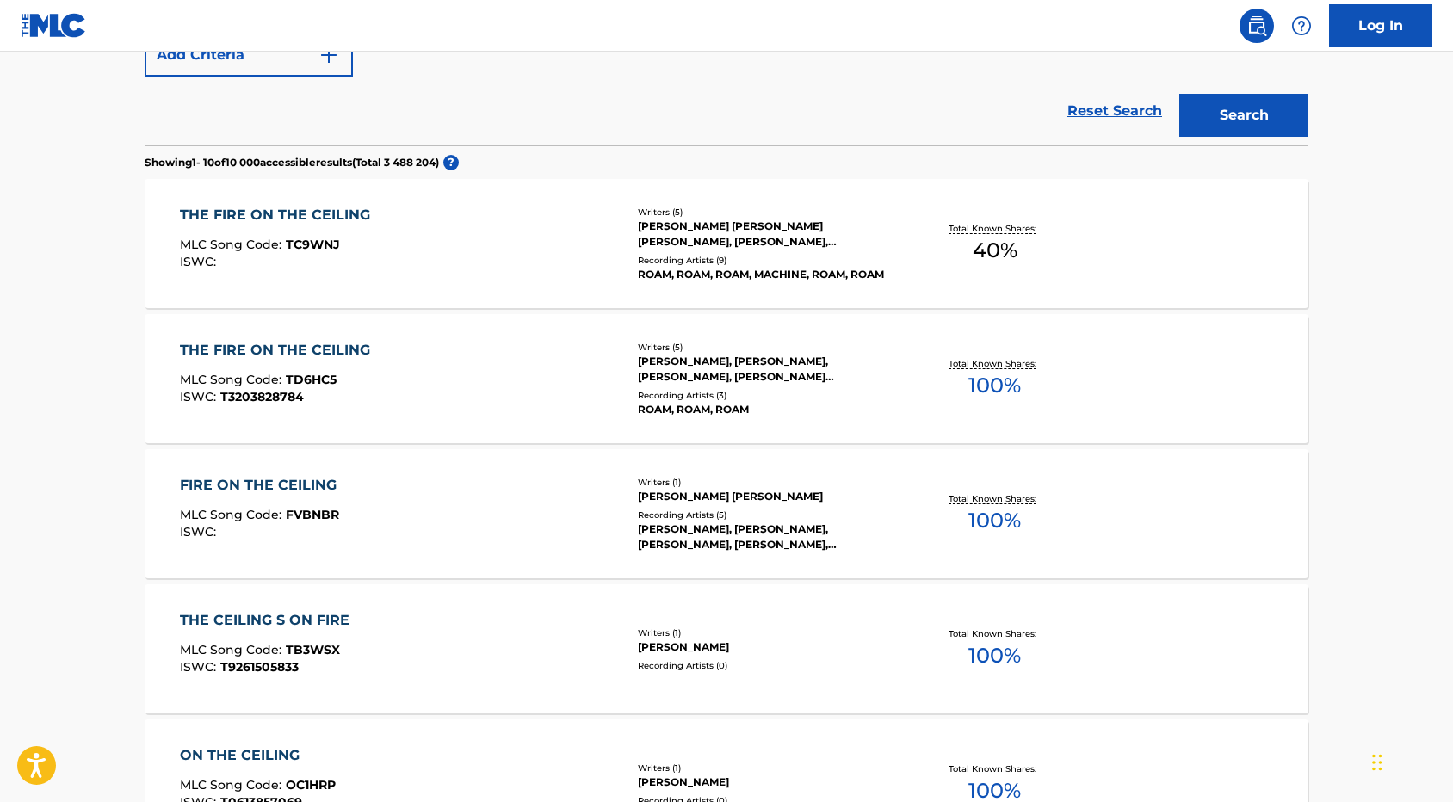
scroll to position [384, 0]
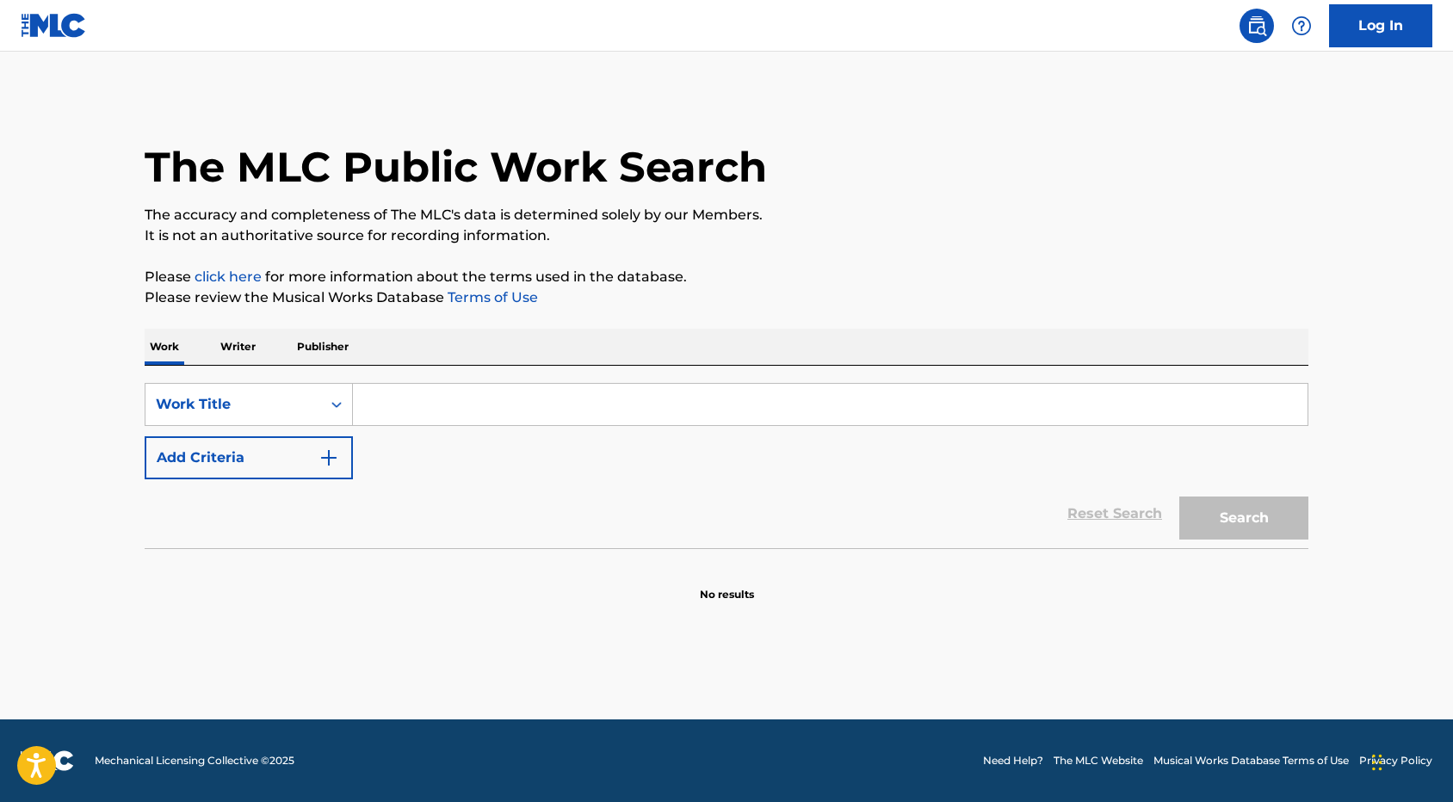
click at [442, 414] on input "Search Form" at bounding box center [830, 404] width 955 height 41
paste input "[PERSON_NAME]"
type input "[PERSON_NAME]"
click at [1243, 516] on button "Search" at bounding box center [1243, 518] width 129 height 43
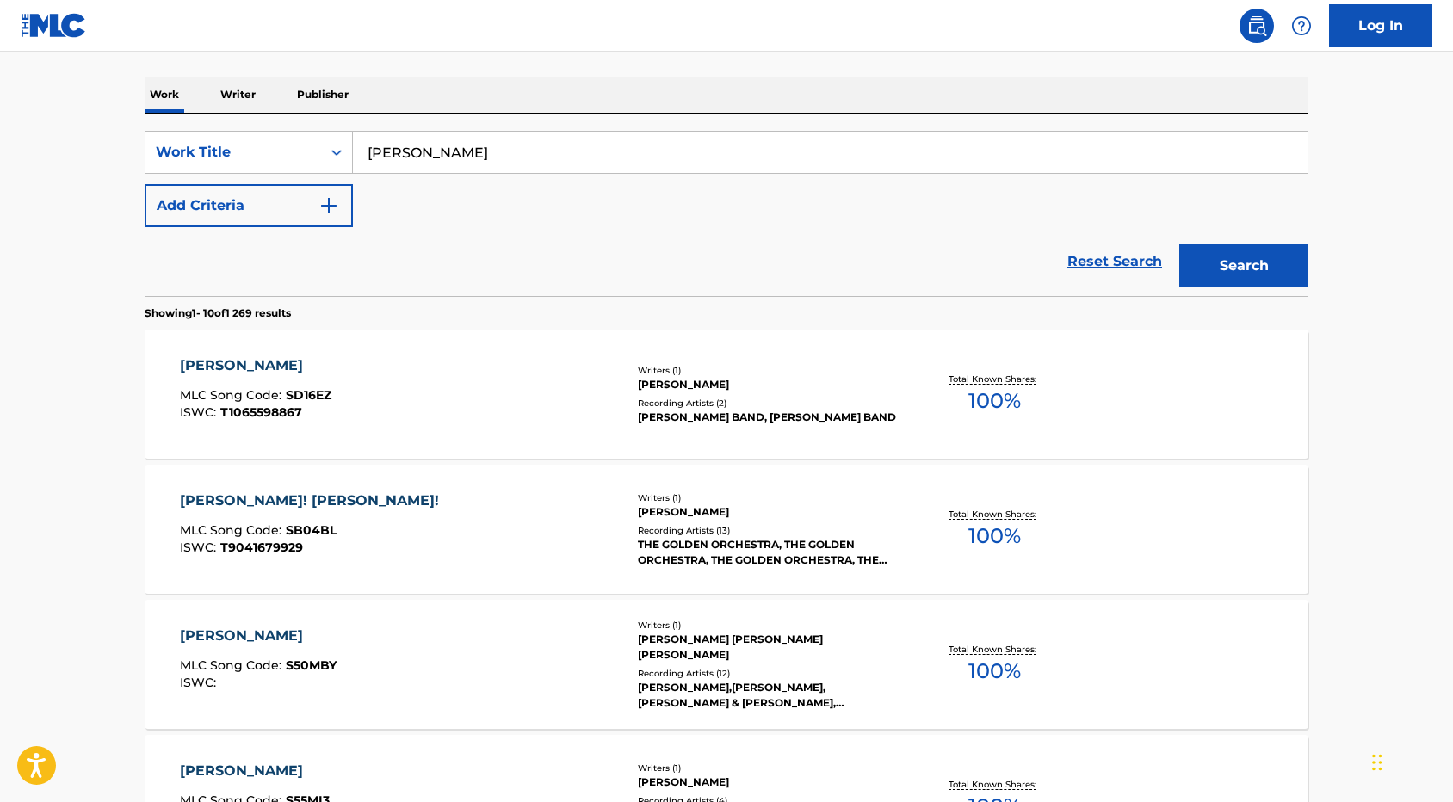
scroll to position [211, 0]
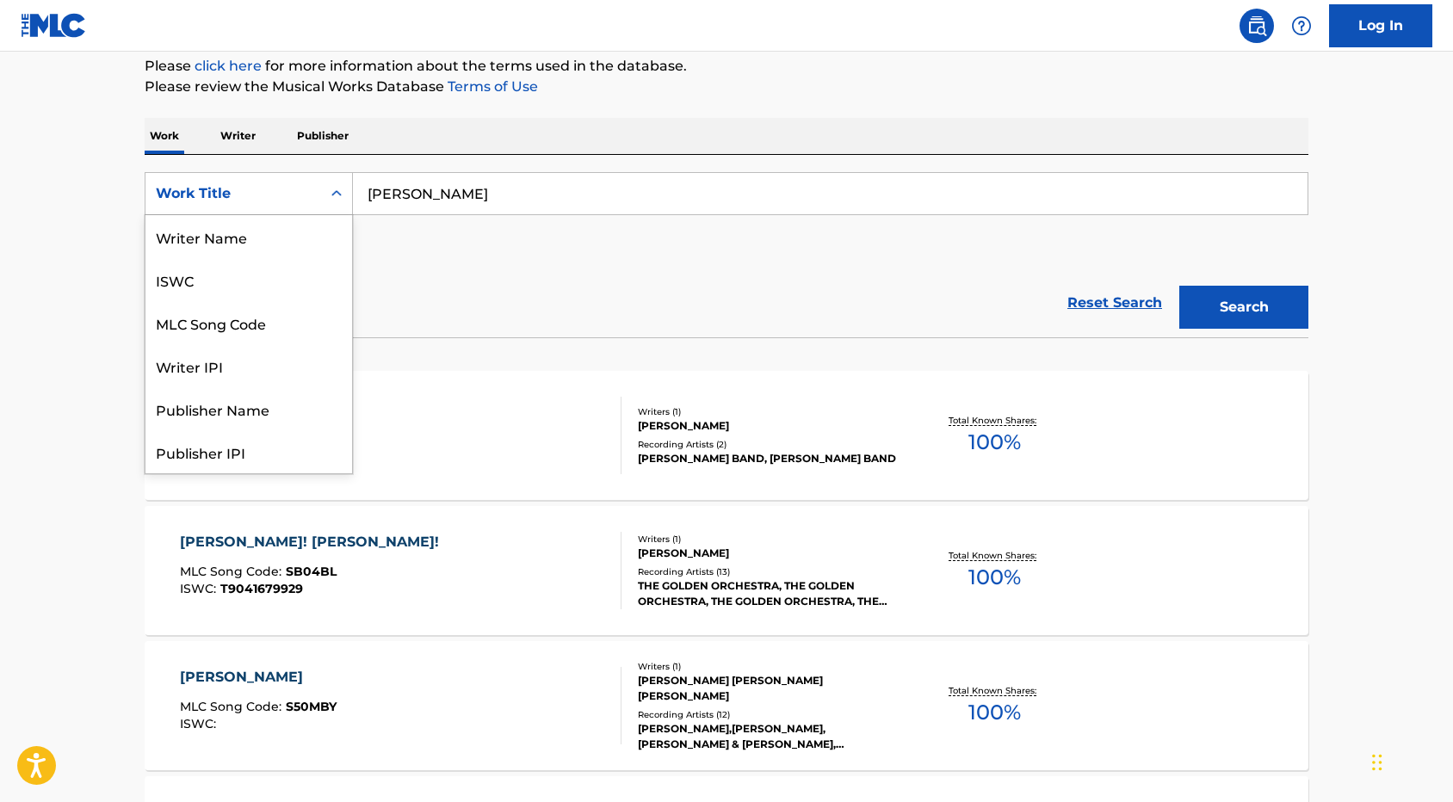
click at [298, 202] on div "Work Title" at bounding box center [233, 193] width 155 height 21
click at [257, 330] on div "Publisher Name" at bounding box center [248, 322] width 207 height 43
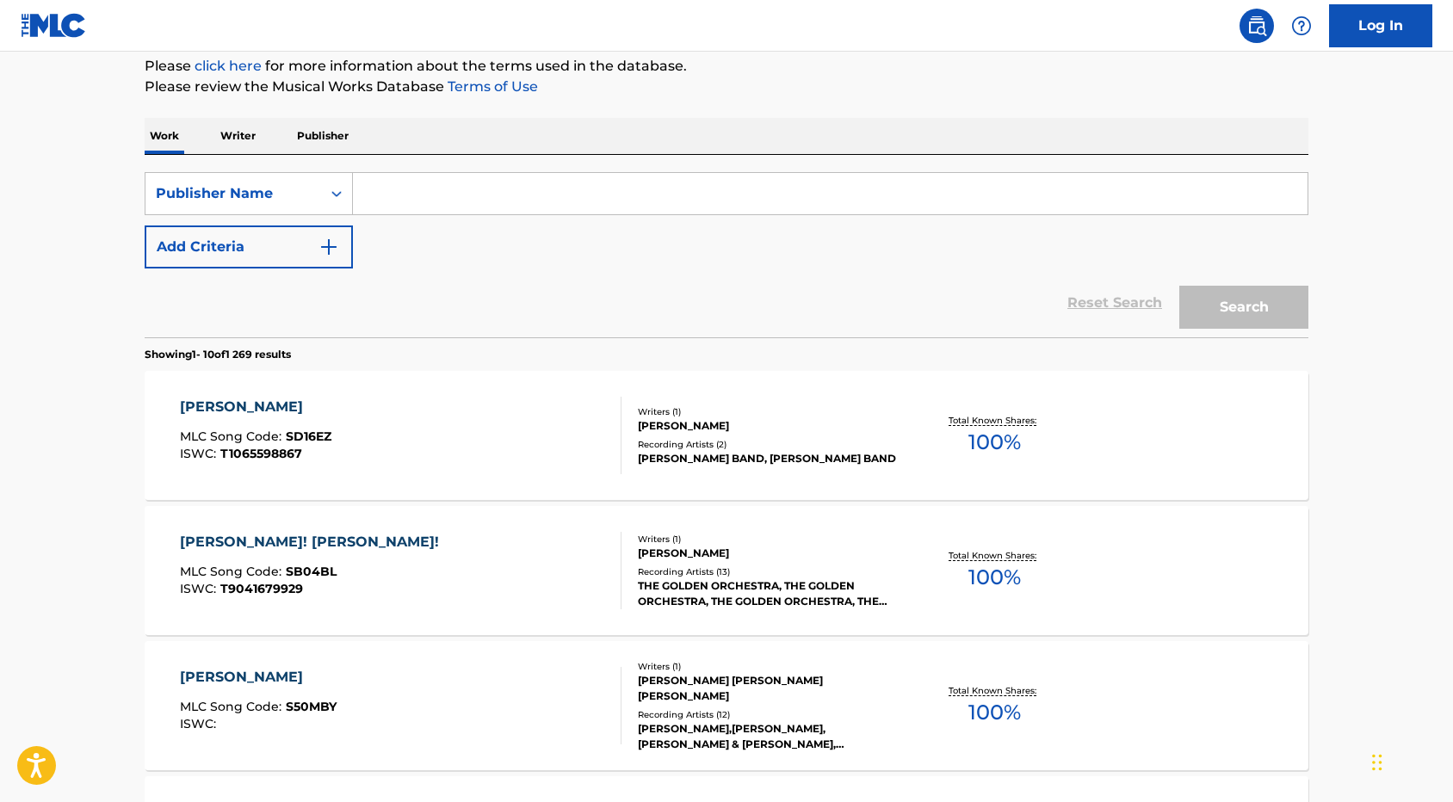
click at [445, 205] on input "Search Form" at bounding box center [830, 193] width 955 height 41
paste input "SAMUEL VENESS"
type input "SAMUEL VENESS"
click at [1237, 311] on button "Search" at bounding box center [1243, 307] width 129 height 43
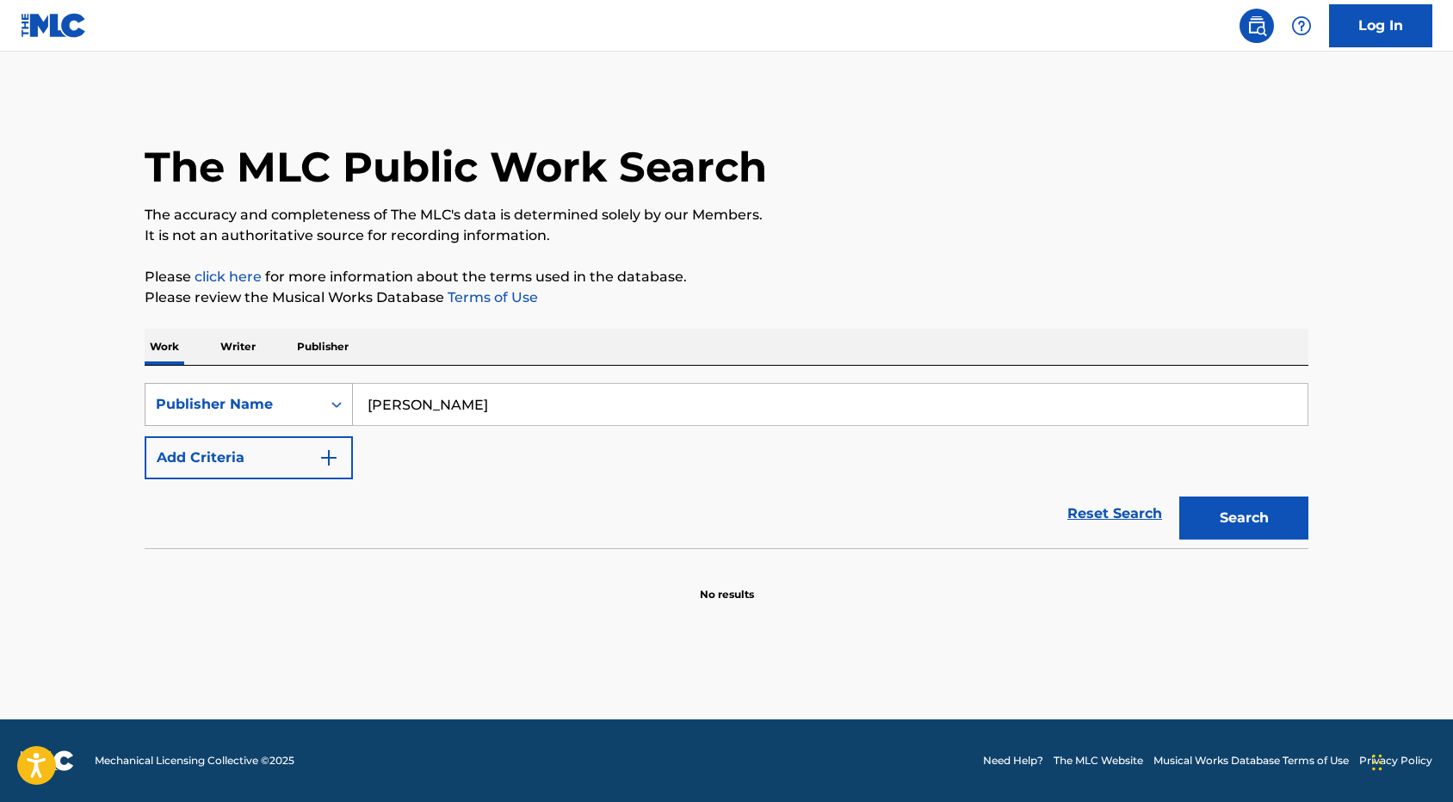
click at [347, 410] on div "Search Form" at bounding box center [336, 404] width 31 height 31
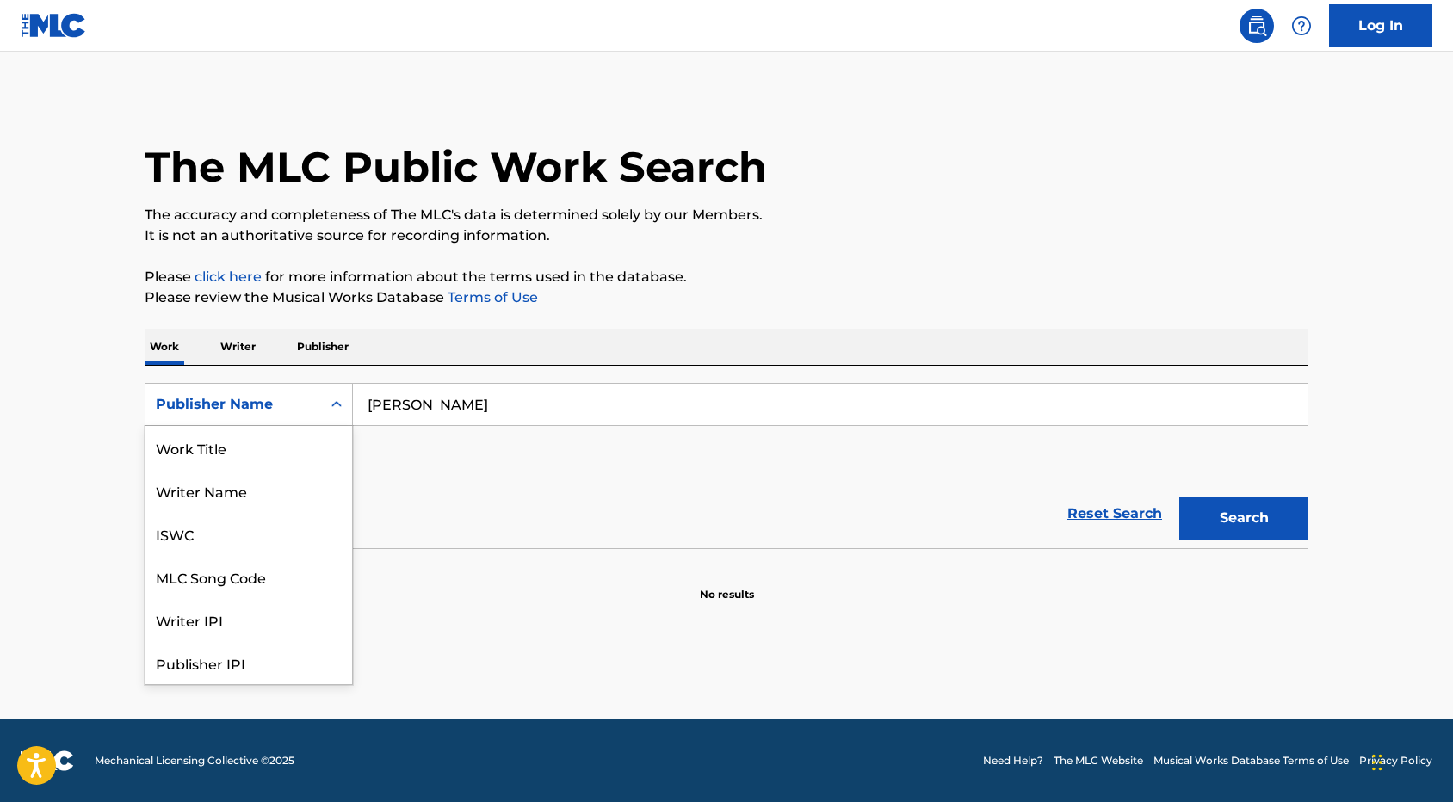
scroll to position [86, 0]
click at [269, 544] on div "Writer IPI" at bounding box center [248, 533] width 207 height 43
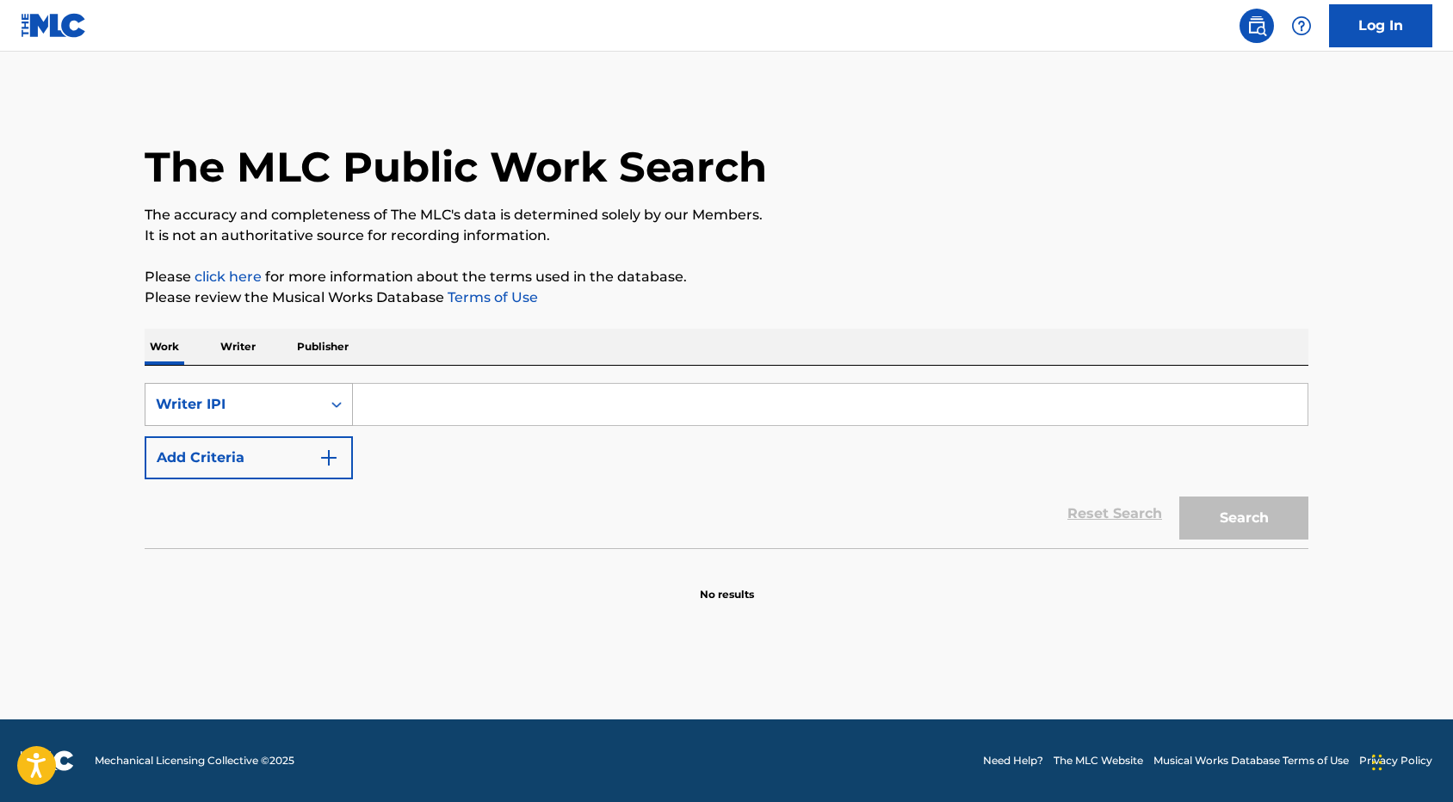
click at [341, 409] on icon "Search Form" at bounding box center [336, 404] width 17 height 17
click at [324, 407] on div "Search Form" at bounding box center [336, 404] width 31 height 31
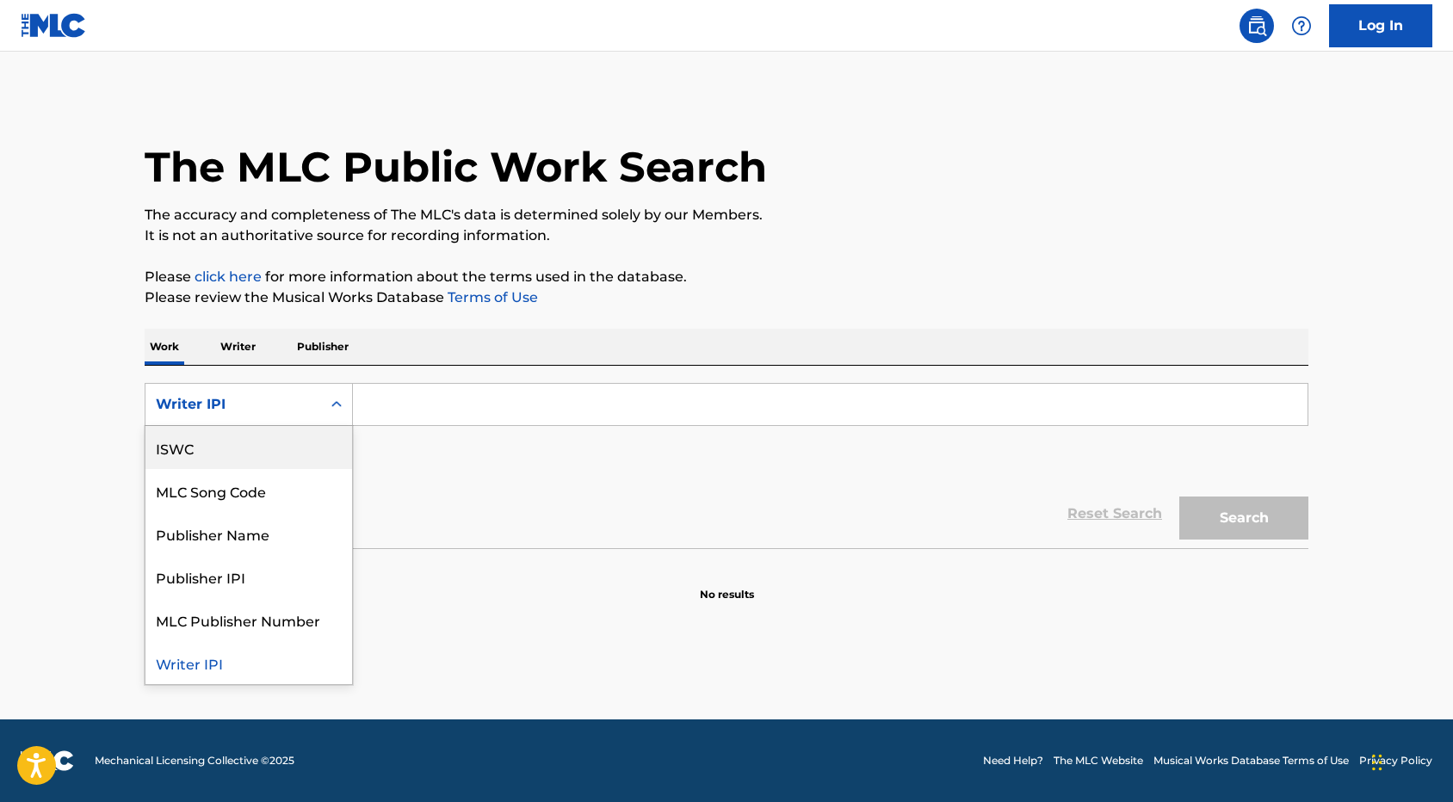
click at [235, 344] on p "Writer" at bounding box center [238, 347] width 46 height 36
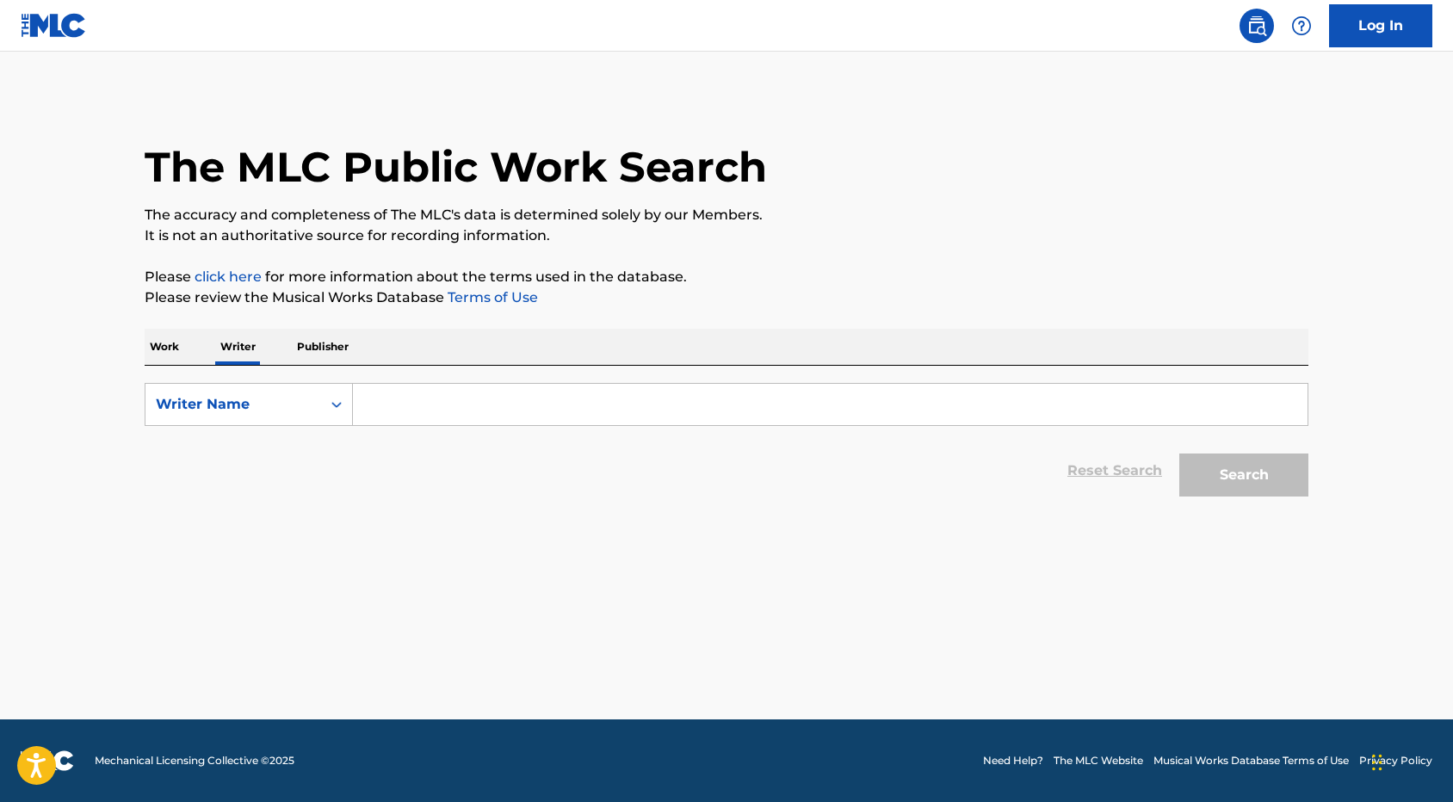
click at [448, 410] on input "Search Form" at bounding box center [830, 404] width 955 height 41
paste input "SAMUEL VENESS"
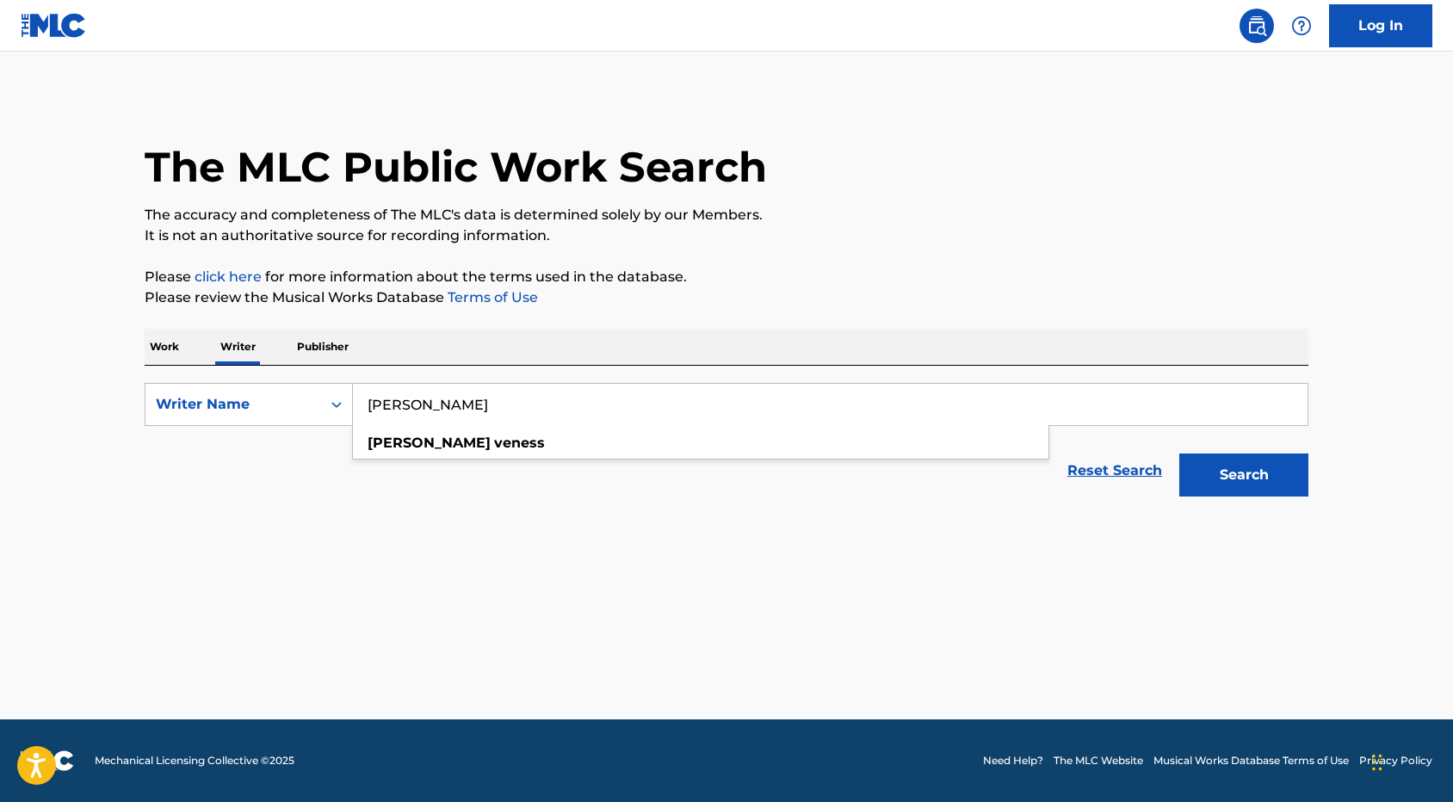
type input "SAMUEL VENESS"
click at [1249, 465] on button "Search" at bounding box center [1243, 475] width 129 height 43
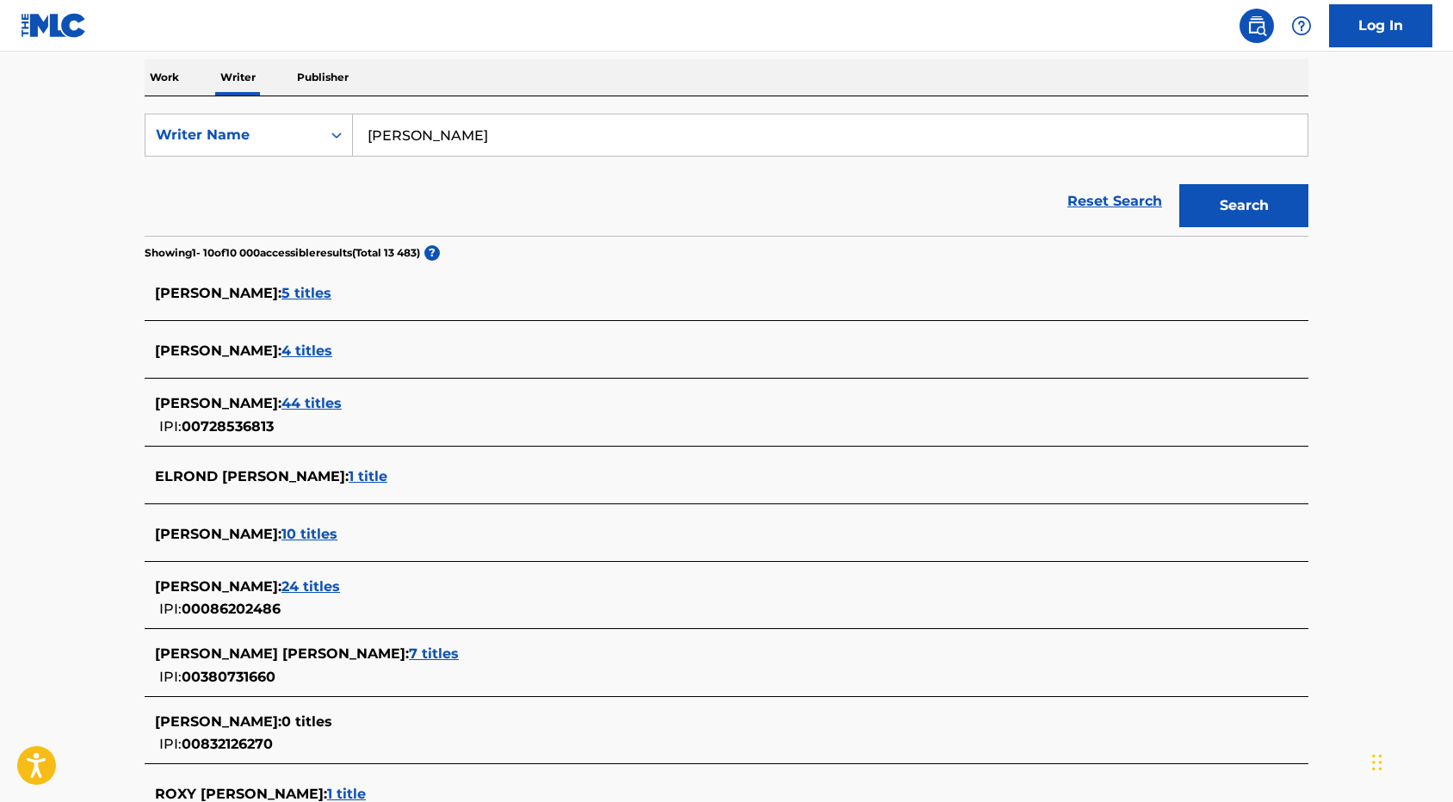
scroll to position [232, 0]
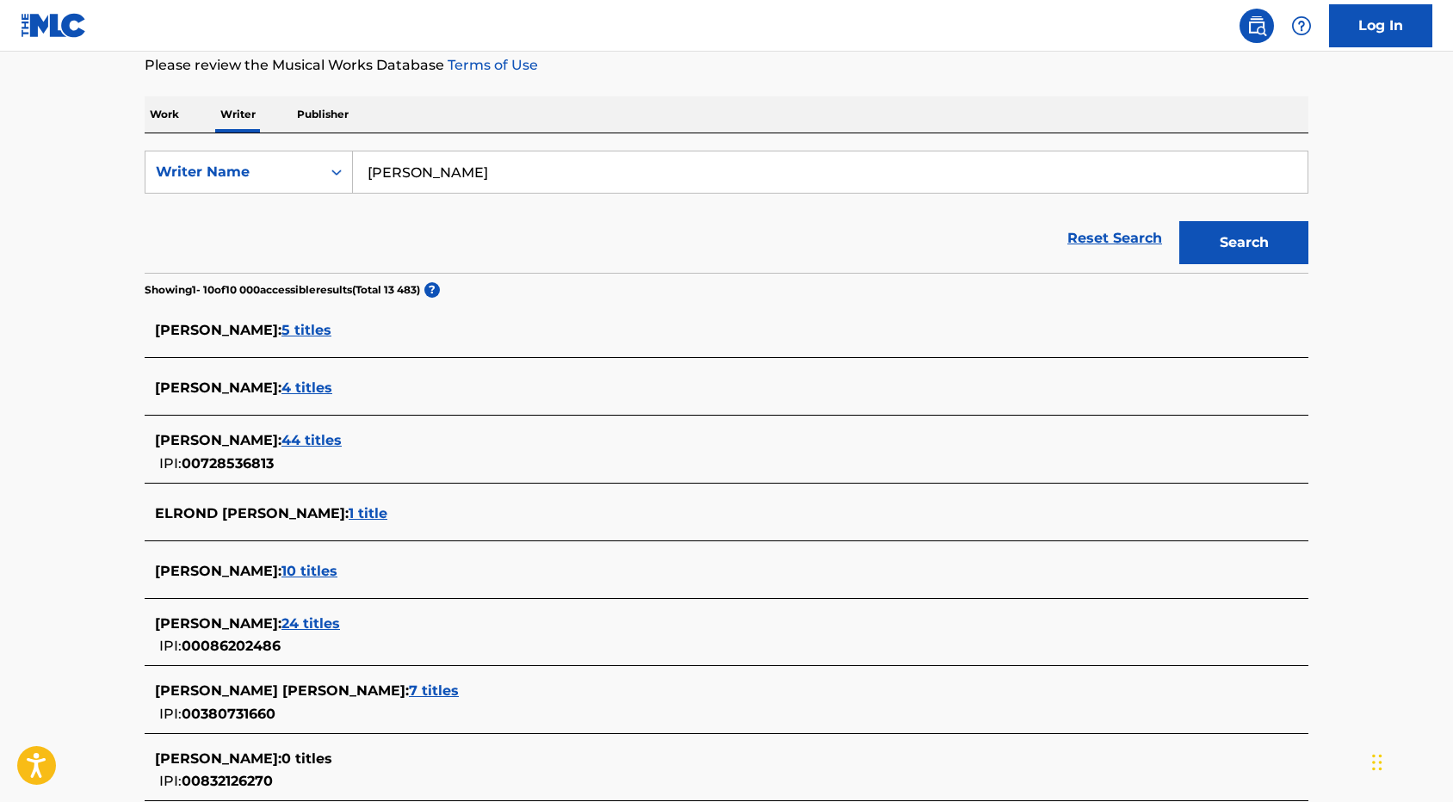
click at [308, 334] on span "5 titles" at bounding box center [306, 330] width 50 height 16
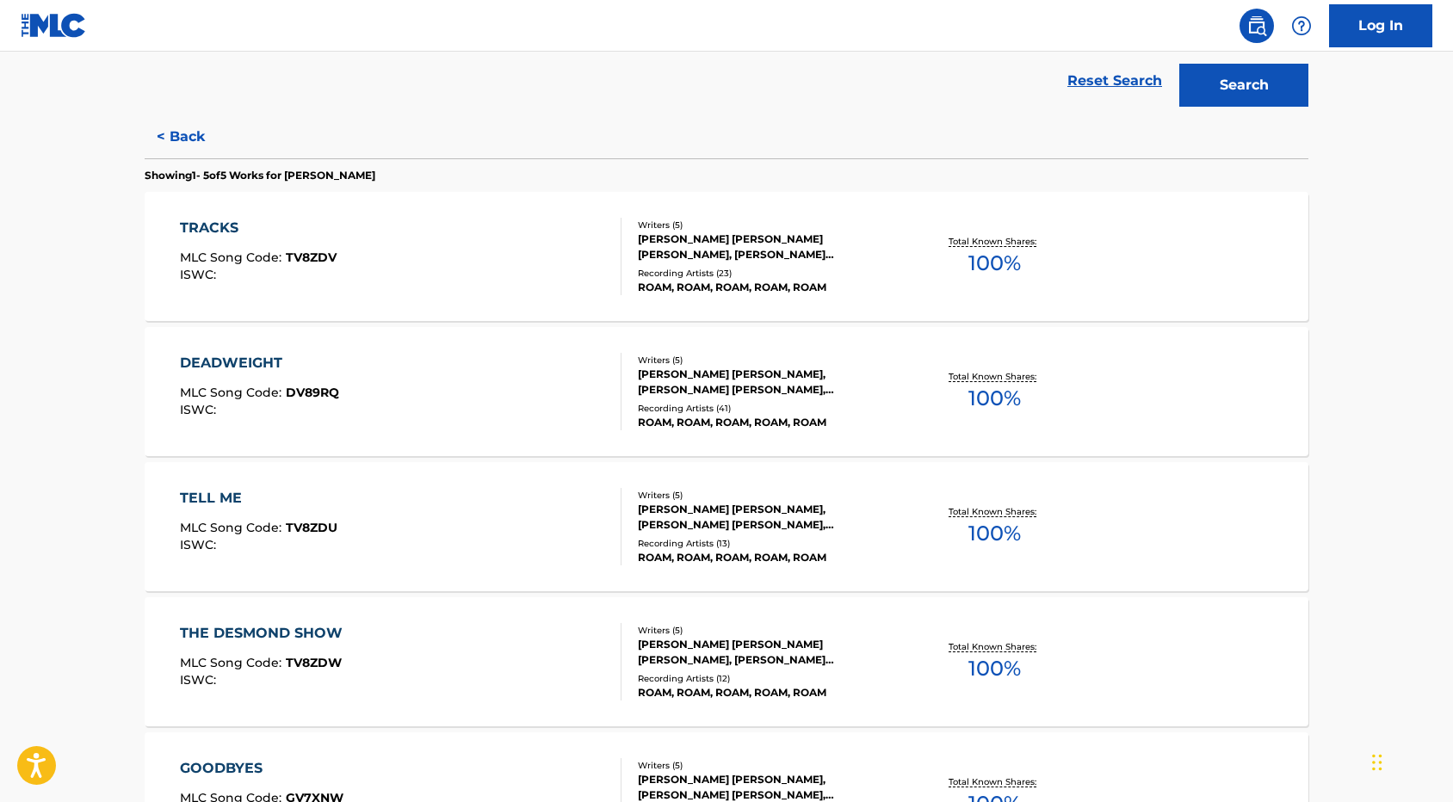
scroll to position [621, 0]
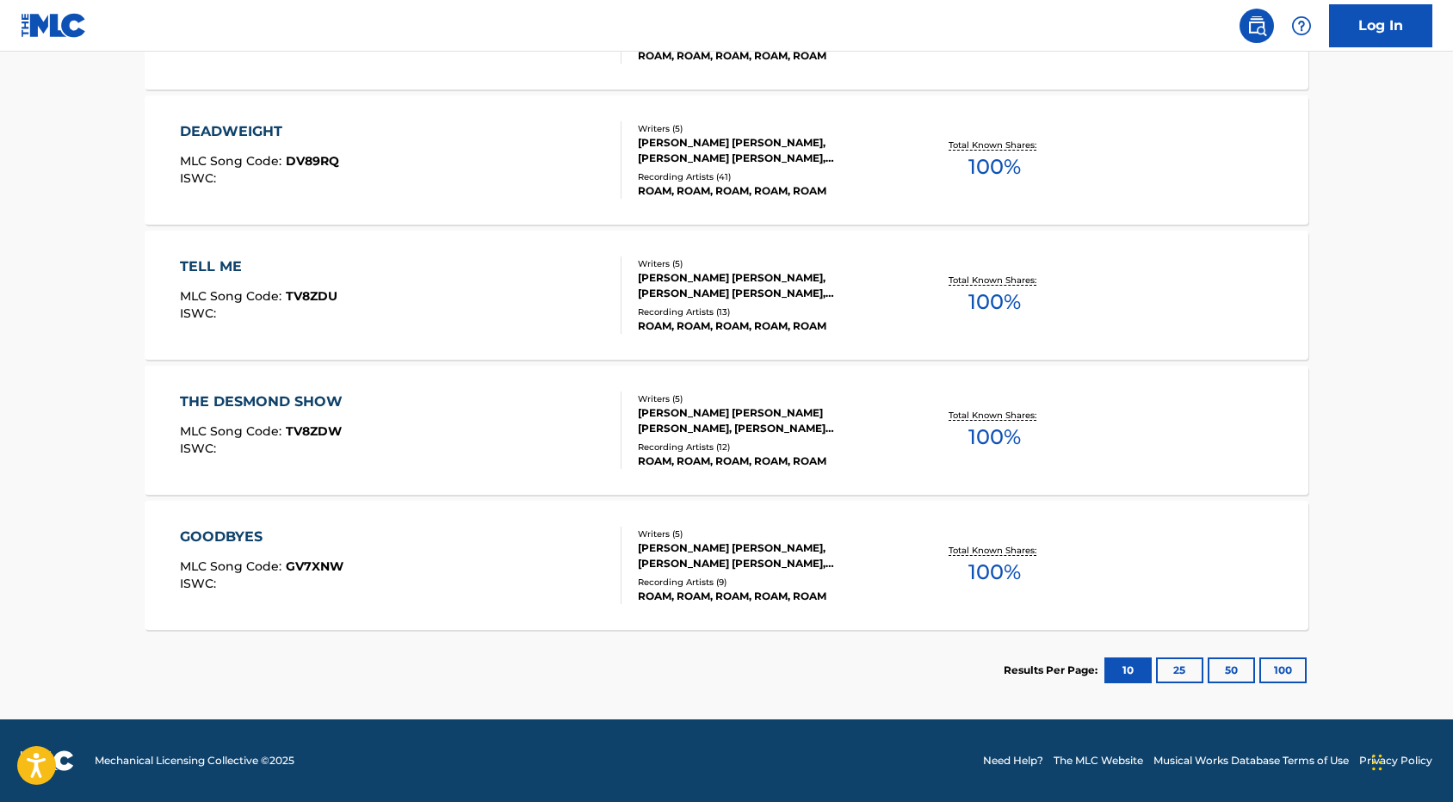
click at [1173, 671] on button "25" at bounding box center [1179, 671] width 47 height 26
click at [728, 434] on div "PEARSON EDWARD CHARLES, ALEXANDER LUKE COSTELLO, MATTHEW GRAHAM PAUL ROSKILLY, …" at bounding box center [768, 420] width 260 height 31
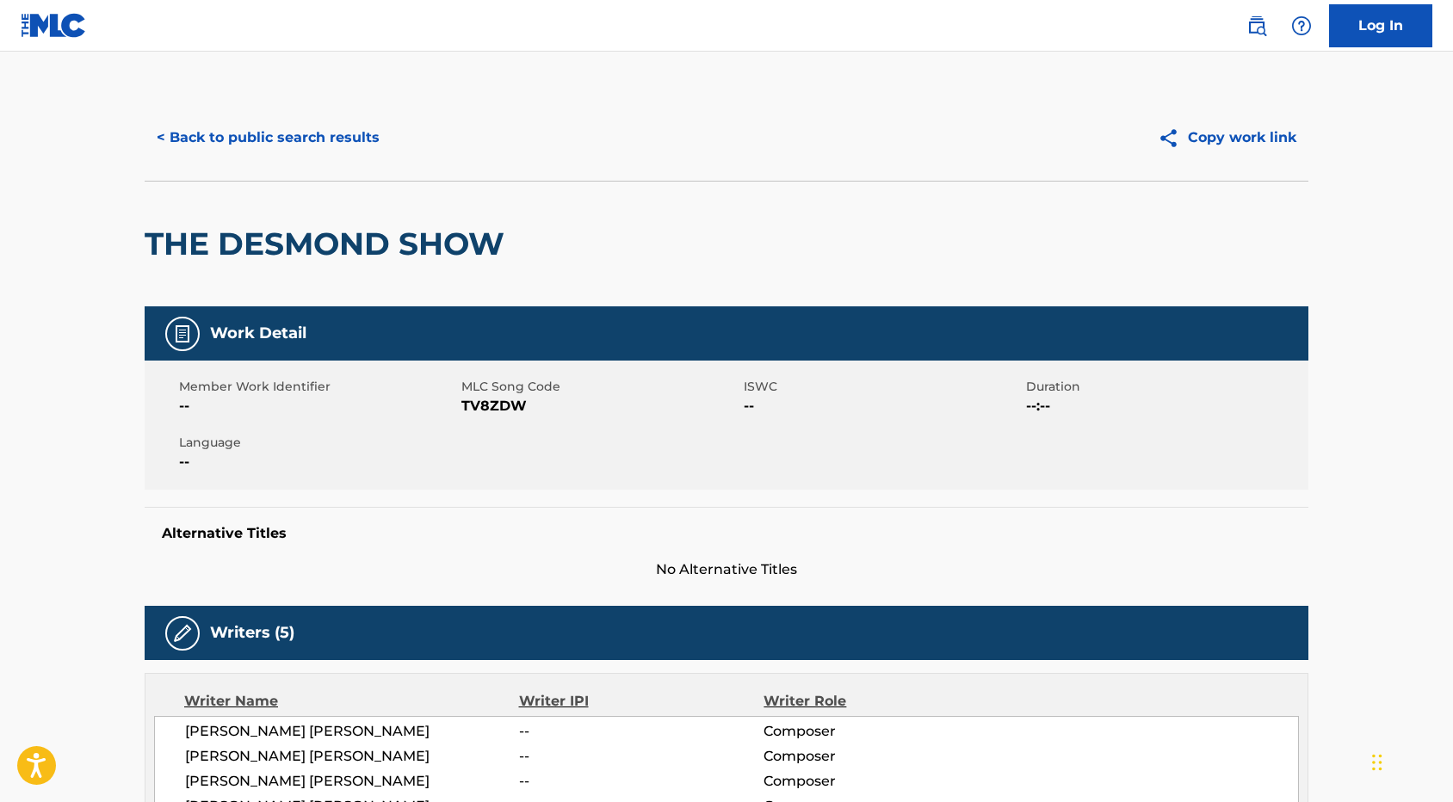
scroll to position [7, 0]
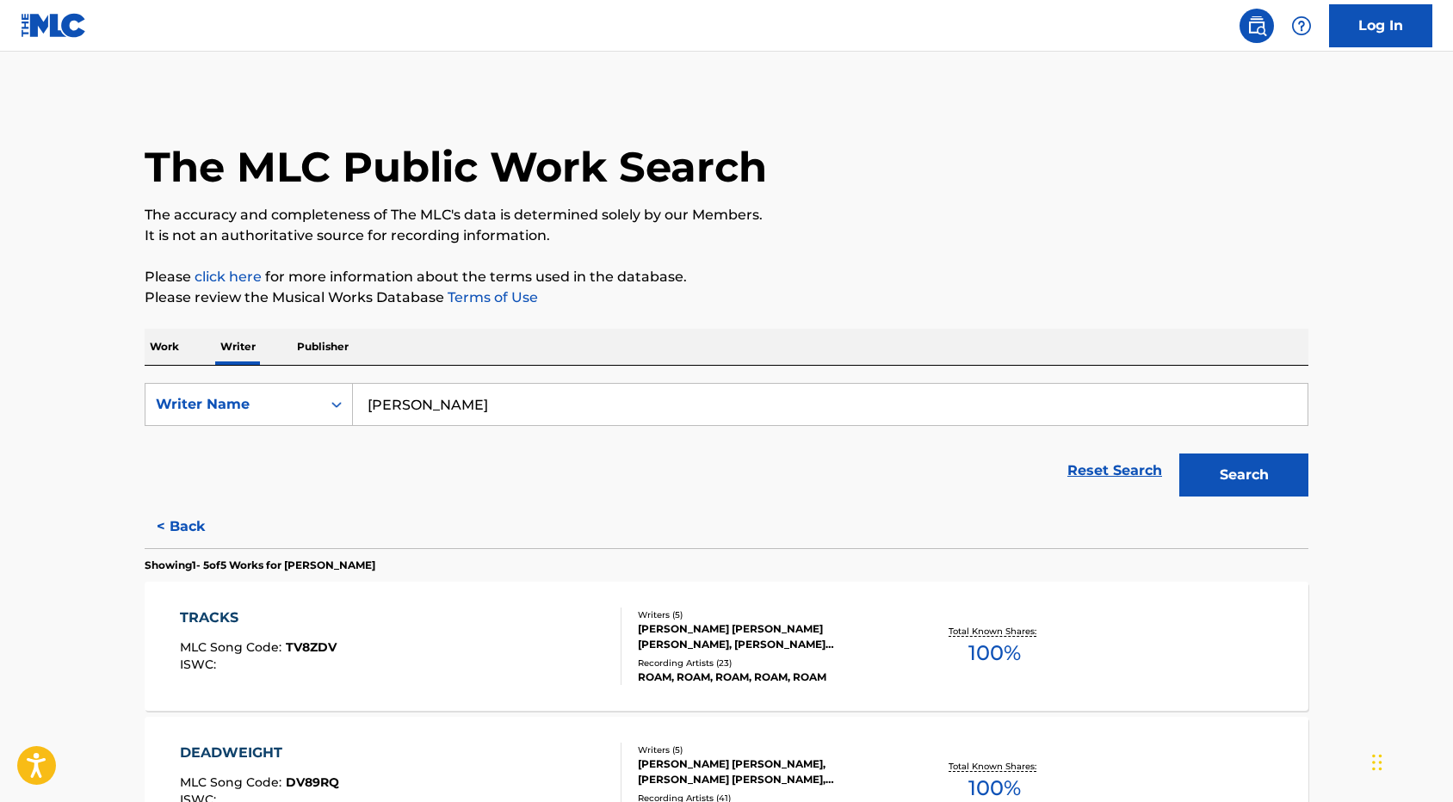
scroll to position [240, 0]
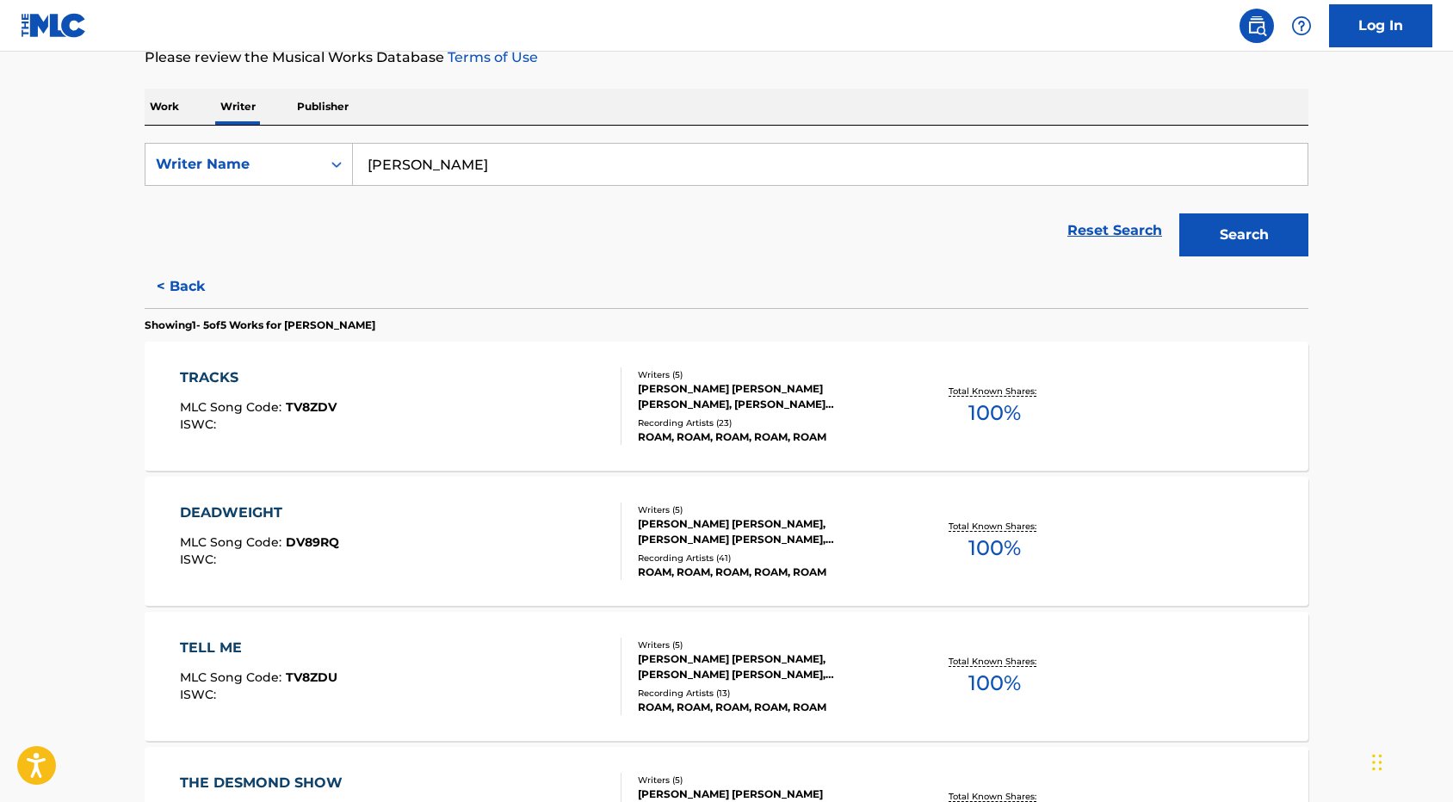
click at [480, 170] on input "SAMUEL VENESS" at bounding box center [830, 164] width 955 height 41
paste input "ALEXANDER JAMES ADAM"
click at [1179, 213] on button "Search" at bounding box center [1243, 234] width 129 height 43
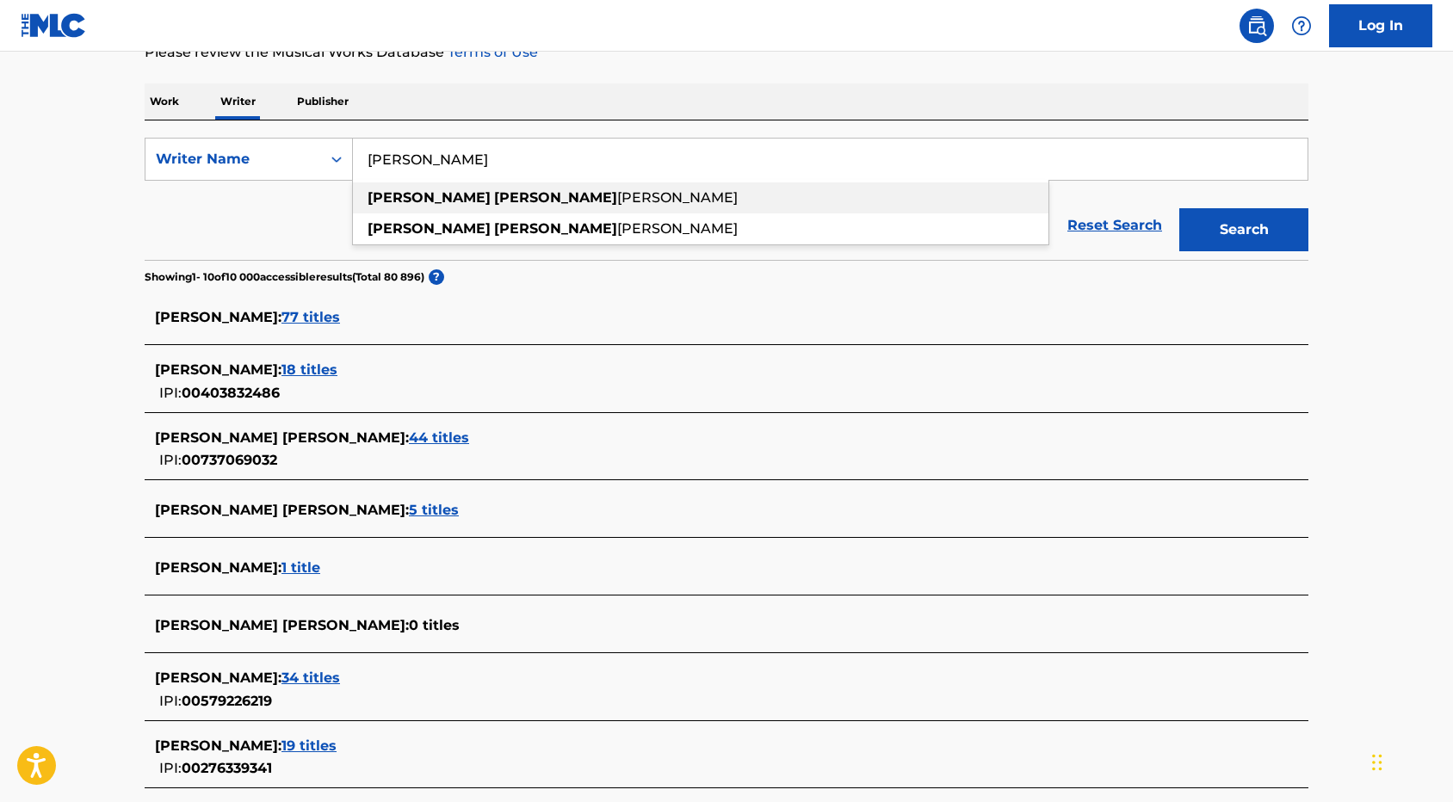
scroll to position [246, 0]
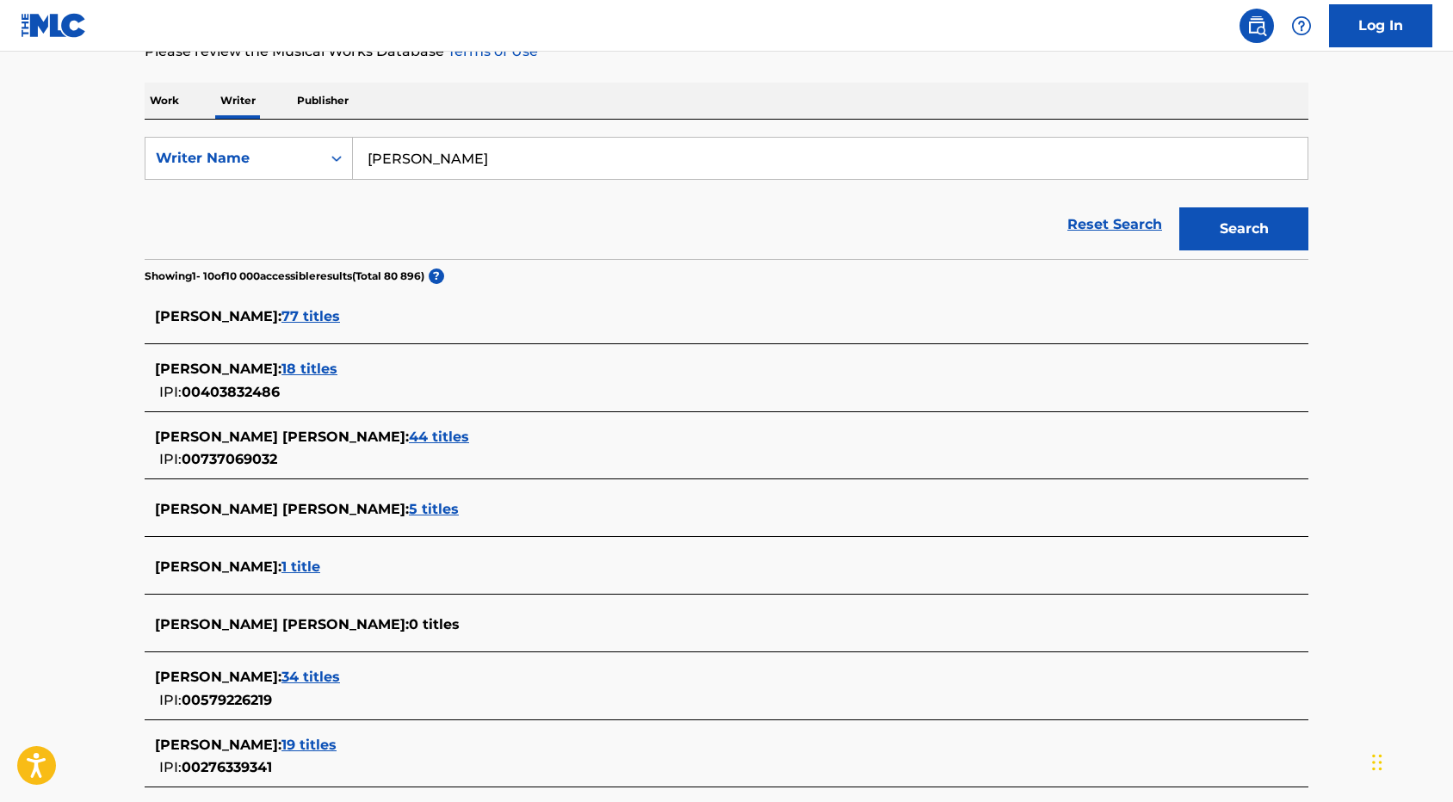
type input "ALEXANDER JAMES ADAM"
click at [409, 512] on span "5 titles" at bounding box center [434, 509] width 50 height 16
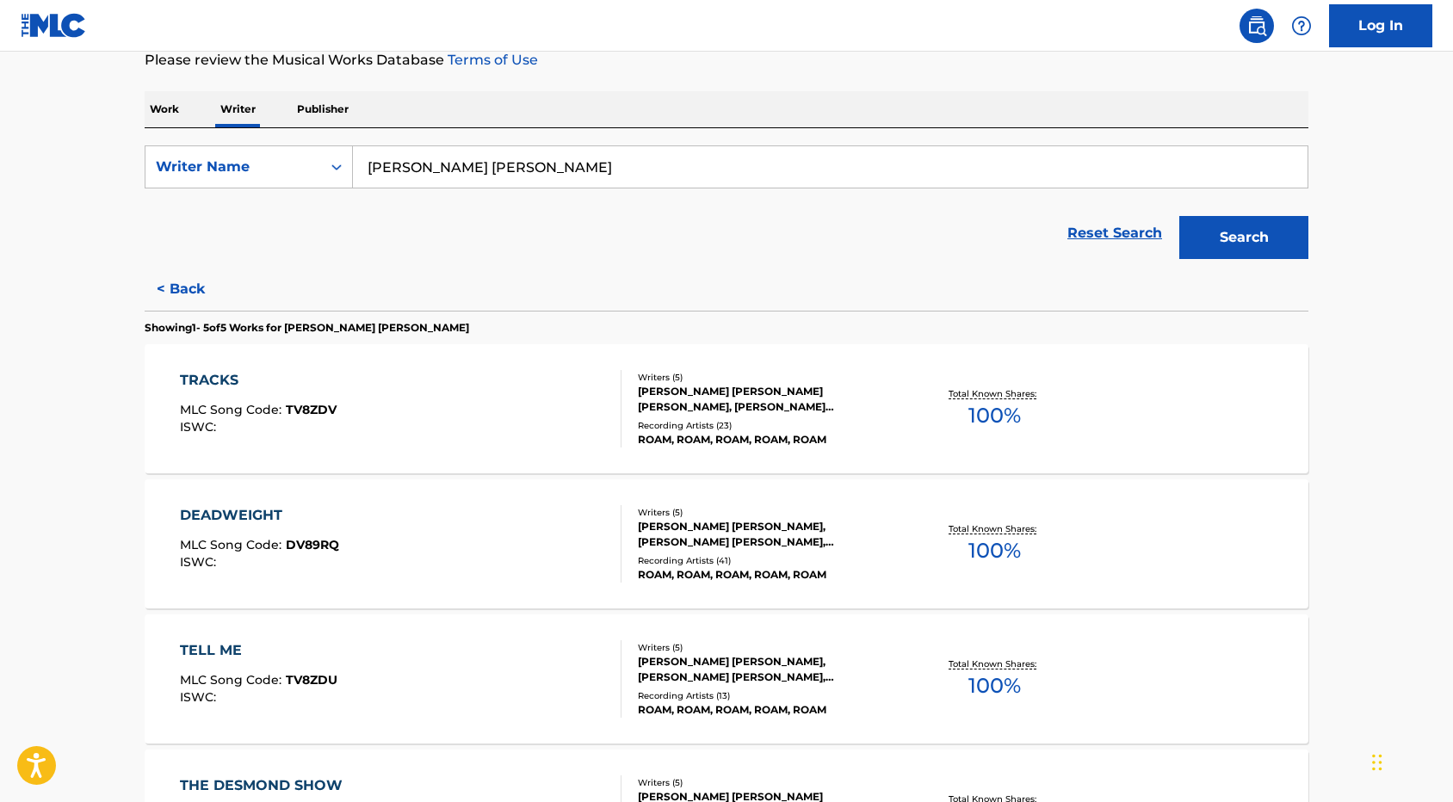
scroll to position [0, 0]
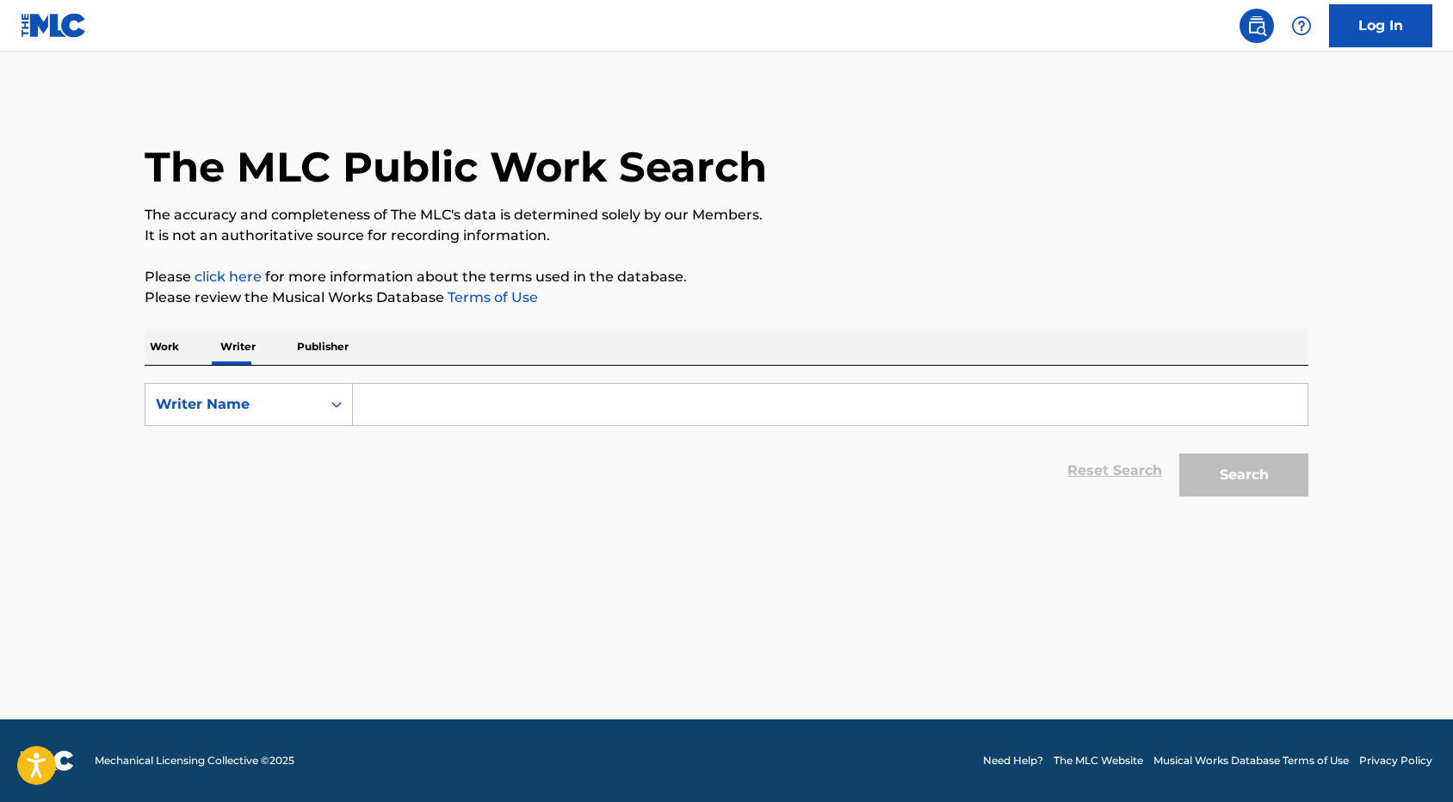
click at [420, 405] on input "Search Form" at bounding box center [830, 404] width 955 height 41
paste input "[PERSON_NAME] [PERSON_NAME]"
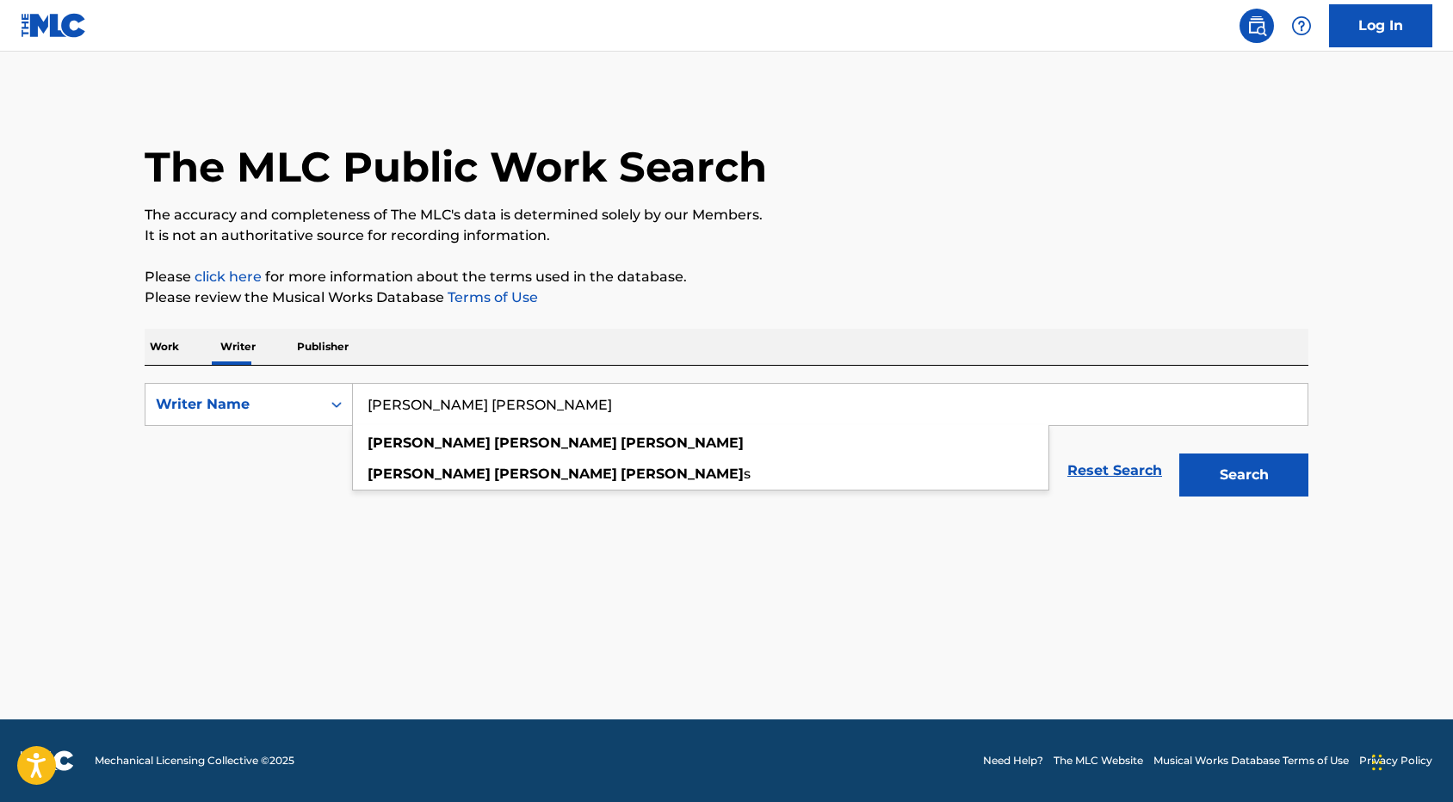
type input "[PERSON_NAME] [PERSON_NAME]"
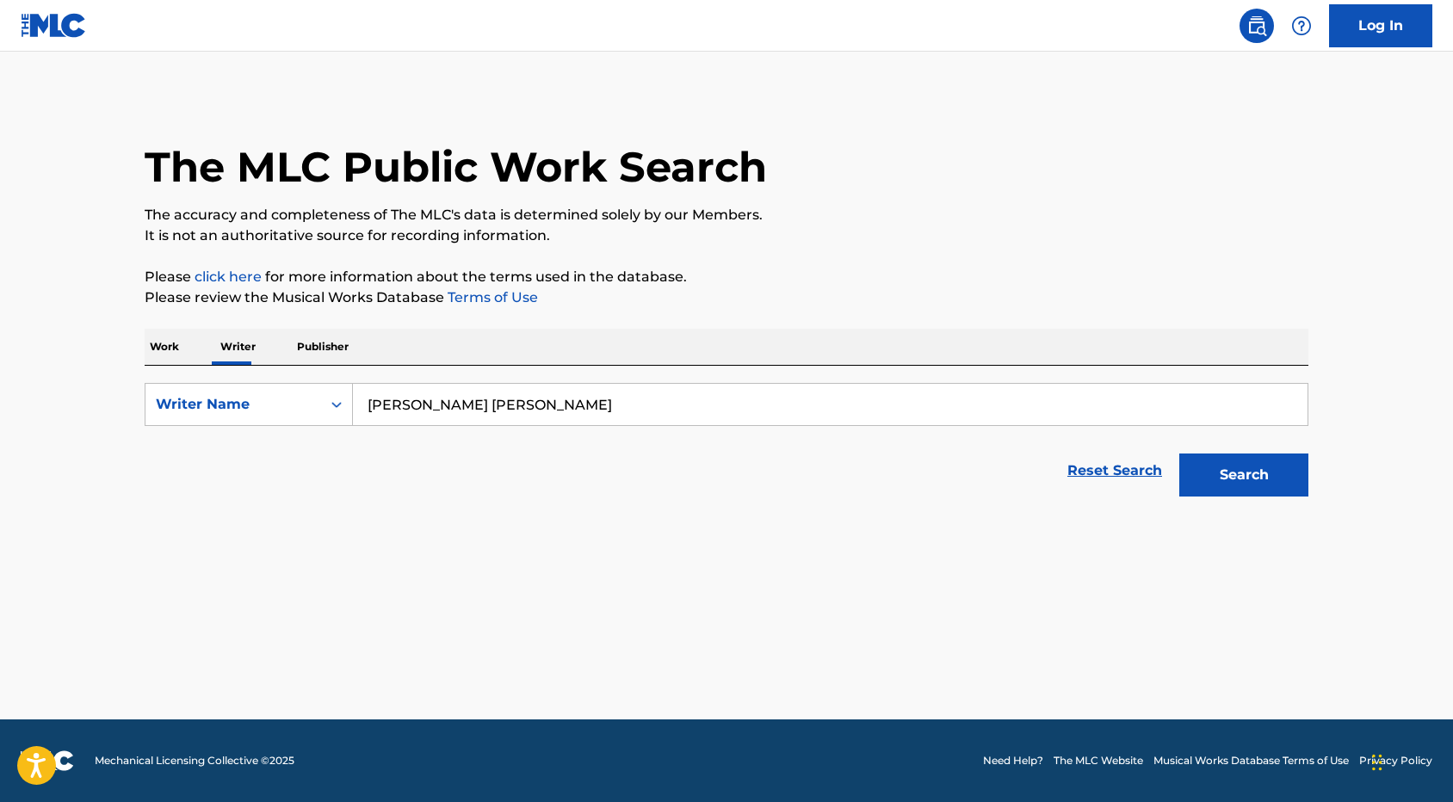
click at [1250, 487] on button "Search" at bounding box center [1243, 475] width 129 height 43
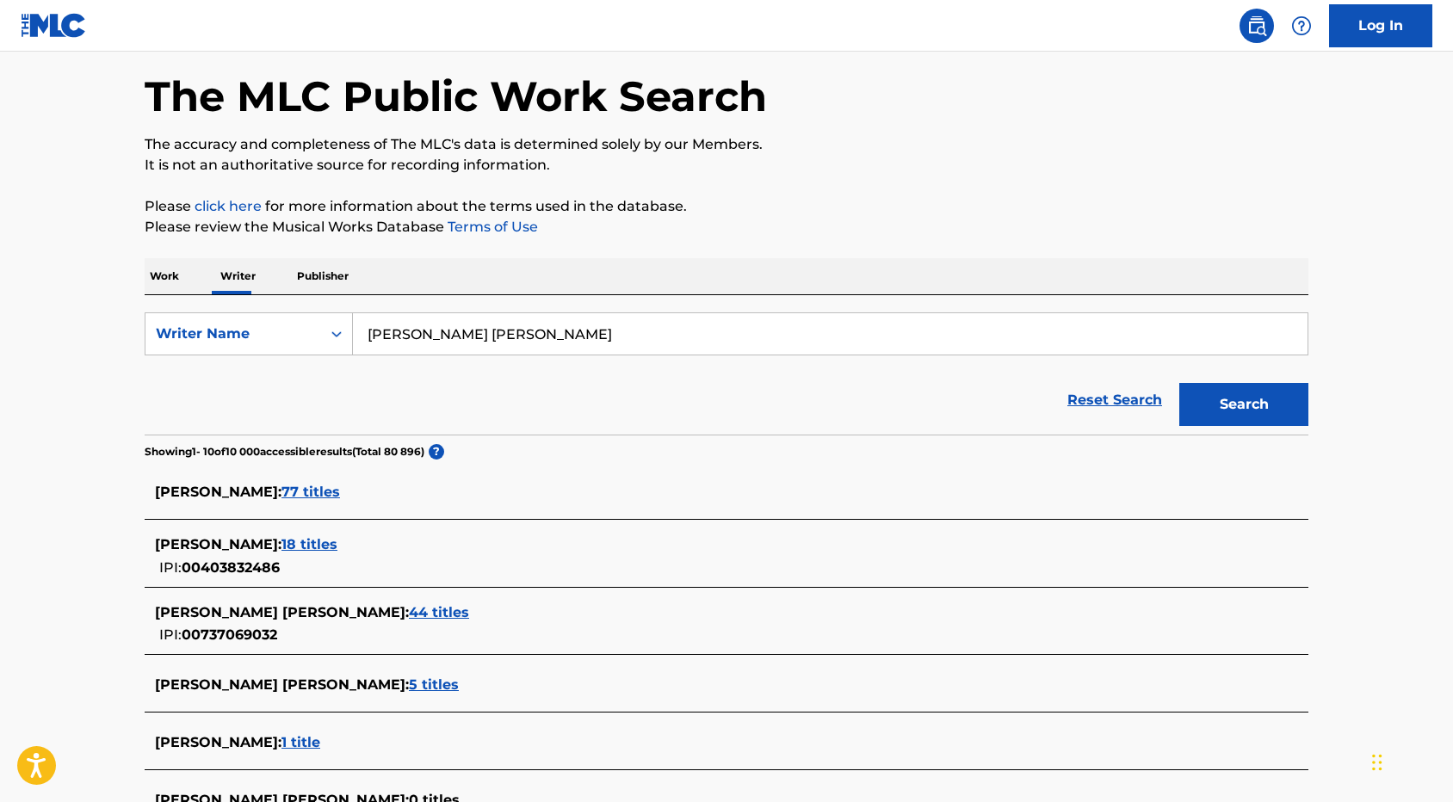
scroll to position [69, 0]
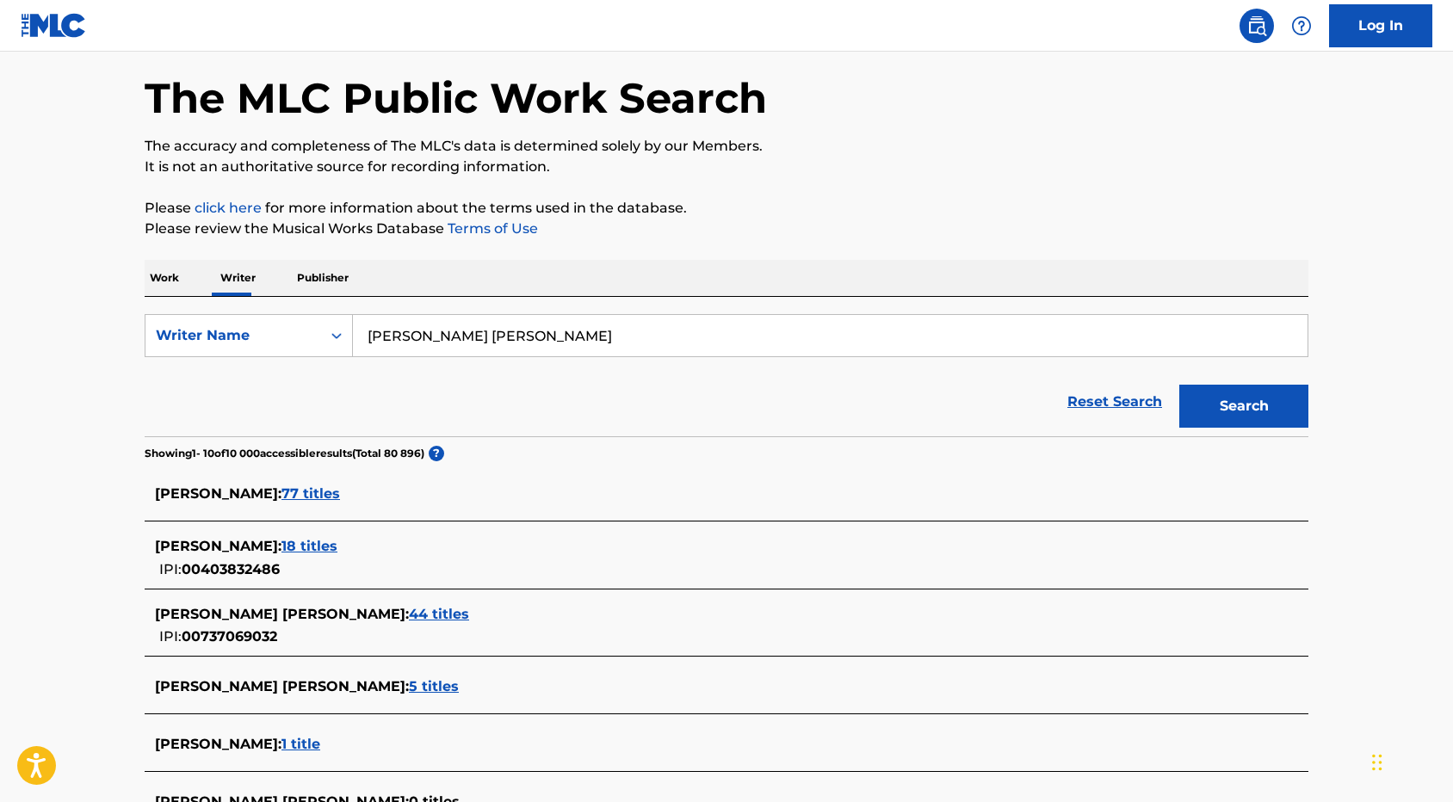
click at [409, 615] on span "44 titles" at bounding box center [439, 614] width 60 height 16
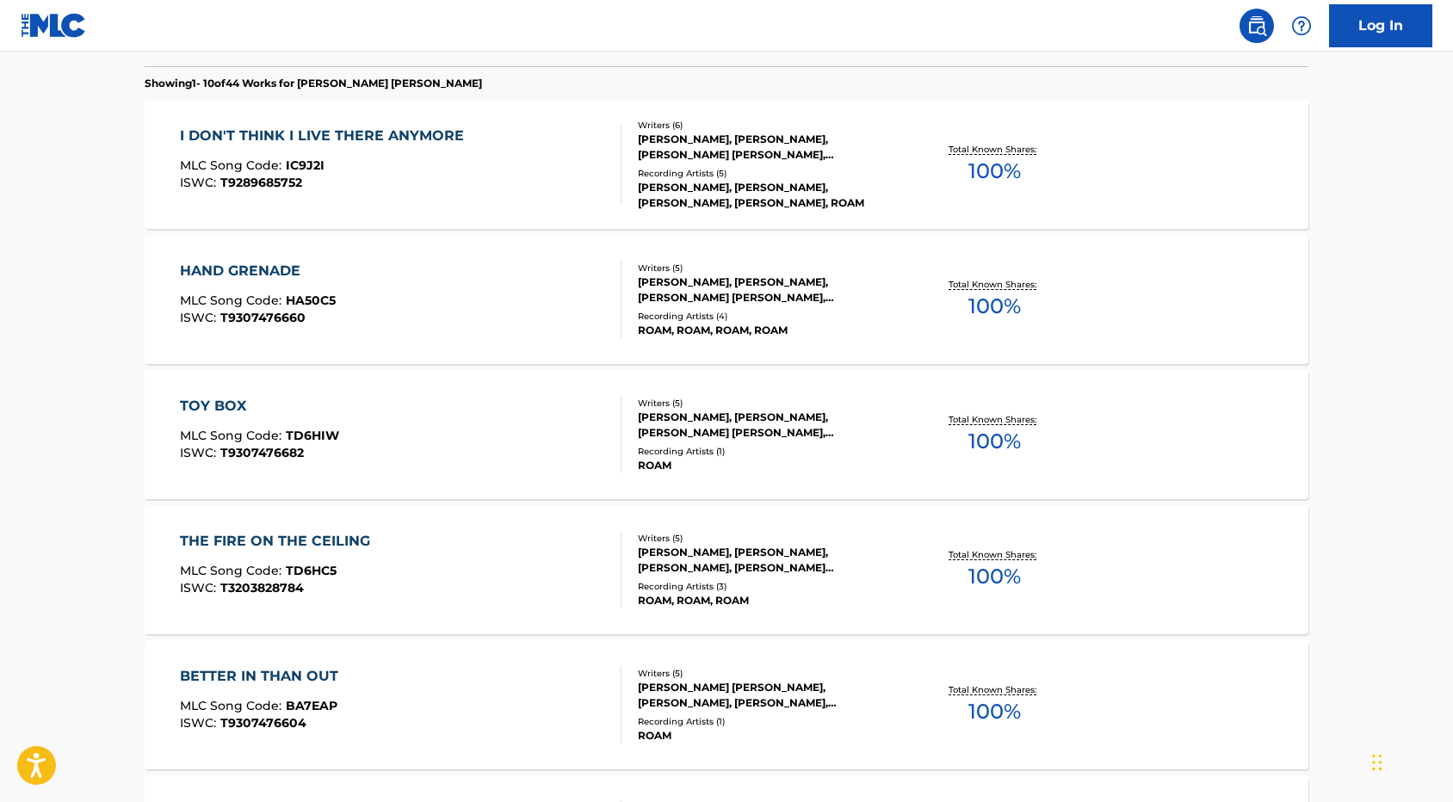
scroll to position [480, 0]
click at [717, 563] on div "SAMUEL VENESS, ALEXANDER JAMES ADAM, ALEXANDER LUKE COSTELLO, MATTHEW GRAHAM PA…" at bounding box center [768, 562] width 260 height 31
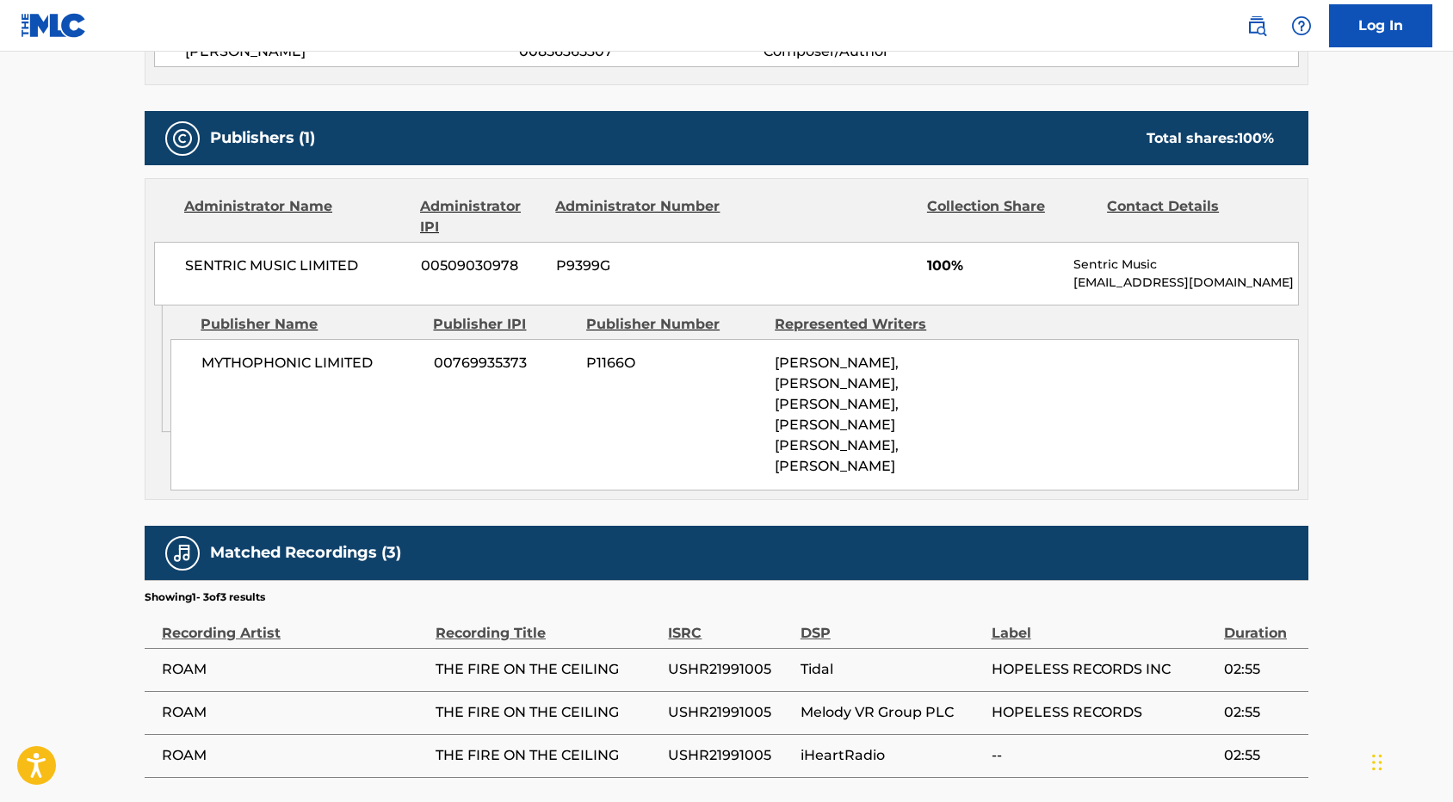
scroll to position [777, 0]
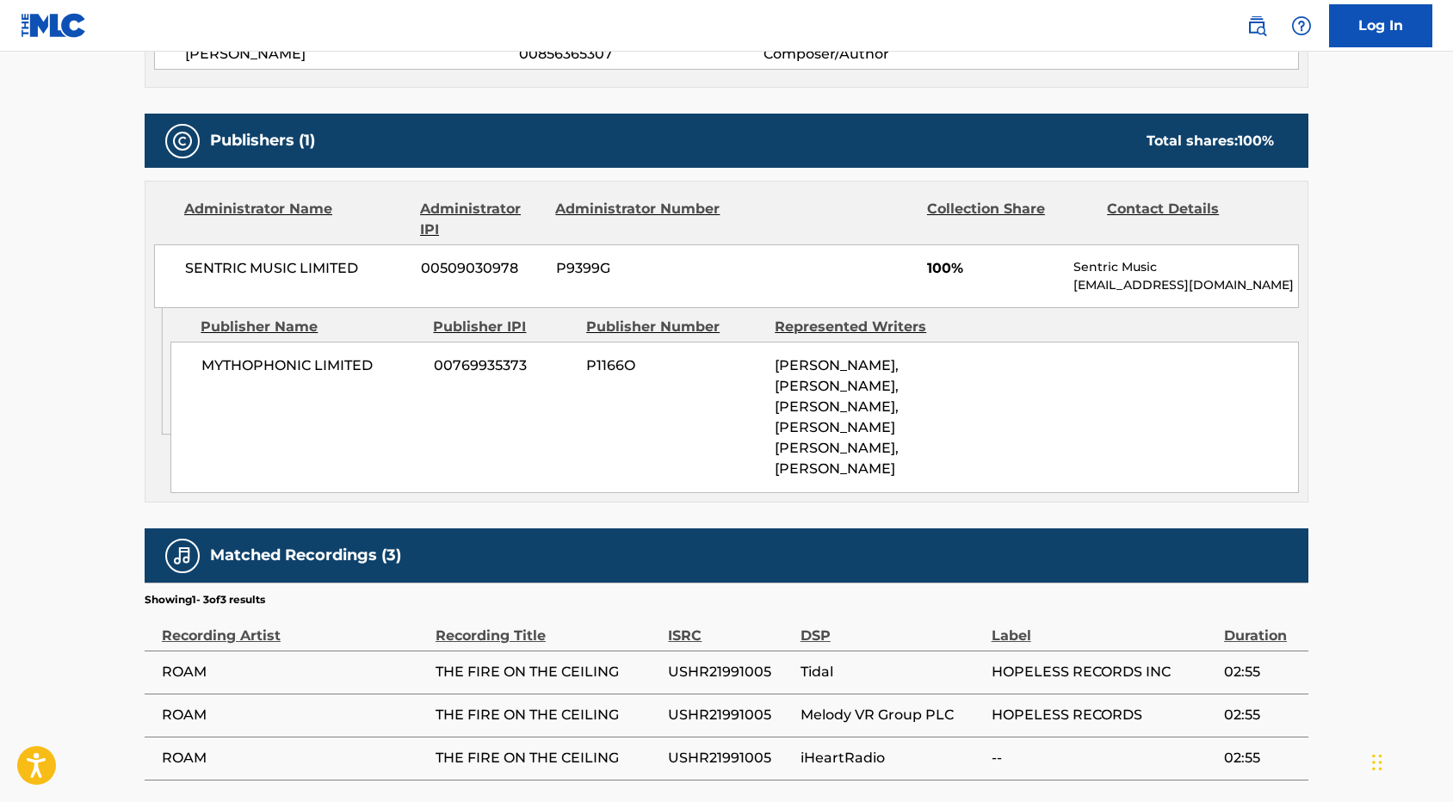
click at [678, 394] on div "MYTHOPHONIC LIMITED 00769935373 P1166O SAMUEL VENESS, ALEXANDER JAMES ADAM, ALE…" at bounding box center [734, 417] width 1128 height 151
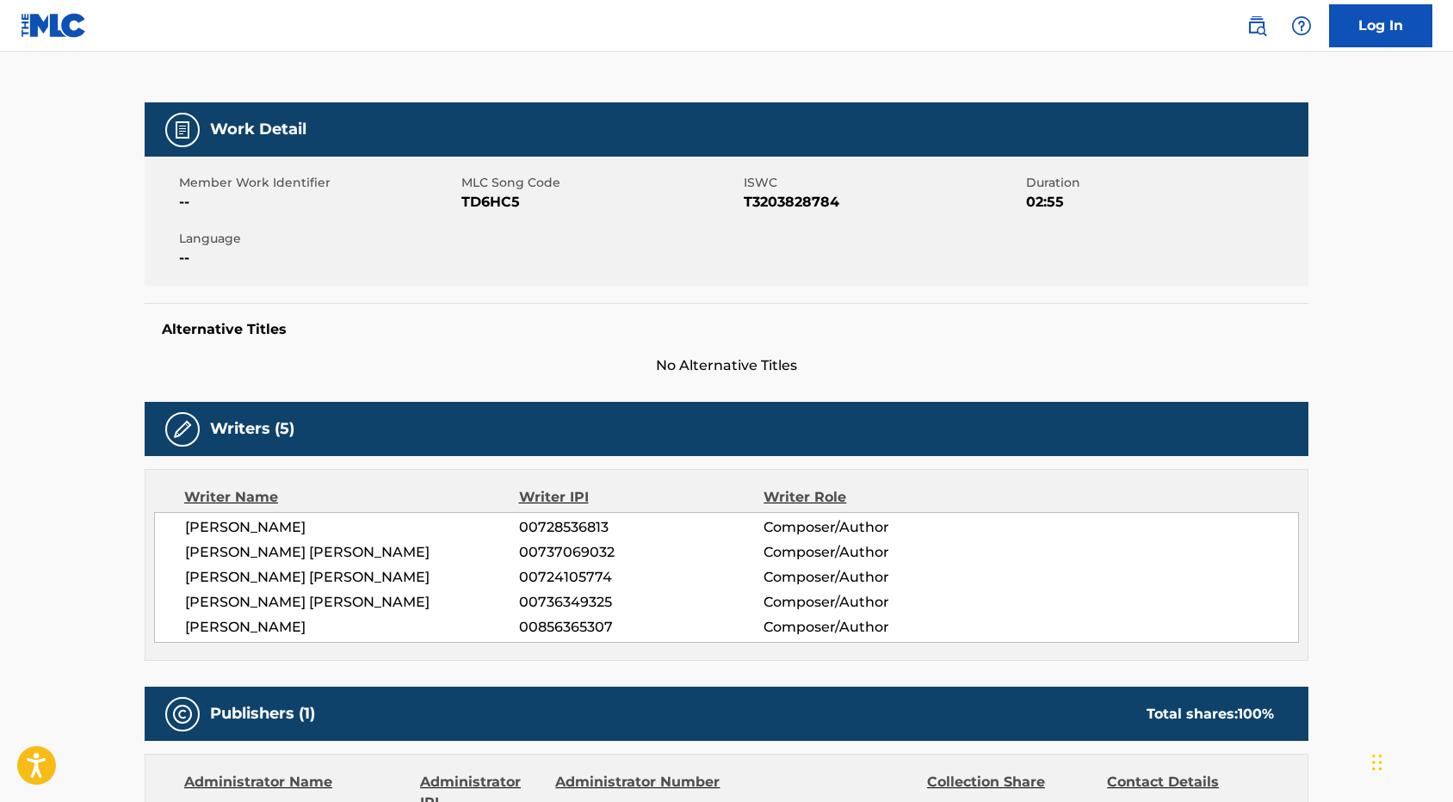
scroll to position [0, 0]
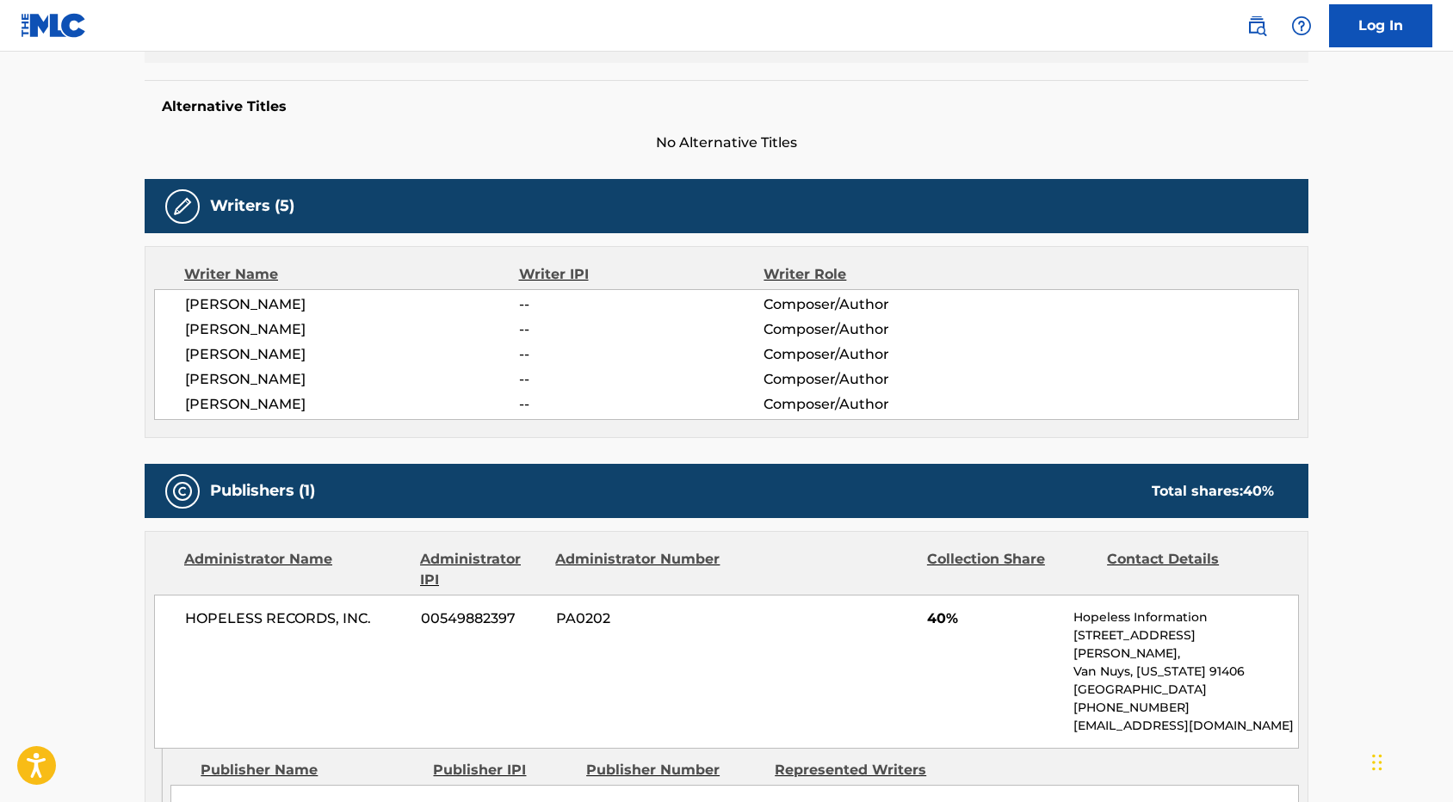
scroll to position [232, 0]
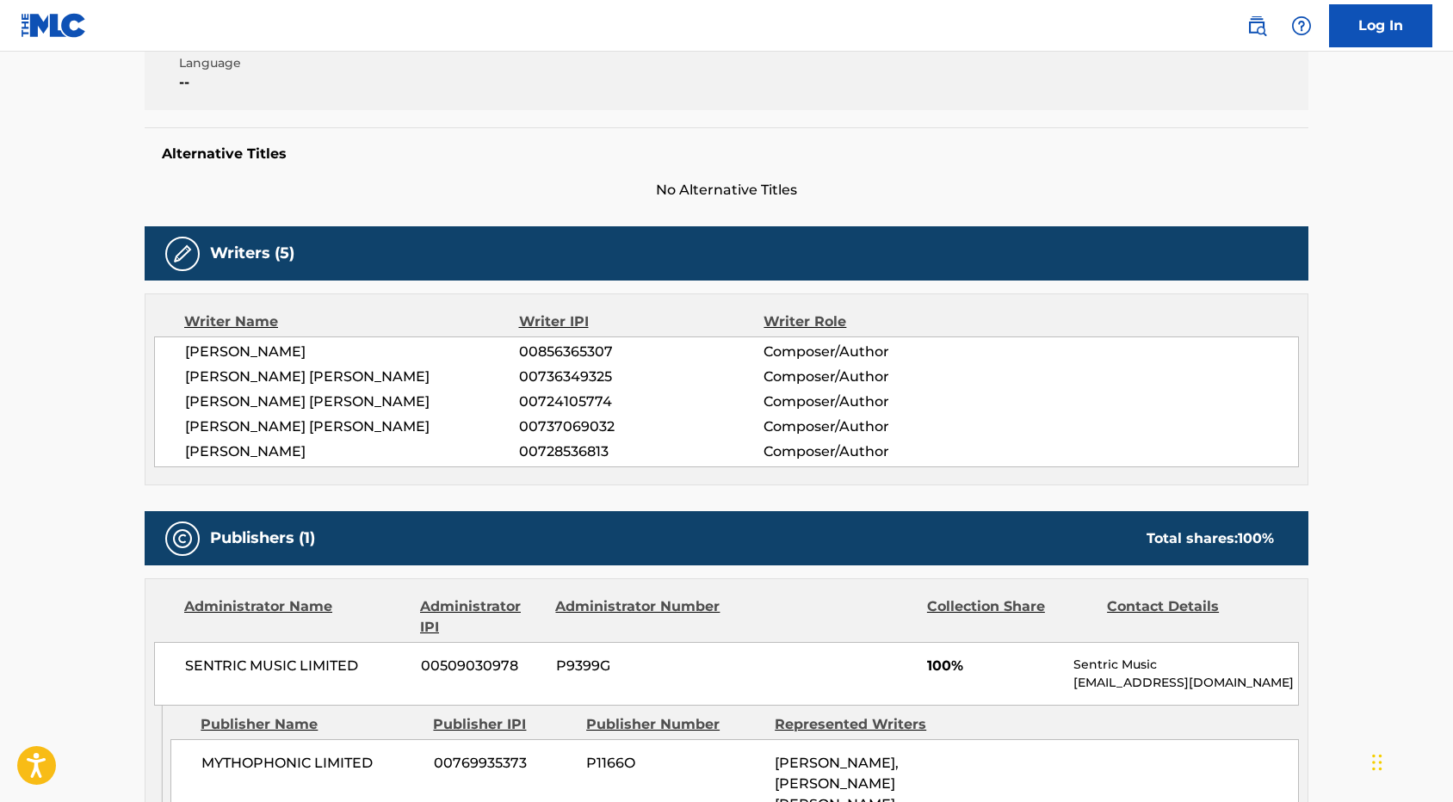
scroll to position [881, 0]
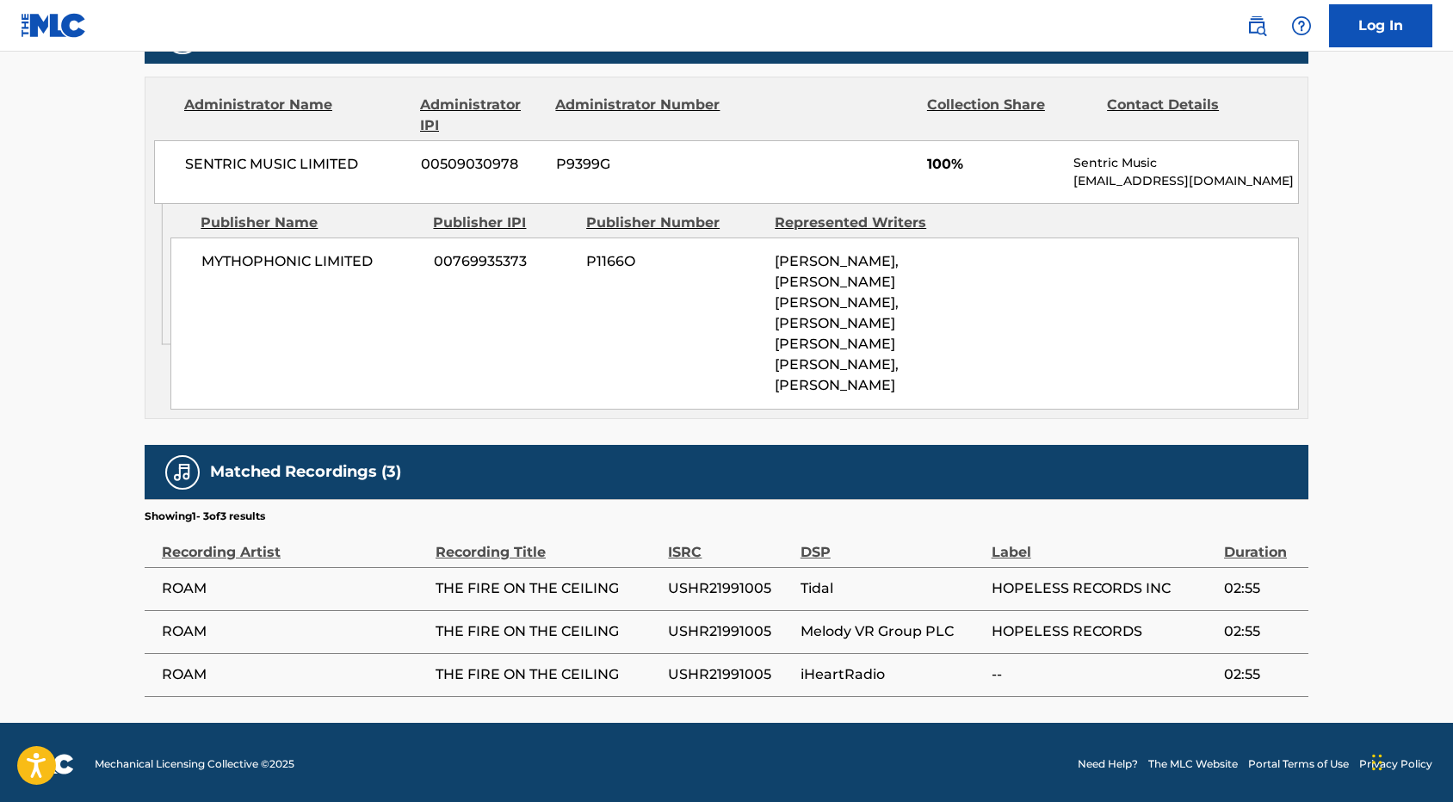
click at [512, 257] on span "00769935373" at bounding box center [503, 261] width 139 height 21
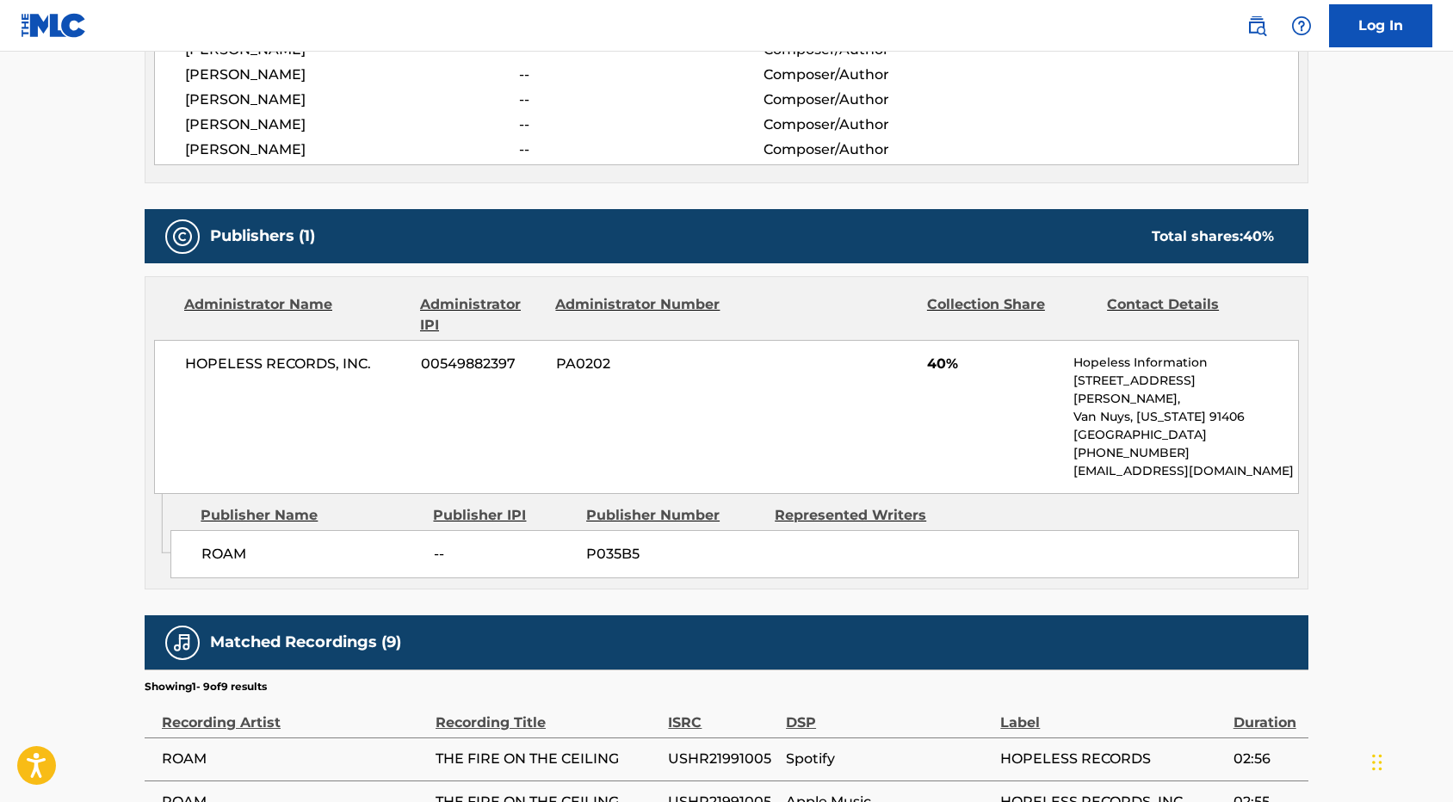
scroll to position [686, 0]
